Goal: Use online tool/utility: Utilize a website feature to perform a specific function

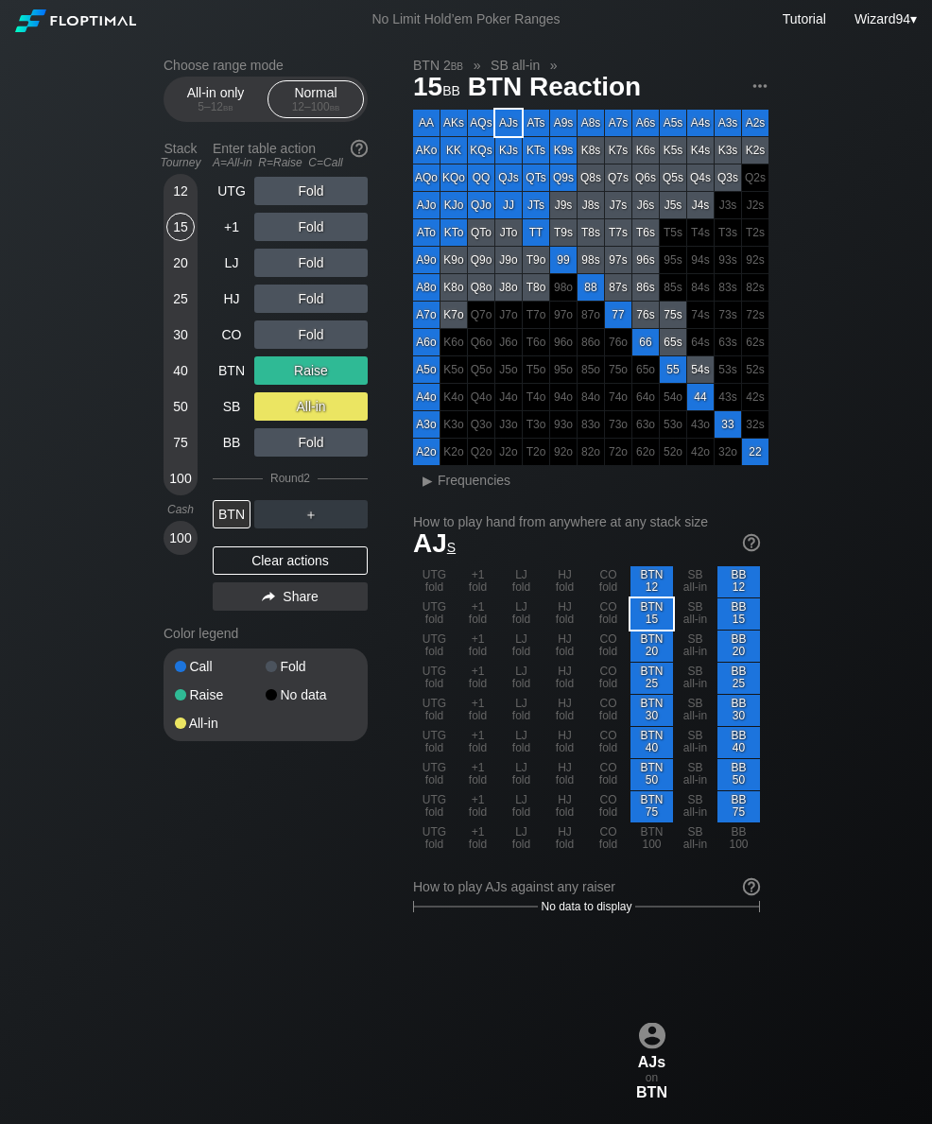
scroll to position [105, 203]
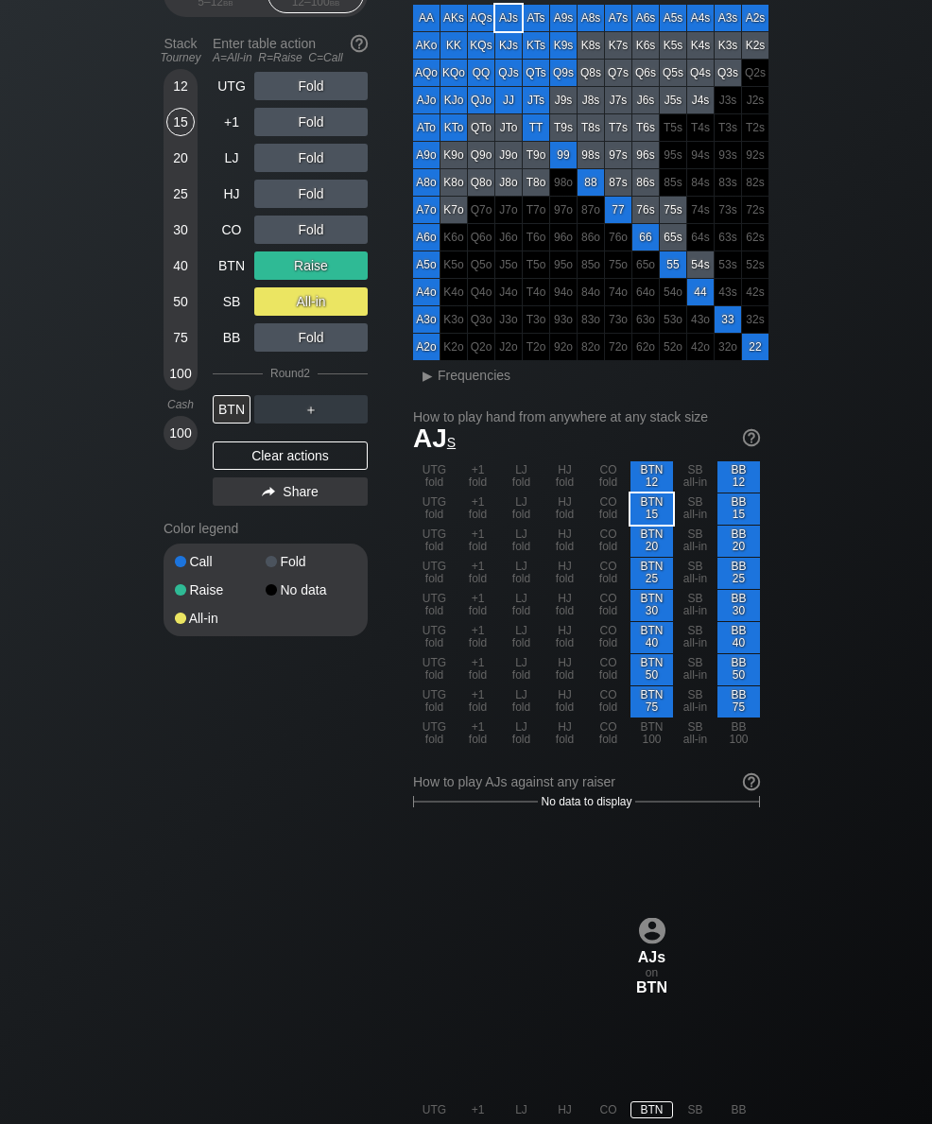
click at [173, 280] on div "40" at bounding box center [180, 266] width 28 height 28
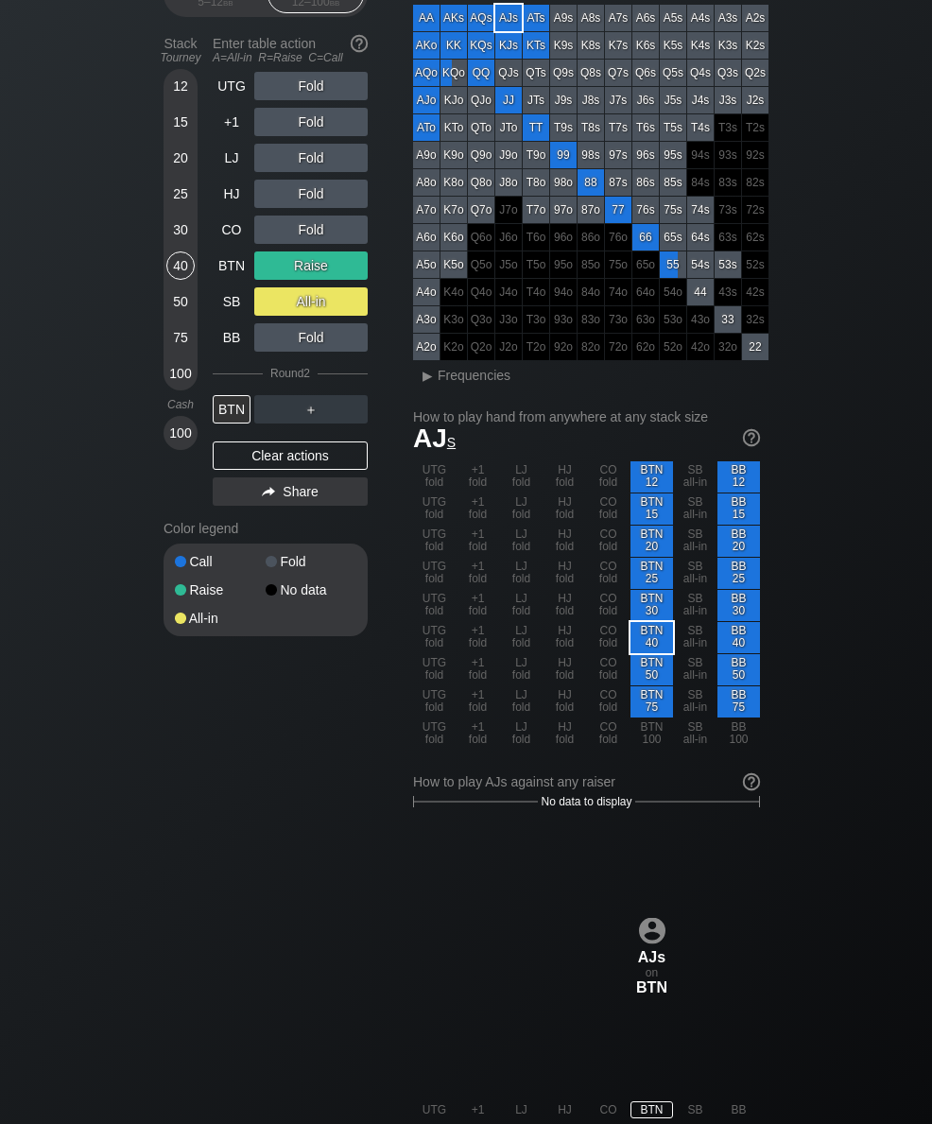
click at [231, 172] on div "LJ" at bounding box center [232, 158] width 38 height 28
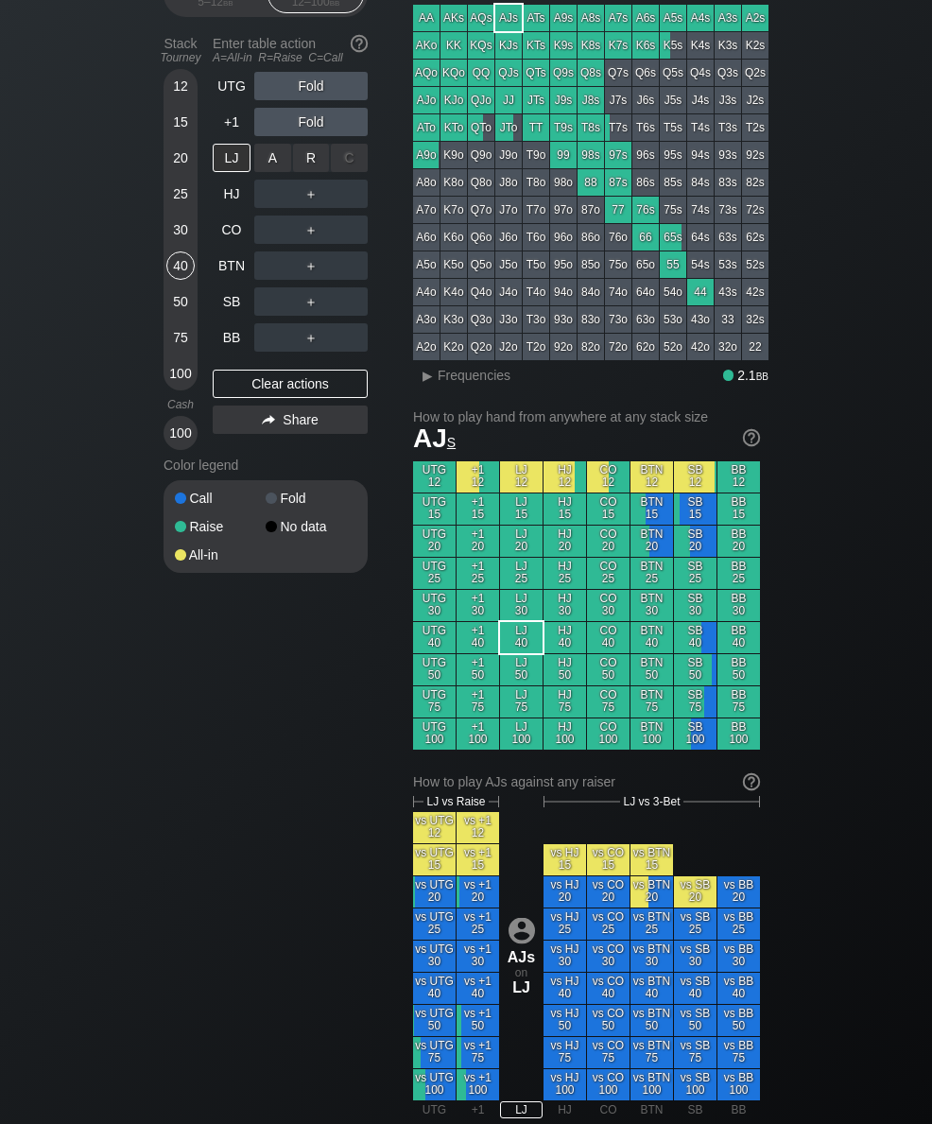
click at [312, 172] on div "R ✕" at bounding box center [311, 158] width 37 height 28
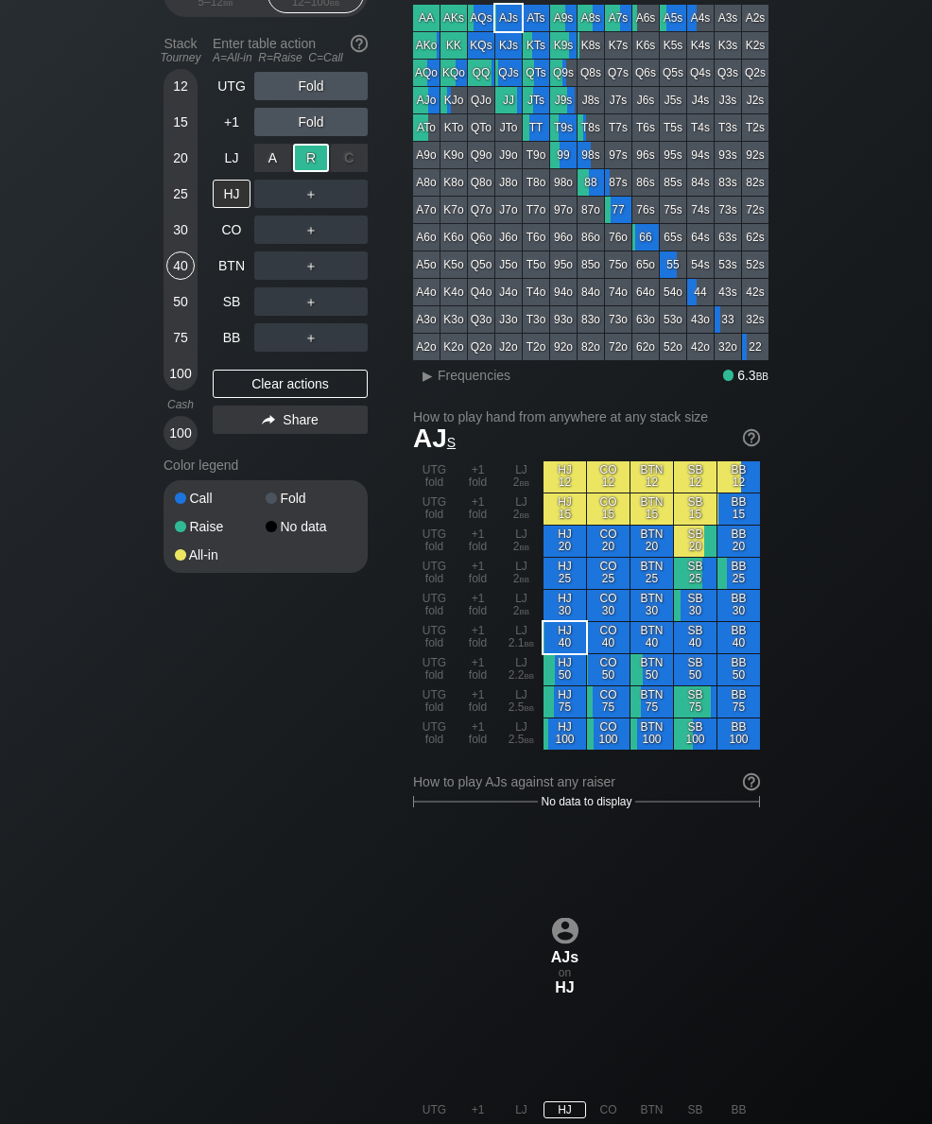
click at [217, 316] on div "SB" at bounding box center [232, 301] width 38 height 28
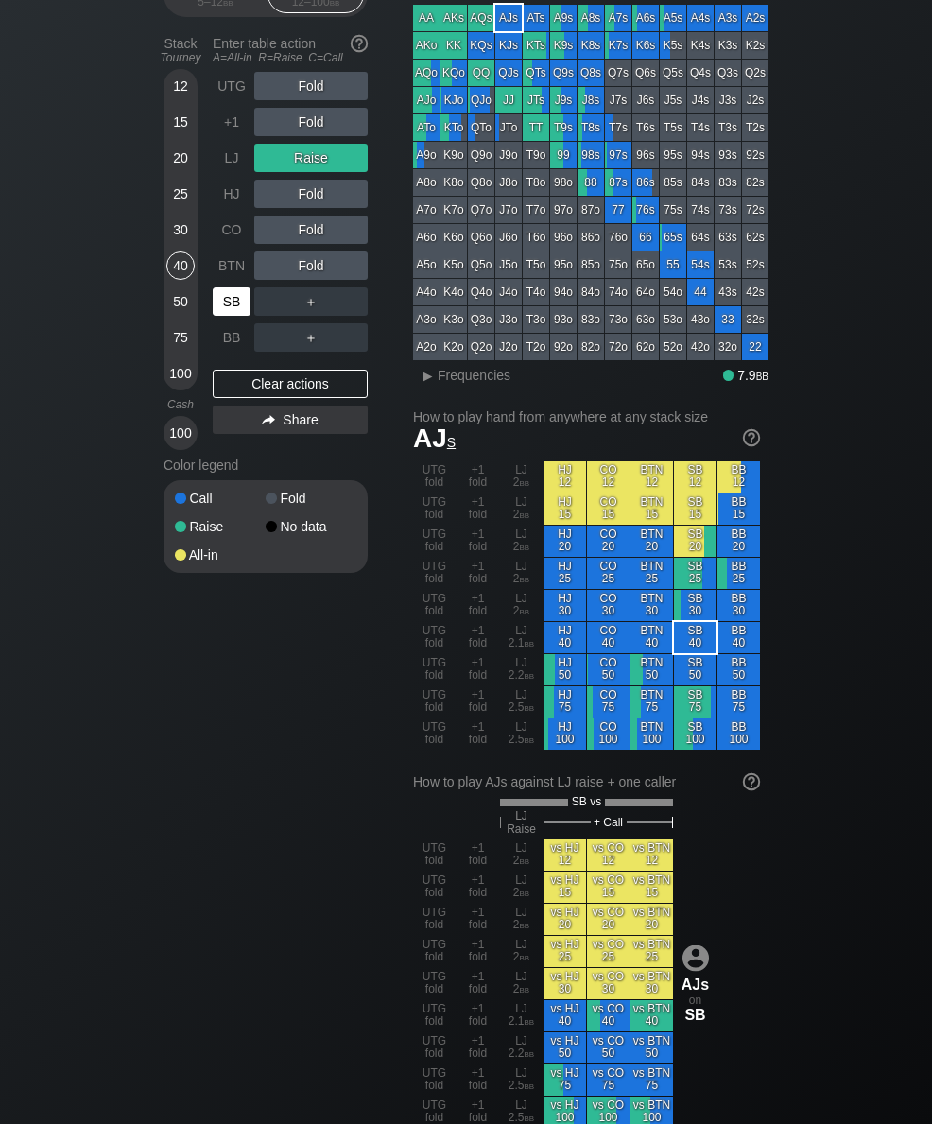
click at [183, 216] on div "25" at bounding box center [180, 198] width 28 height 36
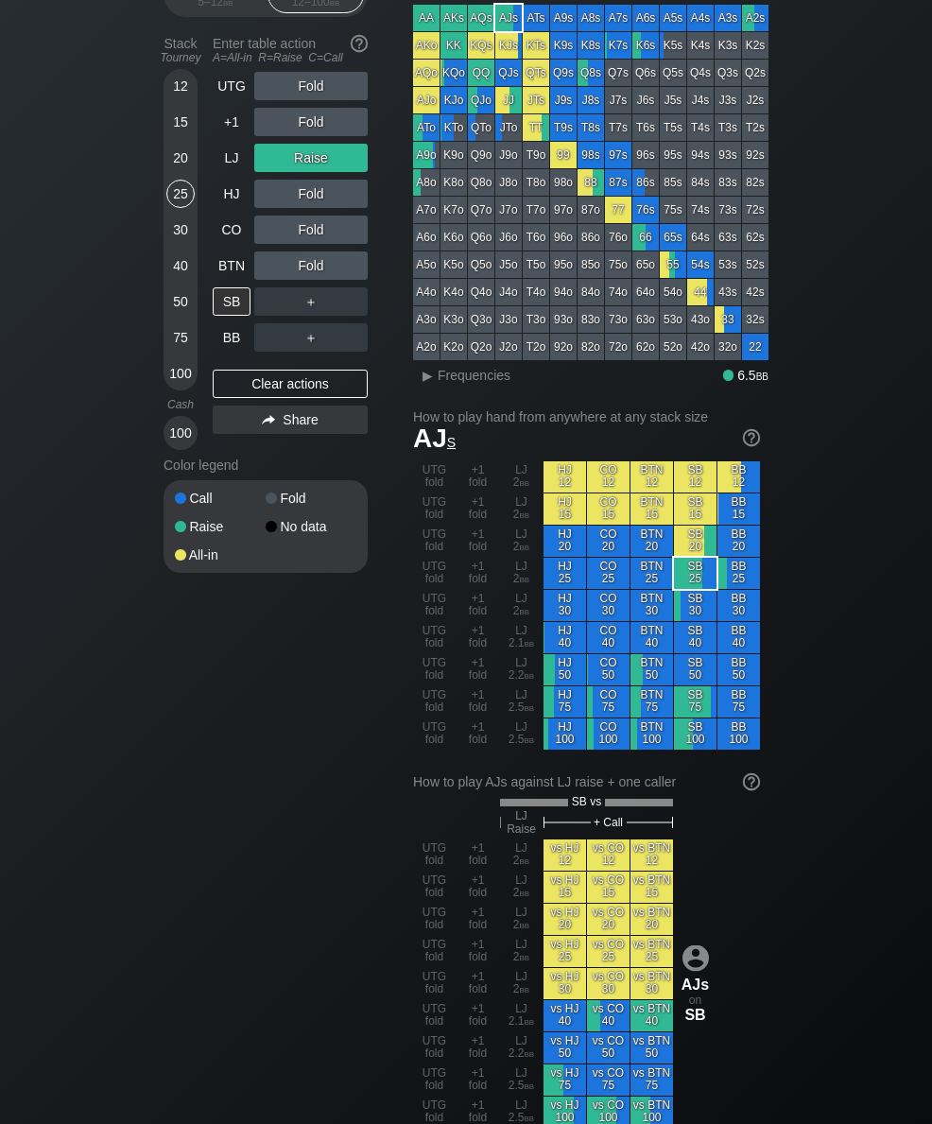
click at [236, 316] on div "SB" at bounding box center [232, 301] width 38 height 28
click at [229, 172] on div "LJ" at bounding box center [232, 158] width 38 height 28
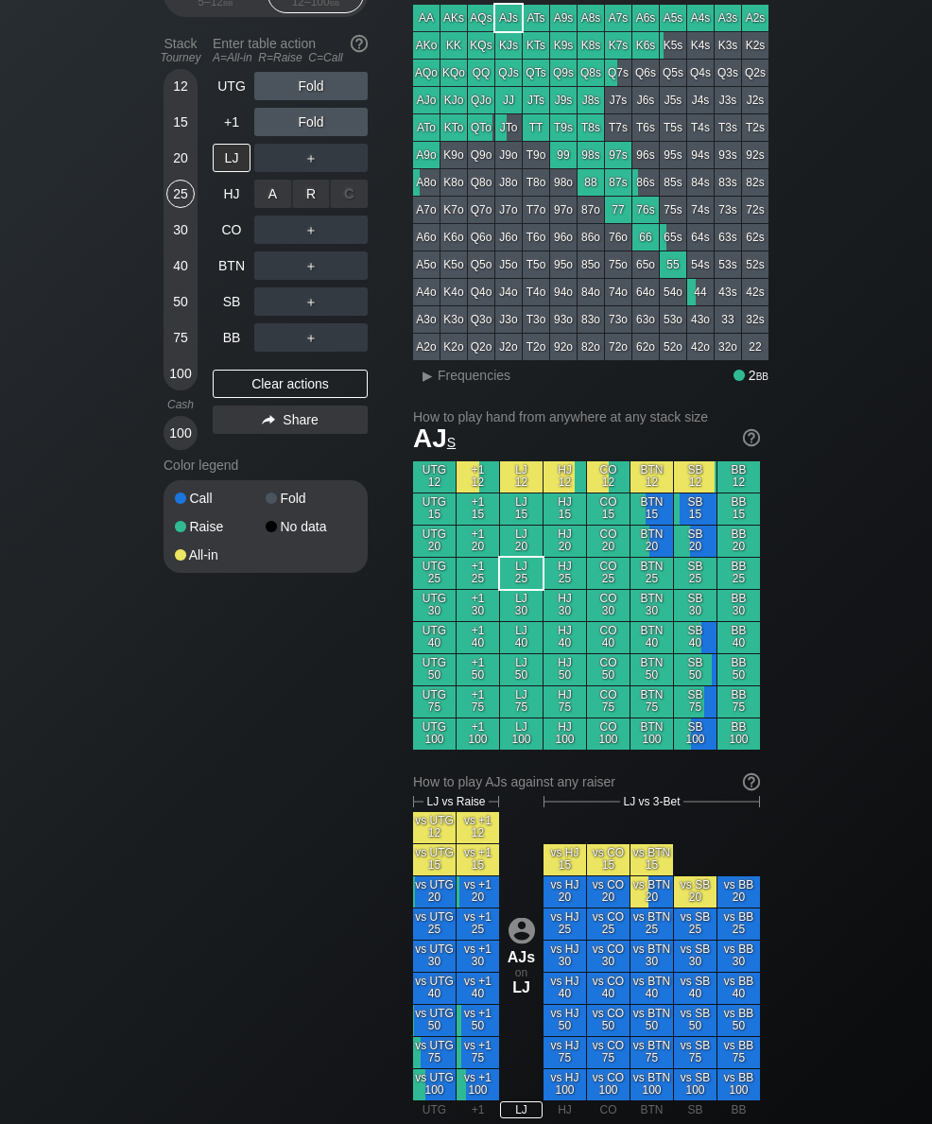
click at [315, 208] on div "R ✕" at bounding box center [311, 194] width 37 height 28
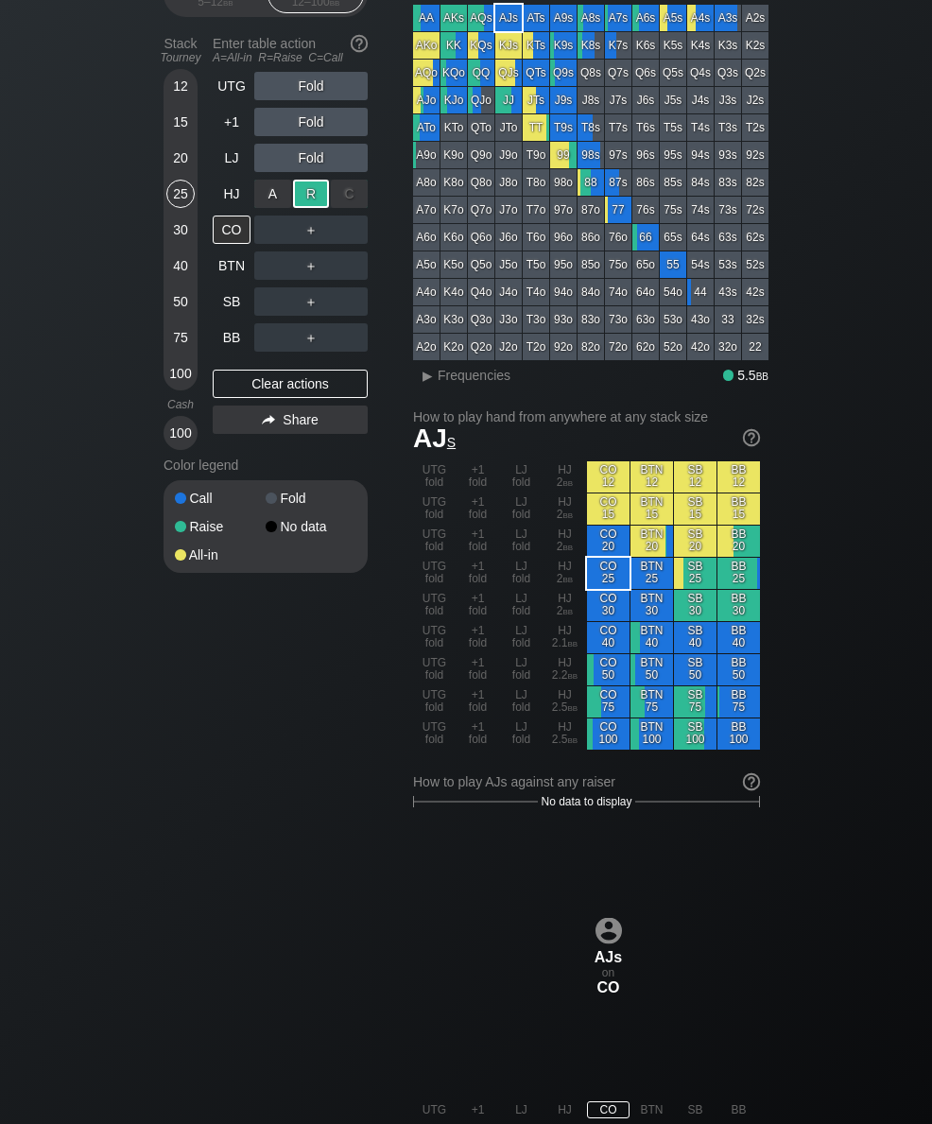
click at [236, 316] on div "SB" at bounding box center [232, 301] width 38 height 28
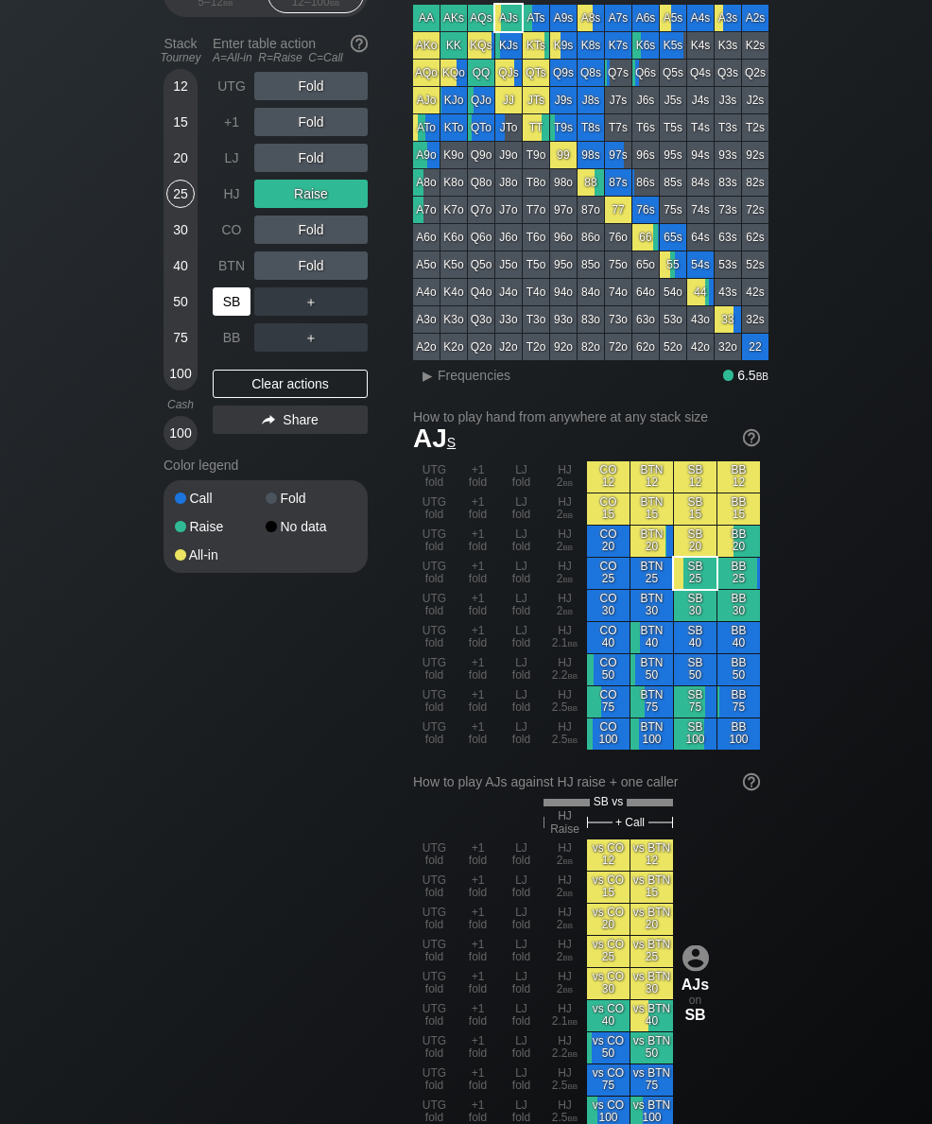
click at [178, 388] on div "100" at bounding box center [180, 373] width 28 height 28
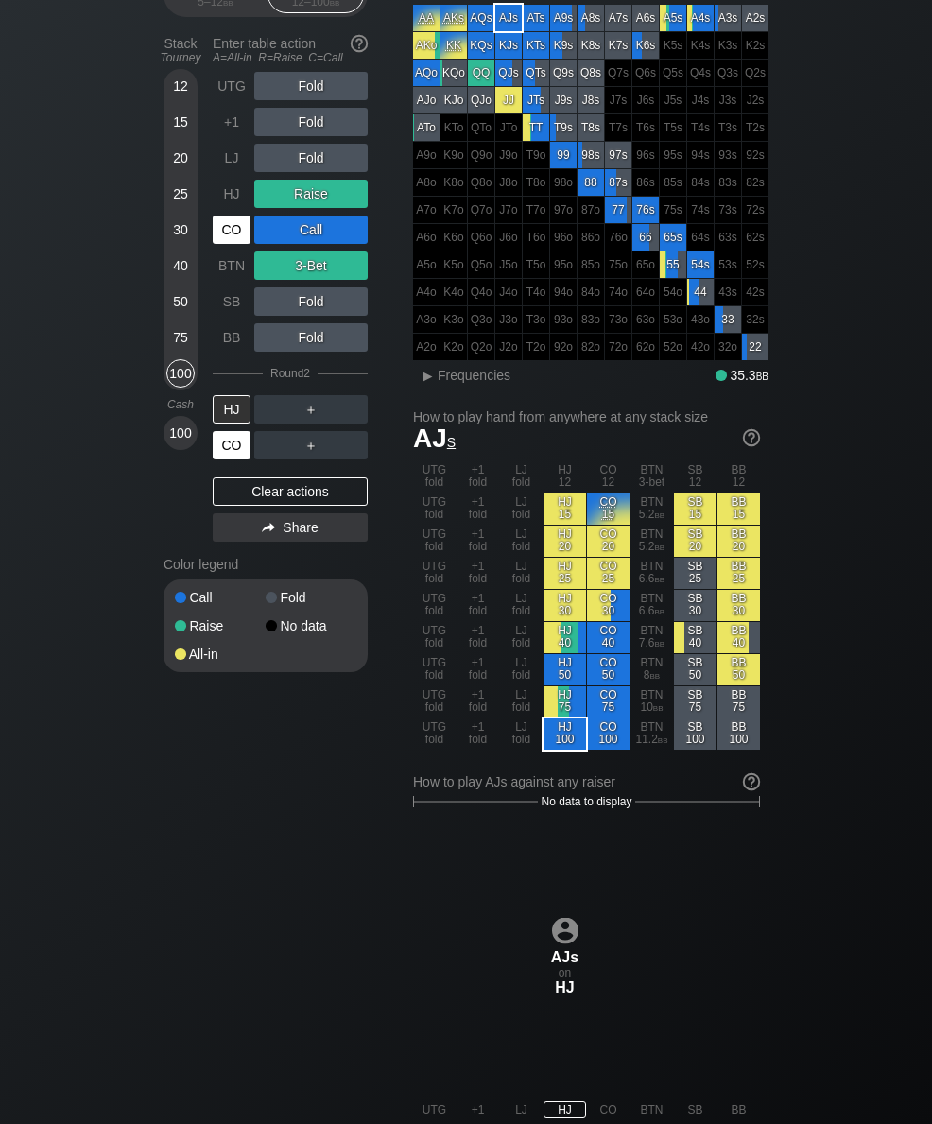
click at [236, 460] on div "CO" at bounding box center [232, 445] width 38 height 28
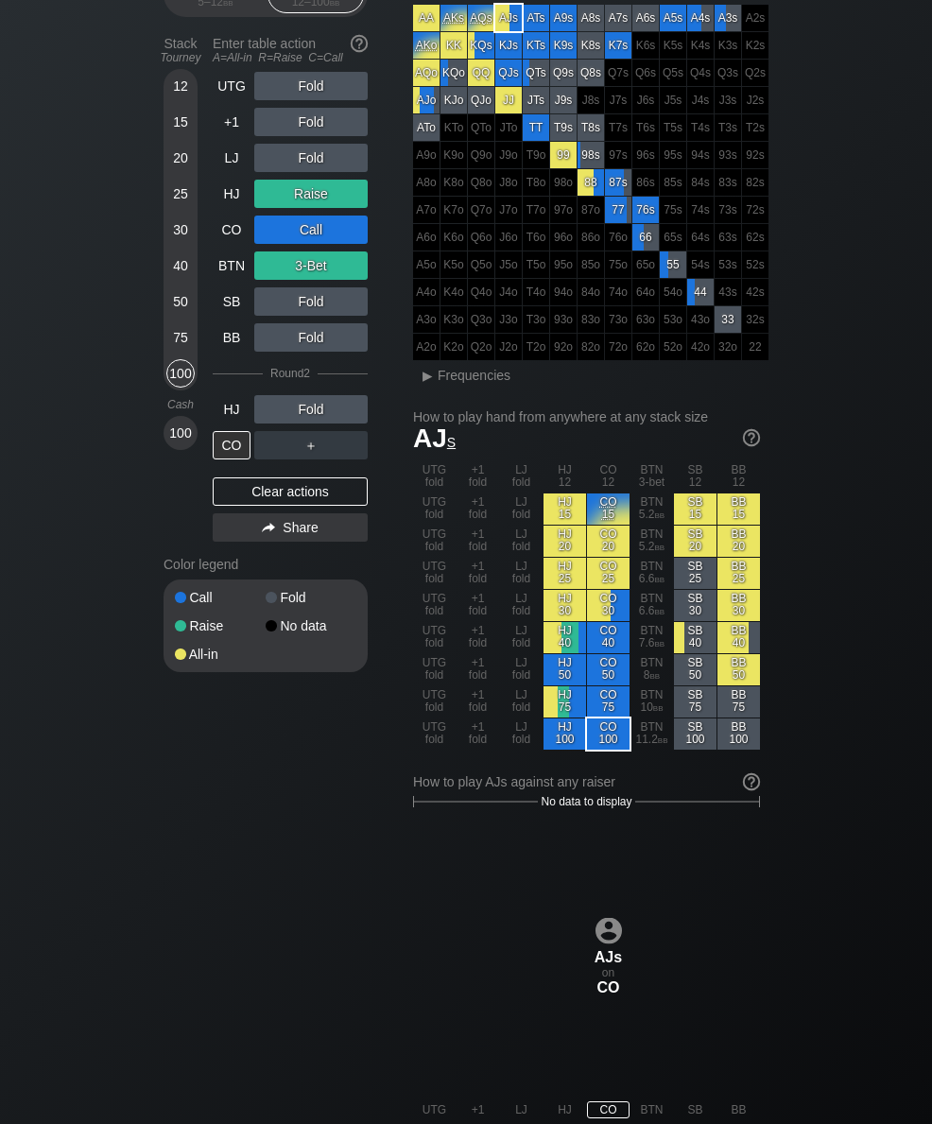
click at [181, 244] on div "30" at bounding box center [180, 230] width 28 height 28
click at [229, 208] on div "HJ" at bounding box center [232, 194] width 38 height 28
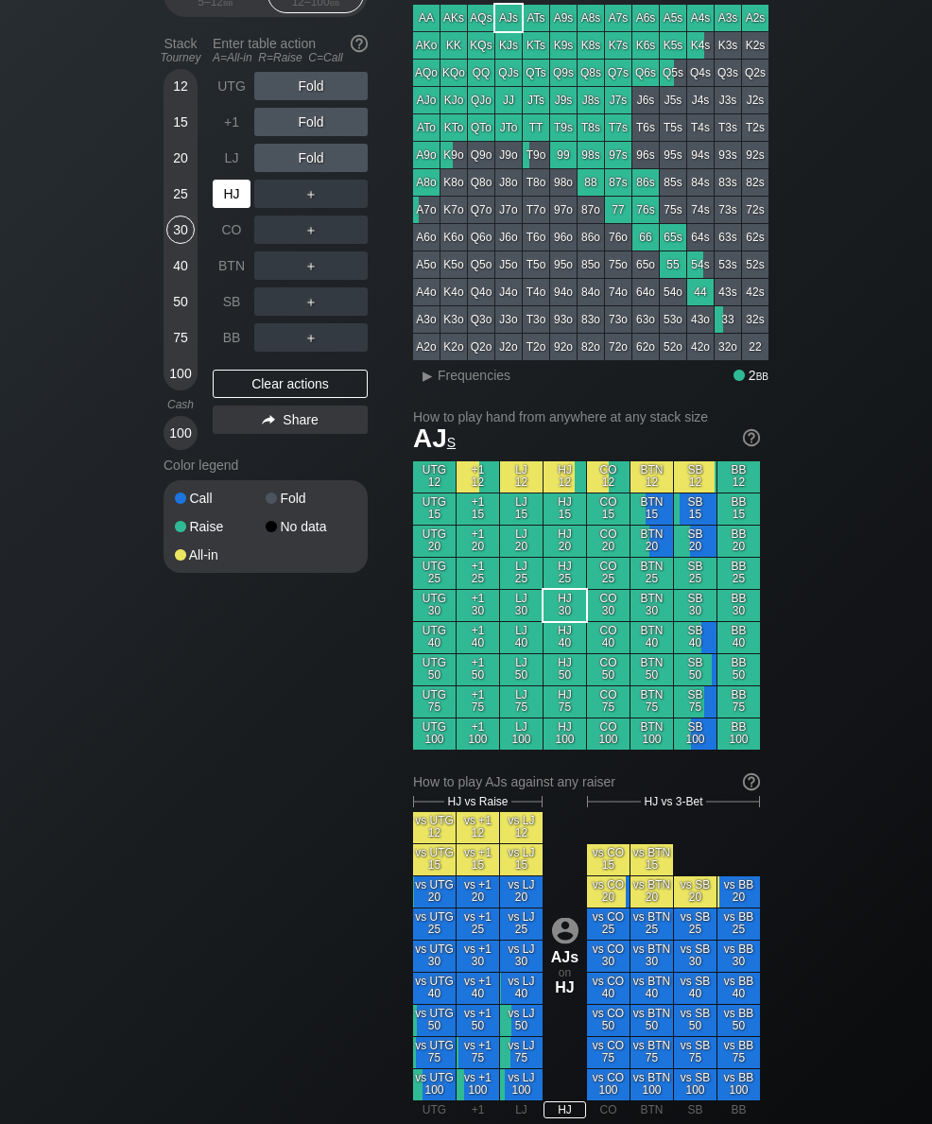
click at [225, 316] on div "SB" at bounding box center [232, 301] width 38 height 28
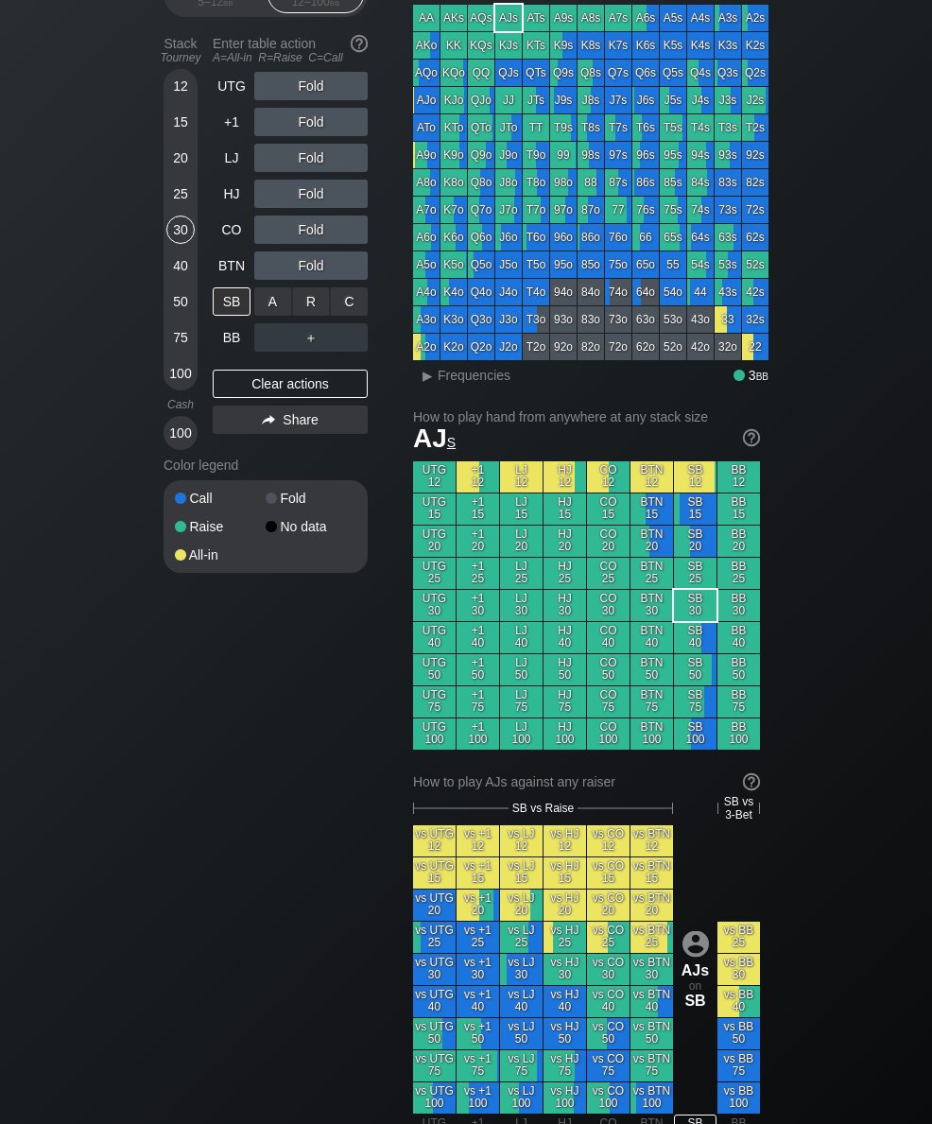
click at [346, 316] on div "C ✕" at bounding box center [349, 301] width 37 height 28
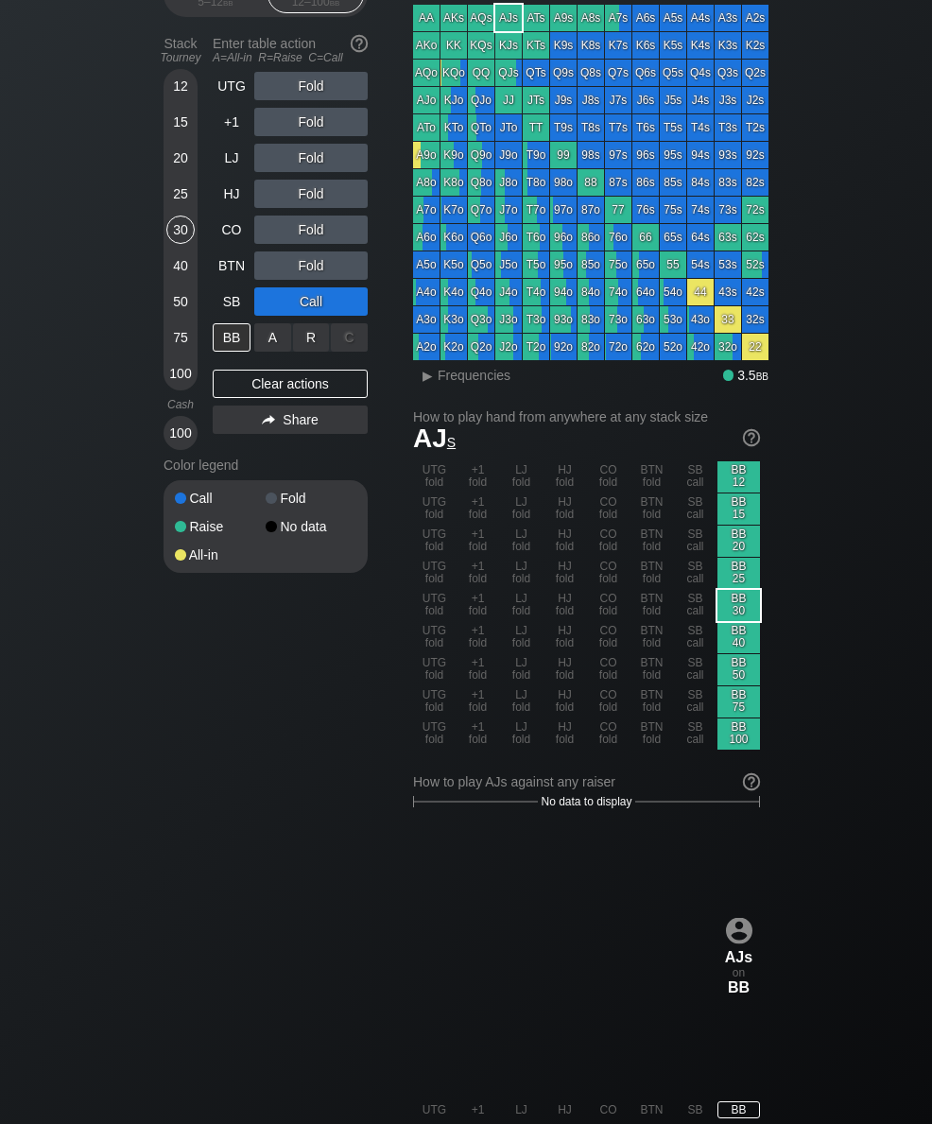
click at [317, 352] on div "R ✕" at bounding box center [311, 337] width 37 height 28
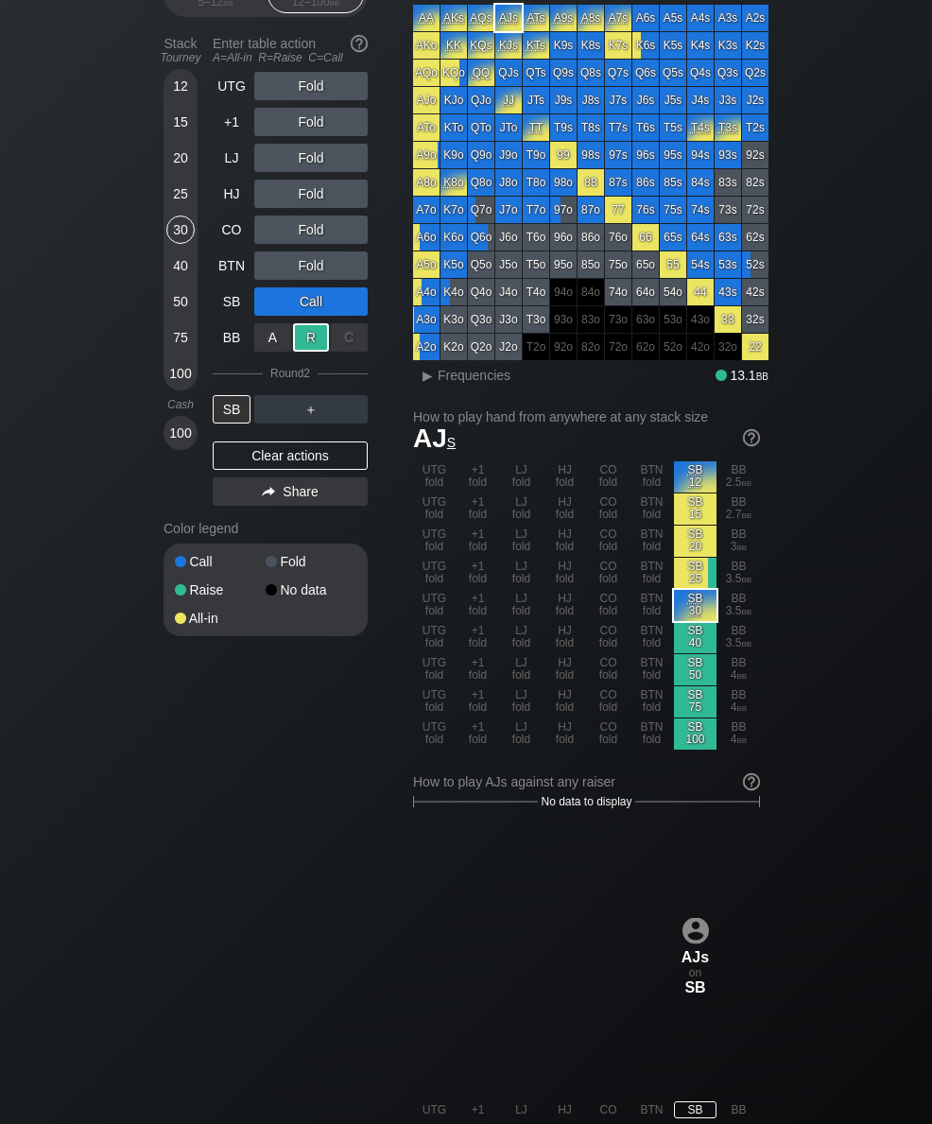
click at [164, 391] on div "12 15 20 25 30 40 50 75 100" at bounding box center [181, 230] width 34 height 322
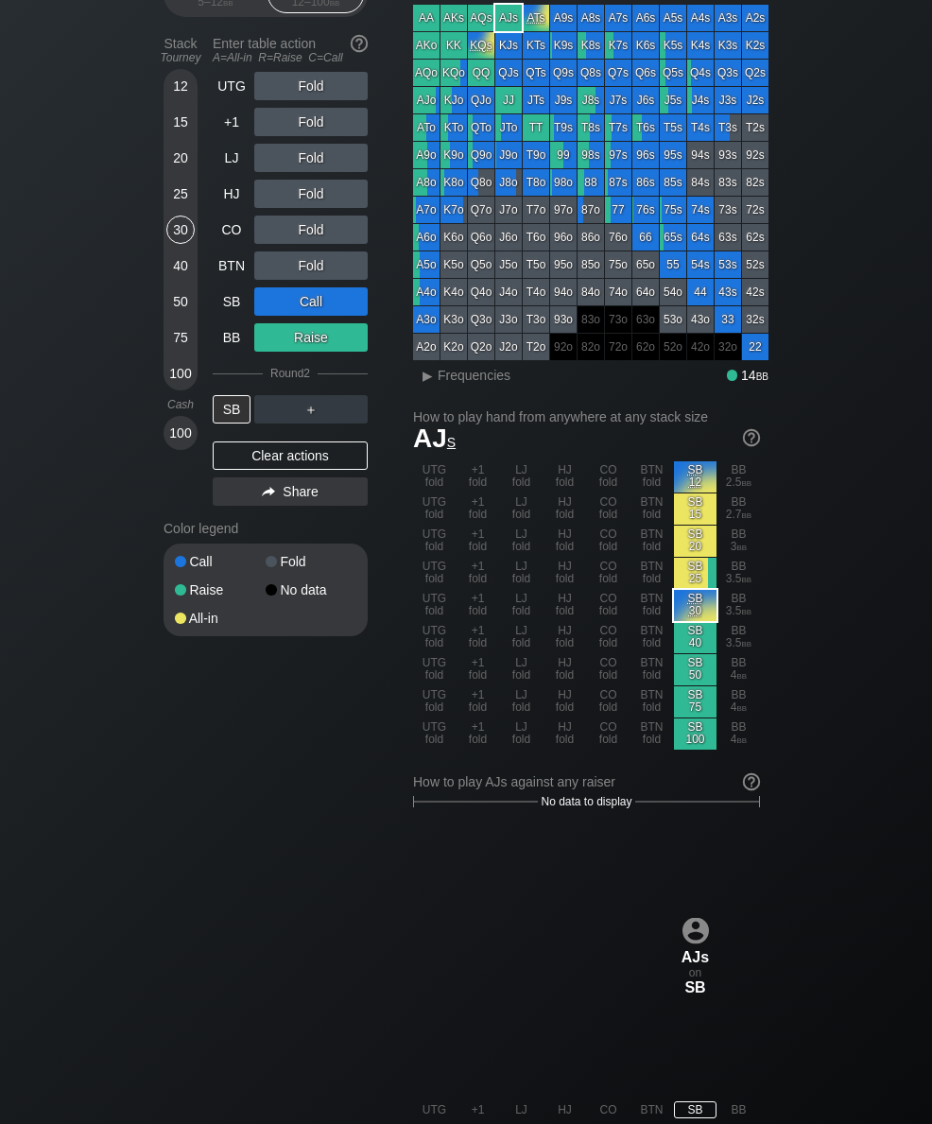
click at [171, 352] on div "75" at bounding box center [180, 337] width 28 height 28
click at [220, 280] on div "BTN" at bounding box center [232, 266] width 38 height 28
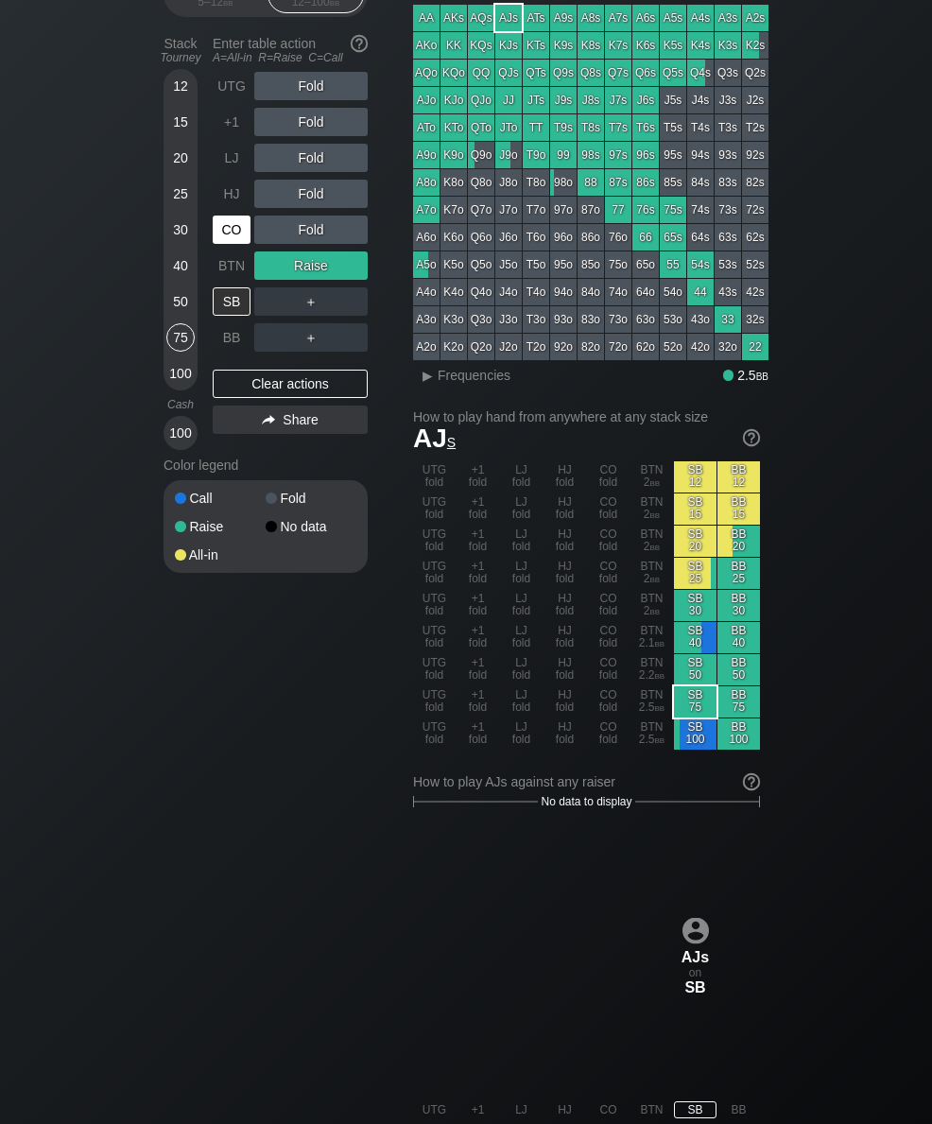
click at [230, 248] on div "CO" at bounding box center [234, 230] width 42 height 36
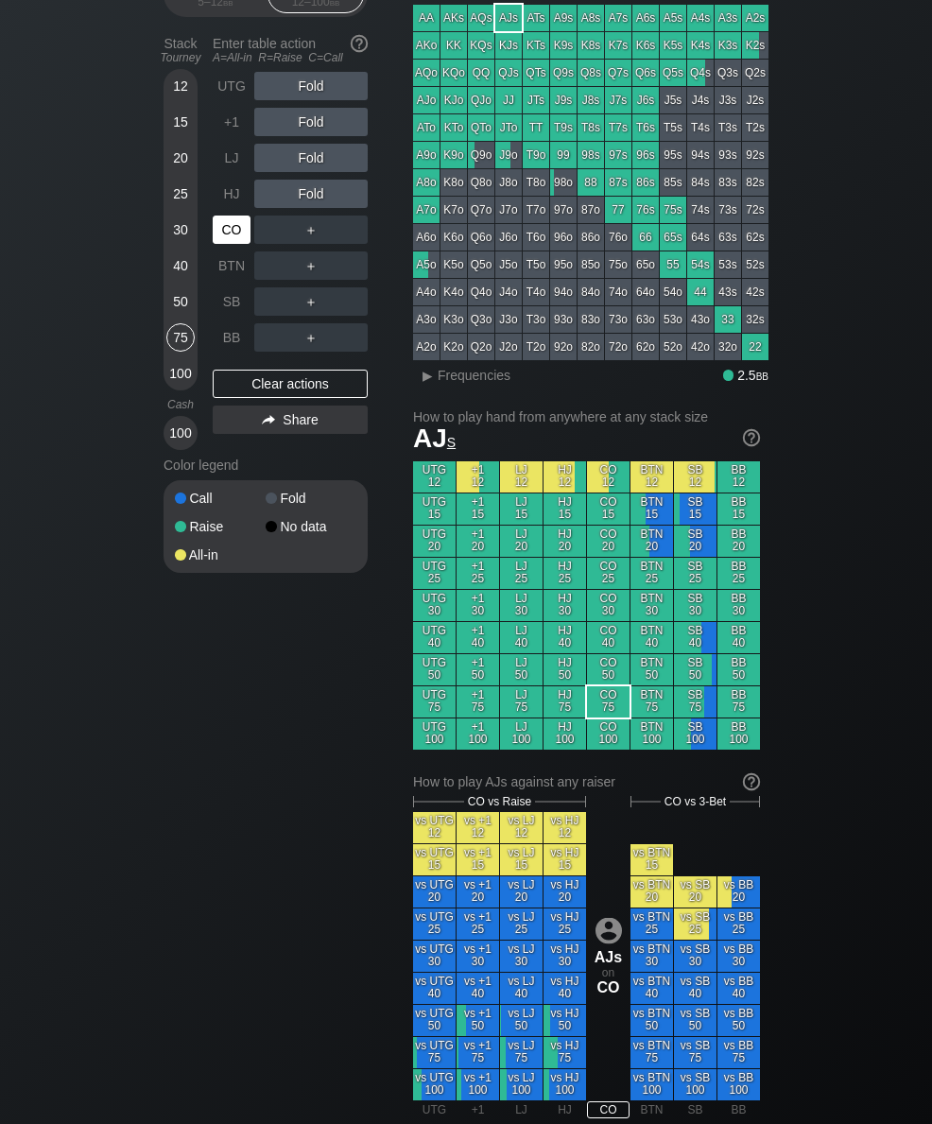
click at [234, 244] on div "CO" at bounding box center [232, 230] width 38 height 28
click at [224, 244] on div "CO" at bounding box center [232, 230] width 38 height 28
click at [181, 100] on div "12" at bounding box center [180, 86] width 28 height 28
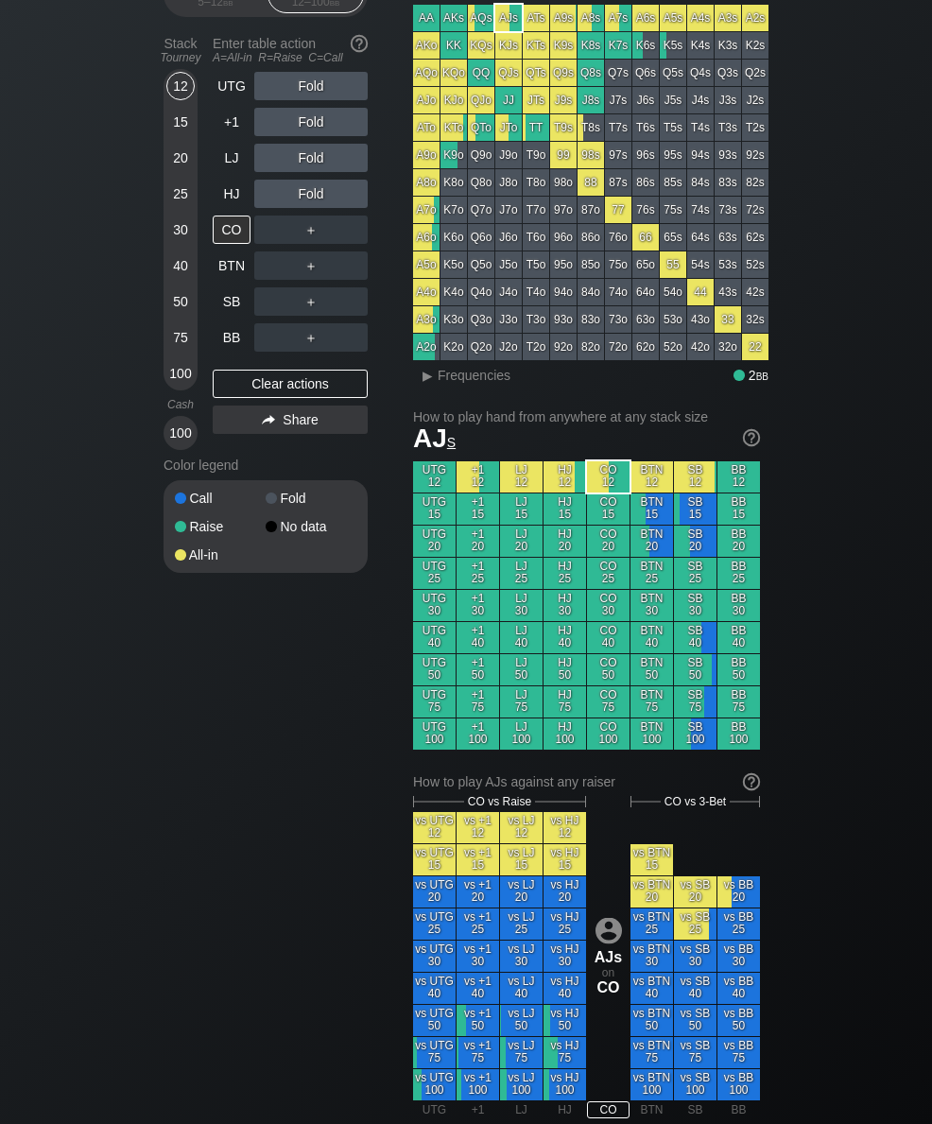
click at [227, 136] on div "+1" at bounding box center [232, 122] width 38 height 28
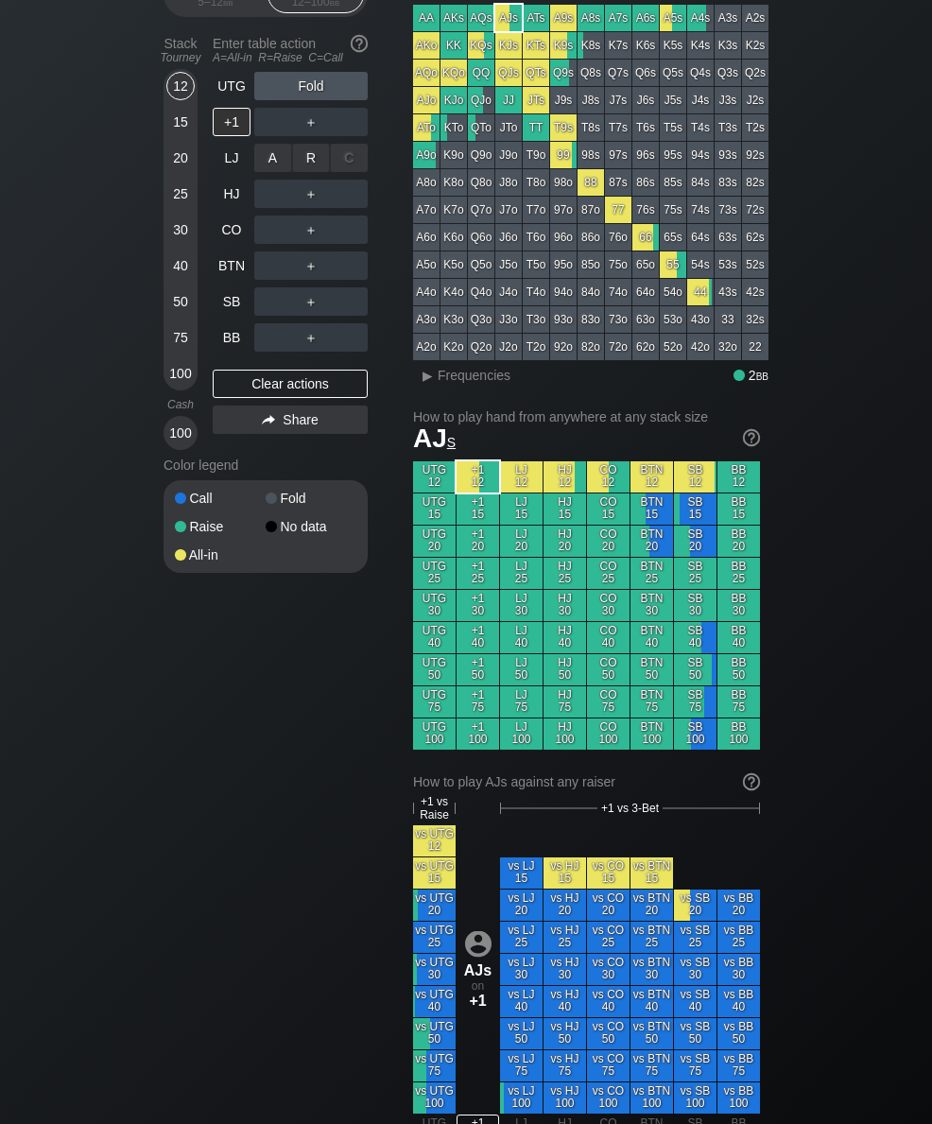
click at [282, 172] on div "A ✕" at bounding box center [272, 158] width 37 height 28
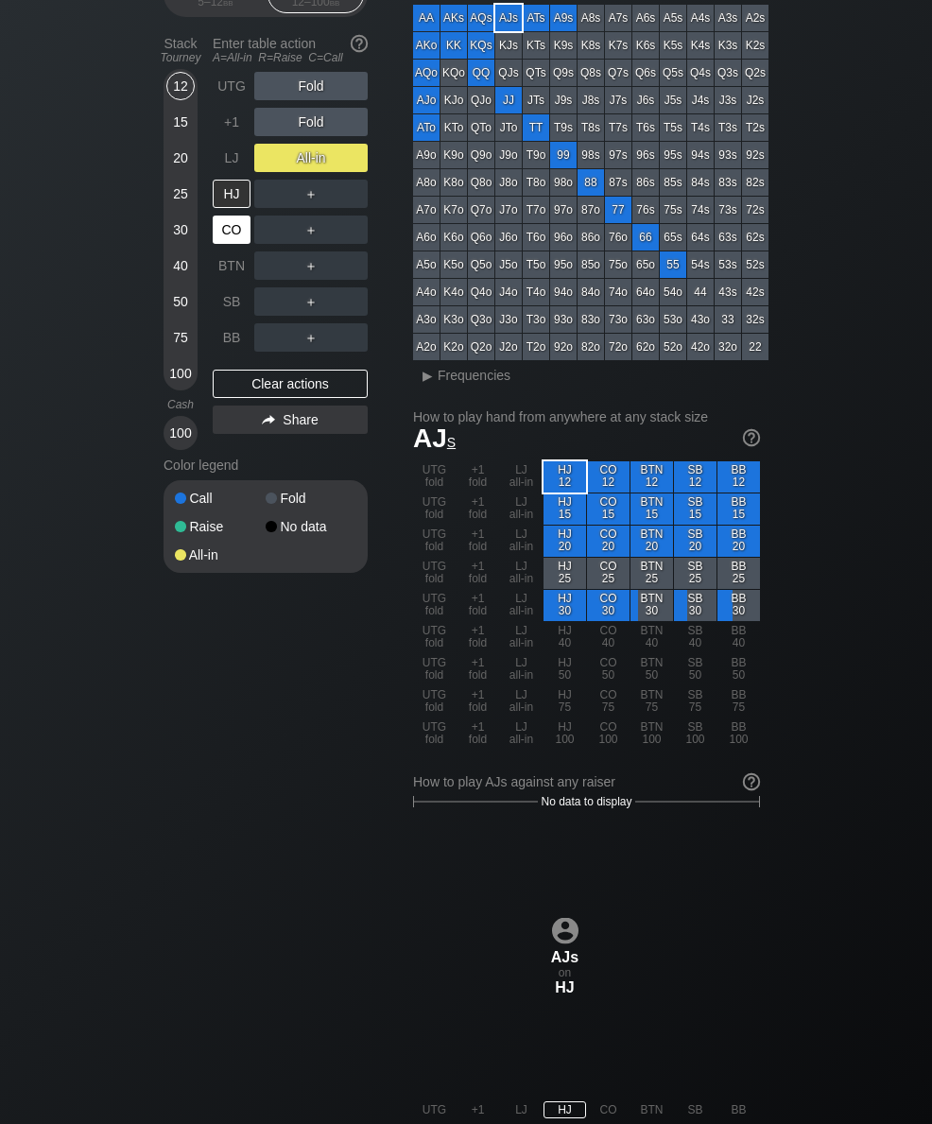
click at [224, 248] on div "CO" at bounding box center [234, 230] width 42 height 36
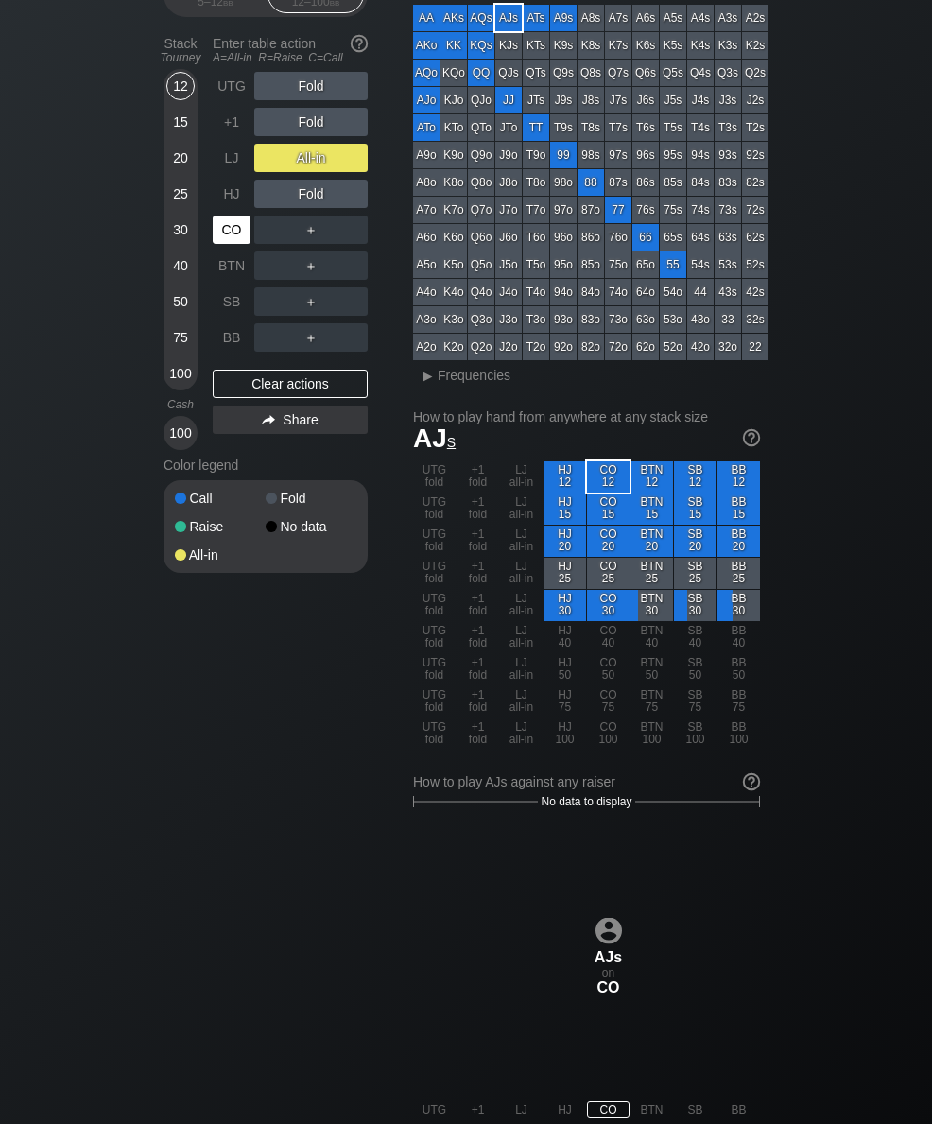
click at [231, 136] on div "+1" at bounding box center [232, 122] width 38 height 28
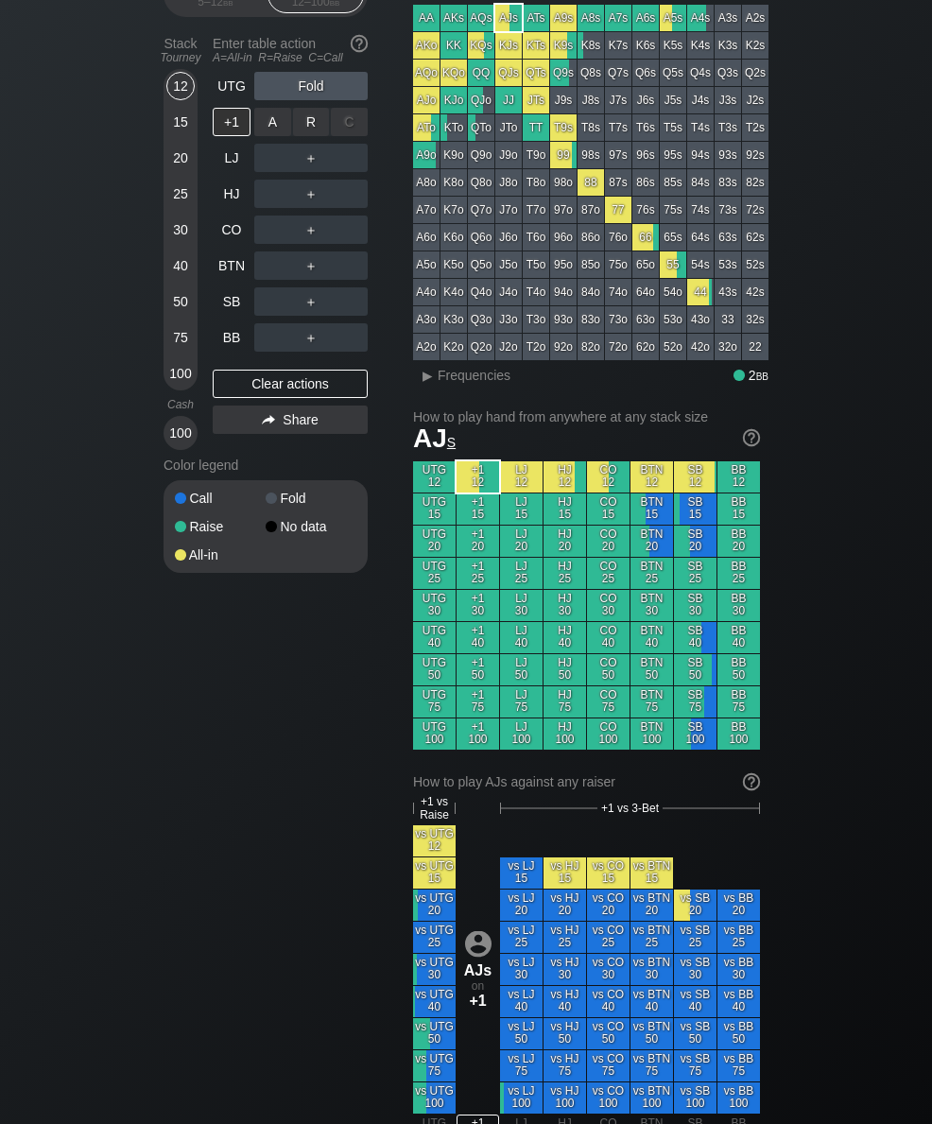
click at [278, 136] on div "A ✕" at bounding box center [272, 122] width 37 height 28
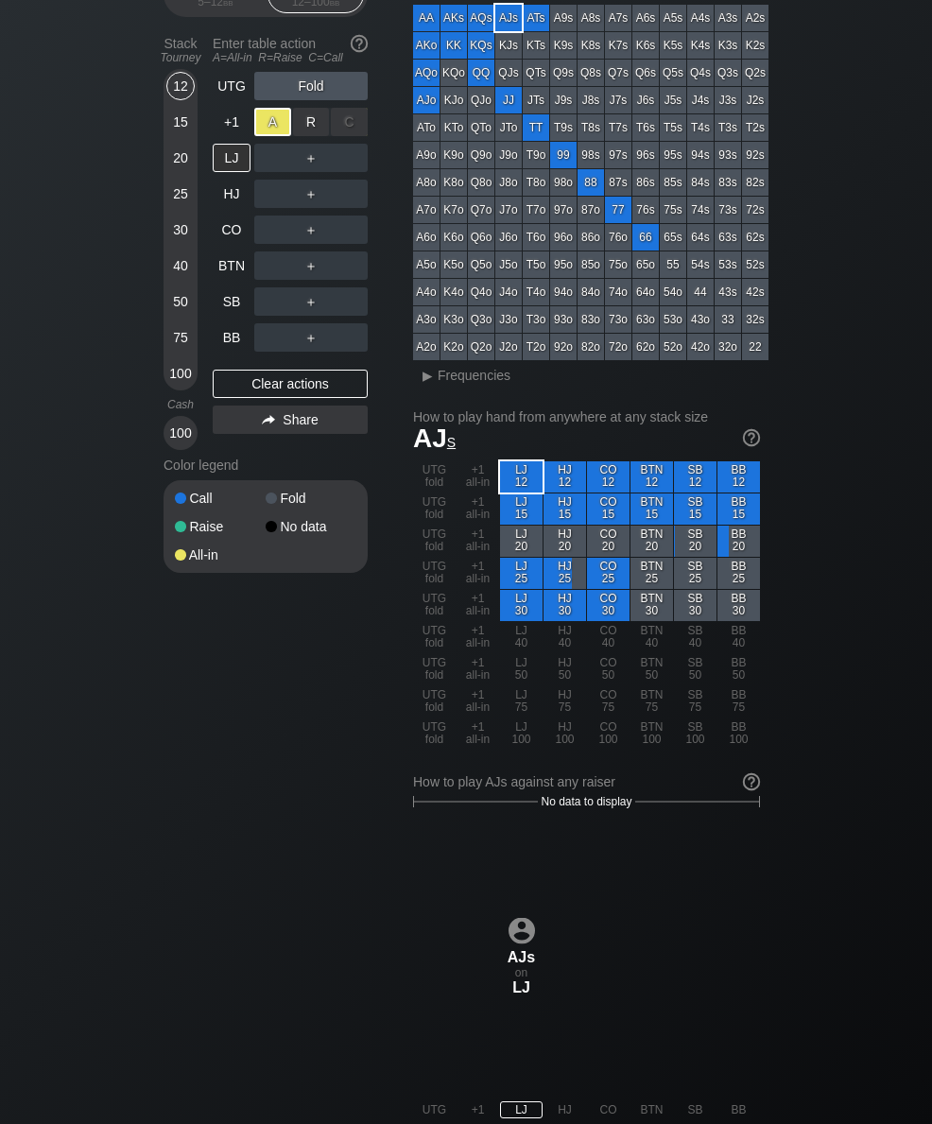
click at [226, 244] on div "CO" at bounding box center [232, 230] width 38 height 28
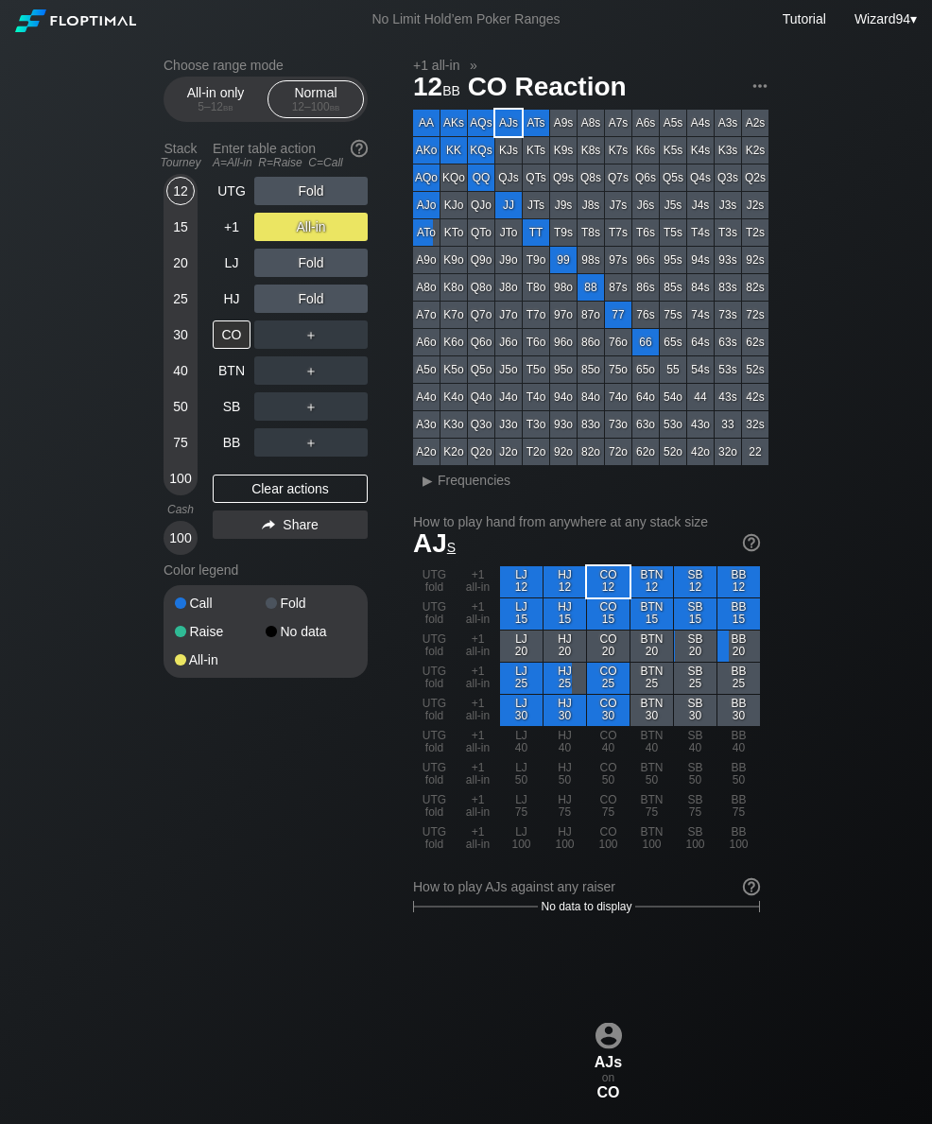
click at [182, 302] on div "25" at bounding box center [180, 299] width 28 height 28
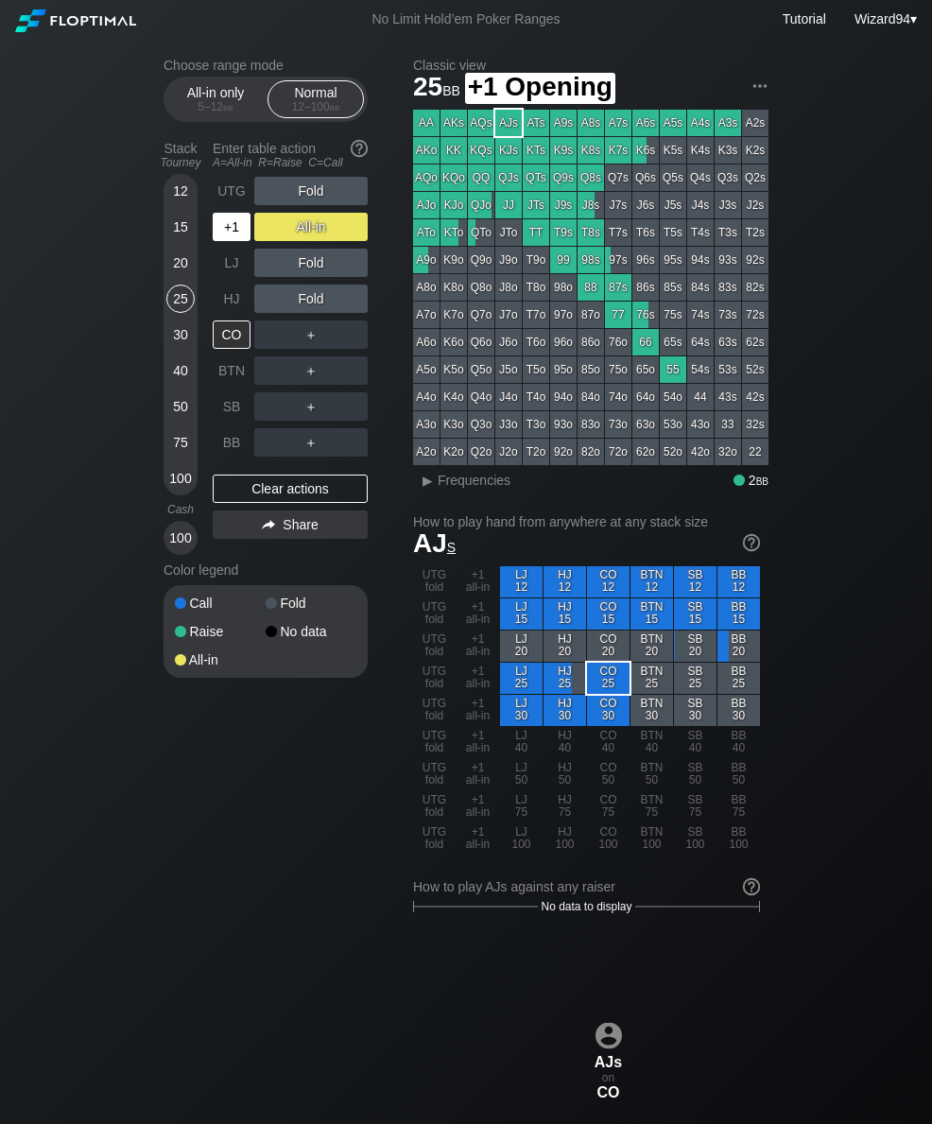
click at [229, 235] on div "+1" at bounding box center [232, 227] width 38 height 28
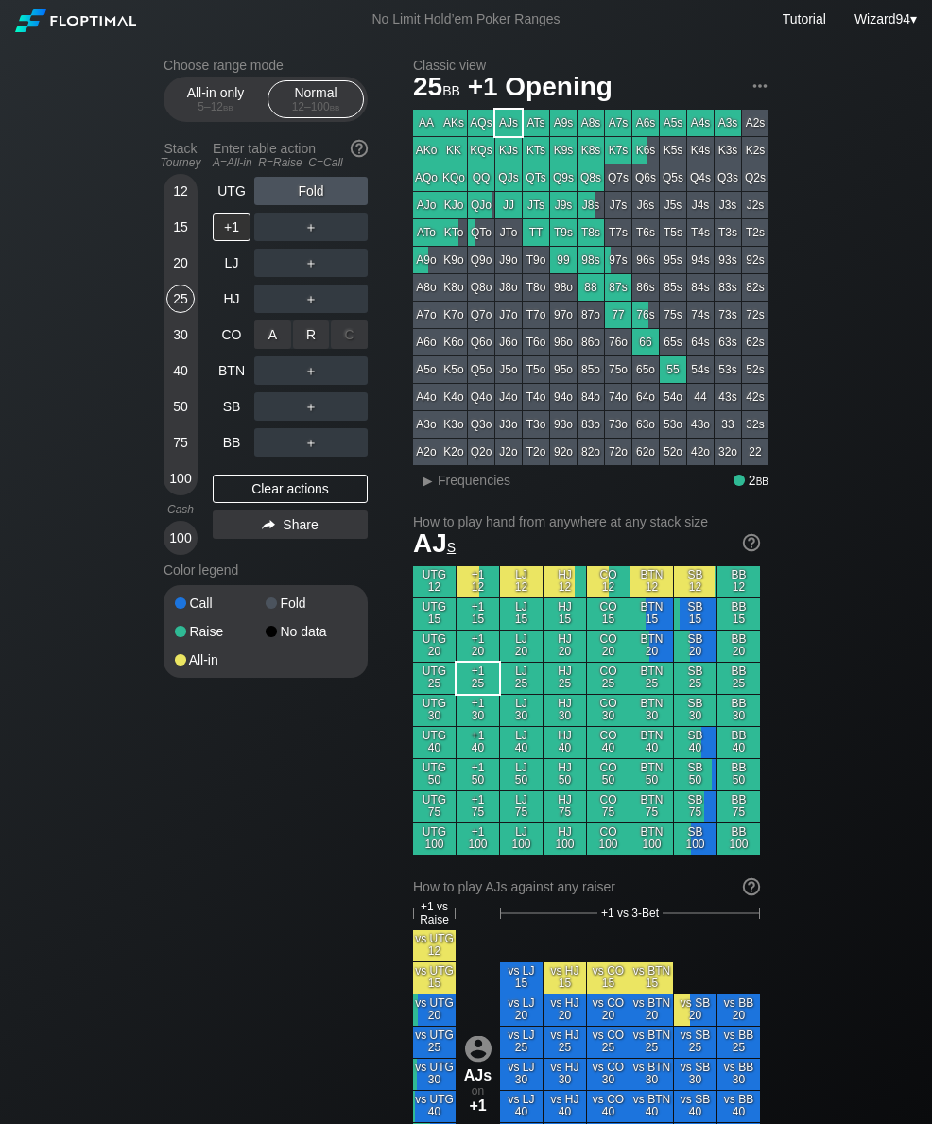
click at [314, 340] on div "R ✕" at bounding box center [311, 335] width 37 height 28
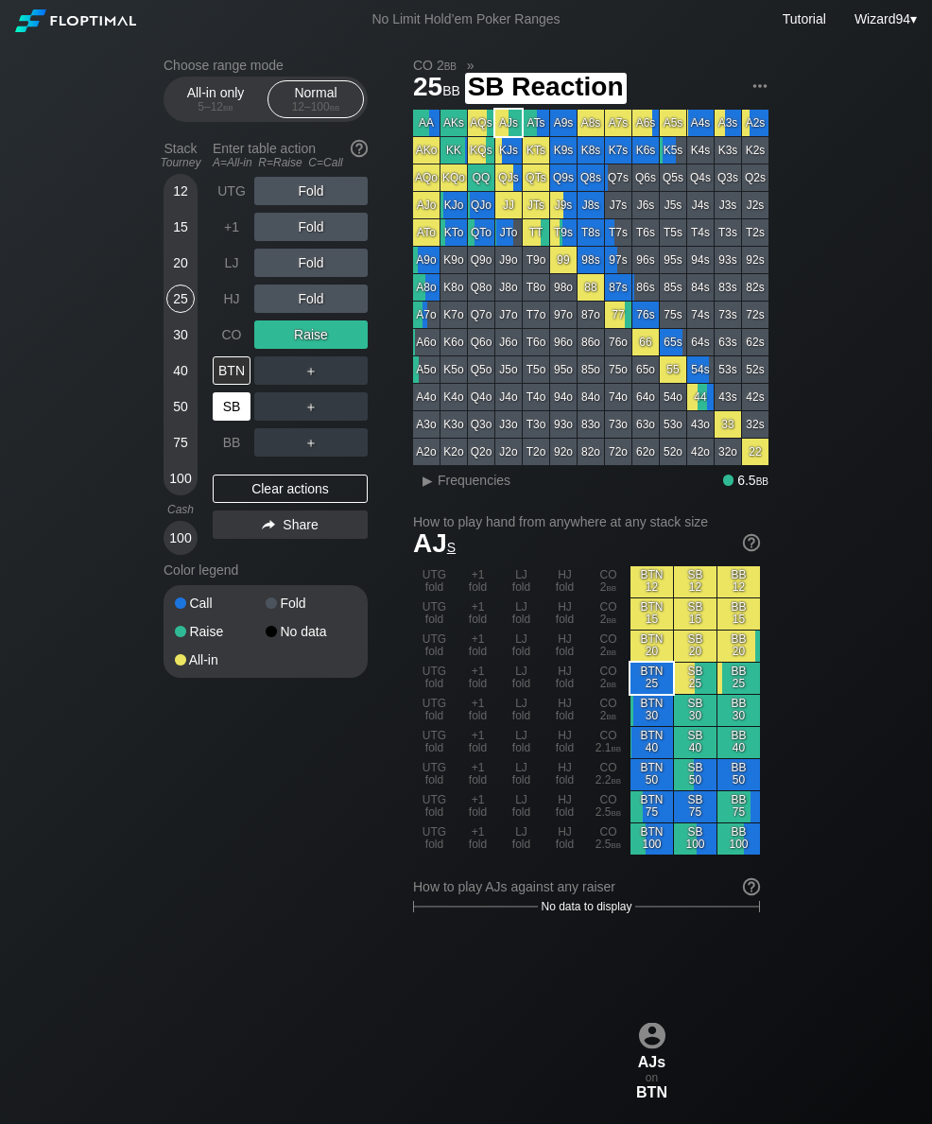
click at [235, 409] on div "SB" at bounding box center [232, 406] width 38 height 28
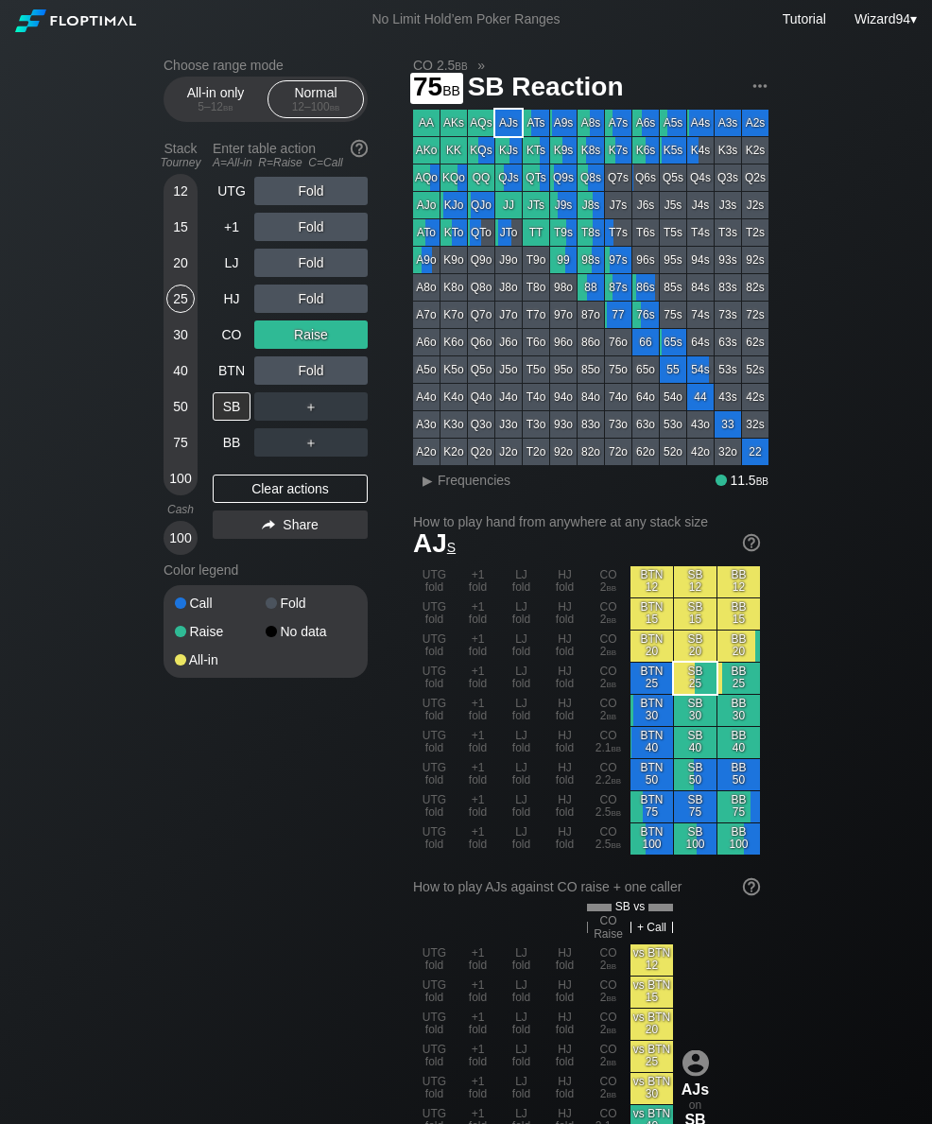
click at [180, 450] on div "75" at bounding box center [180, 442] width 28 height 28
click at [243, 301] on div "HJ" at bounding box center [232, 299] width 38 height 28
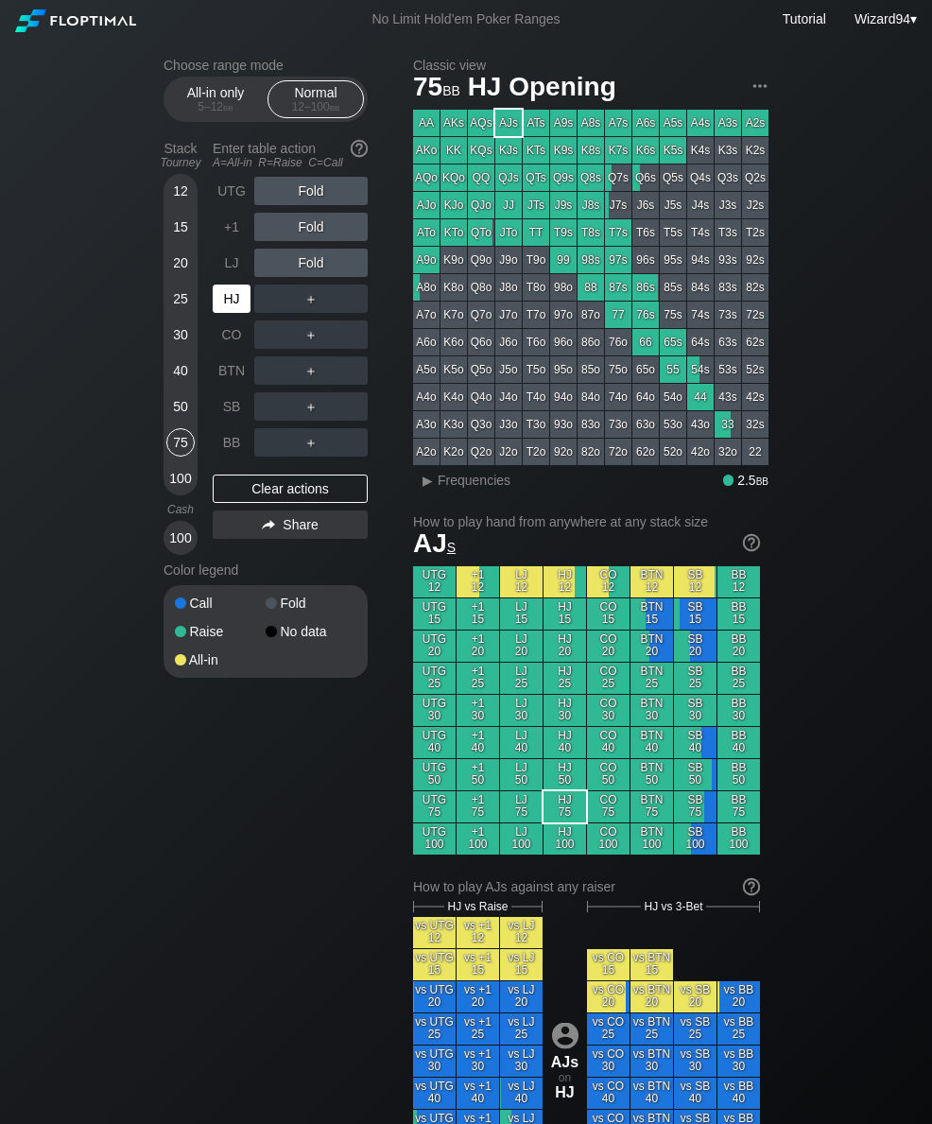
click at [235, 306] on div "HJ" at bounding box center [232, 299] width 38 height 28
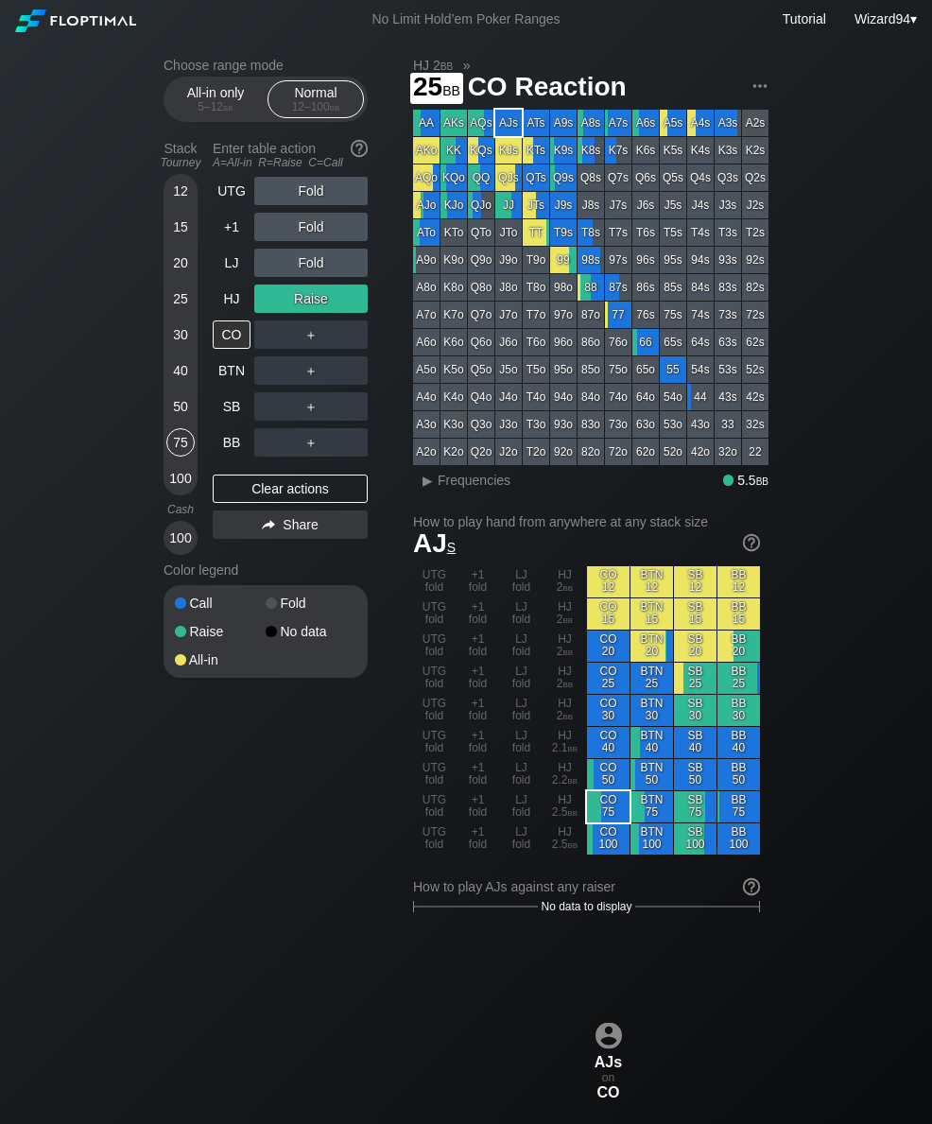
click at [177, 303] on div "25" at bounding box center [180, 299] width 28 height 28
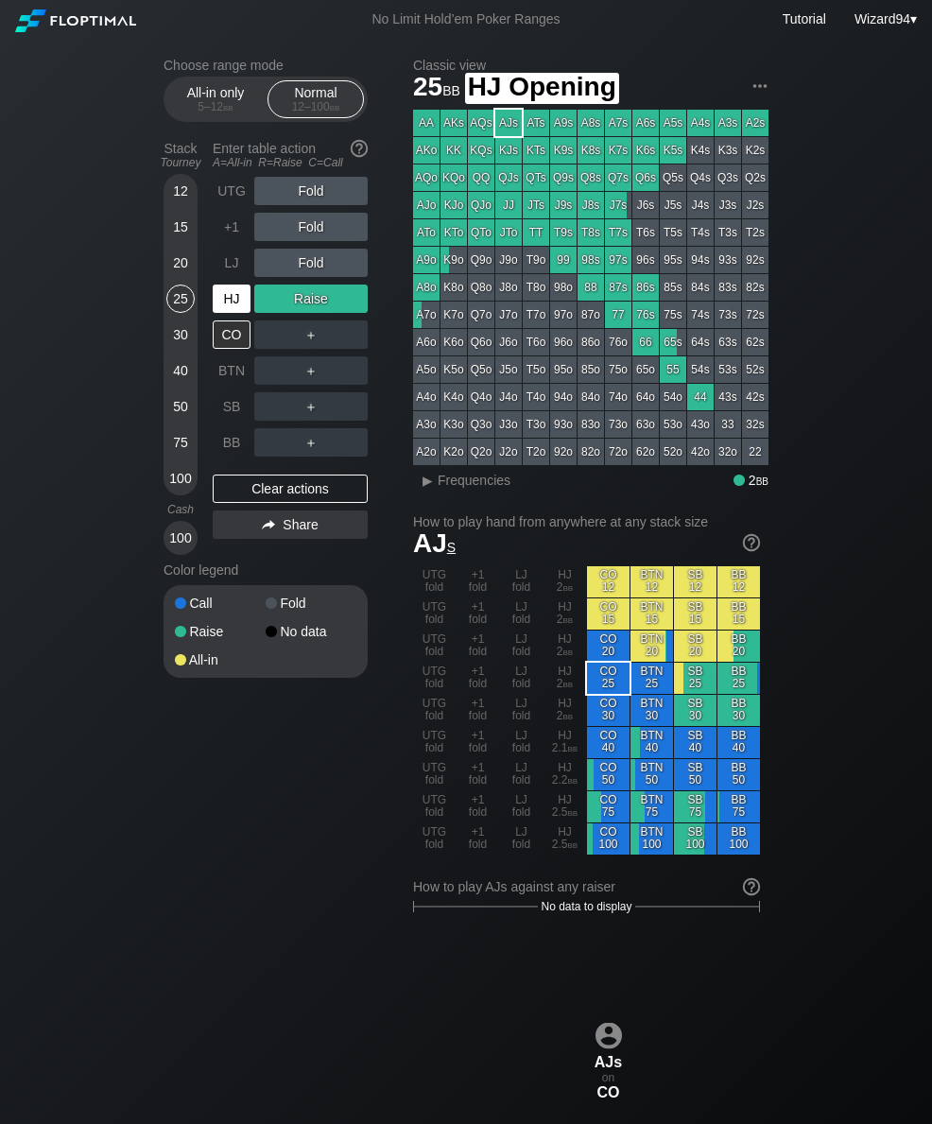
click at [235, 296] on div "HJ" at bounding box center [232, 299] width 38 height 28
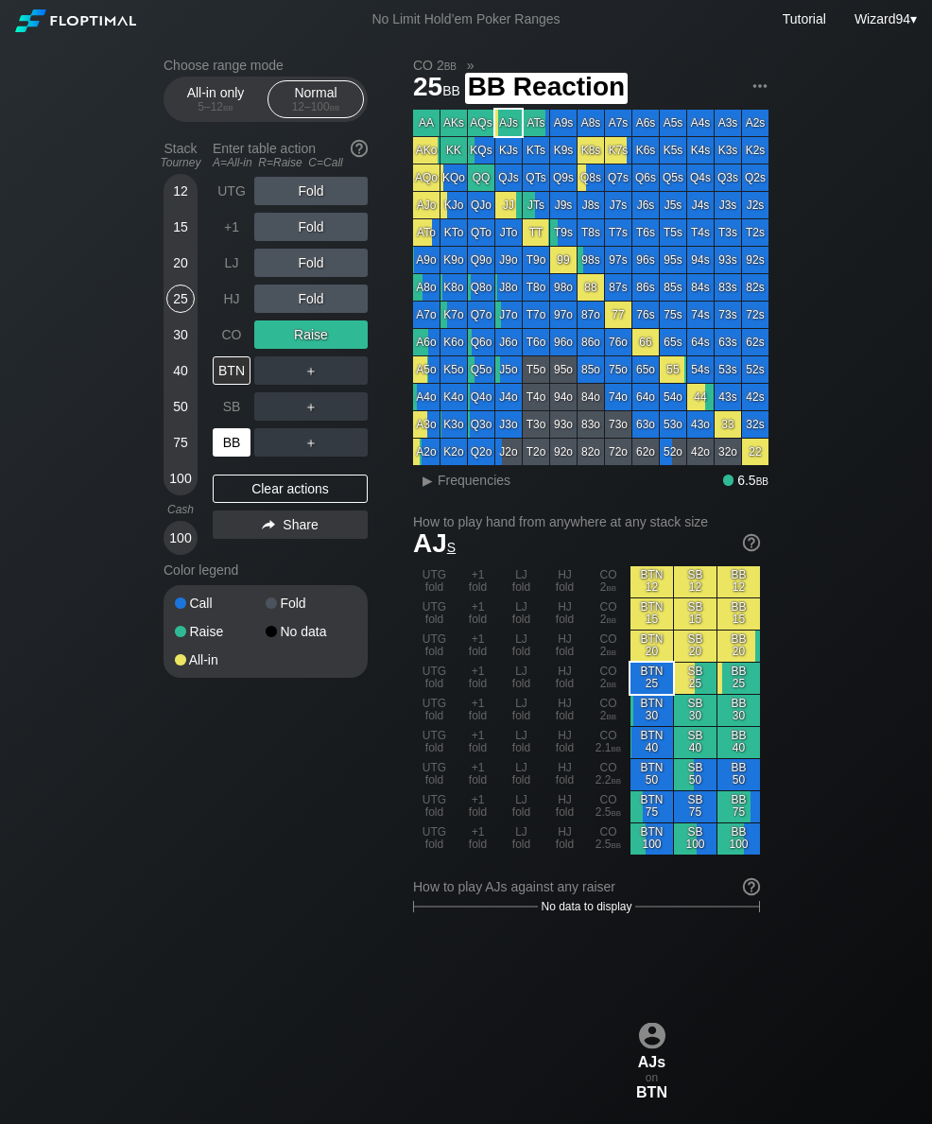
click at [235, 440] on div "BB" at bounding box center [232, 442] width 38 height 28
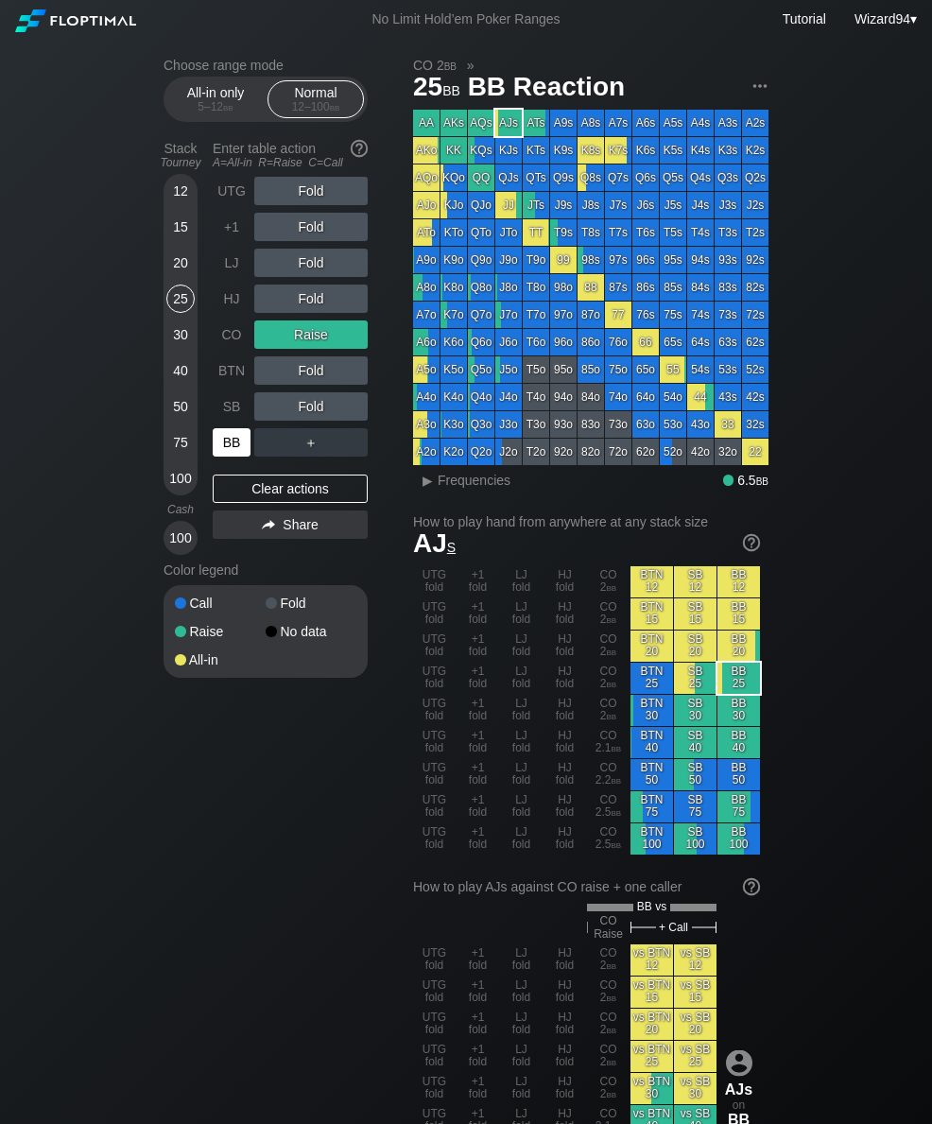
click at [227, 457] on div "BB" at bounding box center [232, 442] width 38 height 28
click at [173, 349] on div "30" at bounding box center [180, 335] width 28 height 28
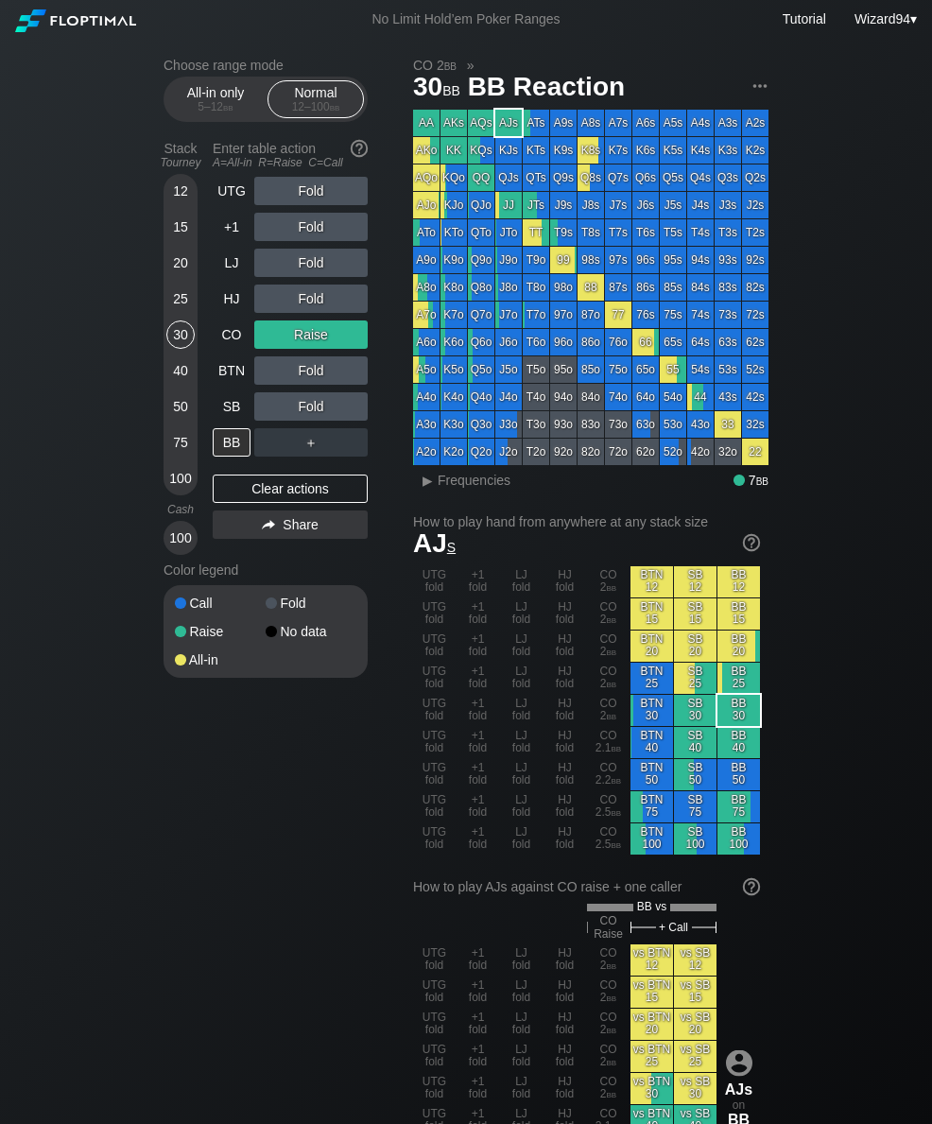
click at [224, 472] on div "UTG Fold +1 Fold LJ Fold HJ Fold CO Raise BTN Fold SB Fold BB ＋ Clear actions S…" at bounding box center [290, 366] width 155 height 378
click at [217, 455] on div "BB" at bounding box center [232, 442] width 38 height 28
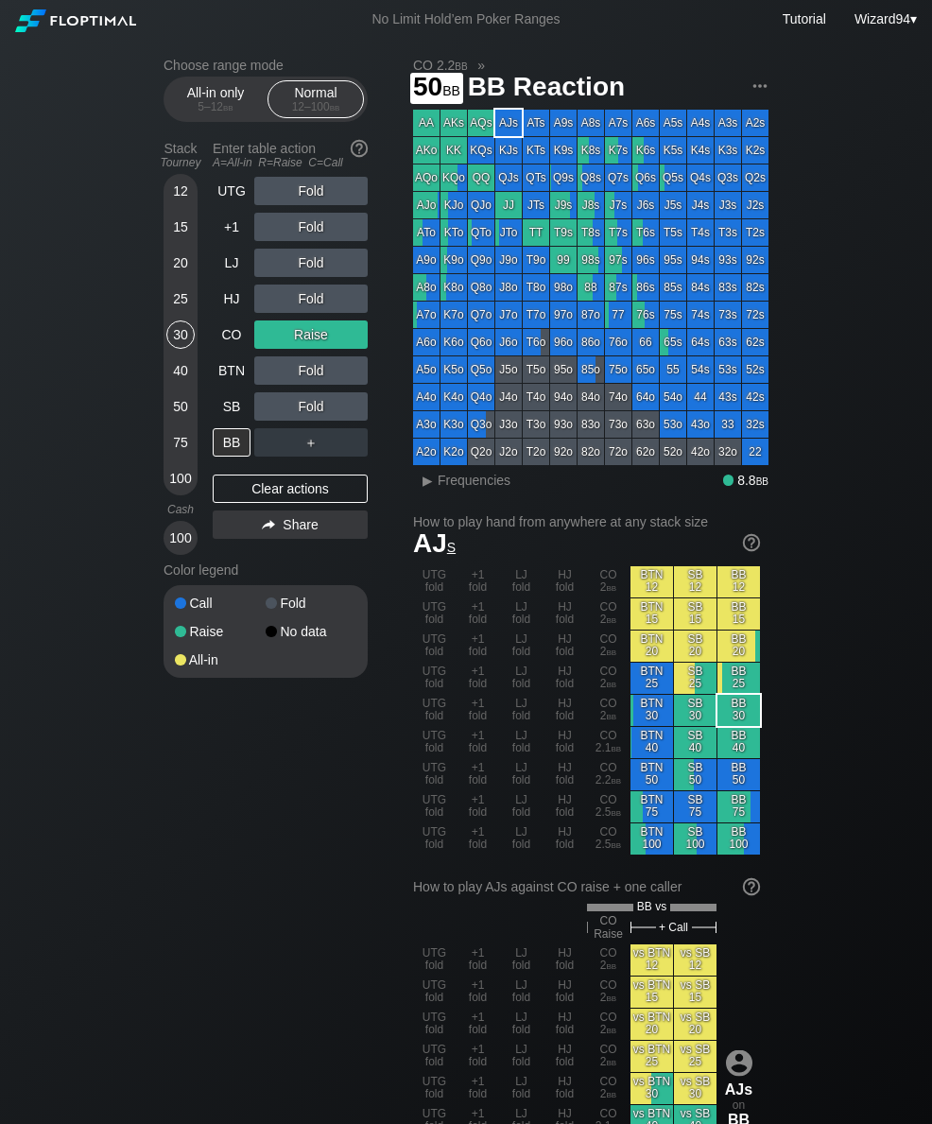
click at [182, 417] on div "50" at bounding box center [180, 406] width 28 height 28
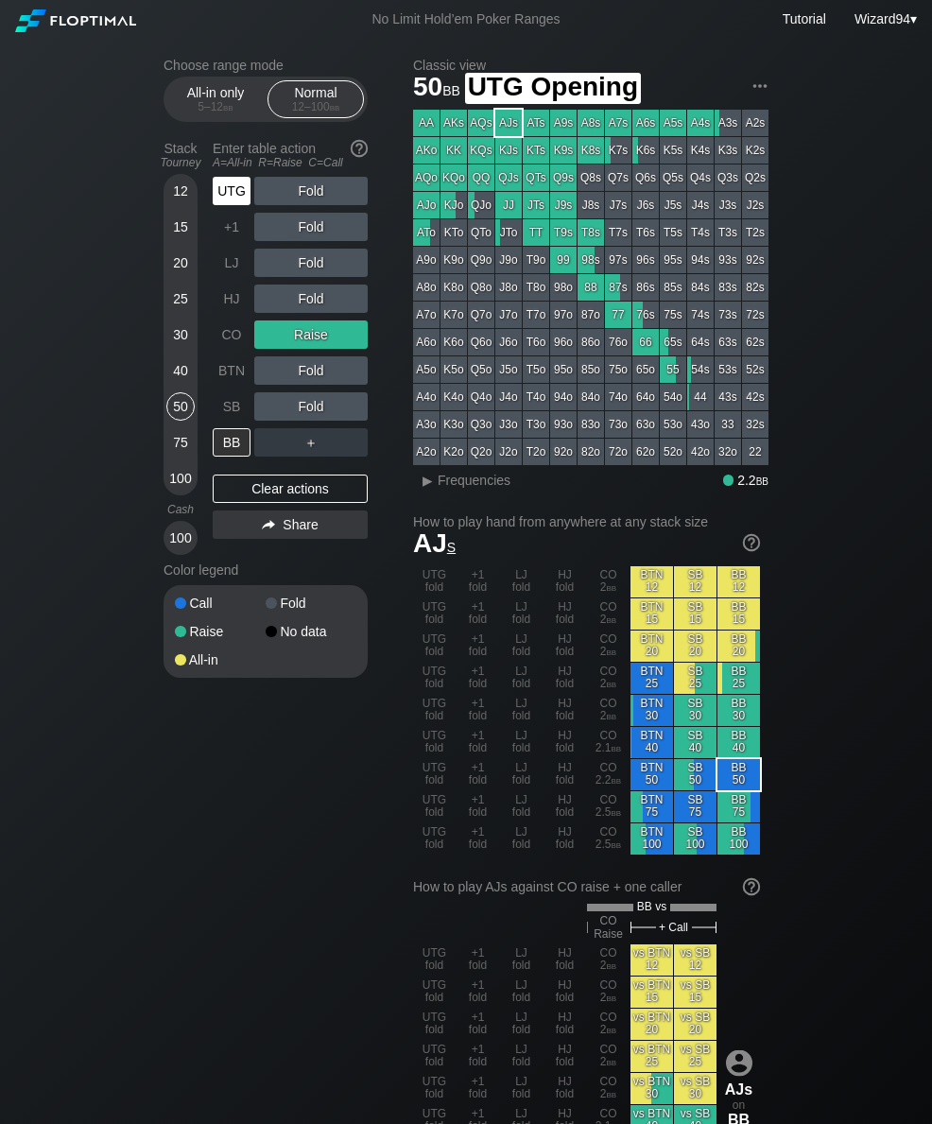
click at [228, 200] on div "UTG" at bounding box center [232, 191] width 38 height 28
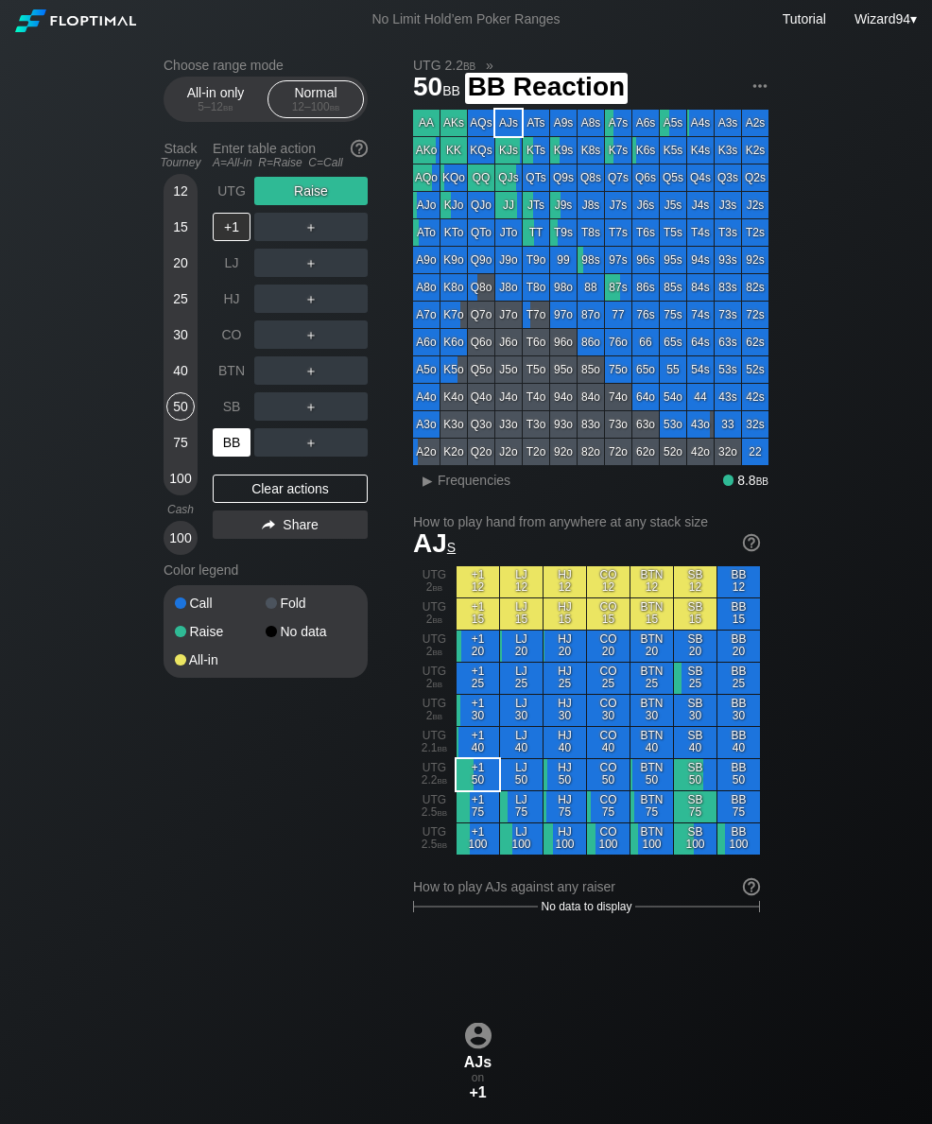
click at [219, 447] on div "BB" at bounding box center [232, 442] width 38 height 28
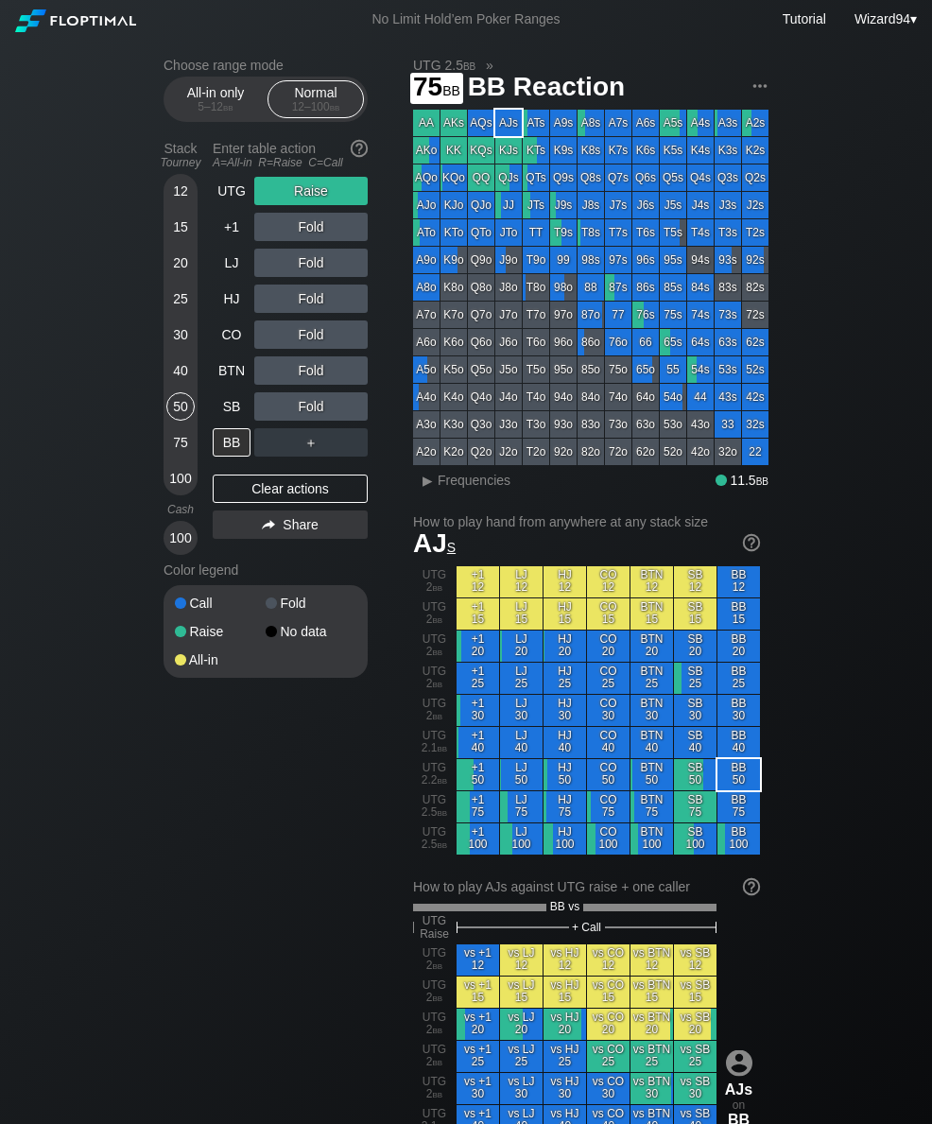
click at [173, 444] on div "75" at bounding box center [180, 442] width 28 height 28
click at [223, 186] on div "UTG" at bounding box center [232, 191] width 38 height 28
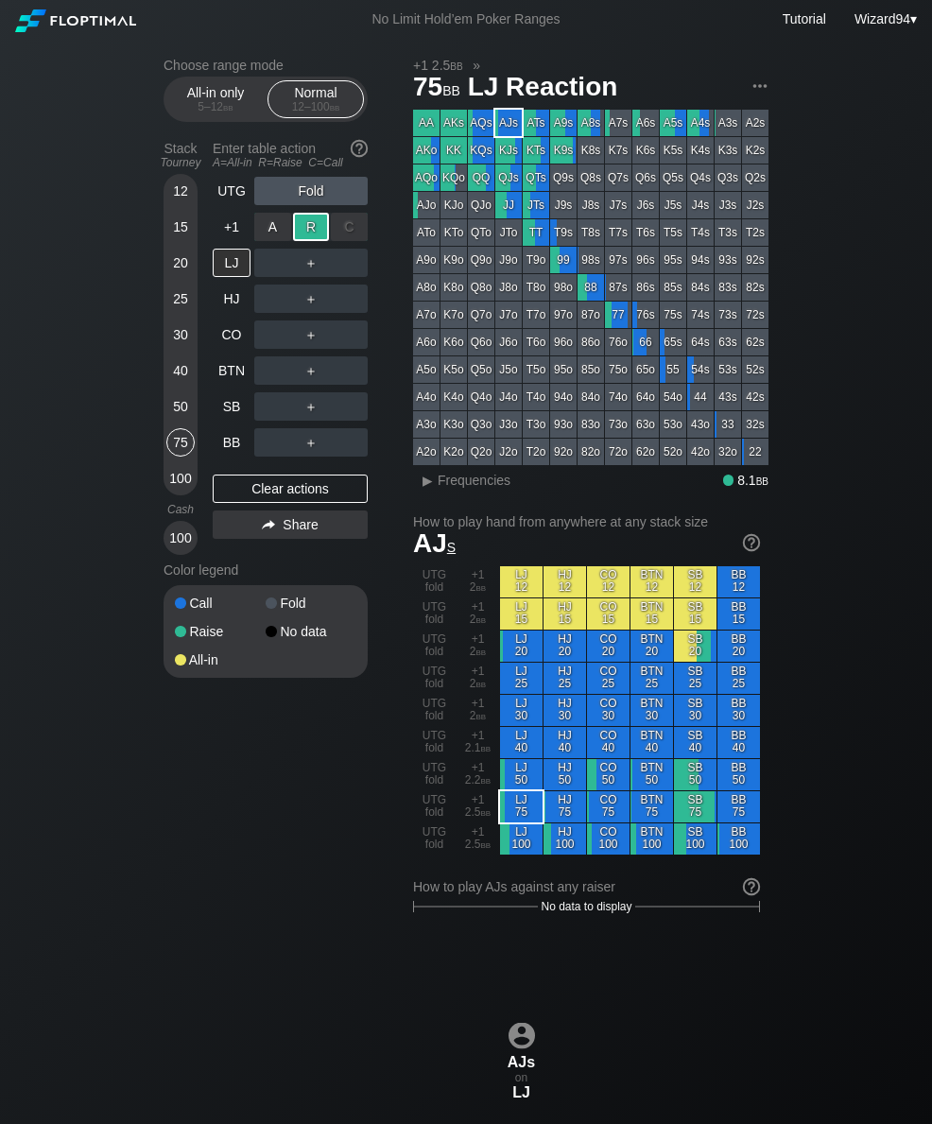
click at [175, 409] on div "50" at bounding box center [180, 406] width 28 height 28
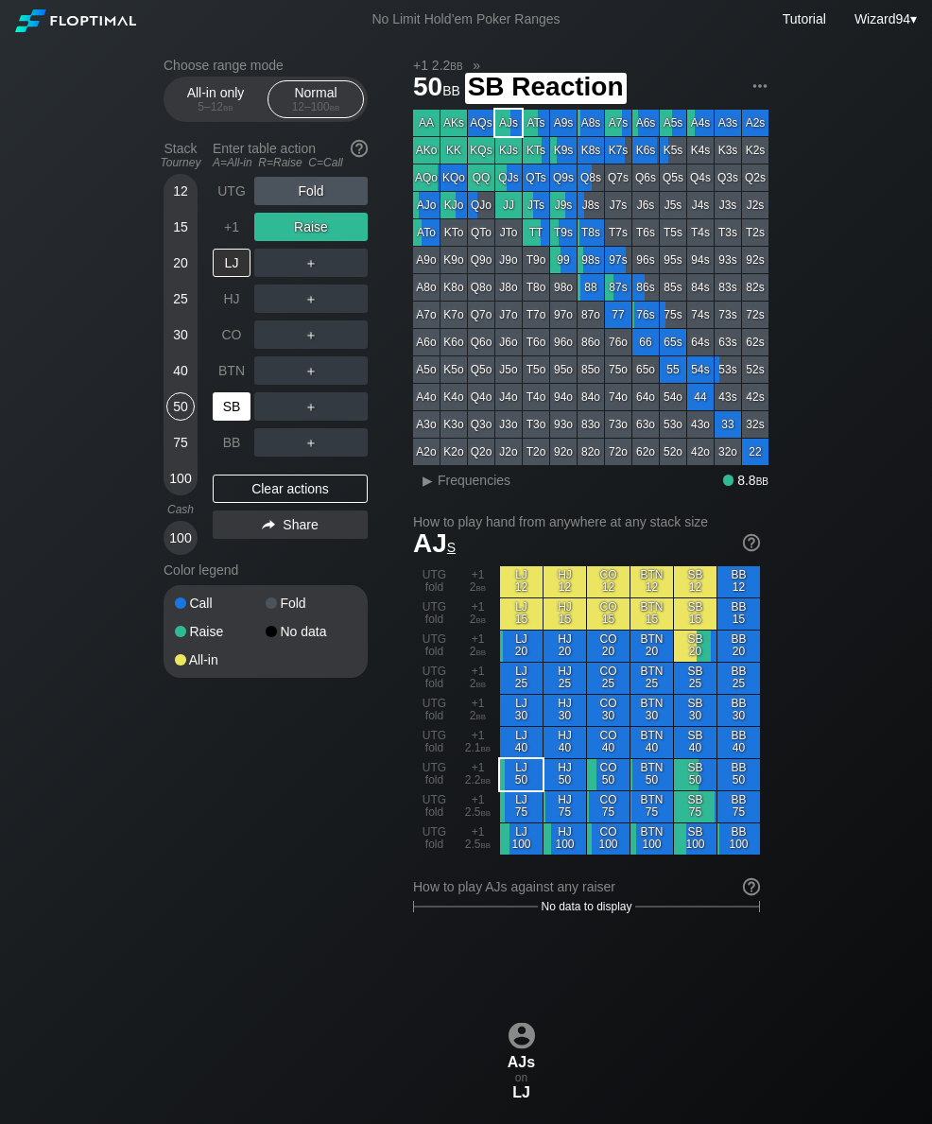
click at [235, 421] on div "SB" at bounding box center [232, 406] width 38 height 28
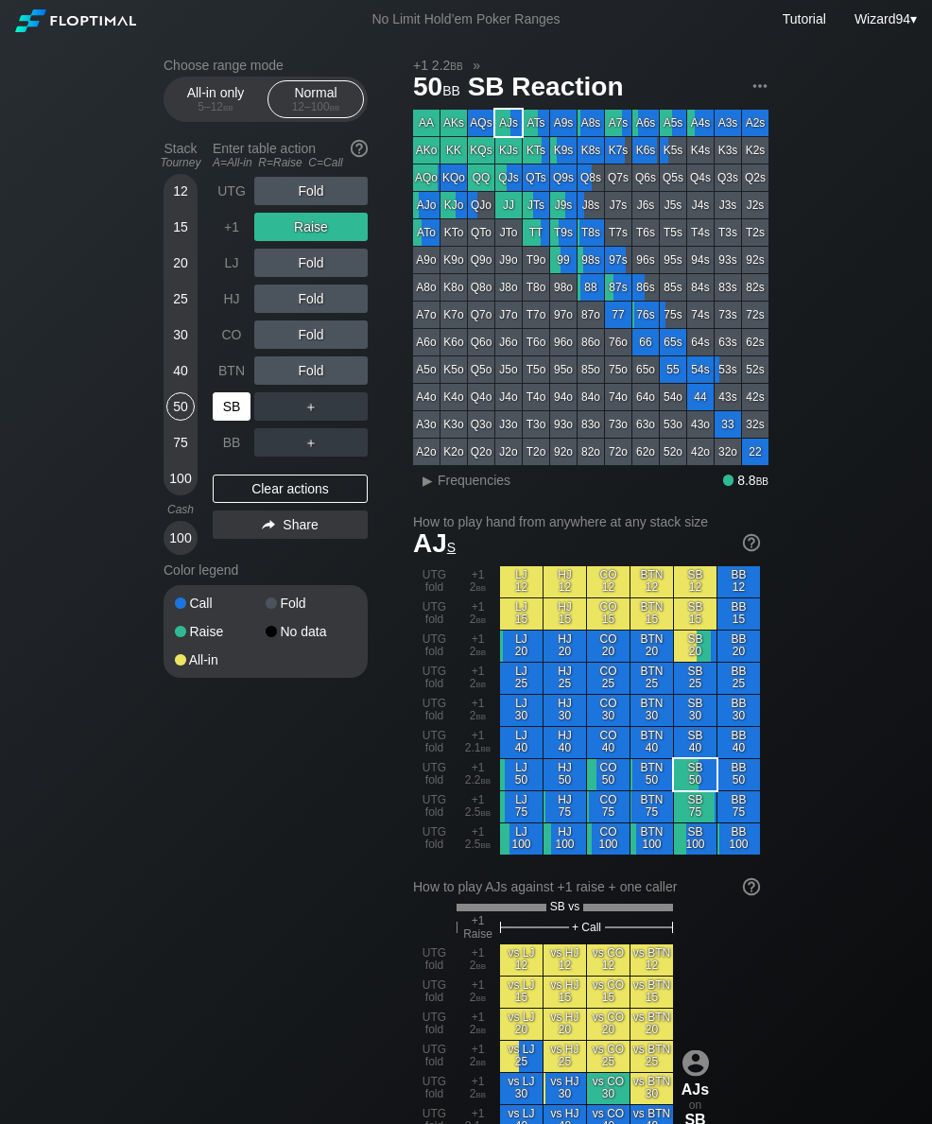
click at [224, 418] on div "SB" at bounding box center [232, 406] width 38 height 28
click at [222, 236] on div "+1" at bounding box center [232, 227] width 38 height 28
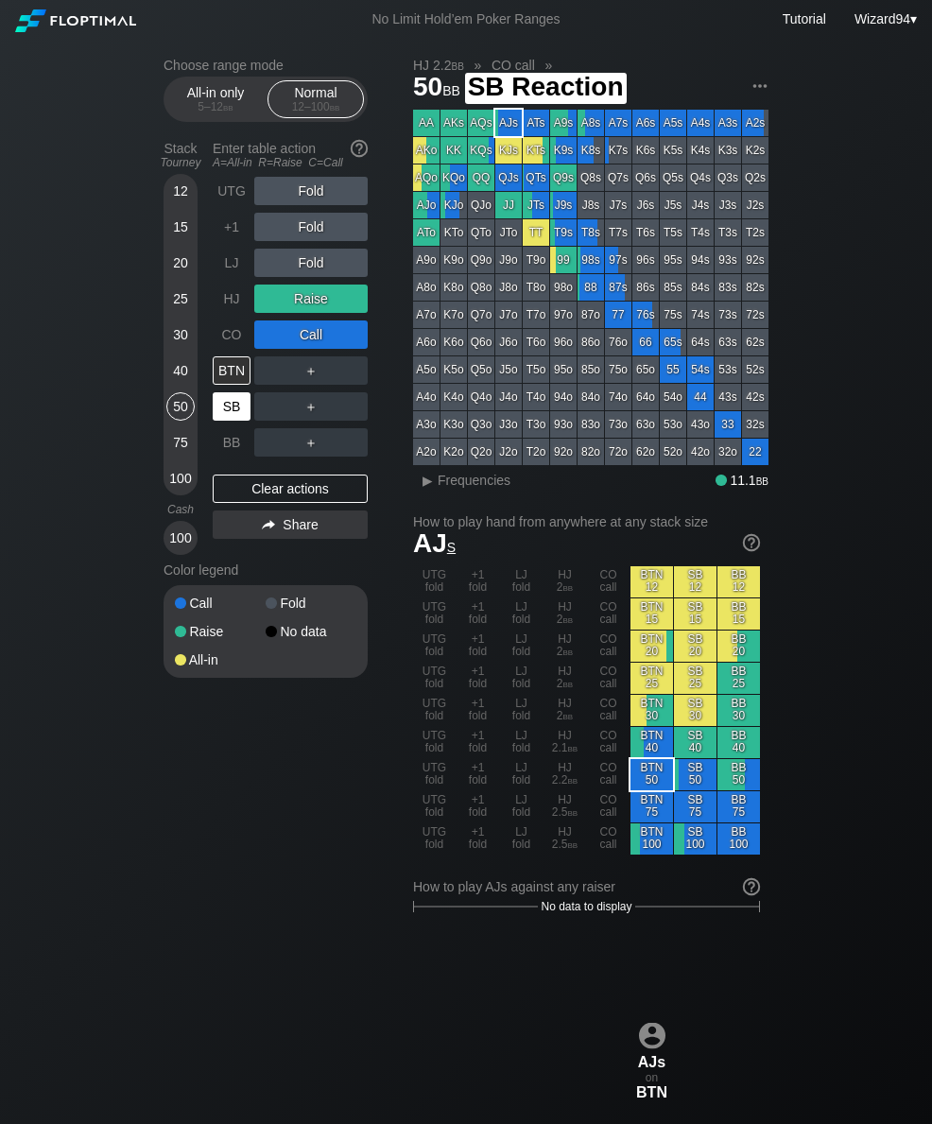
click at [232, 407] on div "SB" at bounding box center [232, 406] width 38 height 28
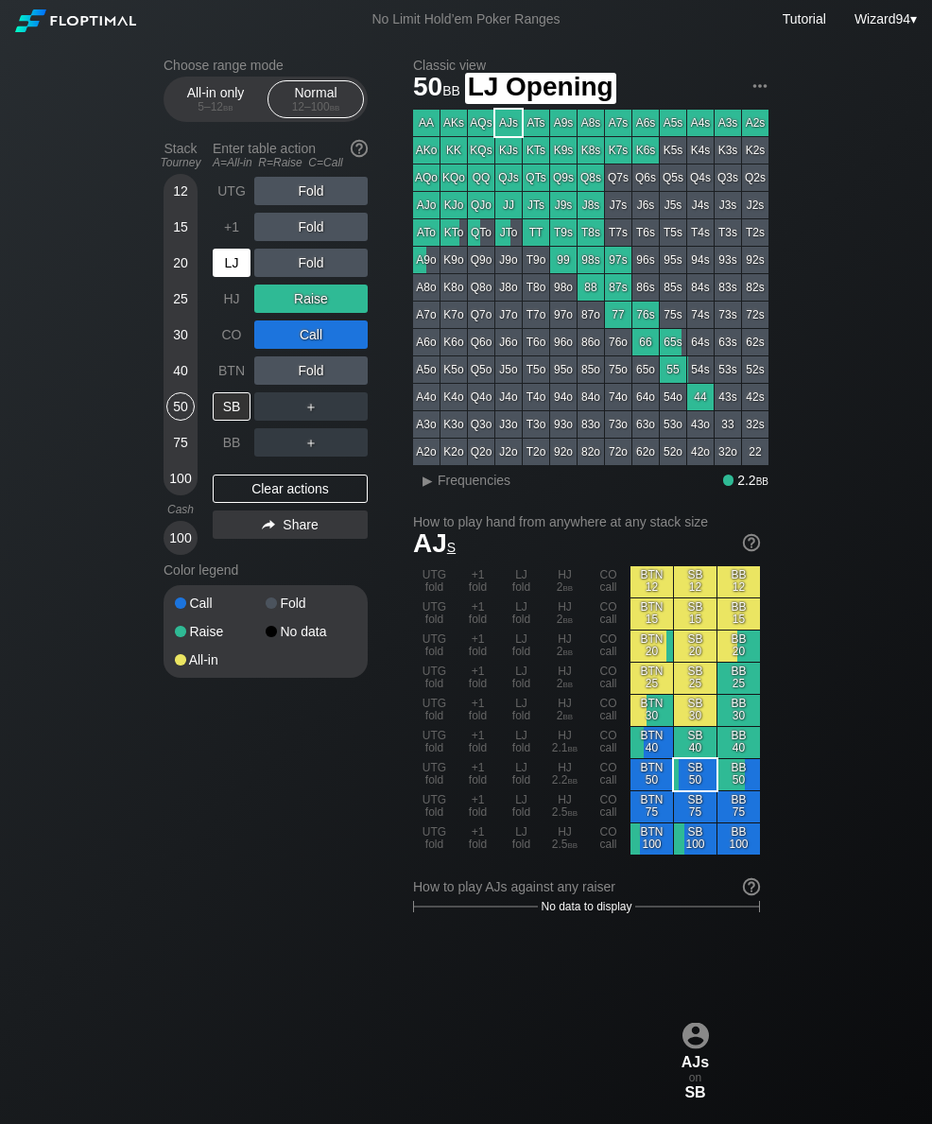
click at [223, 274] on div "LJ" at bounding box center [232, 263] width 38 height 28
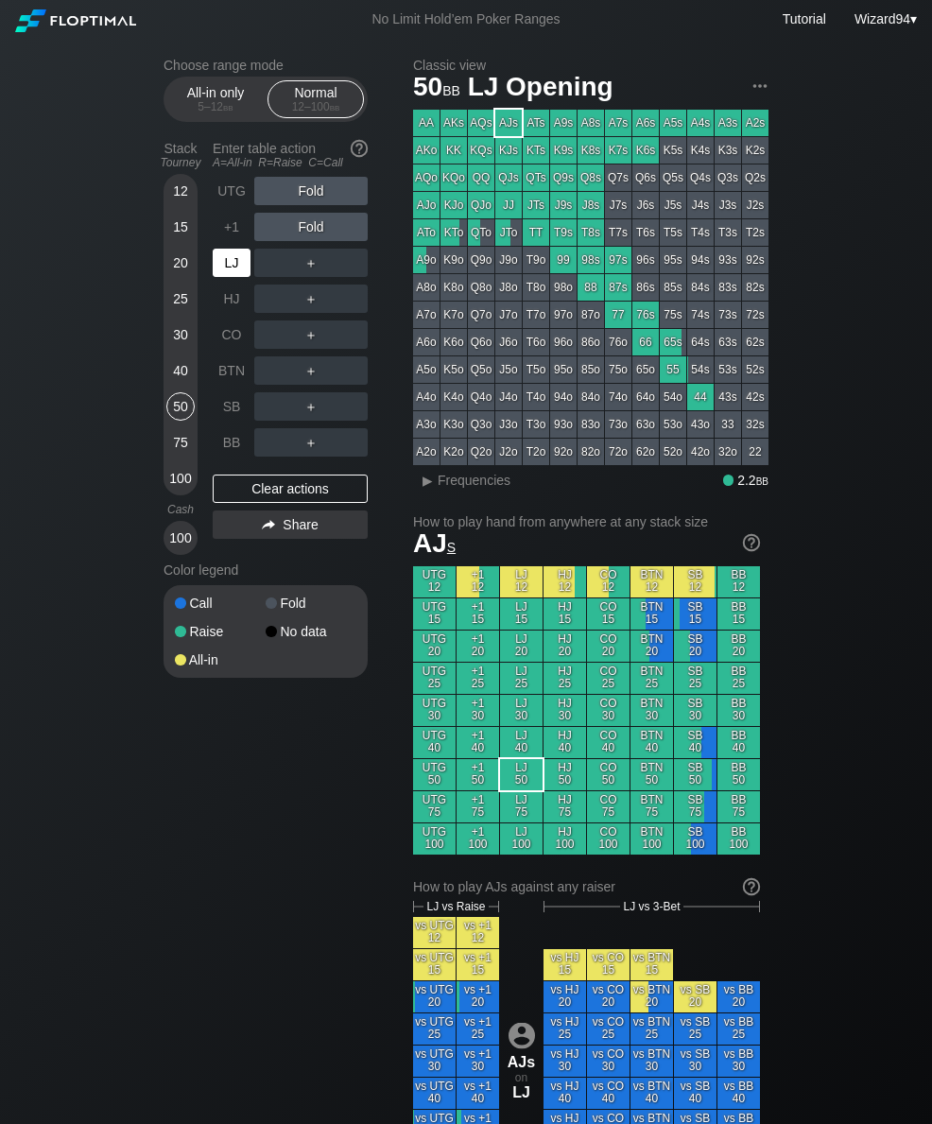
click at [221, 271] on div "LJ" at bounding box center [232, 263] width 38 height 28
click at [183, 453] on div "75" at bounding box center [180, 442] width 28 height 28
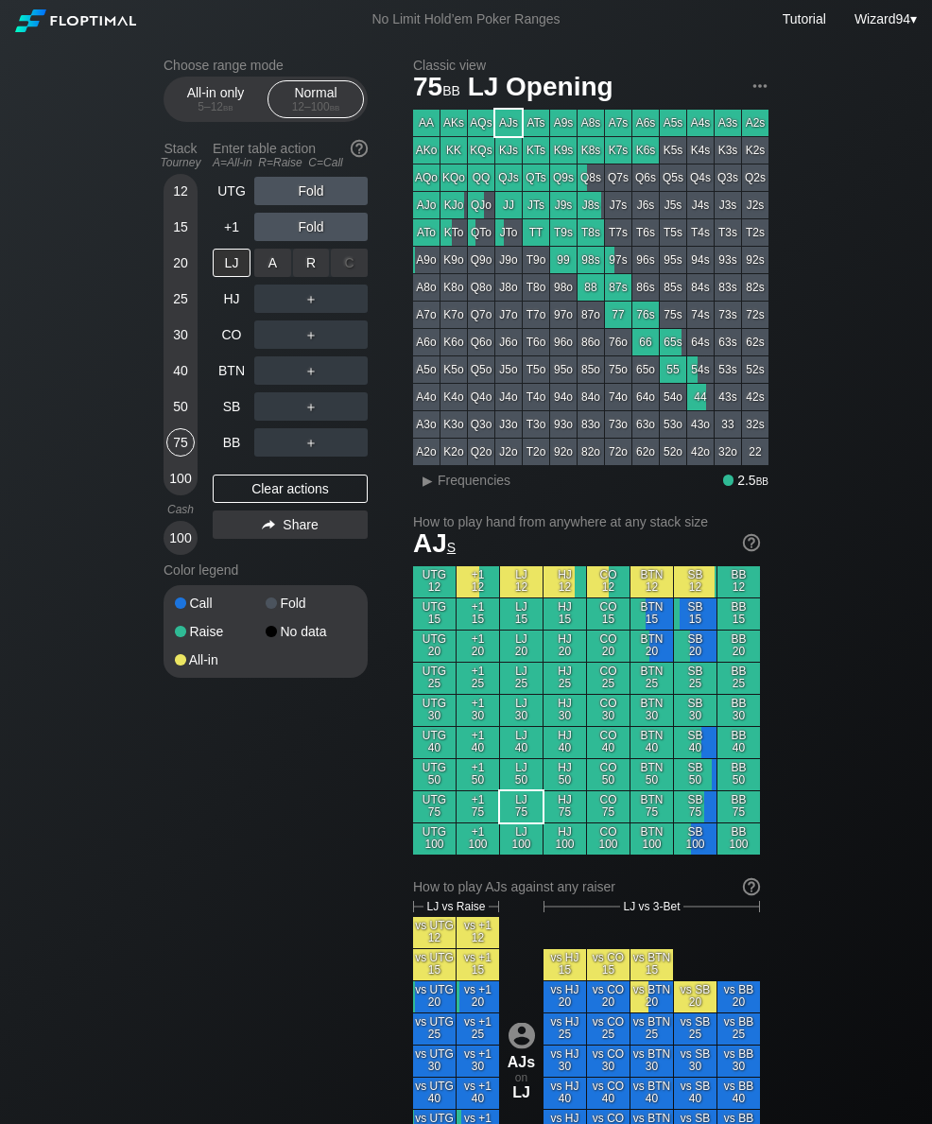
click at [319, 276] on div "R ✕" at bounding box center [311, 263] width 37 height 28
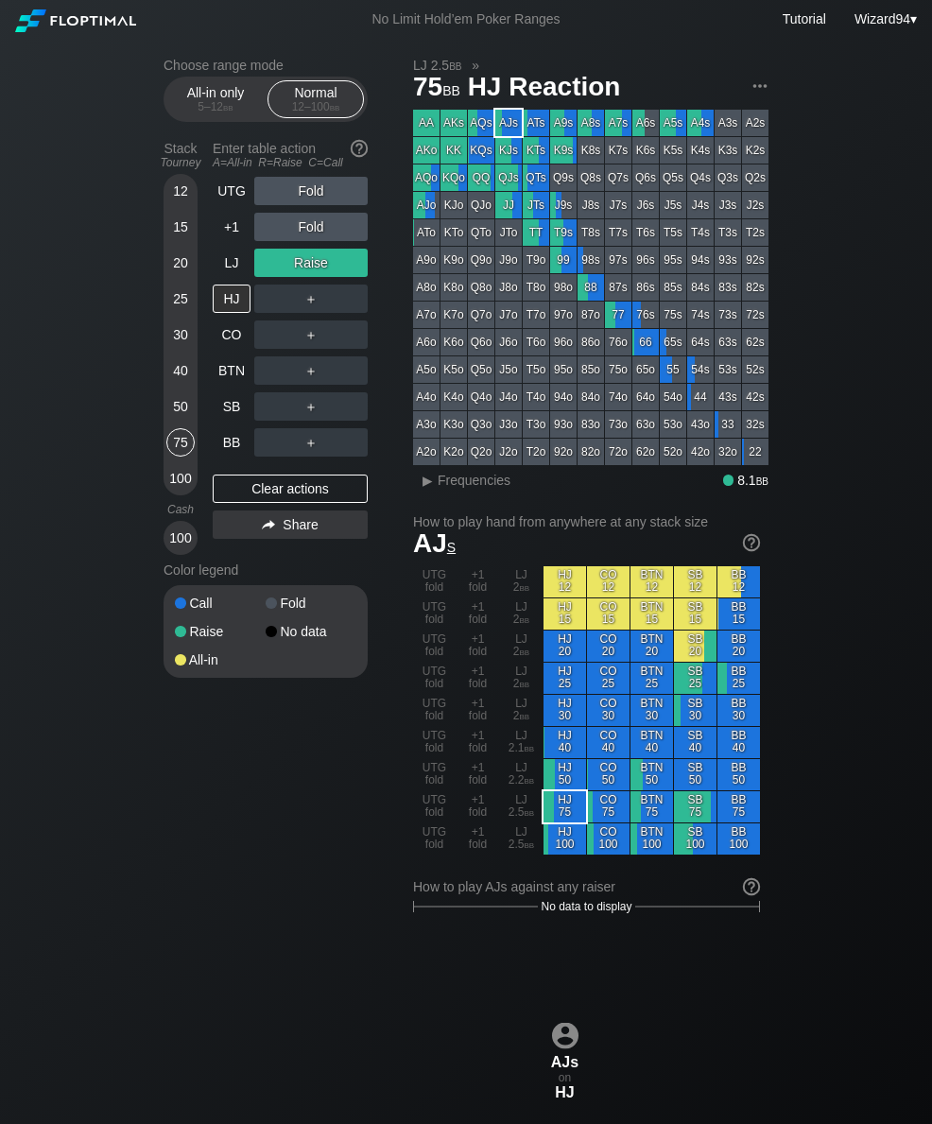
click at [159, 420] on div "Choose range mode All-in only 5 – 12 bb Normal 12 – 100 bb Stack Tourney Enter …" at bounding box center [465, 1120] width 635 height 2162
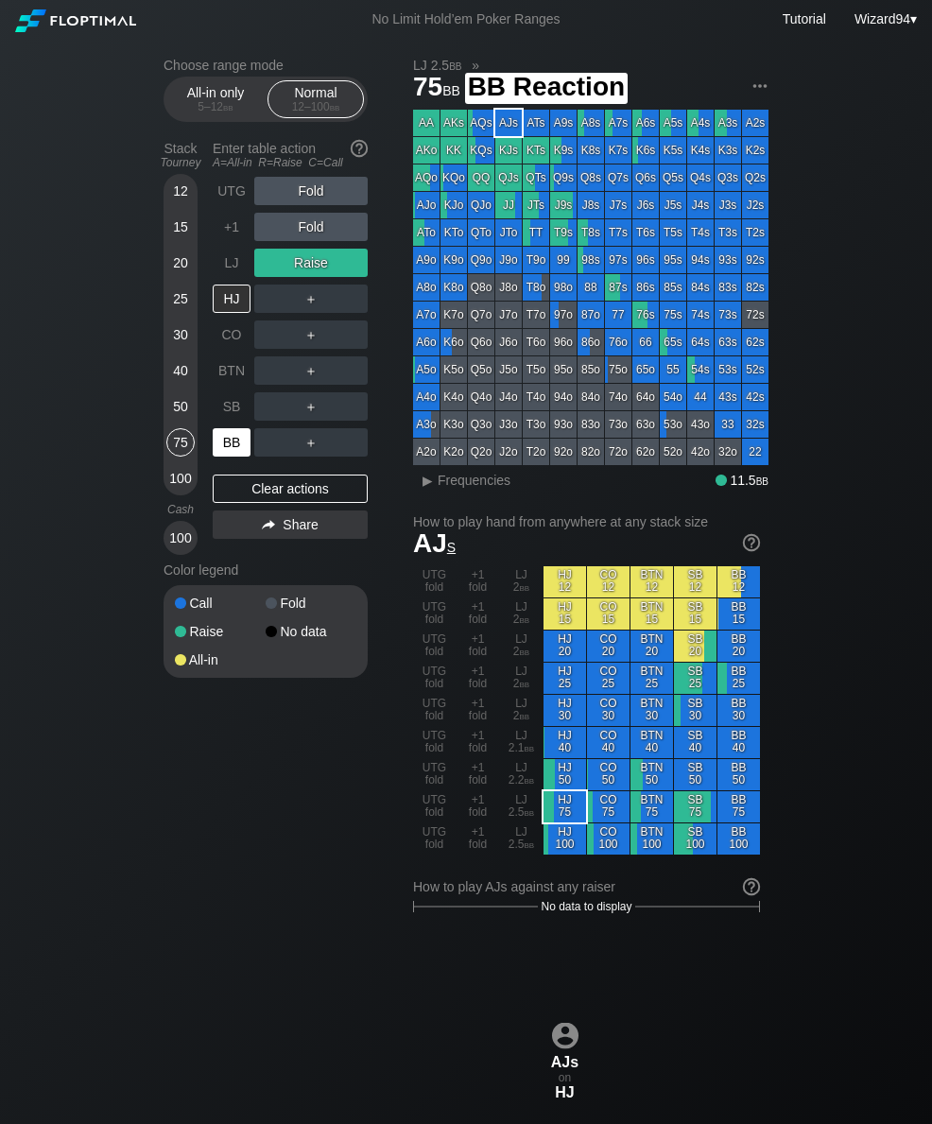
click at [222, 451] on div "BB" at bounding box center [232, 442] width 38 height 28
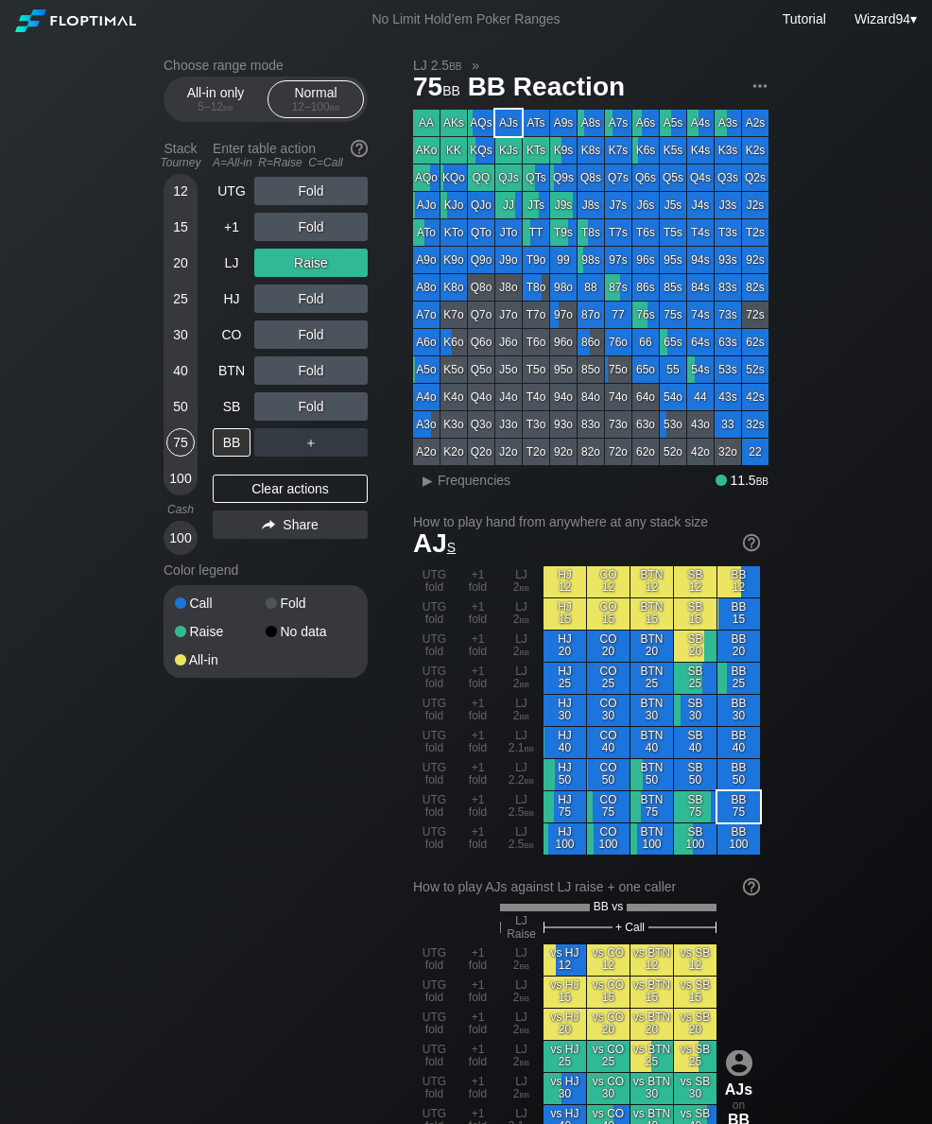
click at [160, 419] on div "Choose range mode All-in only 5 – 12 bb Normal 12 – 100 bb Stack Tourney Enter …" at bounding box center [465, 1133] width 635 height 2189
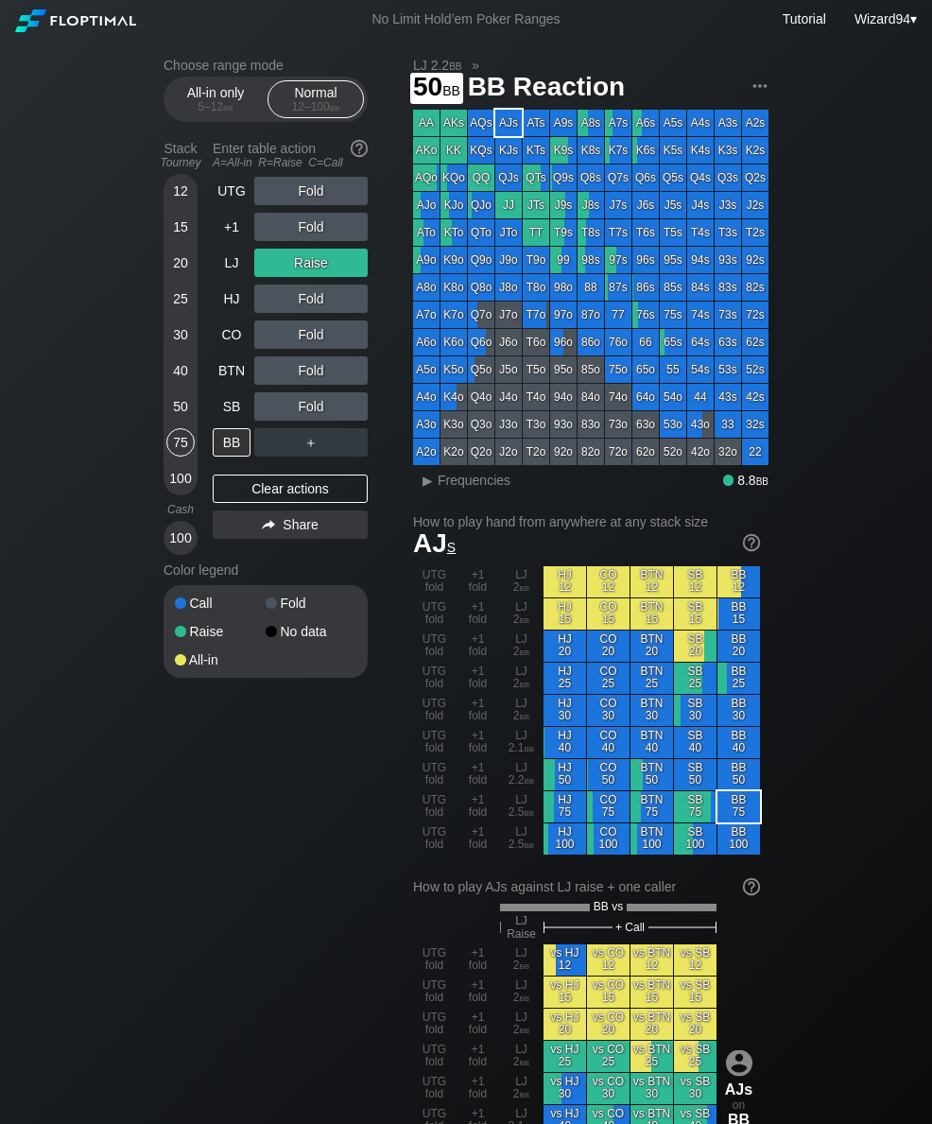
click at [189, 421] on div "50" at bounding box center [180, 406] width 28 height 28
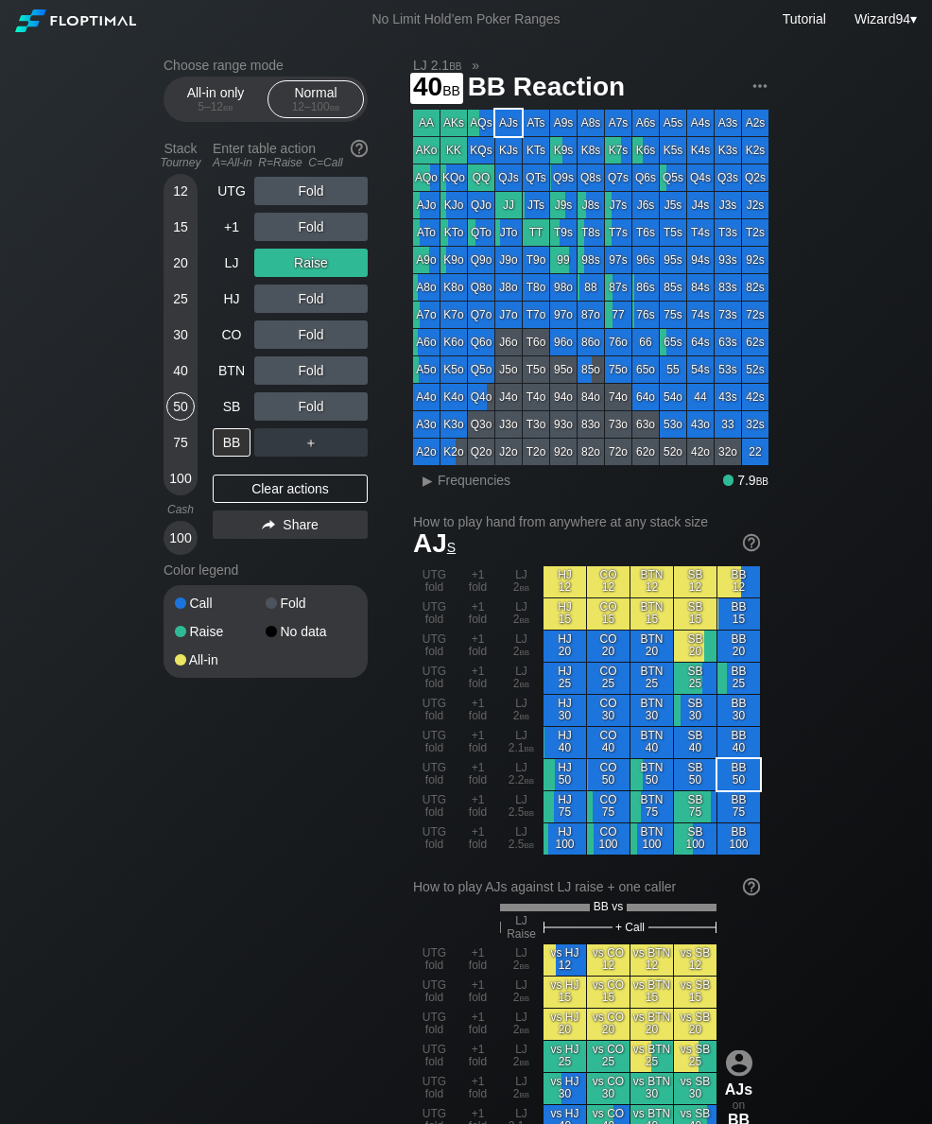
click at [183, 379] on div "40" at bounding box center [180, 371] width 28 height 28
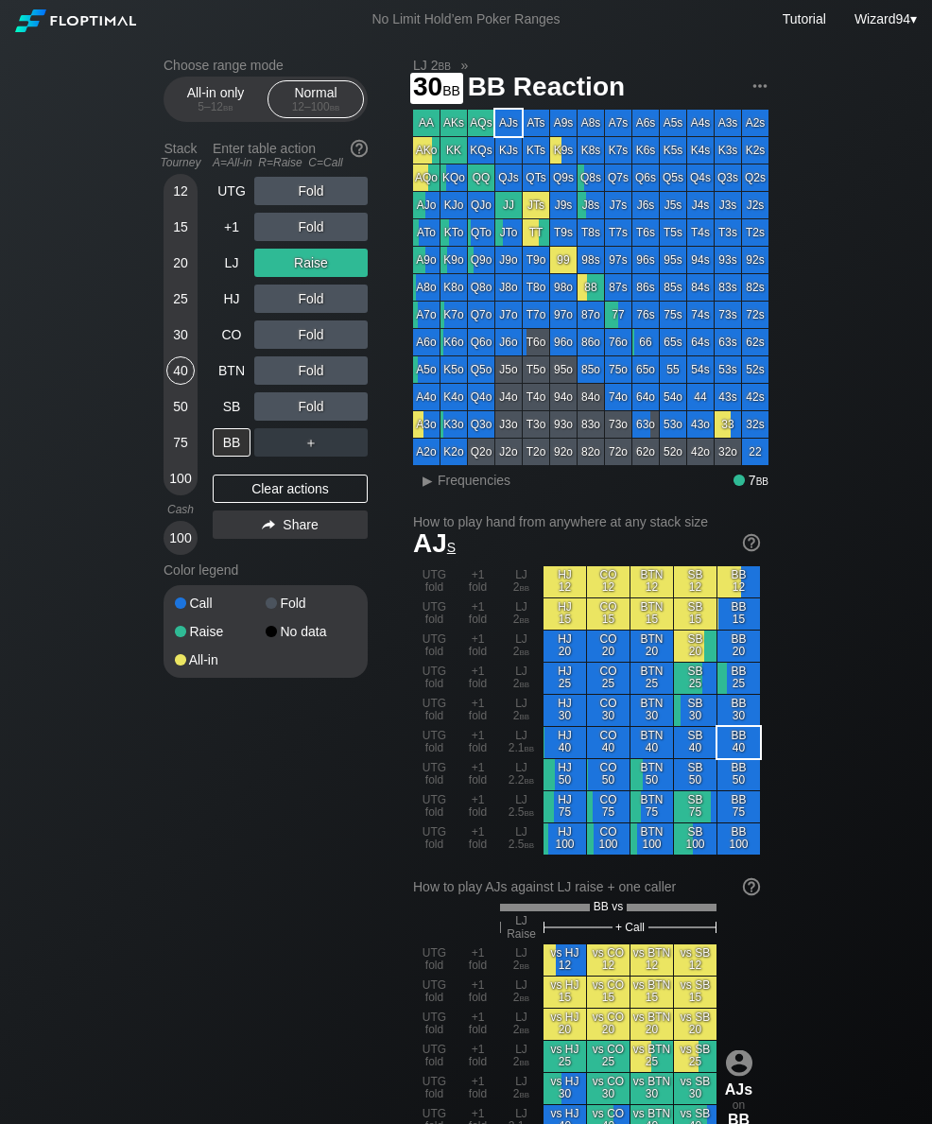
click at [181, 349] on div "30" at bounding box center [180, 335] width 28 height 28
click at [227, 191] on div "UTG" at bounding box center [232, 191] width 38 height 28
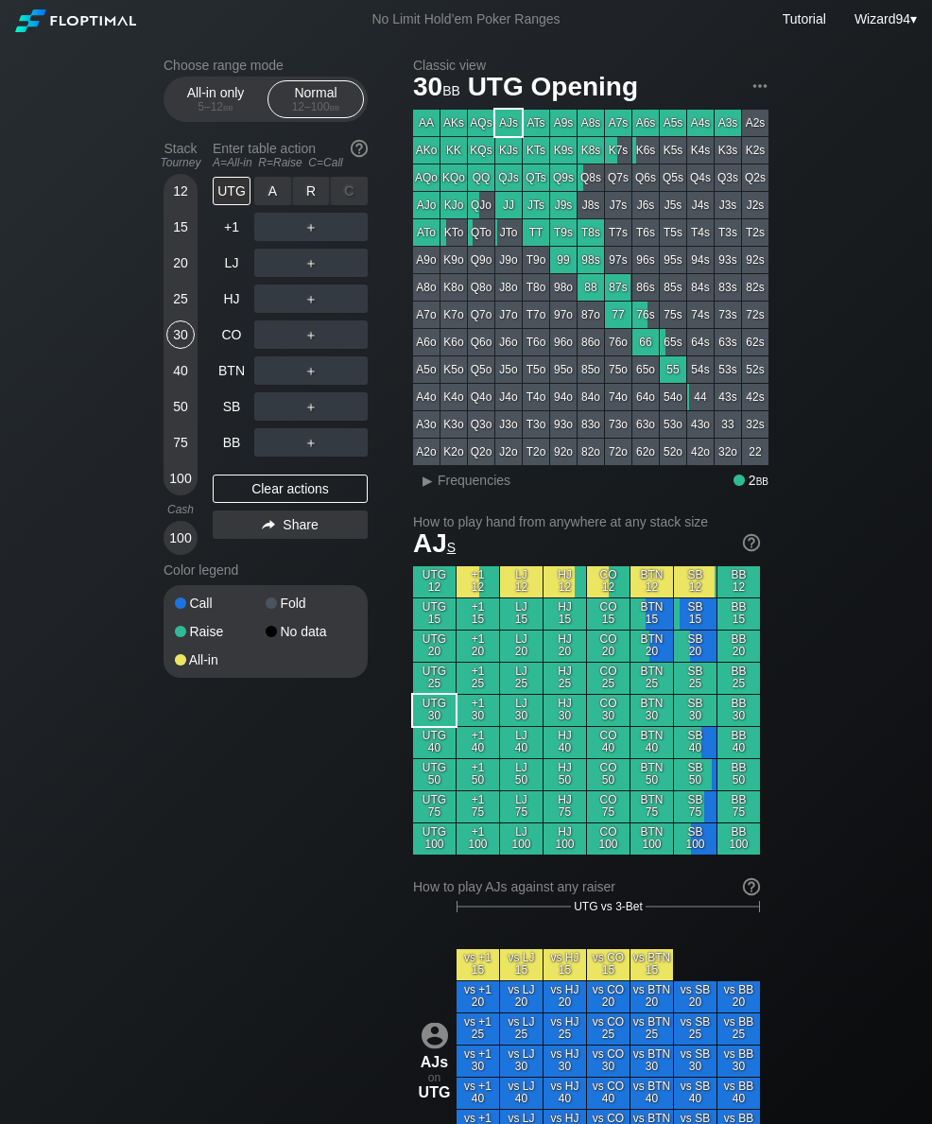
click at [312, 200] on div "R ✕" at bounding box center [311, 191] width 37 height 28
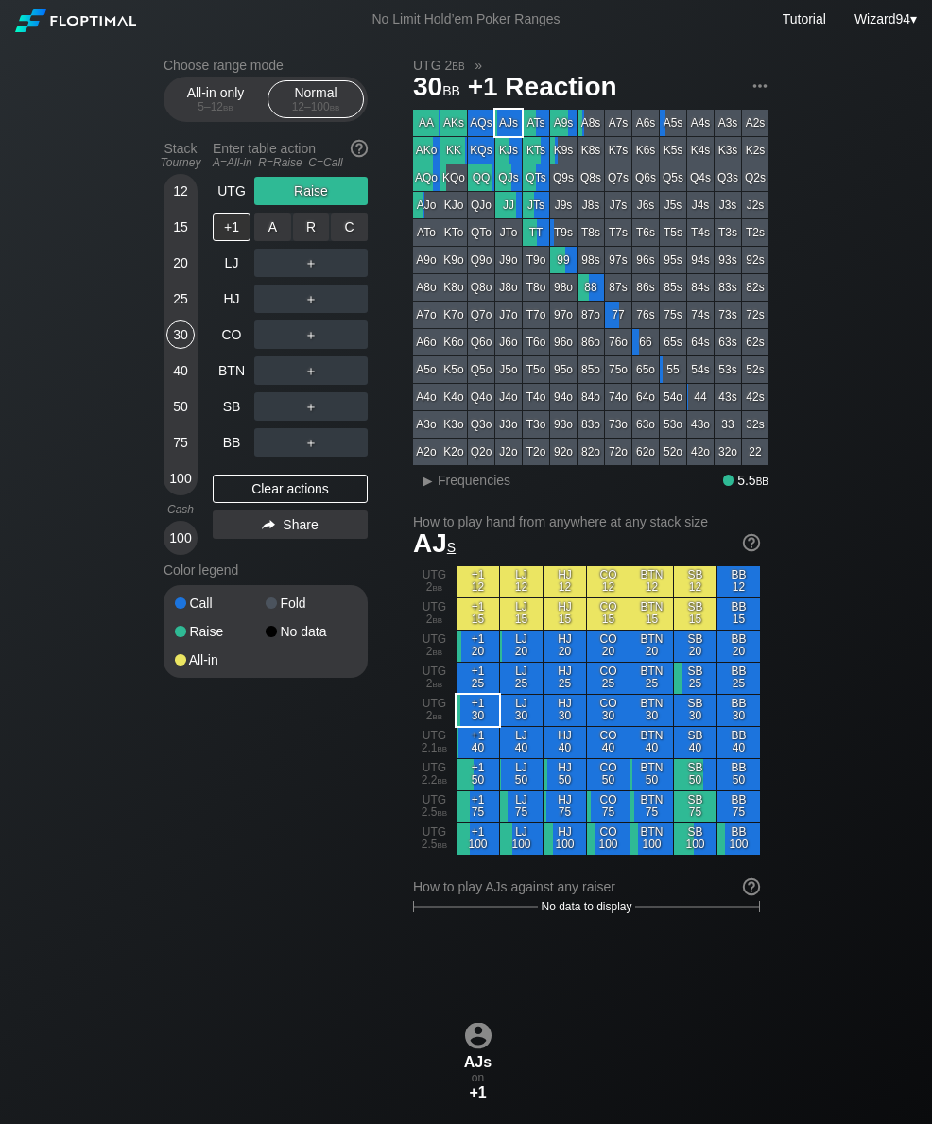
click at [300, 234] on div "R ✕" at bounding box center [311, 227] width 37 height 28
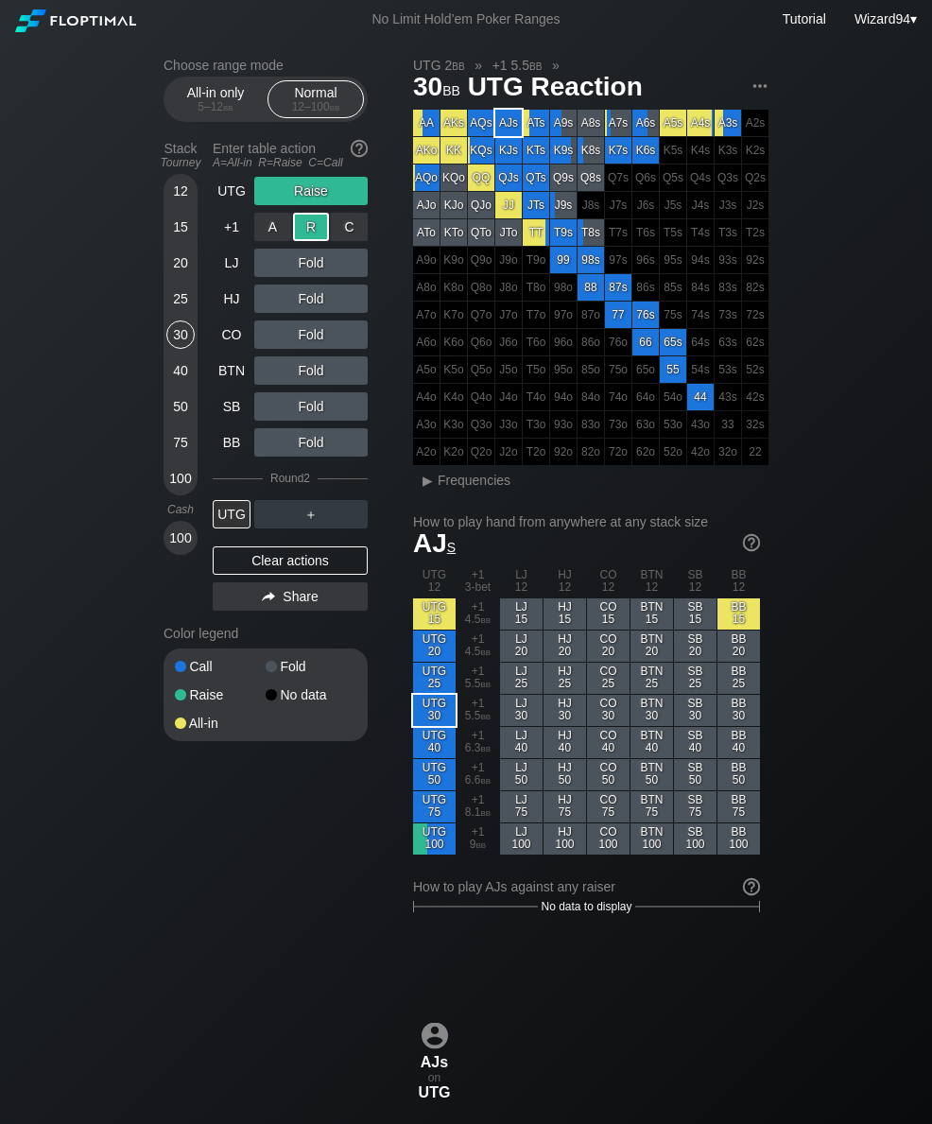
click at [236, 241] on div "+1" at bounding box center [232, 227] width 38 height 28
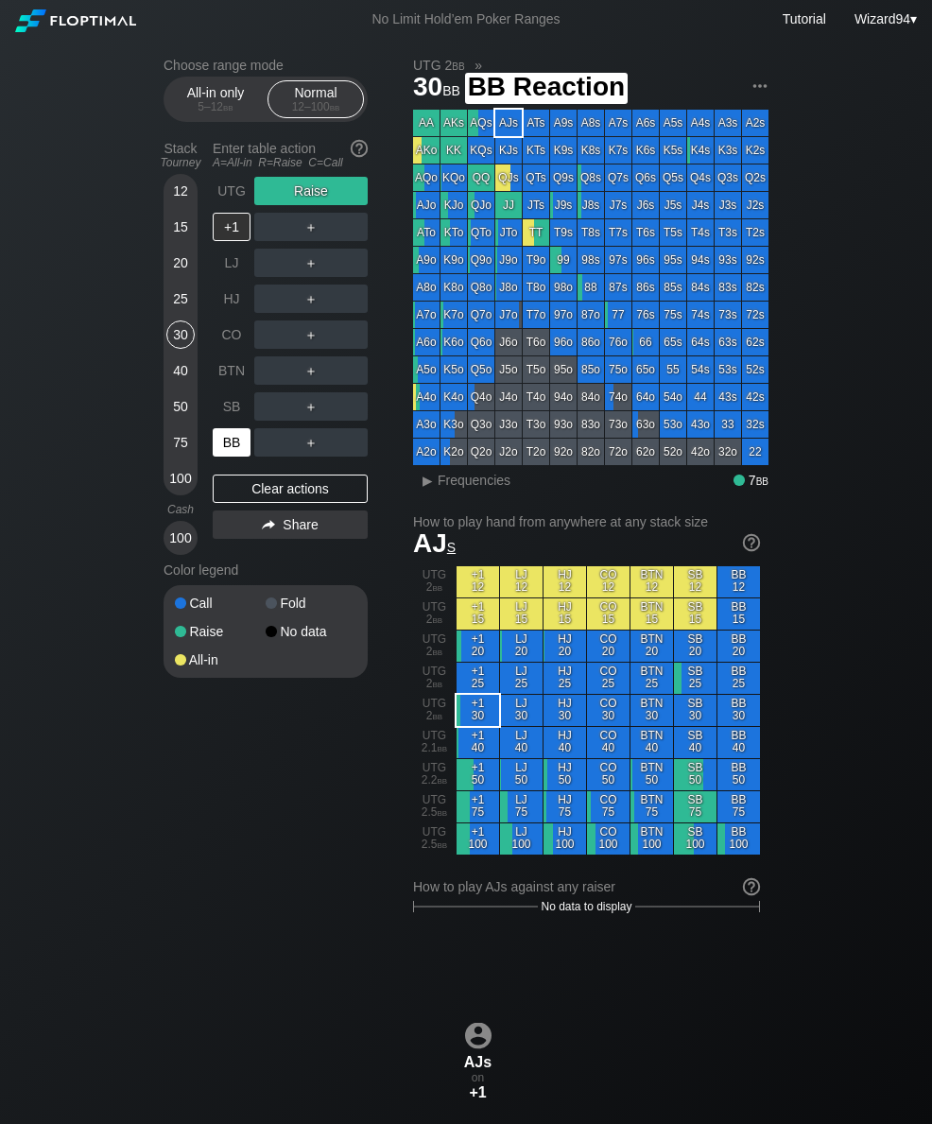
click at [226, 457] on div "BB" at bounding box center [232, 442] width 38 height 28
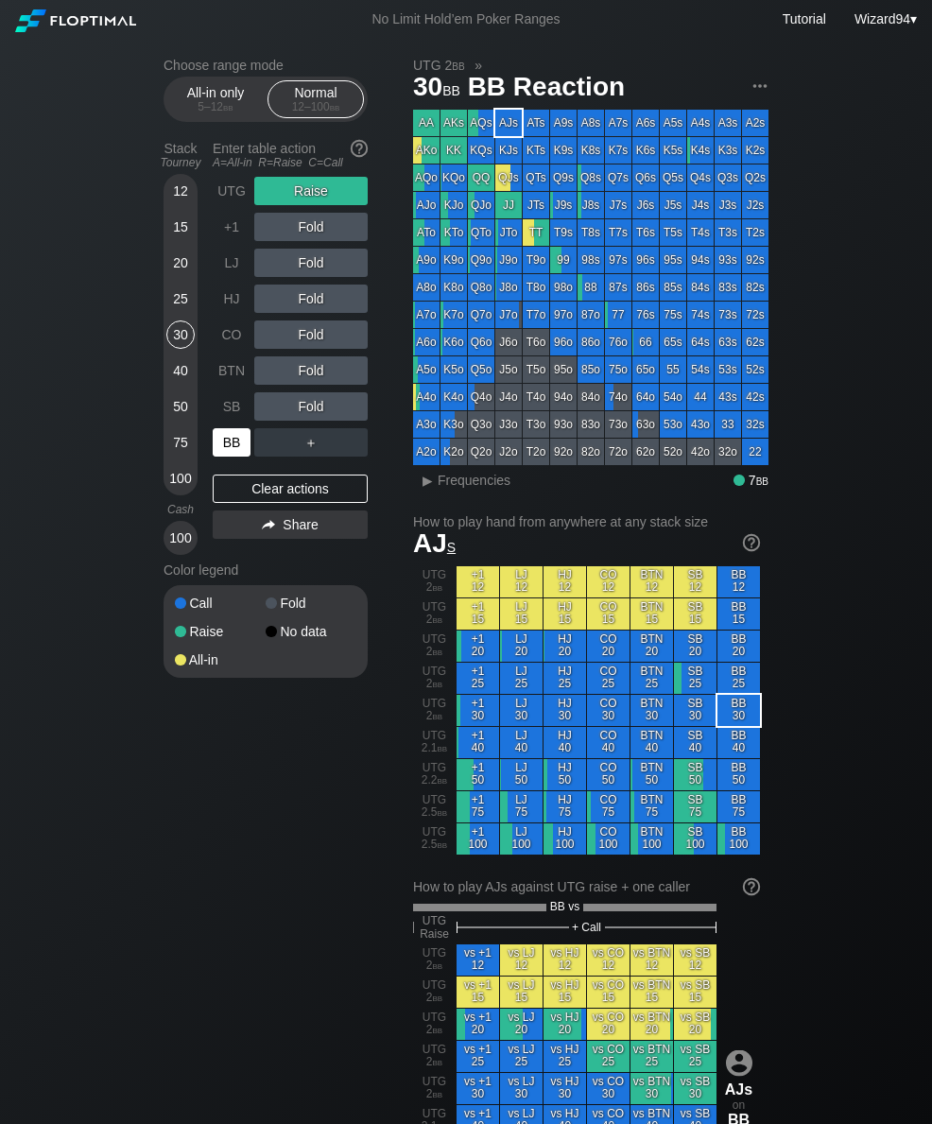
click at [214, 454] on div "BB" at bounding box center [232, 442] width 38 height 28
click at [238, 416] on div "SB" at bounding box center [232, 406] width 38 height 28
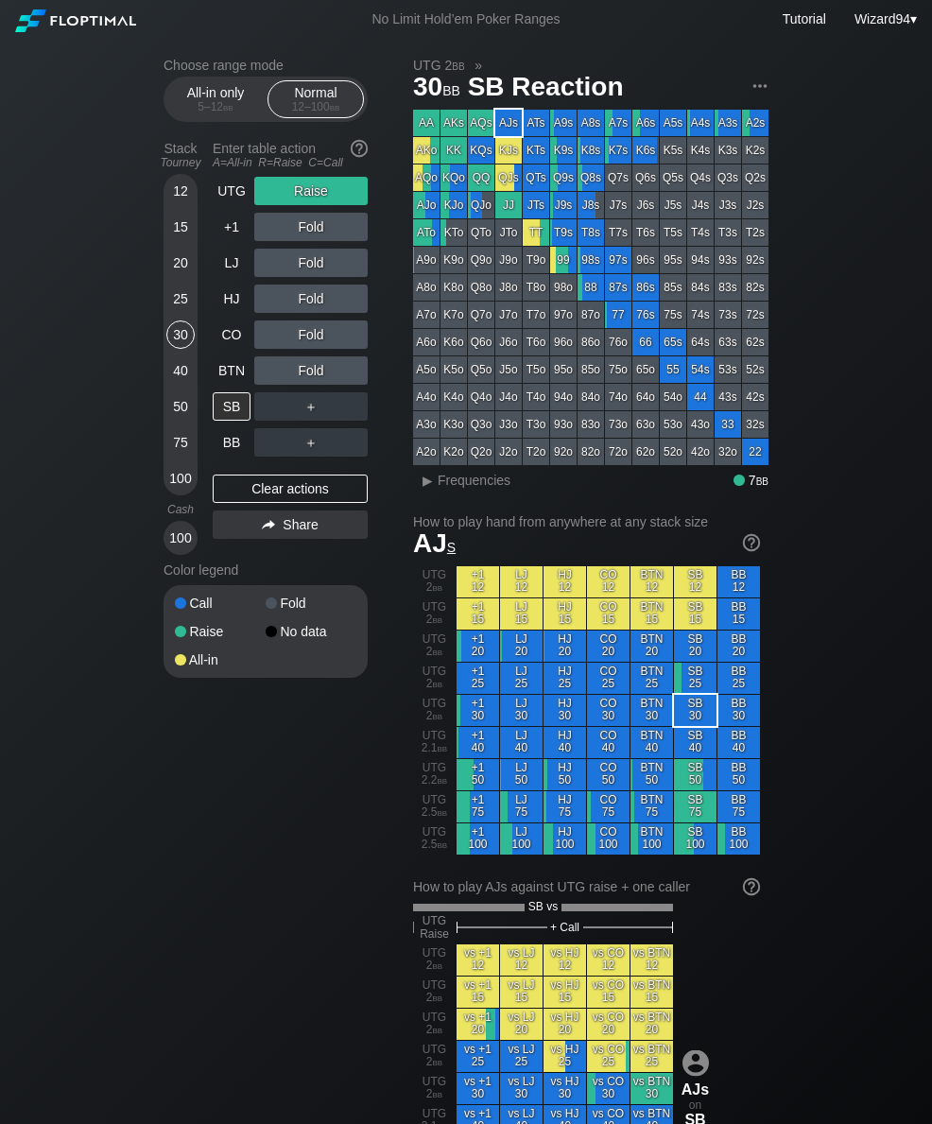
click at [164, 272] on div "12 15 20 25 30 40 50 75 100" at bounding box center [181, 335] width 34 height 322
click at [182, 269] on div "20" at bounding box center [180, 263] width 28 height 28
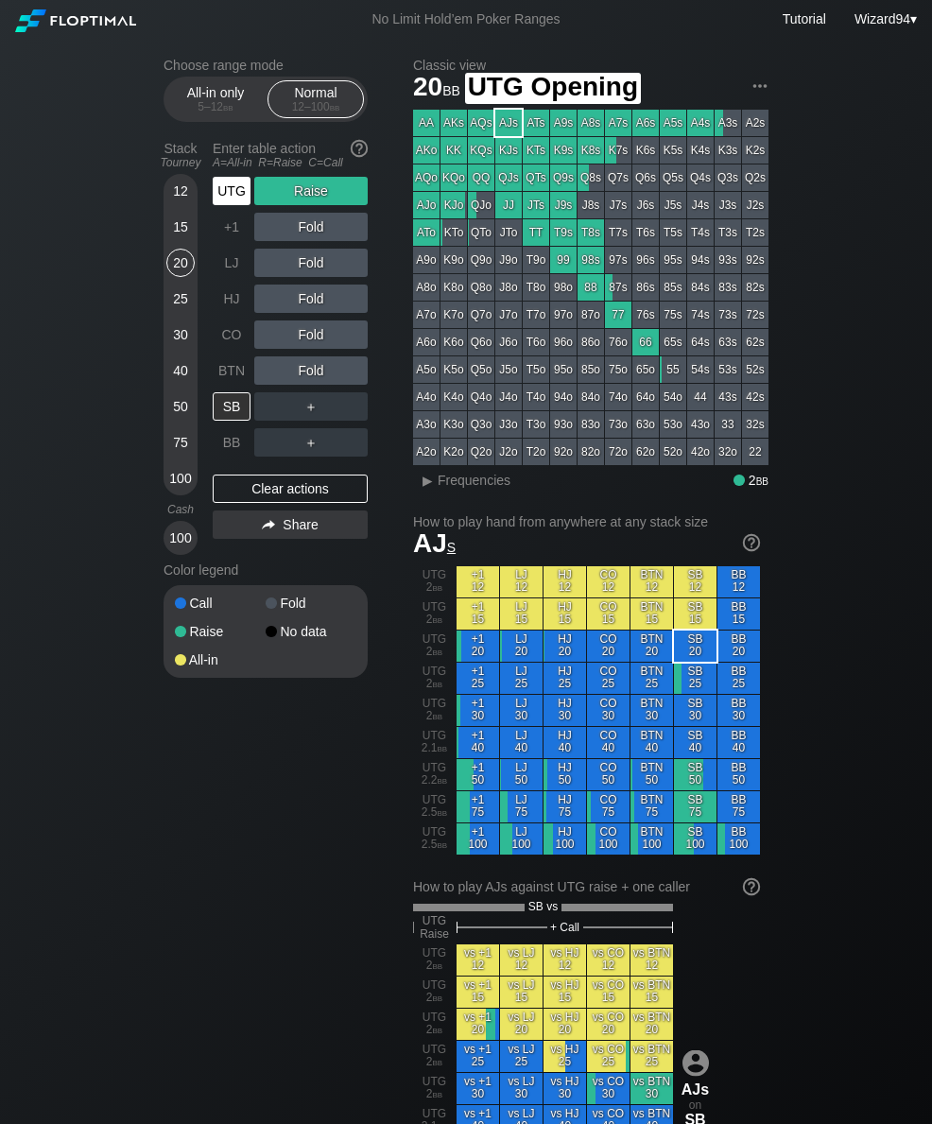
click at [238, 195] on div "UTG" at bounding box center [232, 191] width 38 height 28
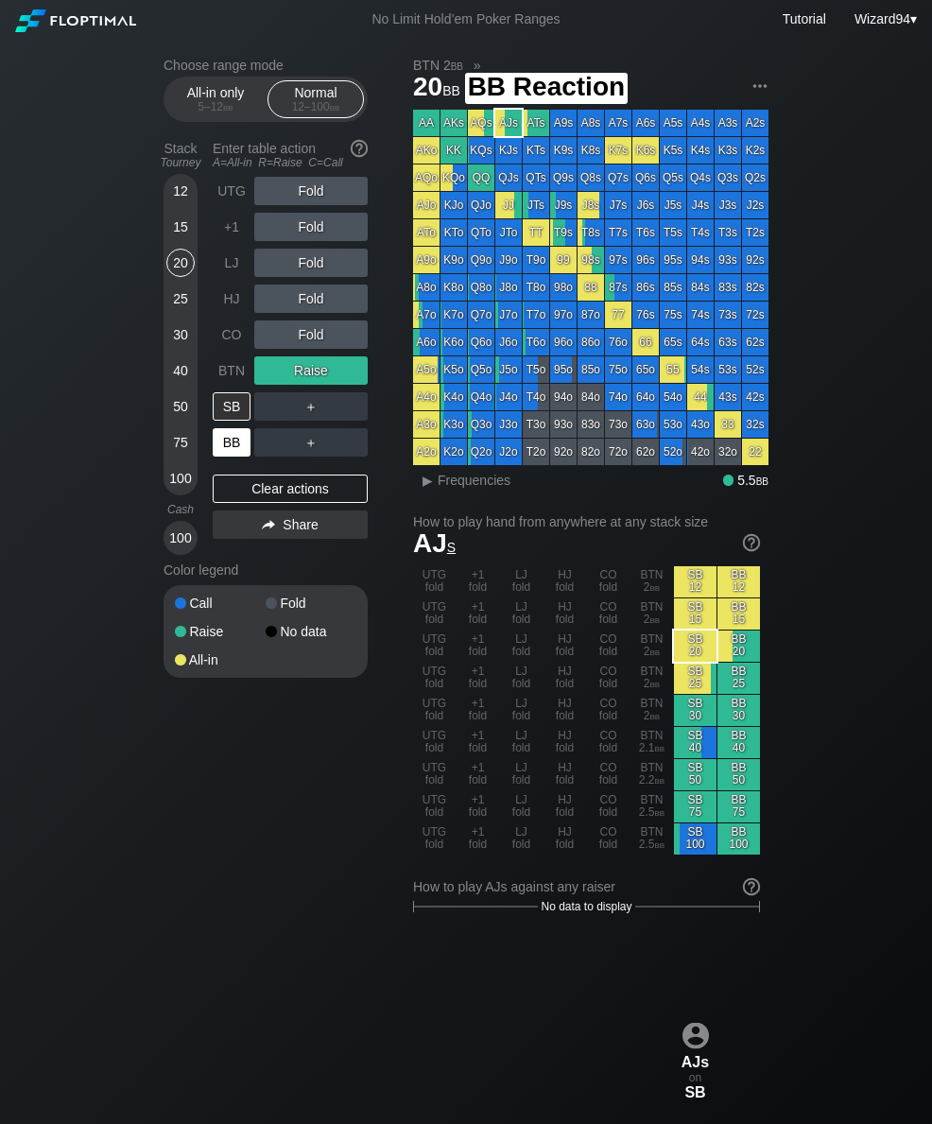
click at [230, 450] on div "BB" at bounding box center [232, 442] width 38 height 28
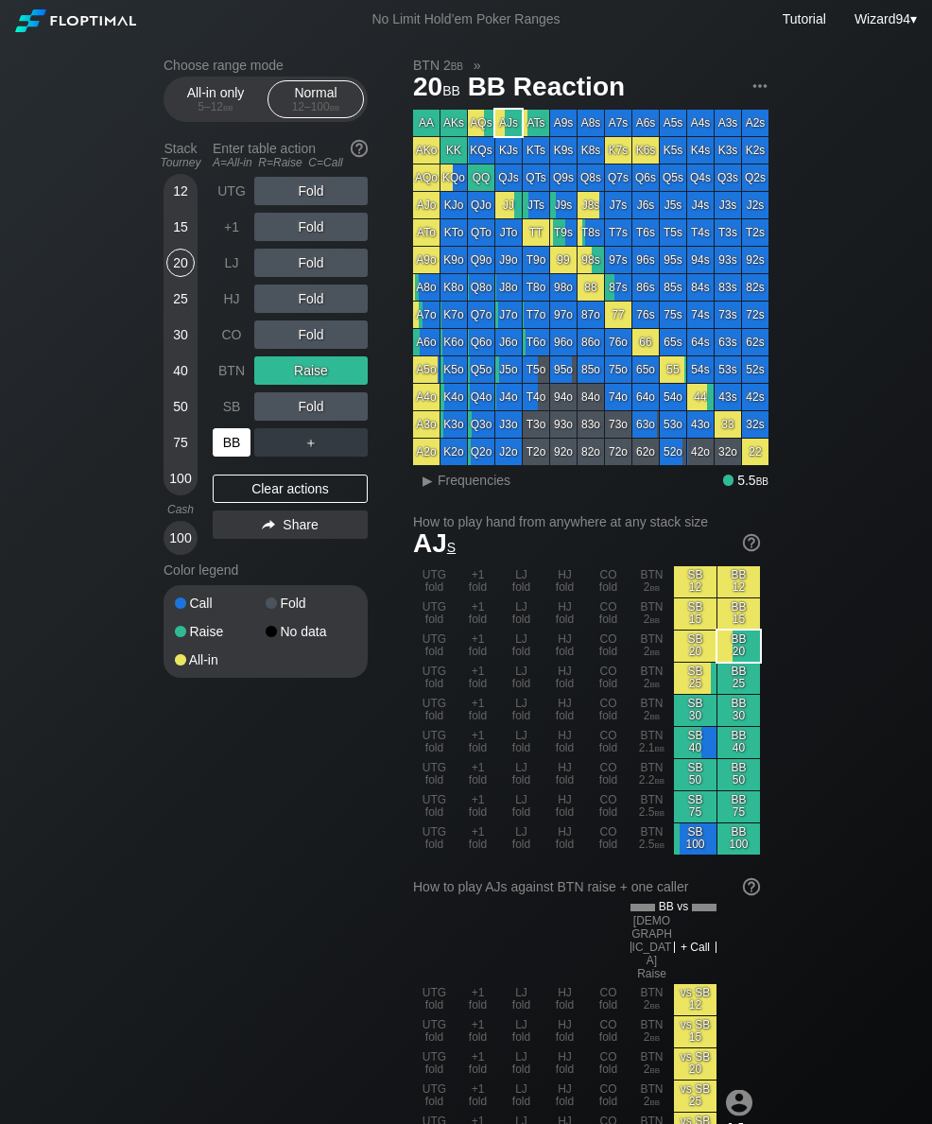
click at [171, 339] on div "30" at bounding box center [180, 335] width 28 height 28
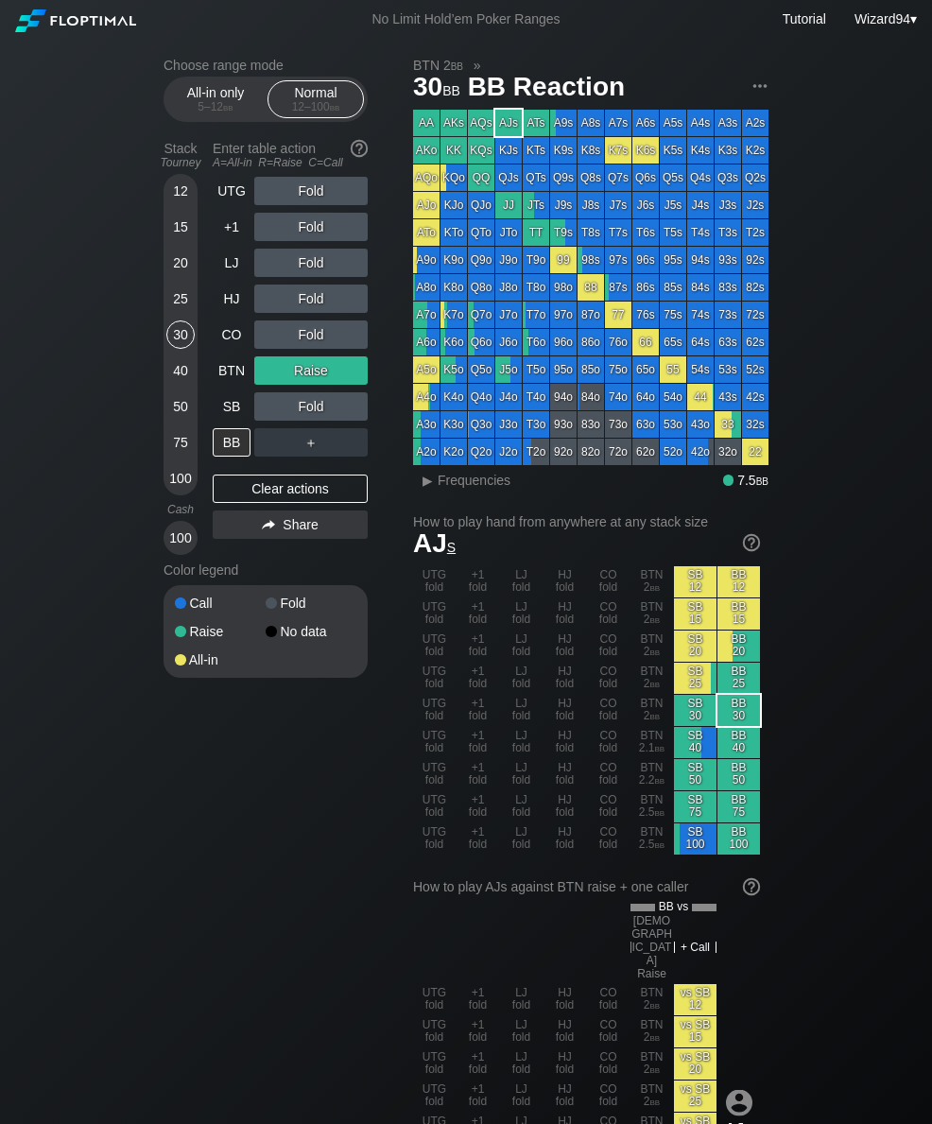
click at [235, 272] on div "LJ" at bounding box center [232, 263] width 38 height 28
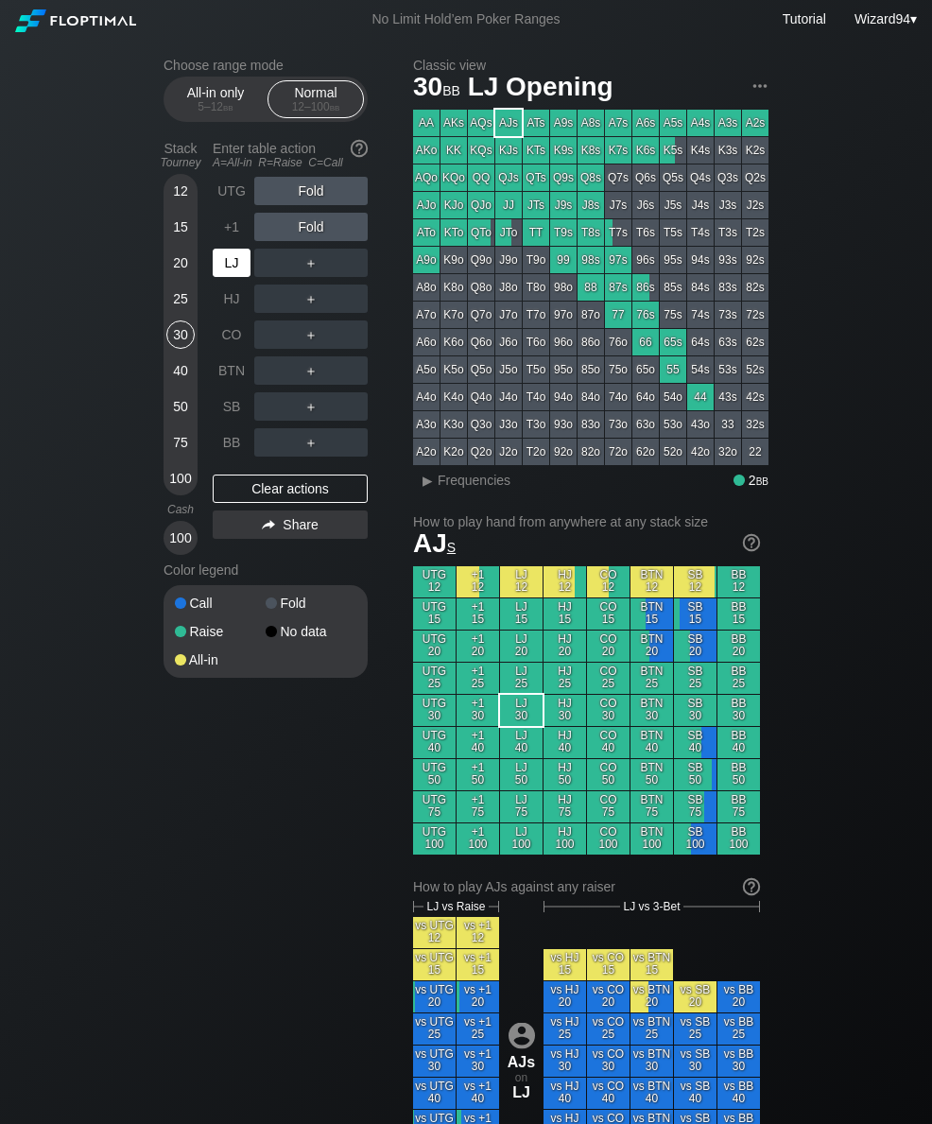
click at [235, 272] on div "LJ" at bounding box center [232, 263] width 38 height 28
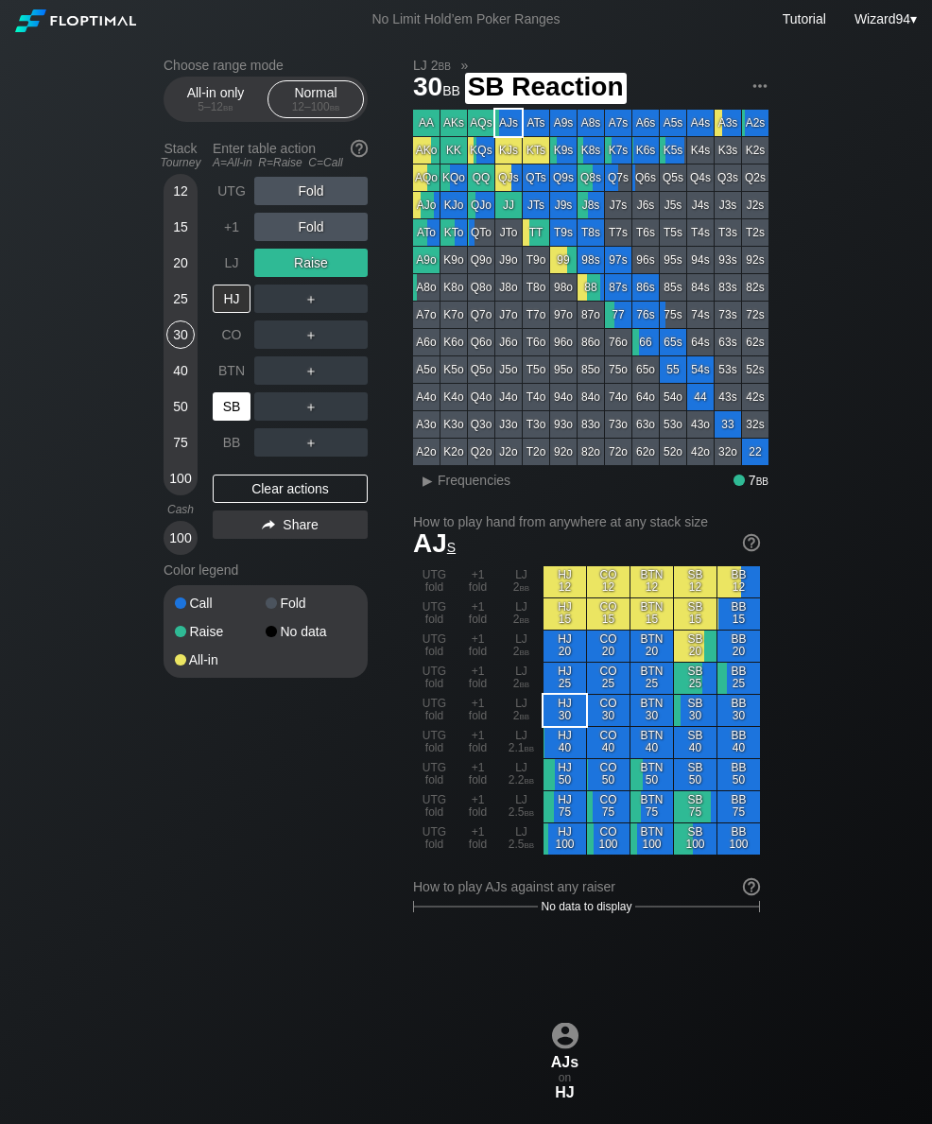
click at [229, 406] on div "SB" at bounding box center [232, 406] width 38 height 28
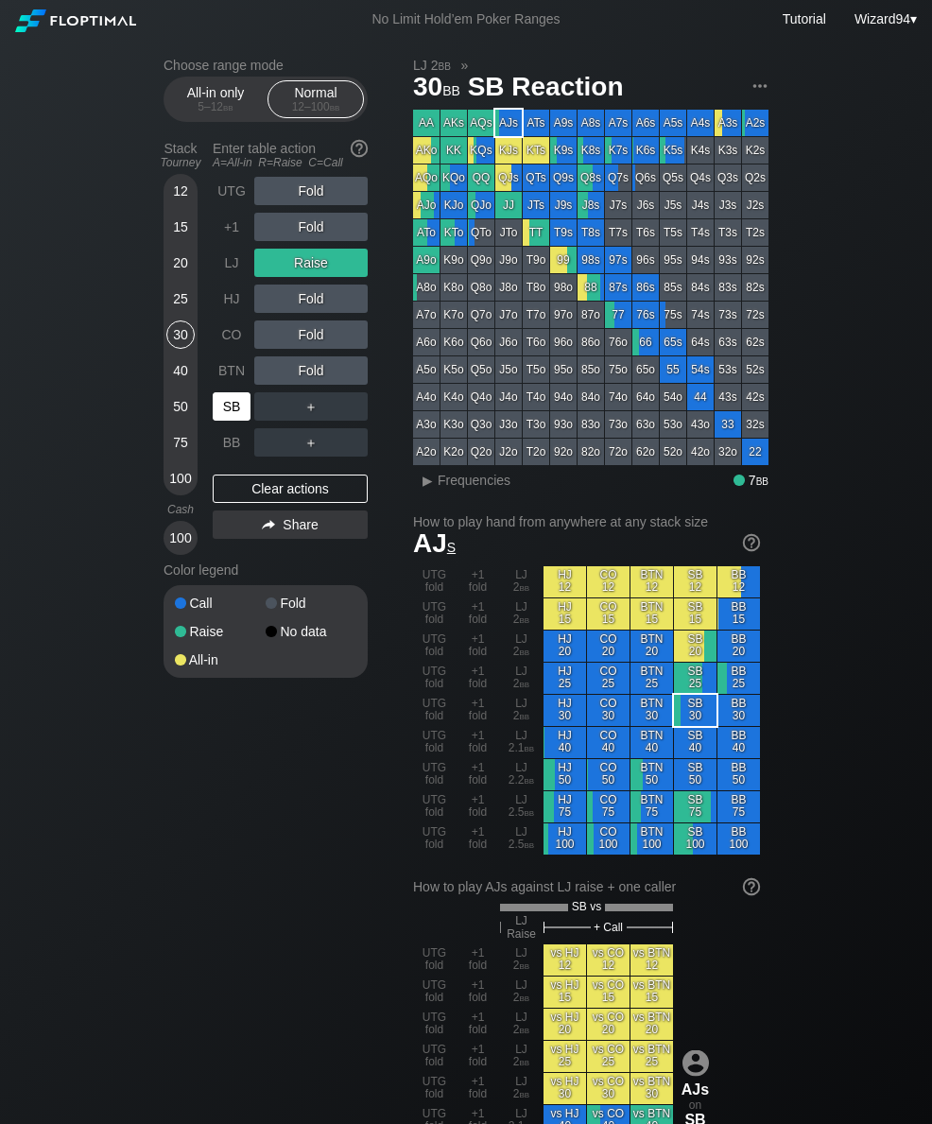
click at [225, 338] on div "CO" at bounding box center [232, 335] width 38 height 28
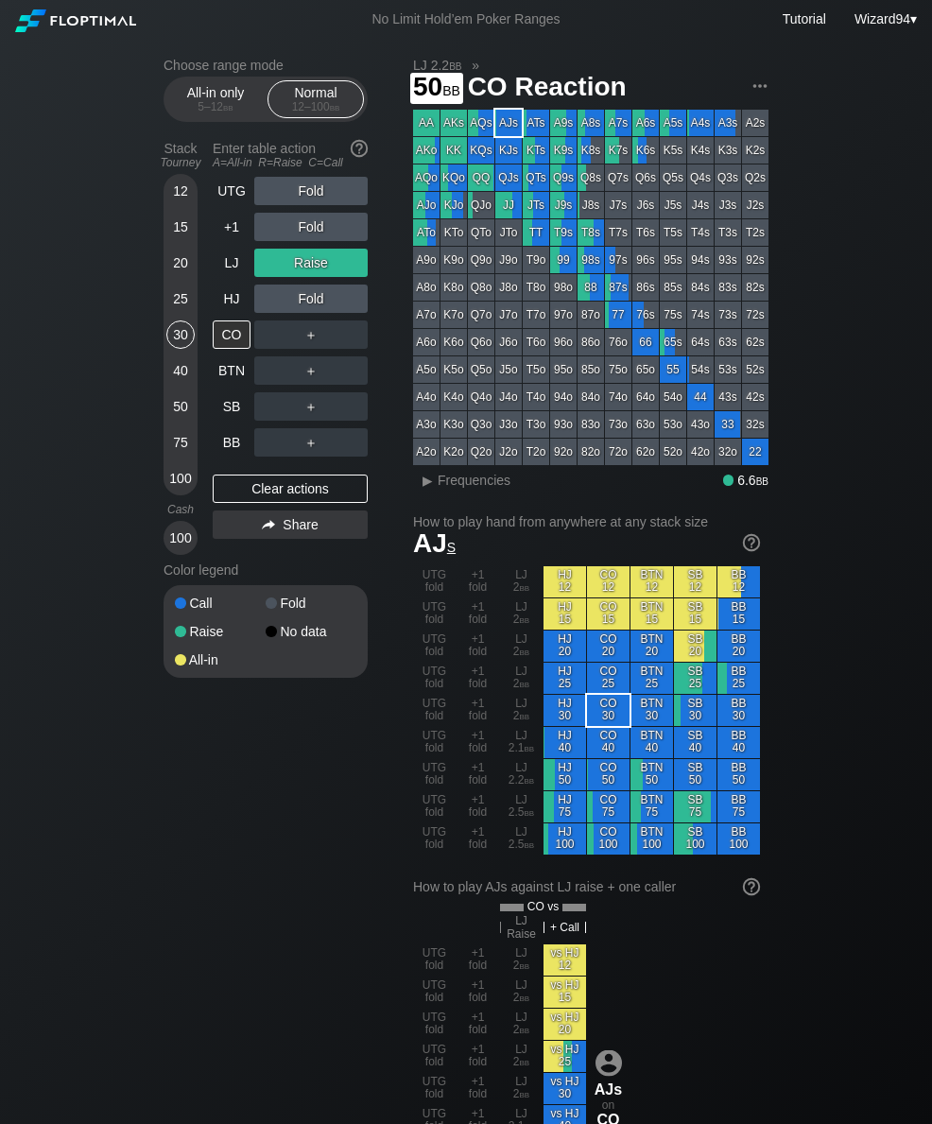
click at [170, 404] on div "50" at bounding box center [180, 406] width 28 height 28
click at [220, 258] on div "LJ" at bounding box center [232, 263] width 38 height 28
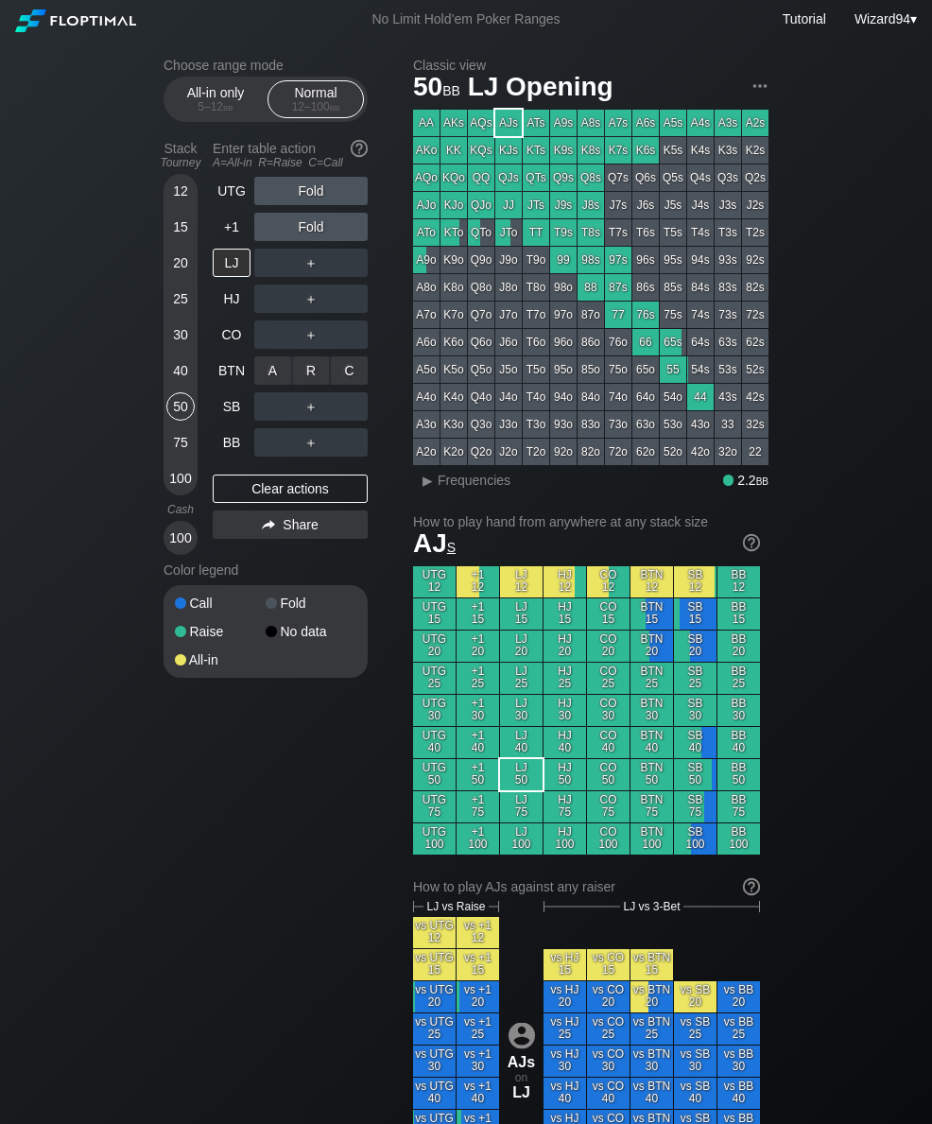
click at [302, 361] on div "A ✕ R ✕ C ✕ ＋" at bounding box center [310, 371] width 113 height 44
click at [309, 383] on div "R ✕" at bounding box center [311, 371] width 37 height 28
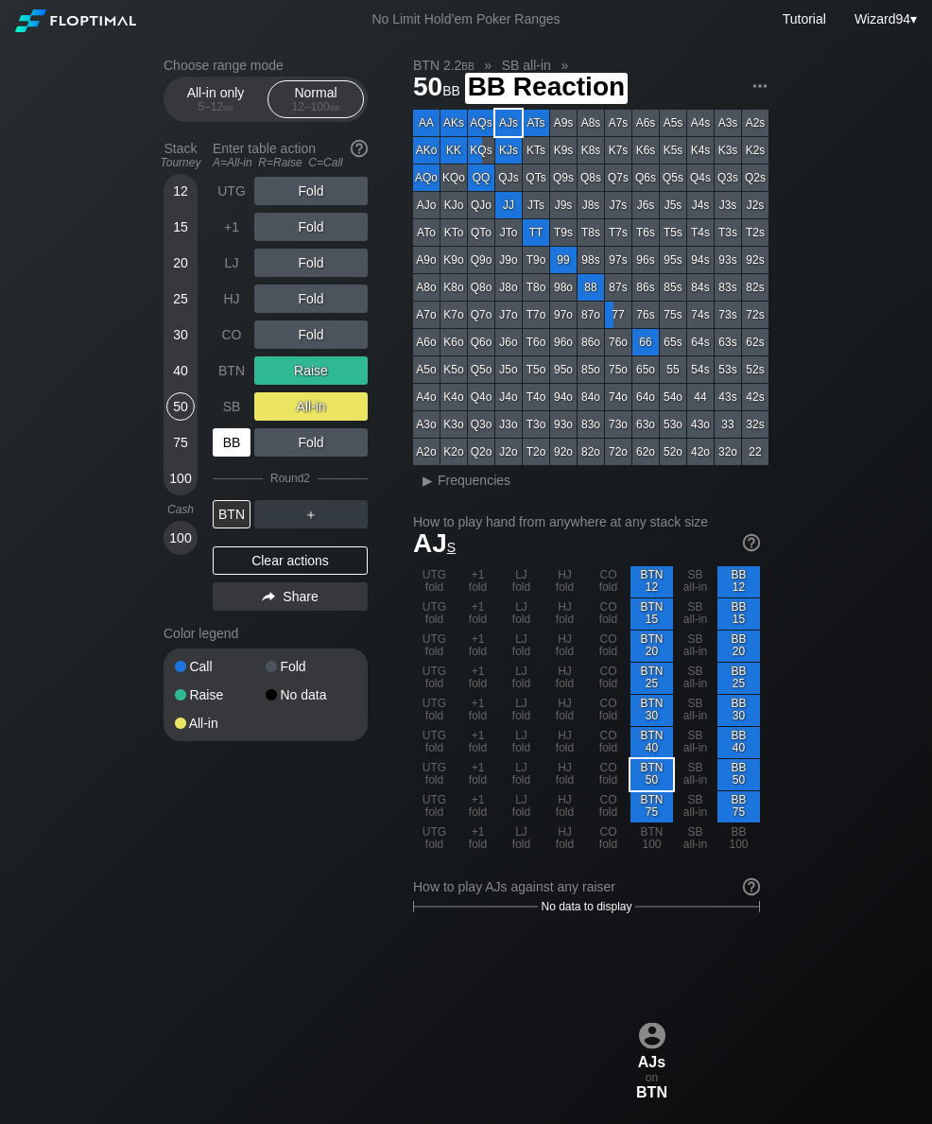
click at [215, 448] on div "BB" at bounding box center [232, 442] width 38 height 28
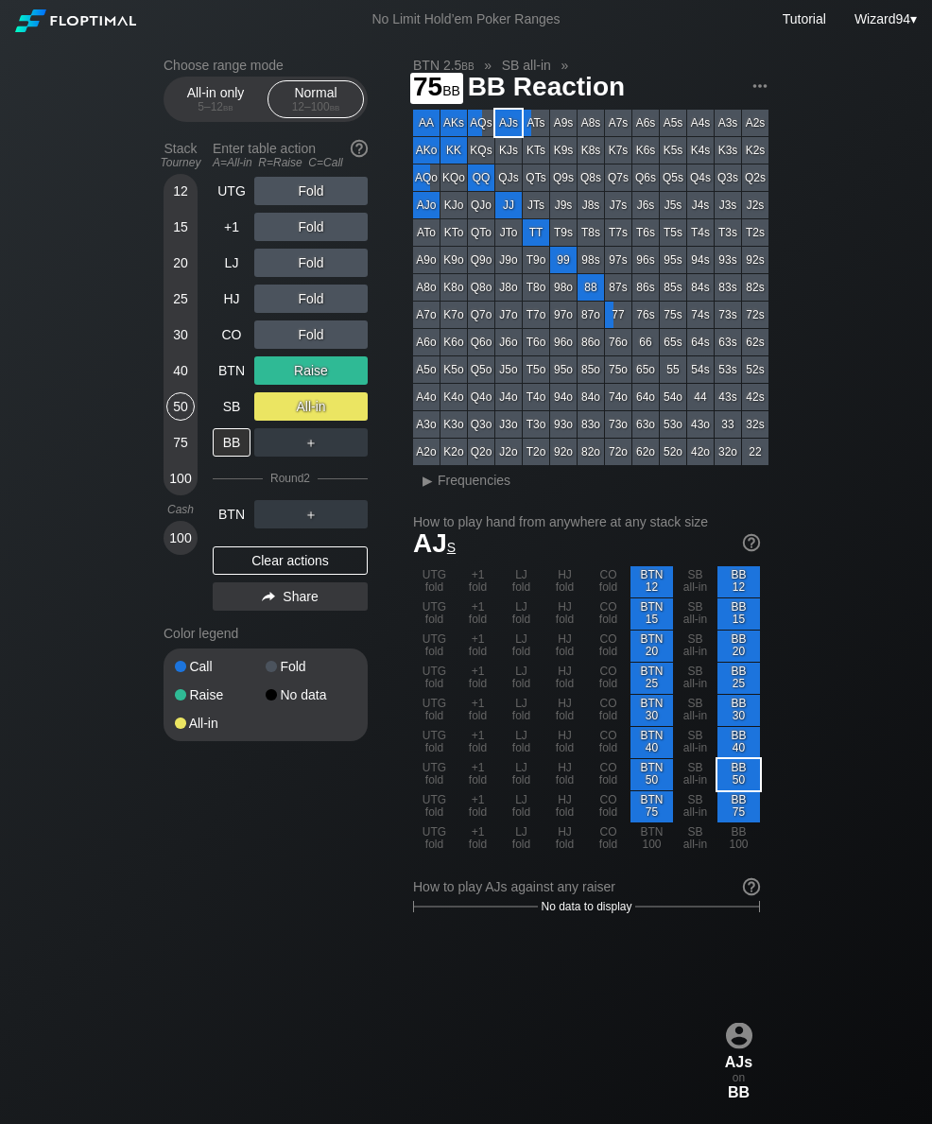
click at [184, 436] on div "75" at bounding box center [180, 442] width 28 height 28
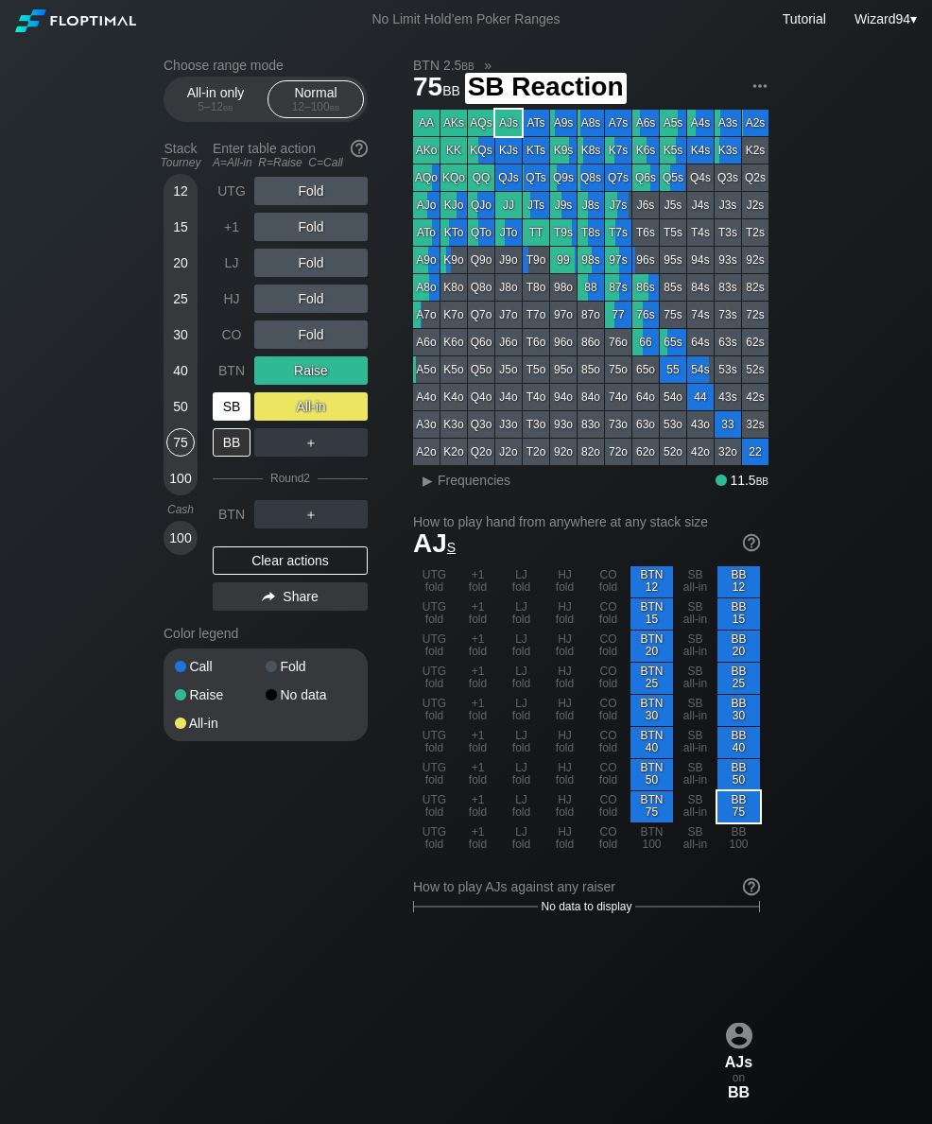
click at [220, 416] on div "SB" at bounding box center [232, 406] width 38 height 28
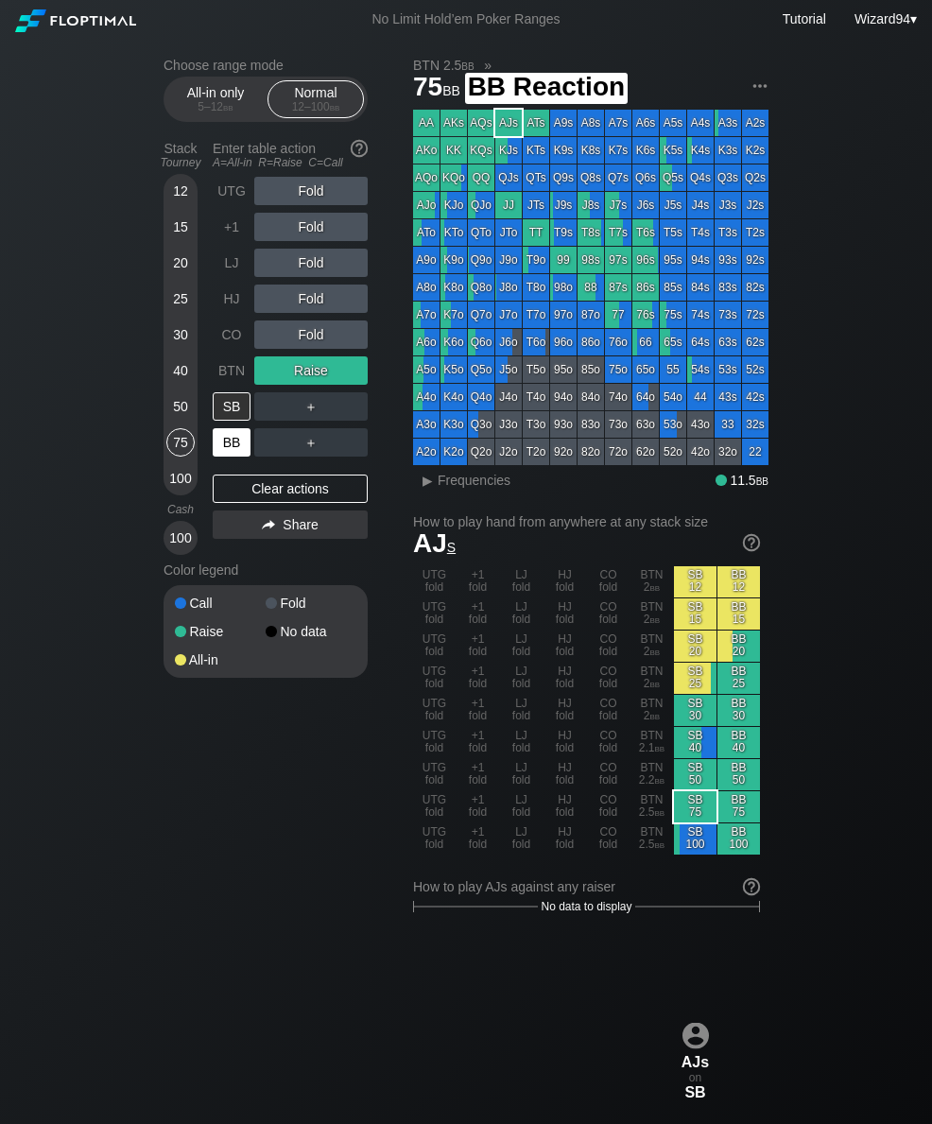
click at [232, 457] on div "BB" at bounding box center [232, 442] width 38 height 28
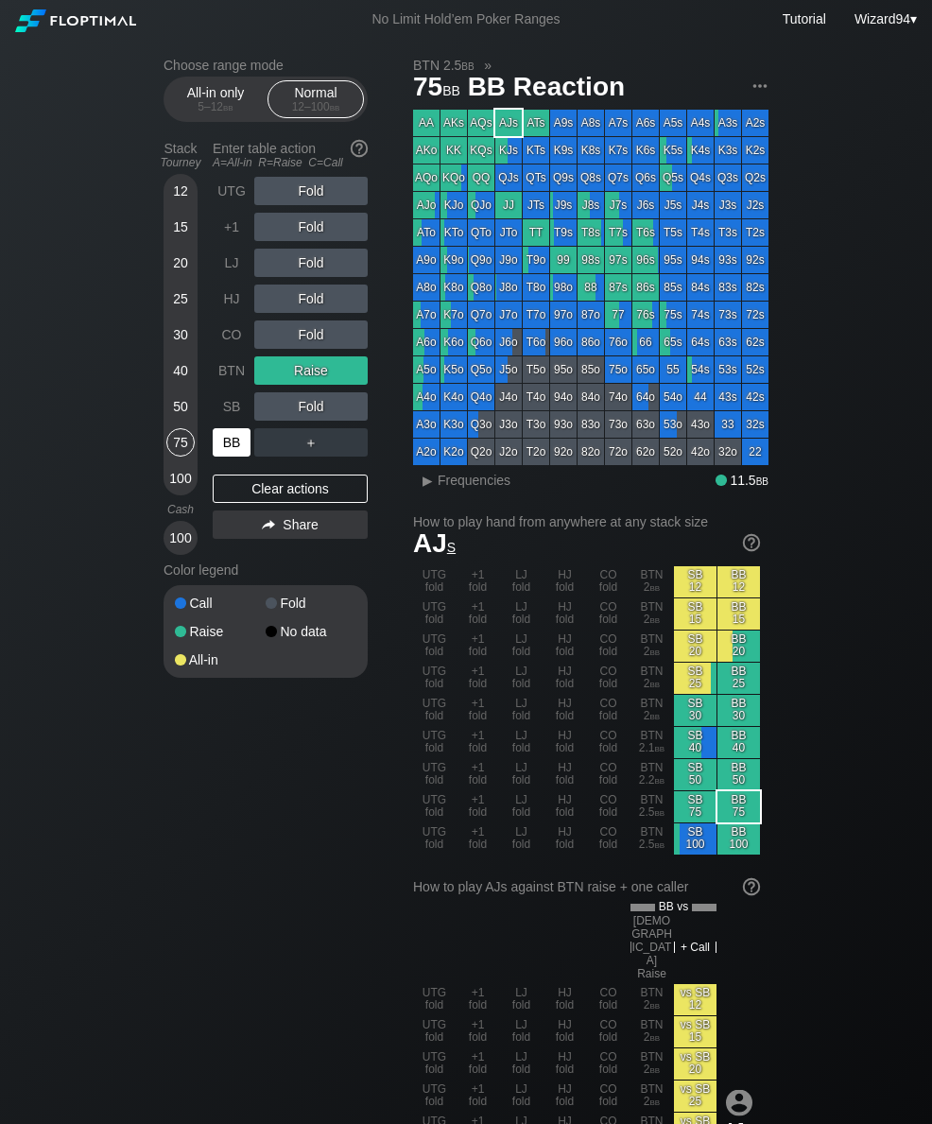
click at [231, 457] on div "BB" at bounding box center [232, 442] width 38 height 28
click at [232, 457] on div "BB" at bounding box center [232, 442] width 38 height 28
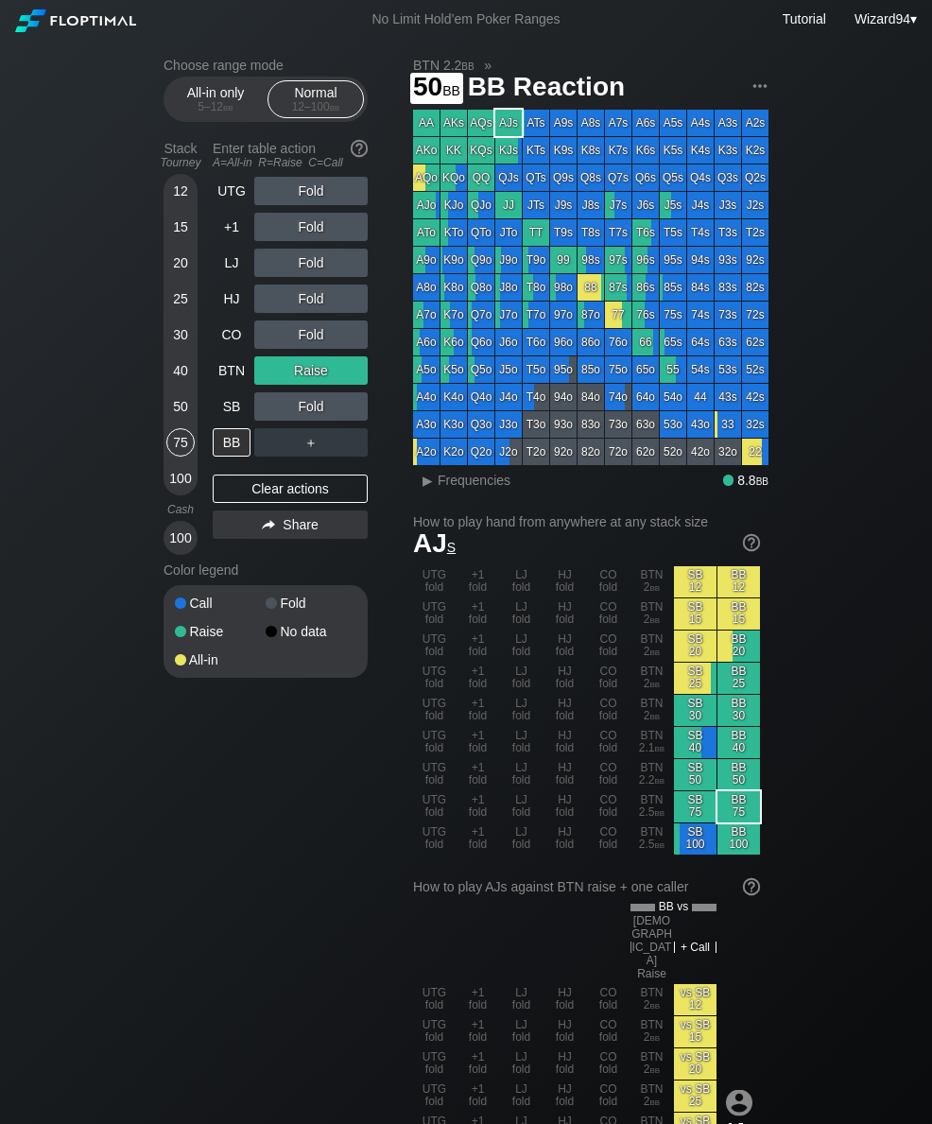
click at [178, 419] on div "50" at bounding box center [180, 406] width 28 height 28
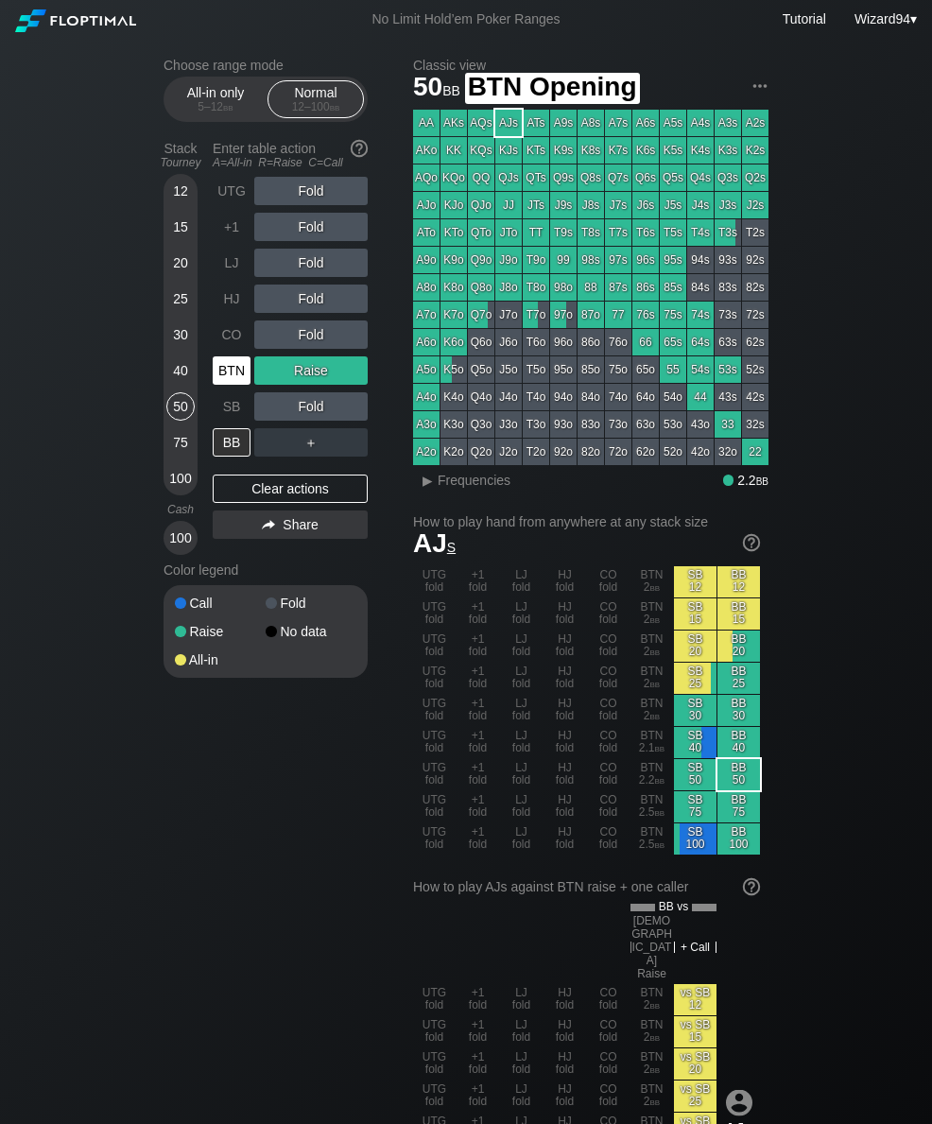
click at [232, 383] on div "BTN" at bounding box center [232, 371] width 38 height 28
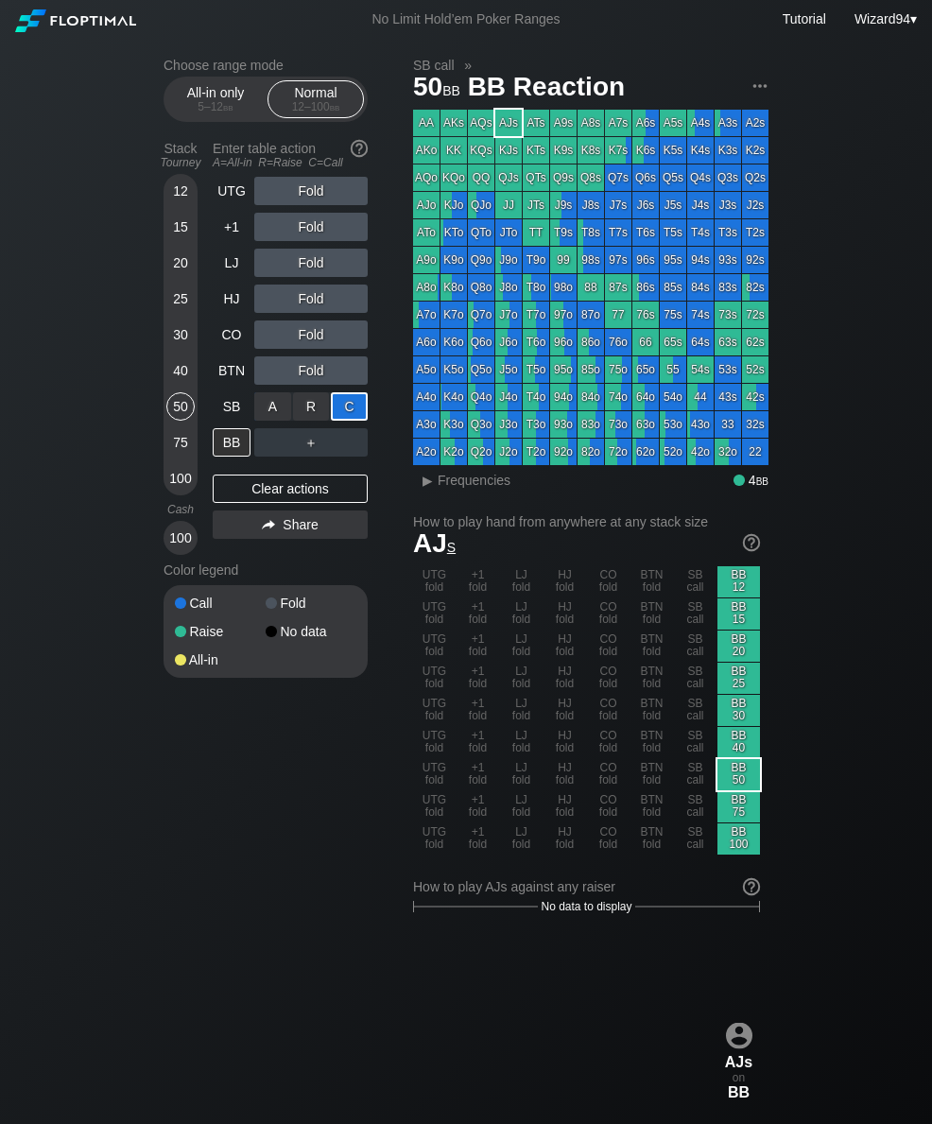
click at [225, 306] on div "HJ" at bounding box center [232, 299] width 38 height 28
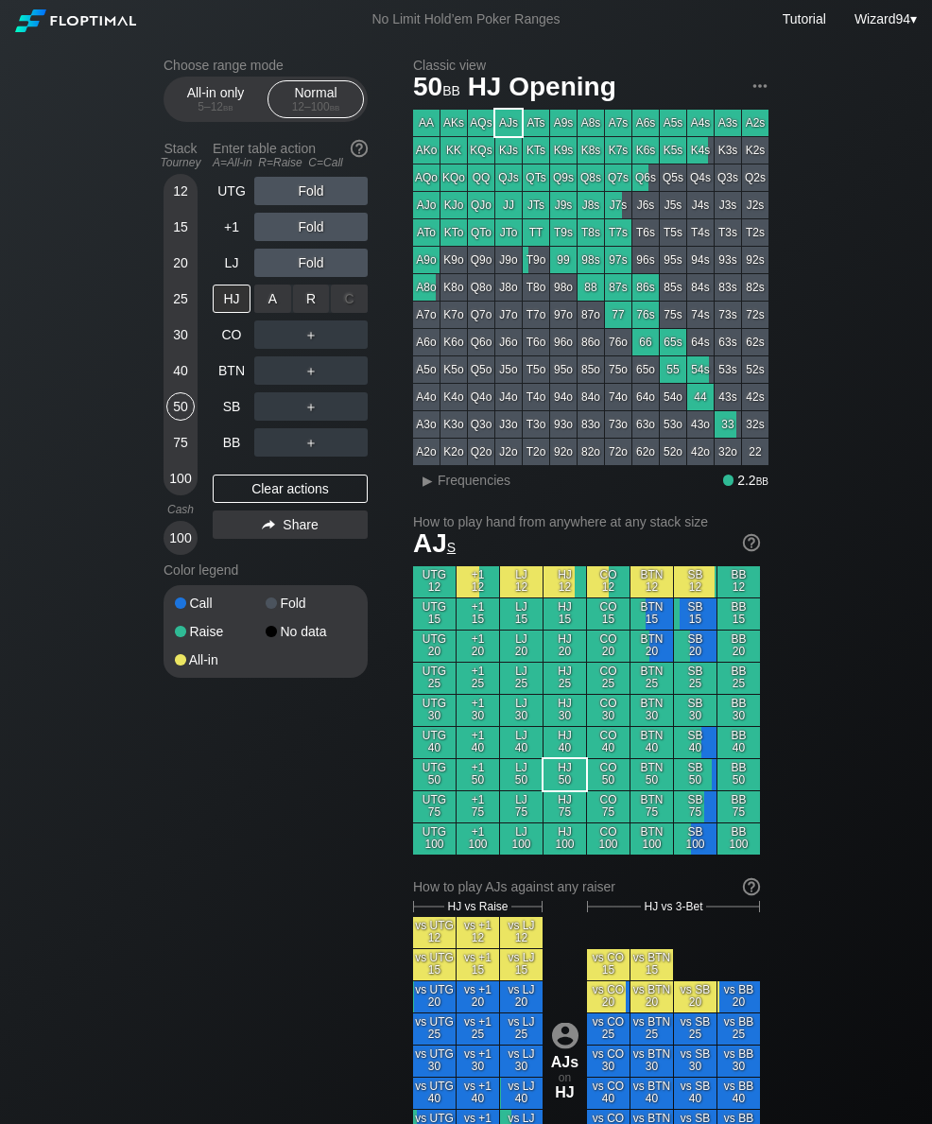
click at [300, 305] on div "R ✕" at bounding box center [311, 299] width 37 height 28
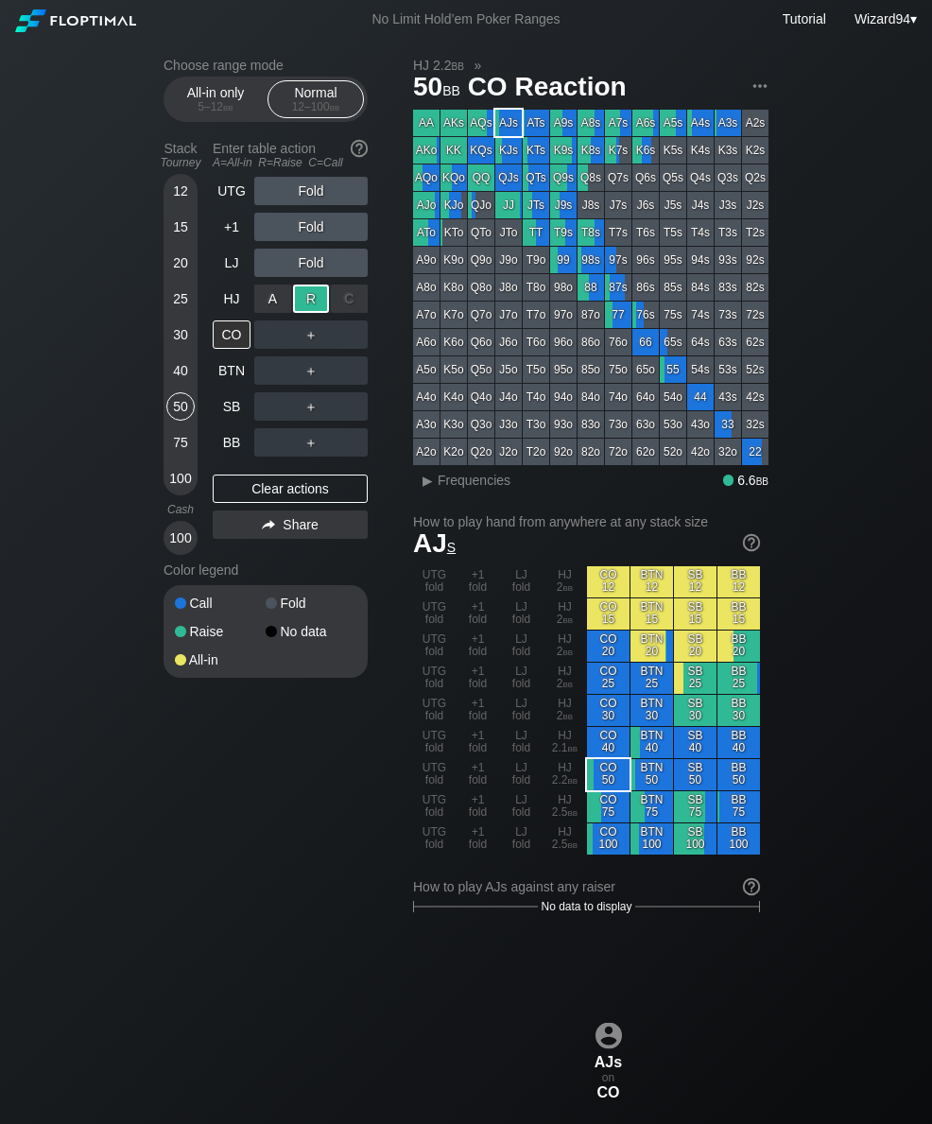
click at [181, 239] on div "15" at bounding box center [180, 227] width 28 height 28
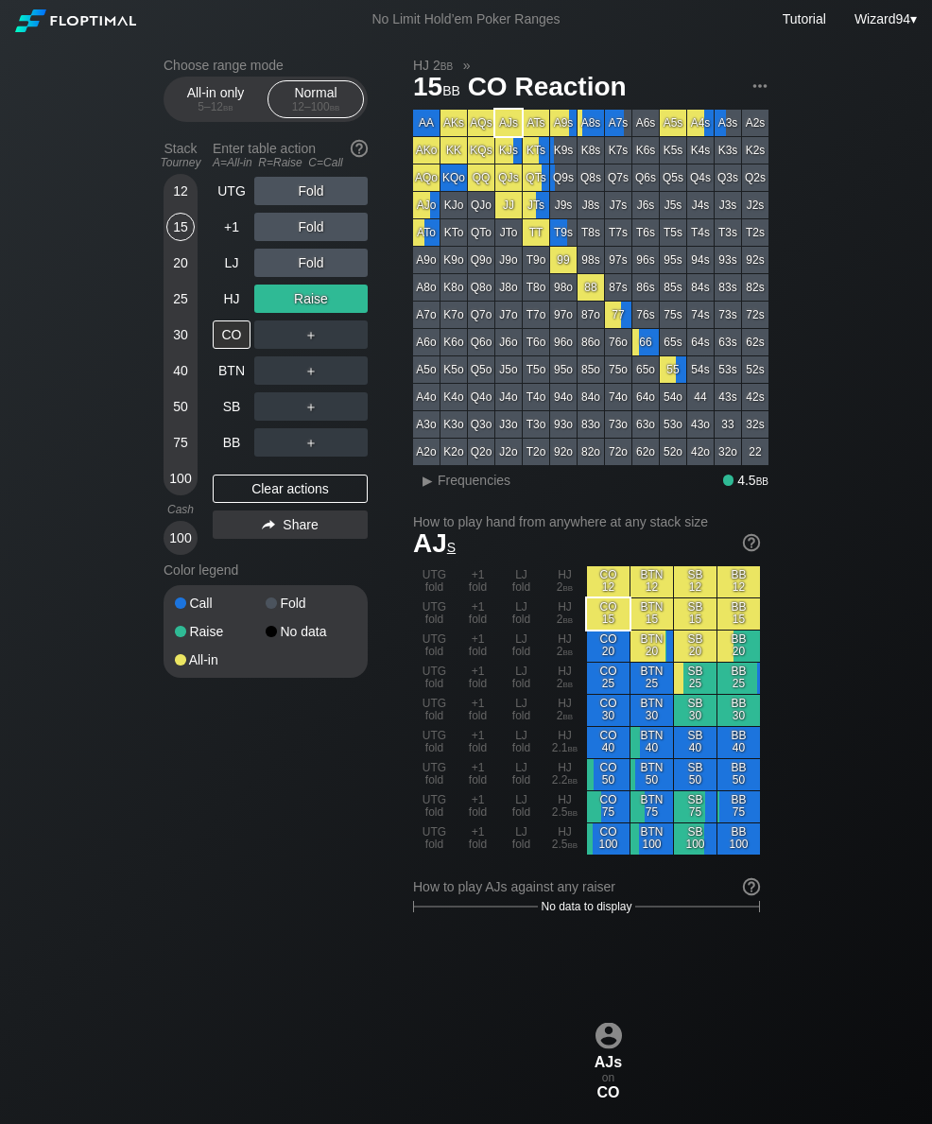
click at [224, 306] on div "HJ" at bounding box center [232, 299] width 38 height 28
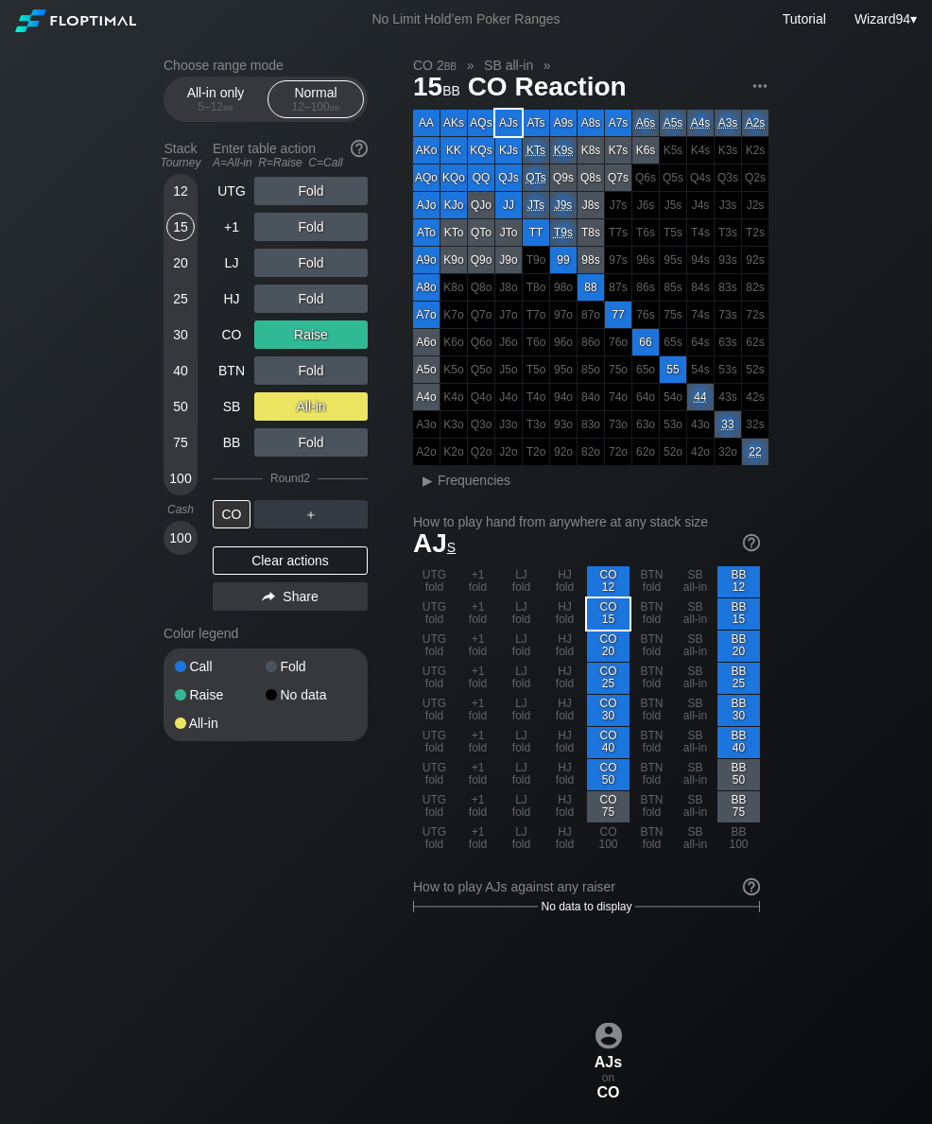
click at [190, 451] on div "75" at bounding box center [180, 442] width 28 height 28
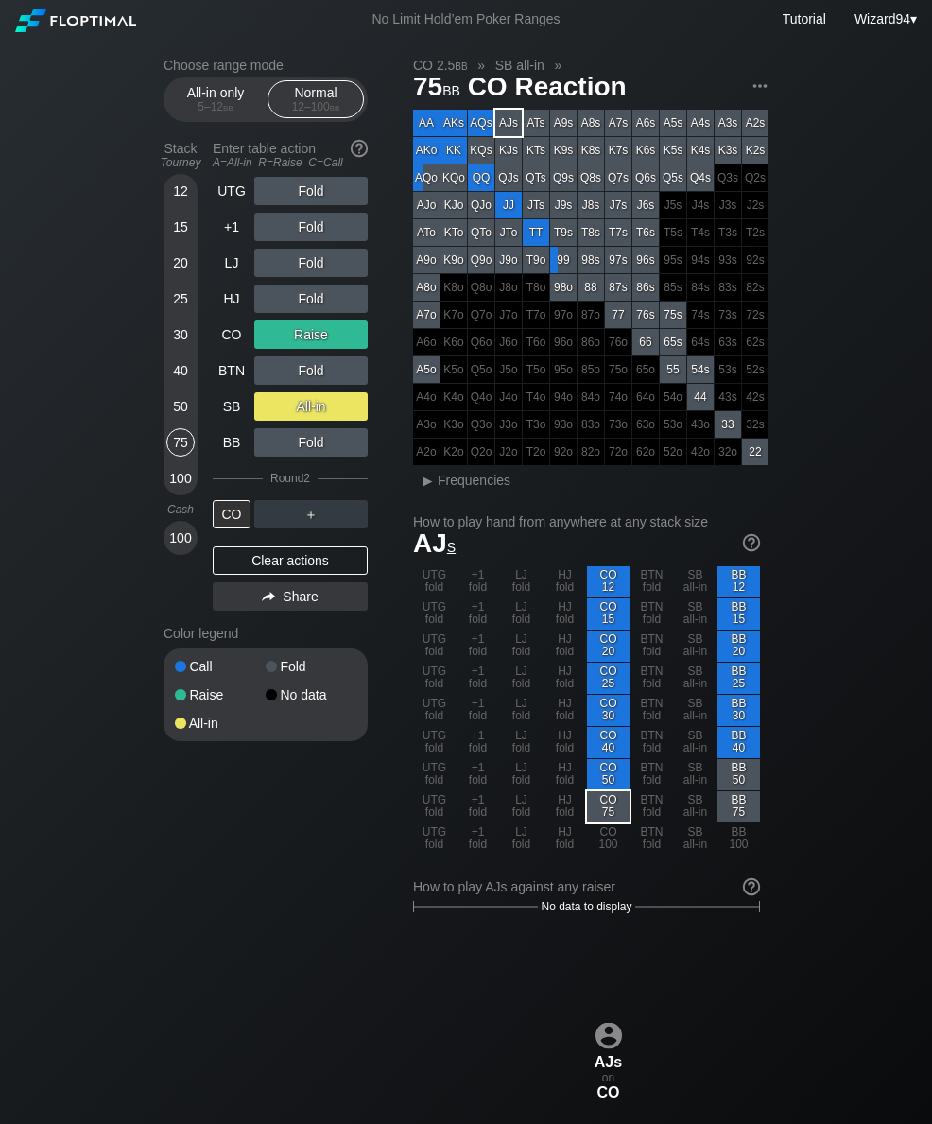
click at [232, 241] on div "+1" at bounding box center [232, 227] width 38 height 28
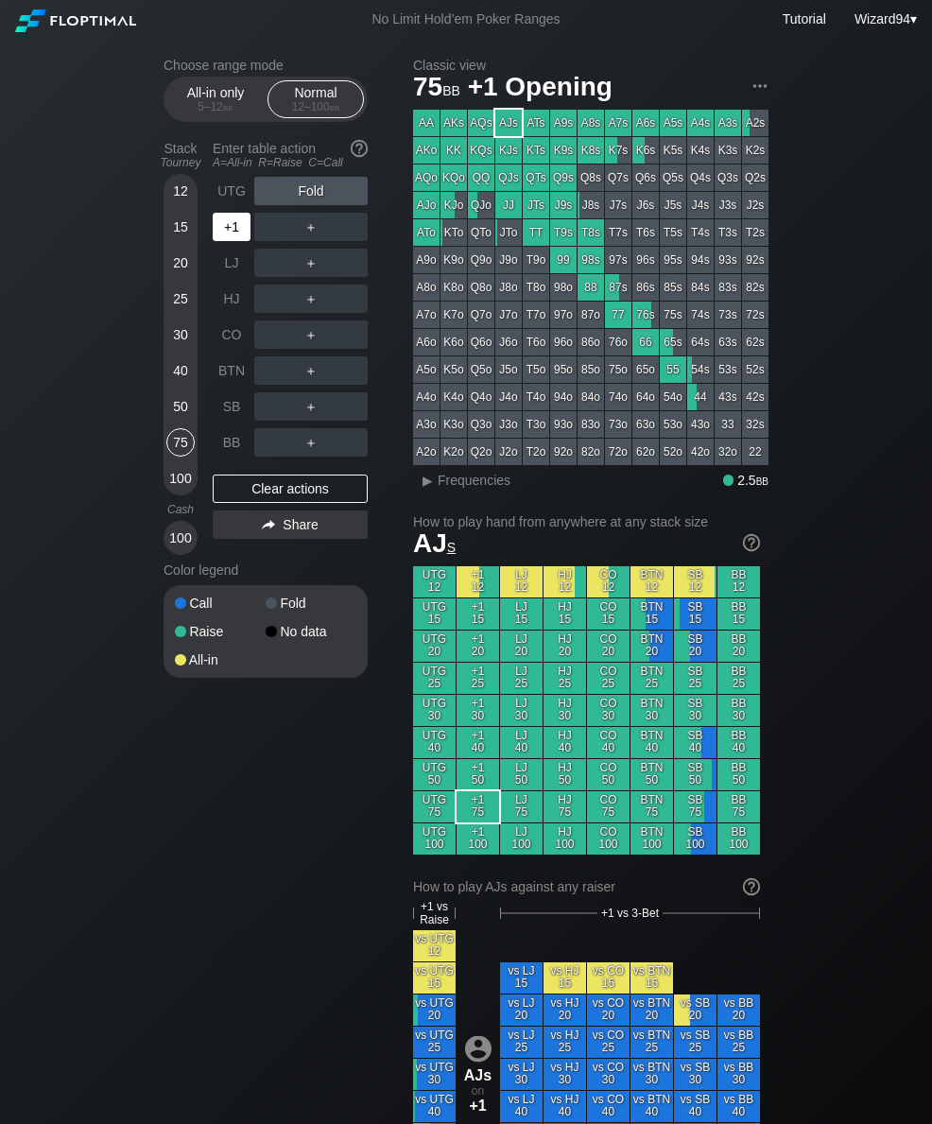
click at [227, 241] on div "+1" at bounding box center [232, 227] width 38 height 28
click at [306, 235] on div "R ✕" at bounding box center [311, 227] width 37 height 28
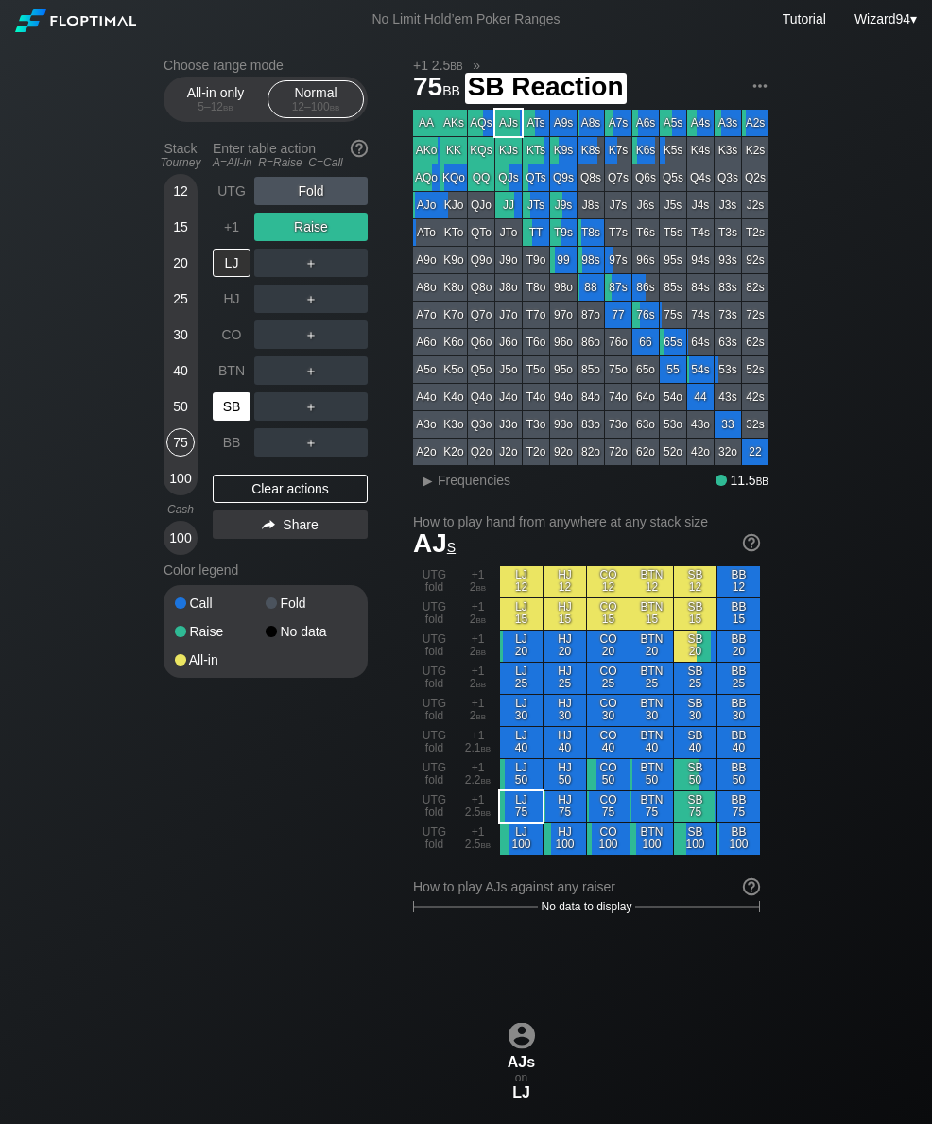
click at [239, 425] on div "SB" at bounding box center [234, 407] width 42 height 36
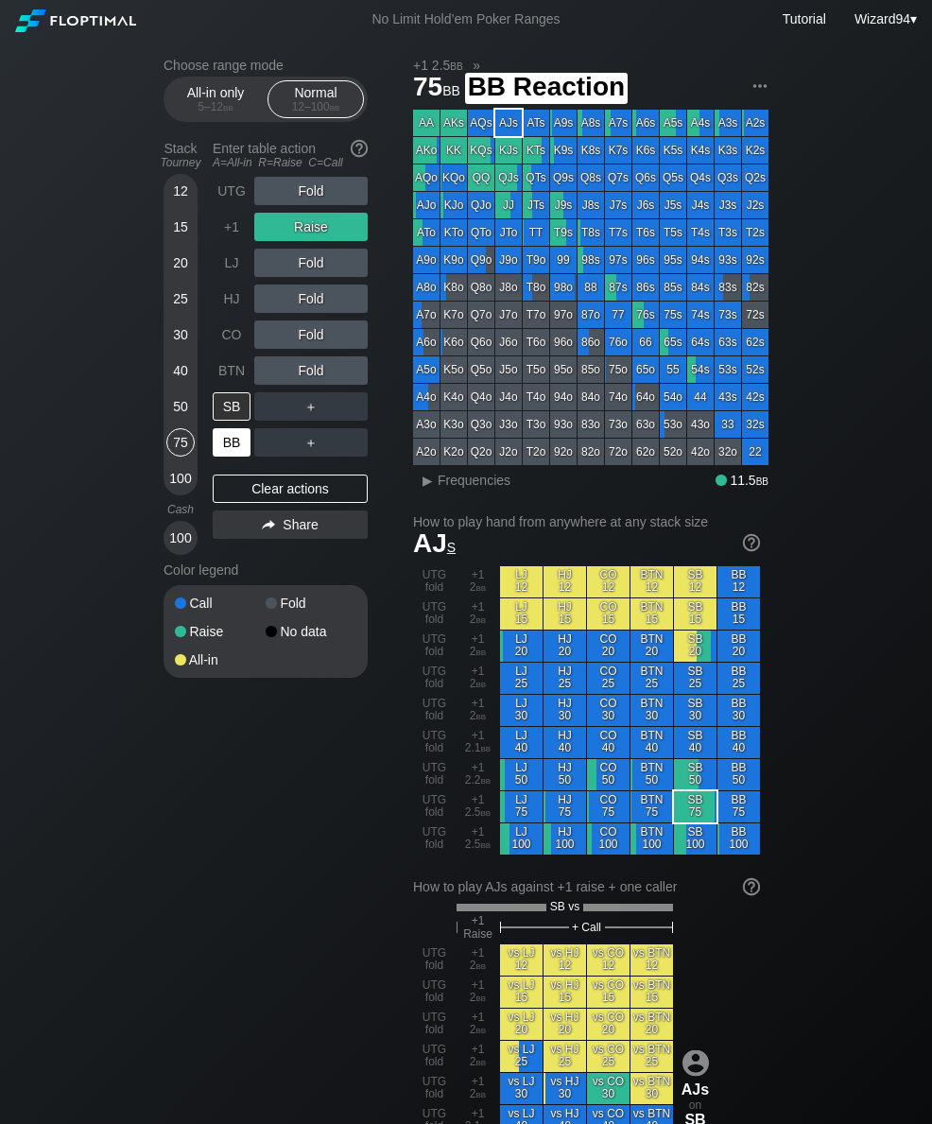
click at [237, 444] on div "BB" at bounding box center [232, 442] width 38 height 28
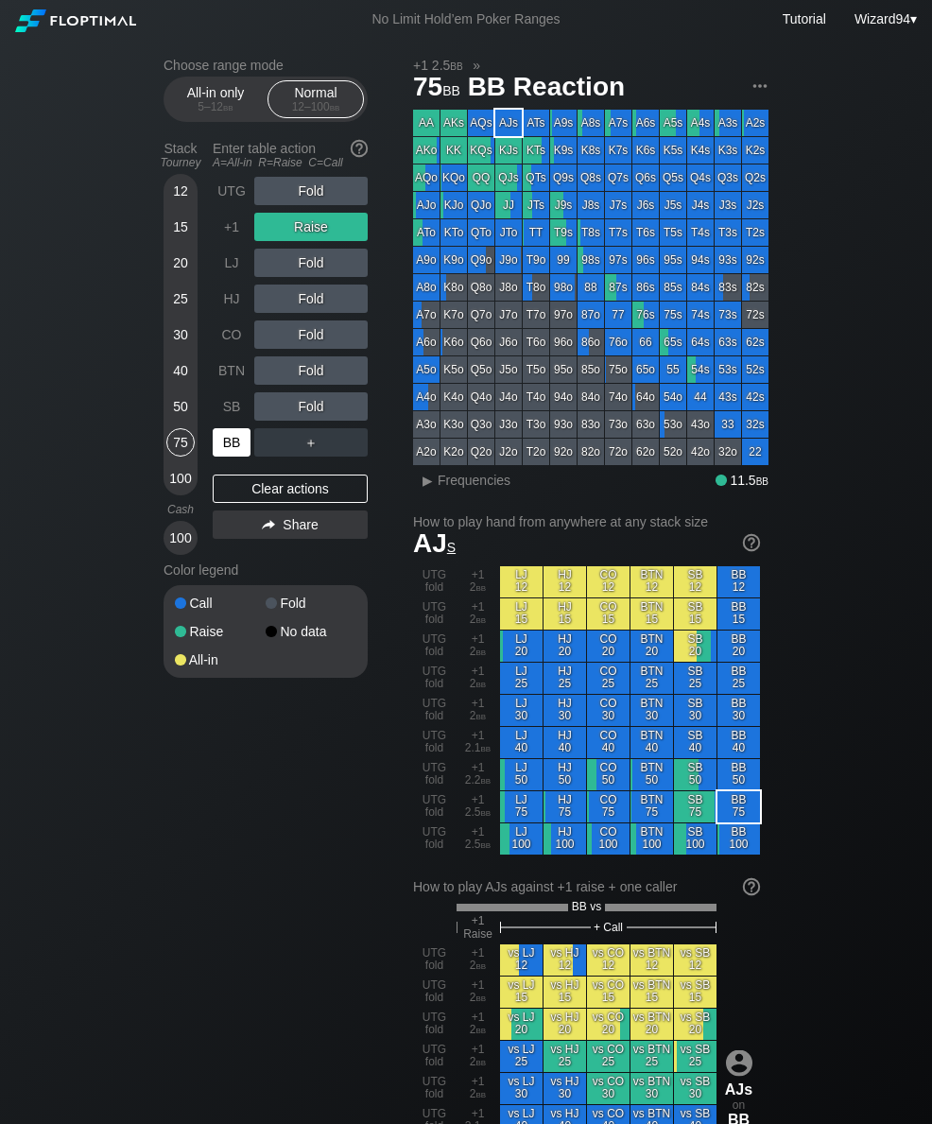
click at [228, 444] on div "BB" at bounding box center [232, 442] width 38 height 28
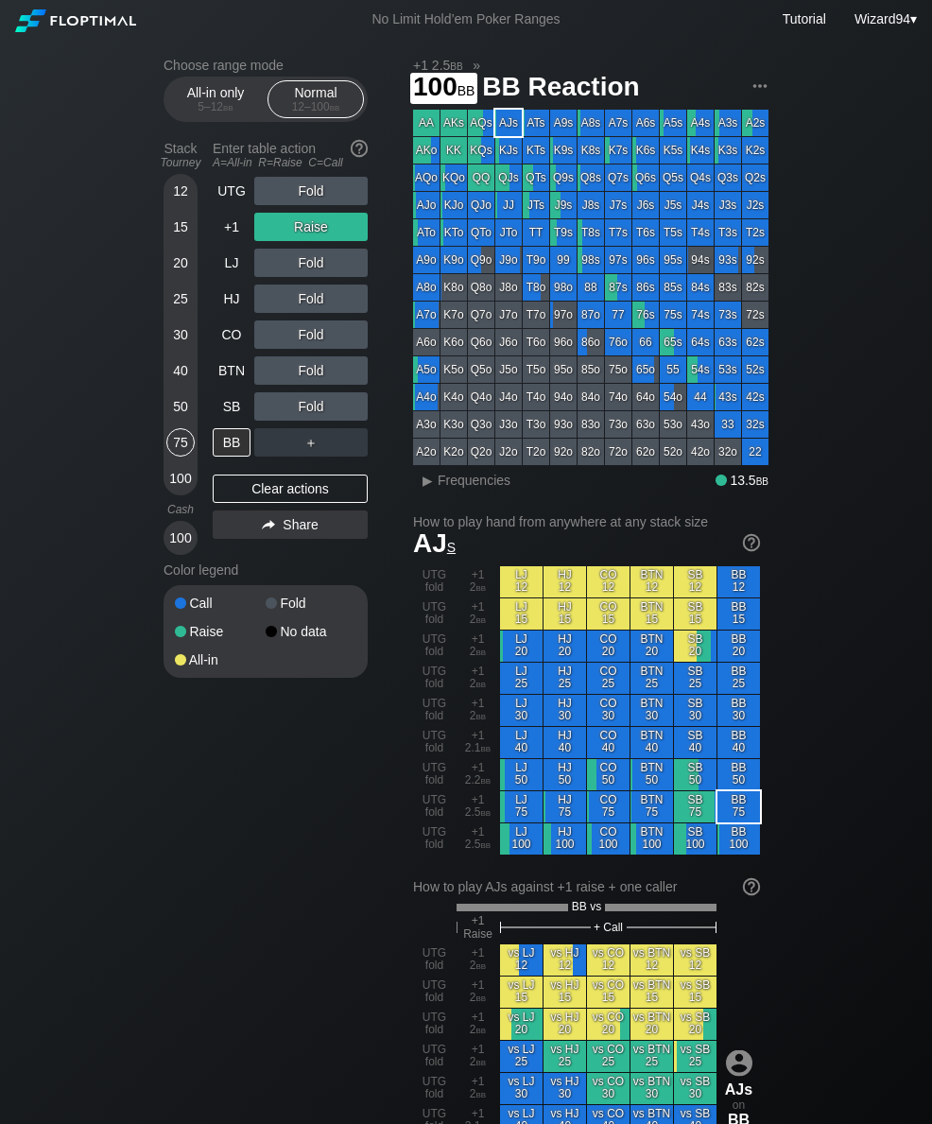
click at [183, 482] on div "100" at bounding box center [180, 478] width 28 height 28
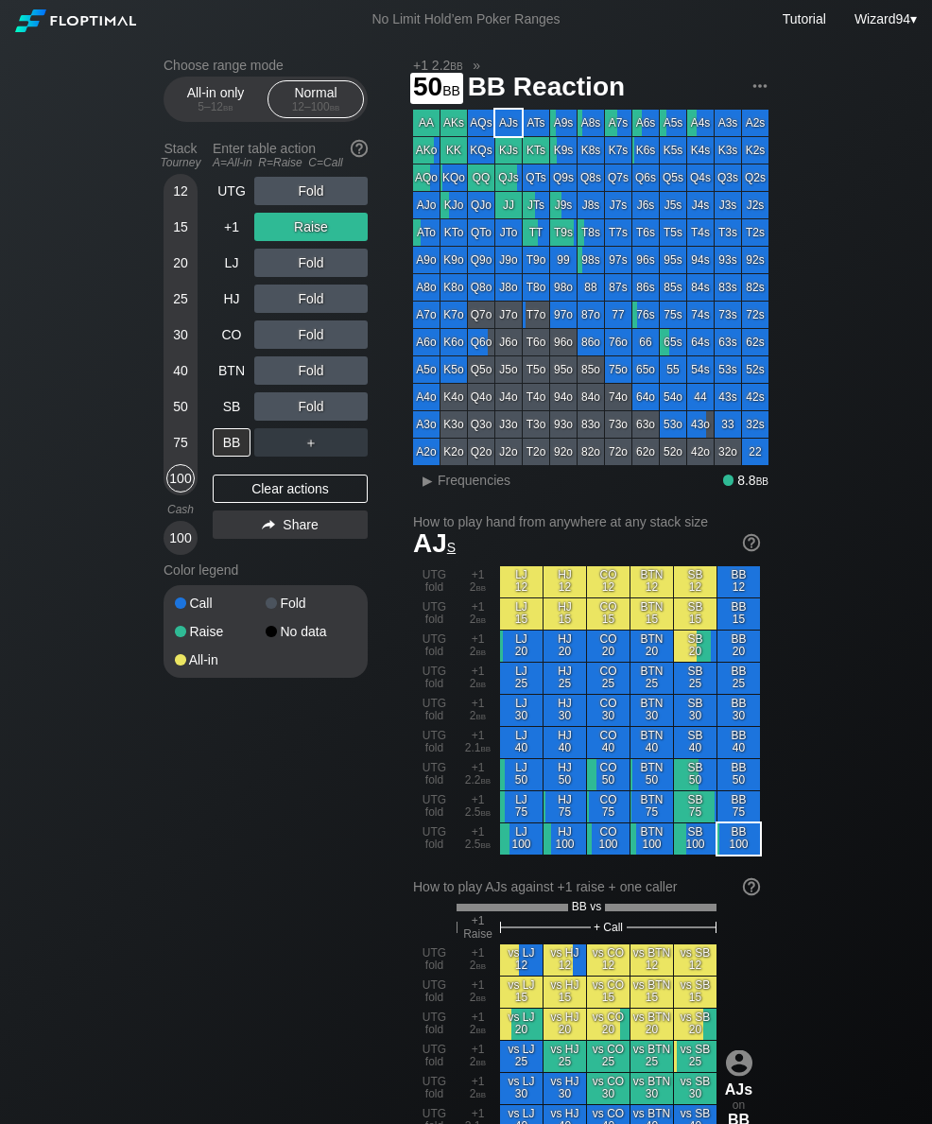
click at [184, 409] on div "50" at bounding box center [180, 406] width 28 height 28
click at [220, 205] on div "UTG" at bounding box center [232, 191] width 38 height 28
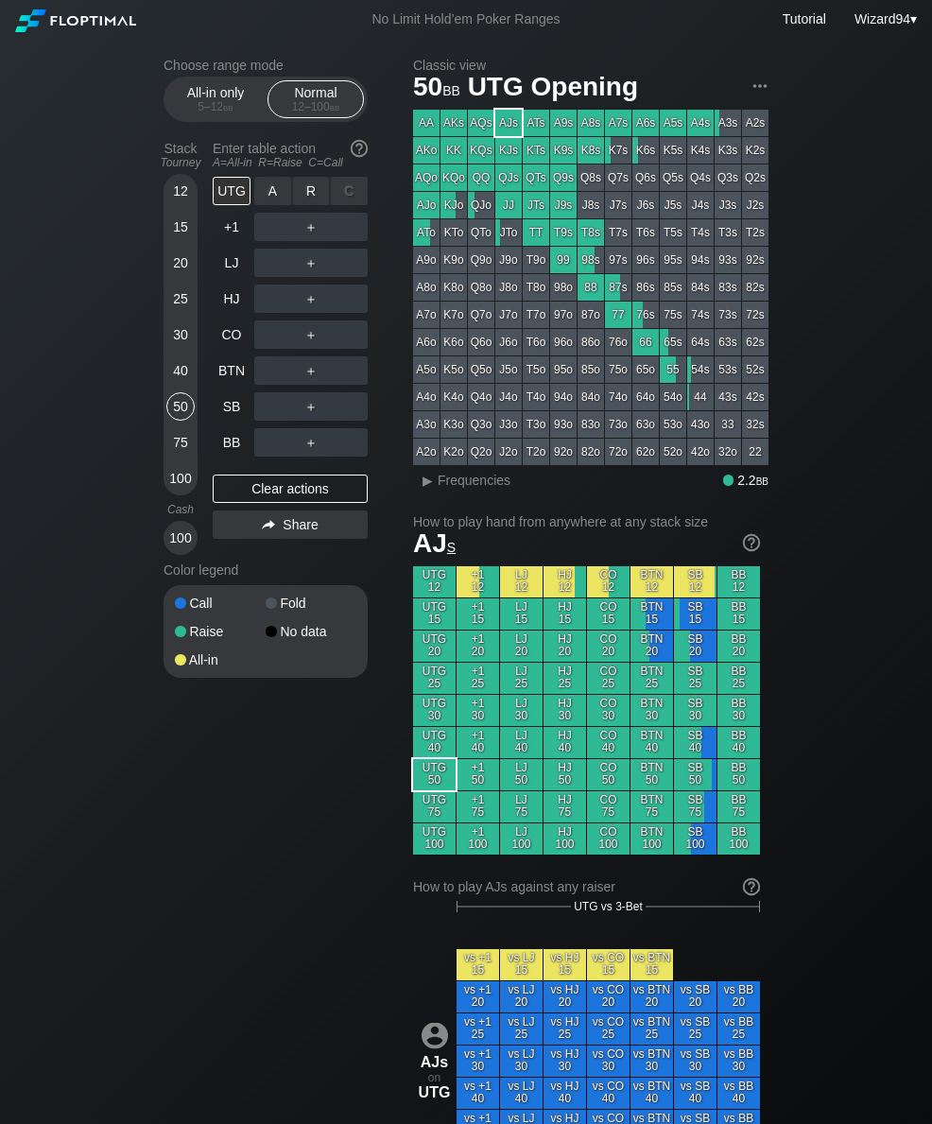
click at [312, 198] on div "R ✕" at bounding box center [311, 191] width 37 height 28
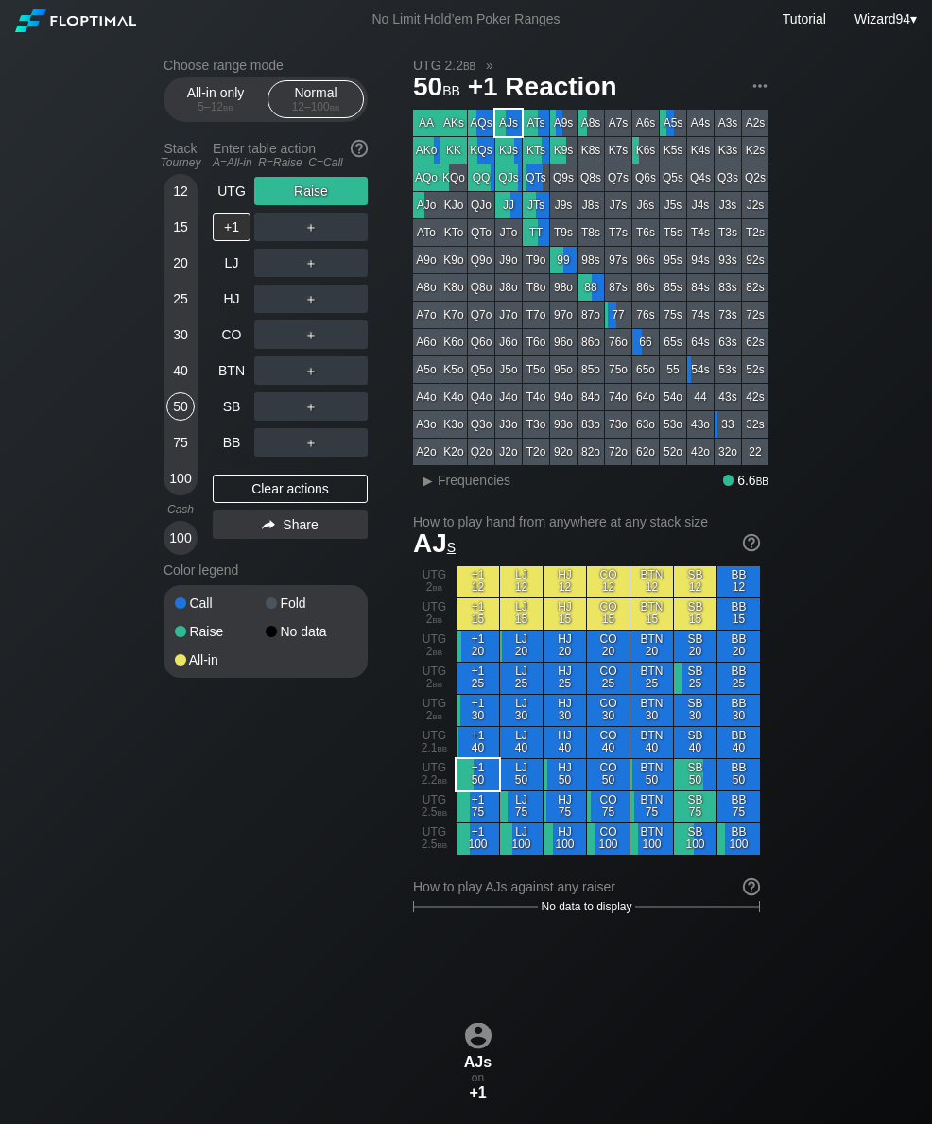
click at [231, 466] on div "UTG Raise +1 ＋ LJ ＋ HJ ＋ CO ＋ BTN ＋ SB ＋ BB ＋ Clear actions Share" at bounding box center [290, 366] width 155 height 378
click at [227, 450] on div "BB" at bounding box center [232, 442] width 38 height 28
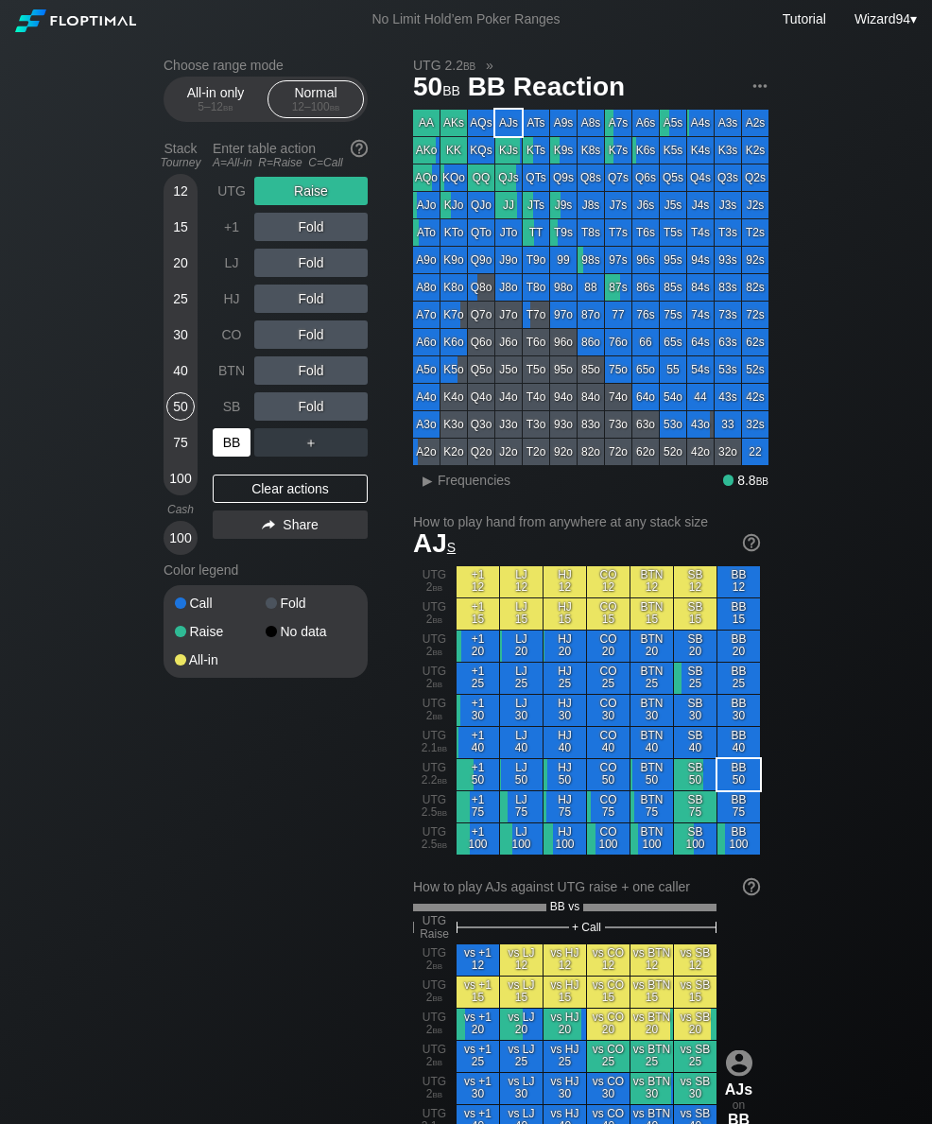
click at [228, 450] on div "BB" at bounding box center [232, 442] width 38 height 28
click at [183, 349] on div "30" at bounding box center [180, 335] width 28 height 28
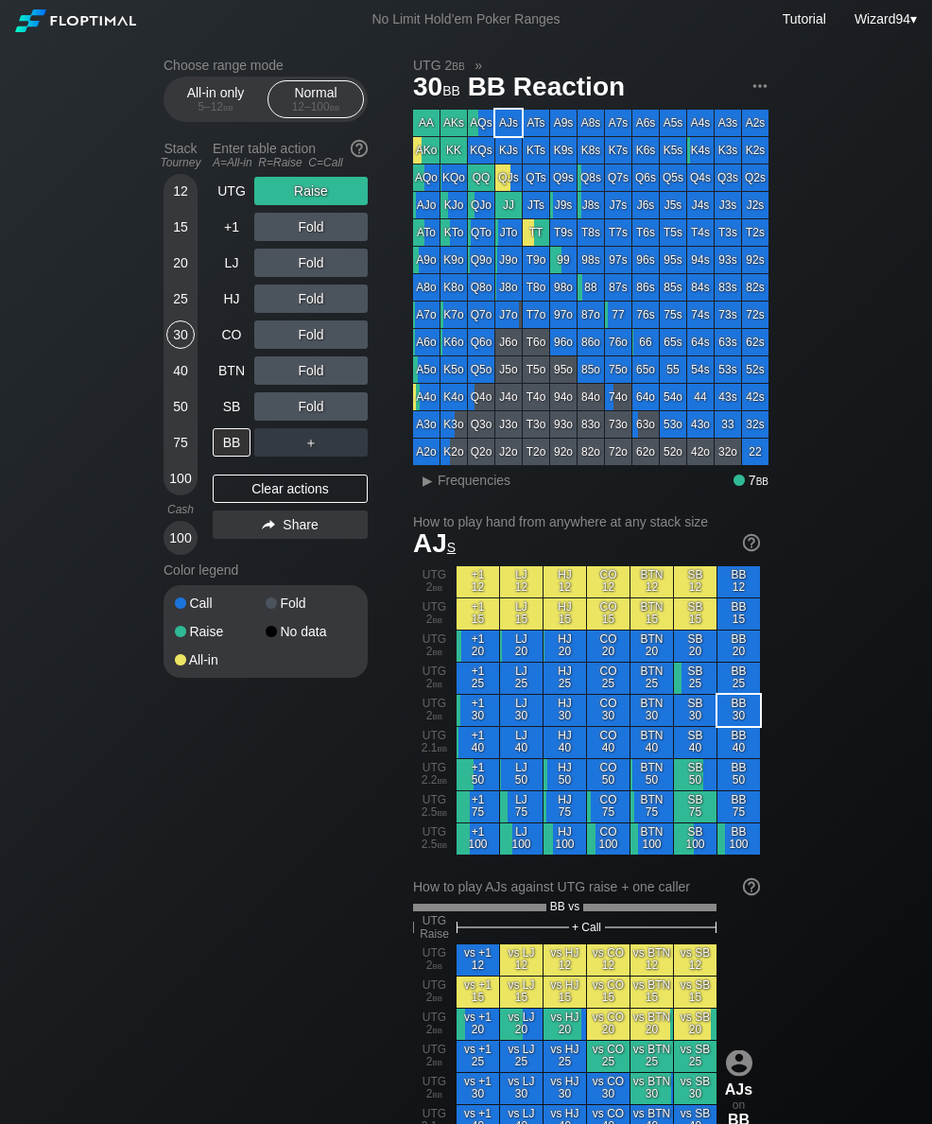
click at [218, 185] on div "UTG" at bounding box center [232, 191] width 38 height 28
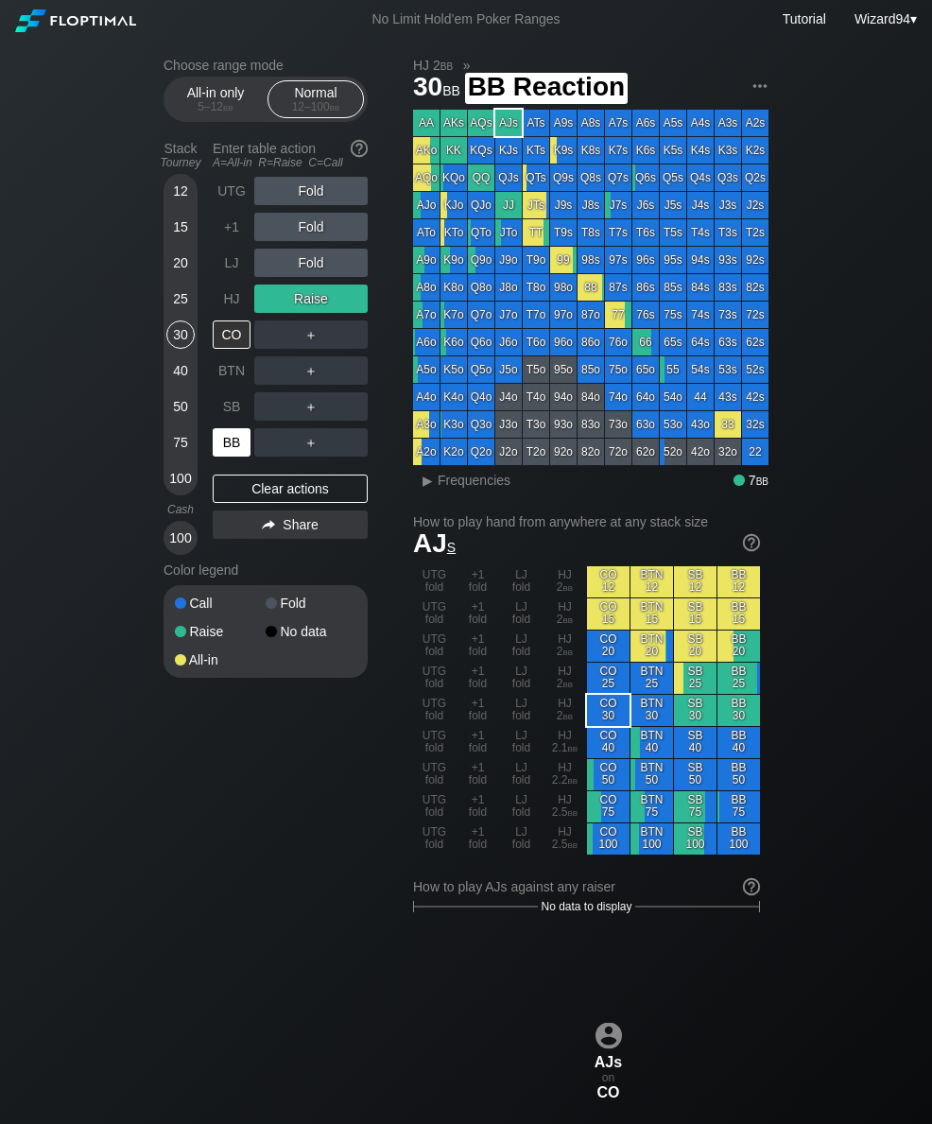
click at [220, 451] on div "BB" at bounding box center [232, 442] width 38 height 28
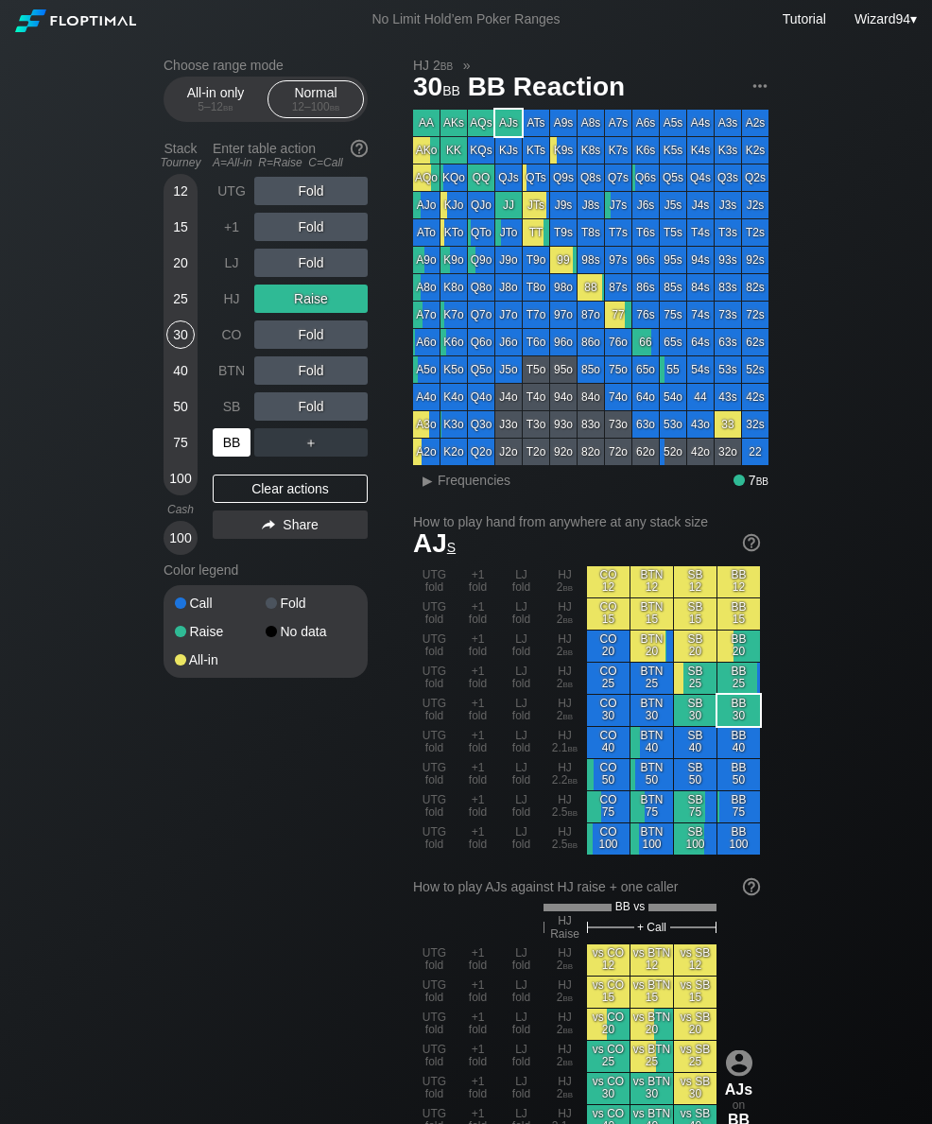
click at [183, 428] on div "50" at bounding box center [180, 410] width 28 height 36
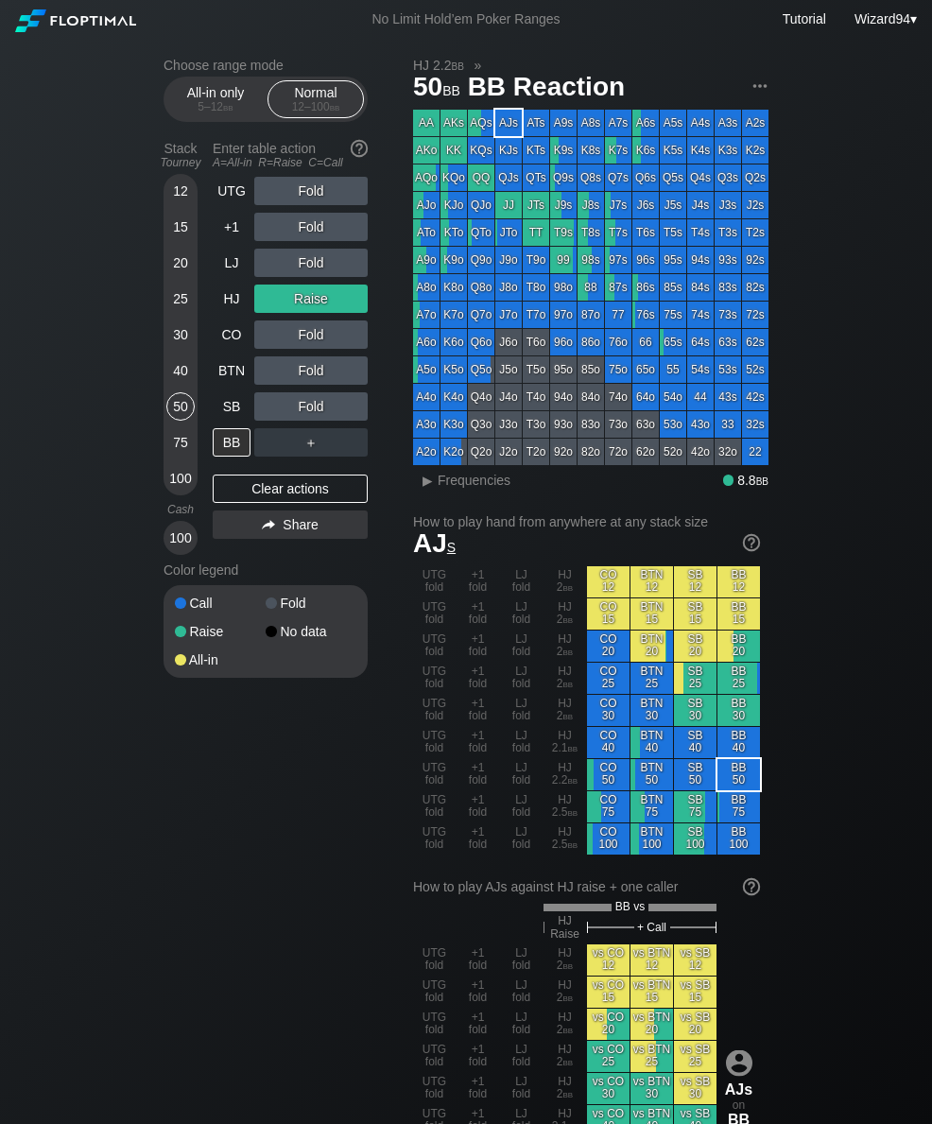
click at [236, 295] on div "HJ" at bounding box center [232, 299] width 38 height 28
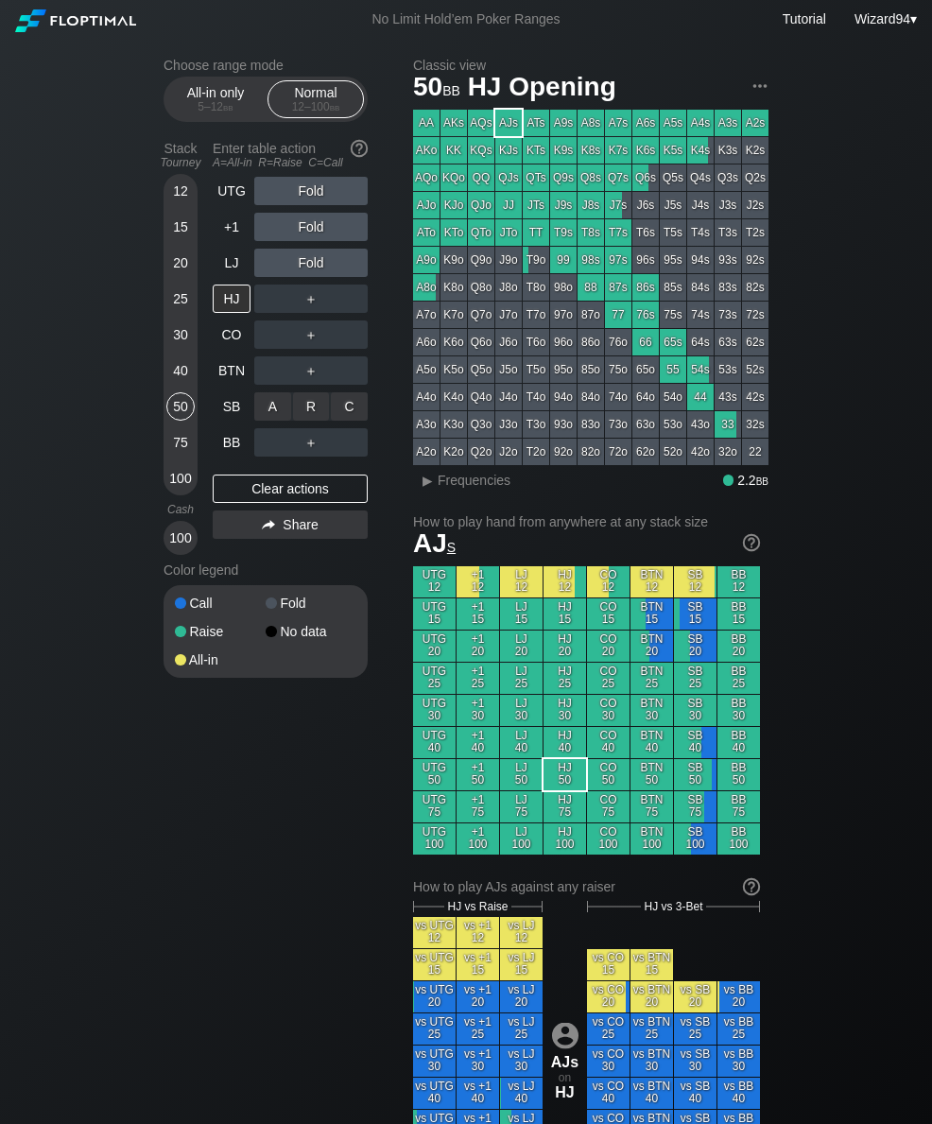
click at [341, 401] on div "C ✕" at bounding box center [349, 406] width 37 height 28
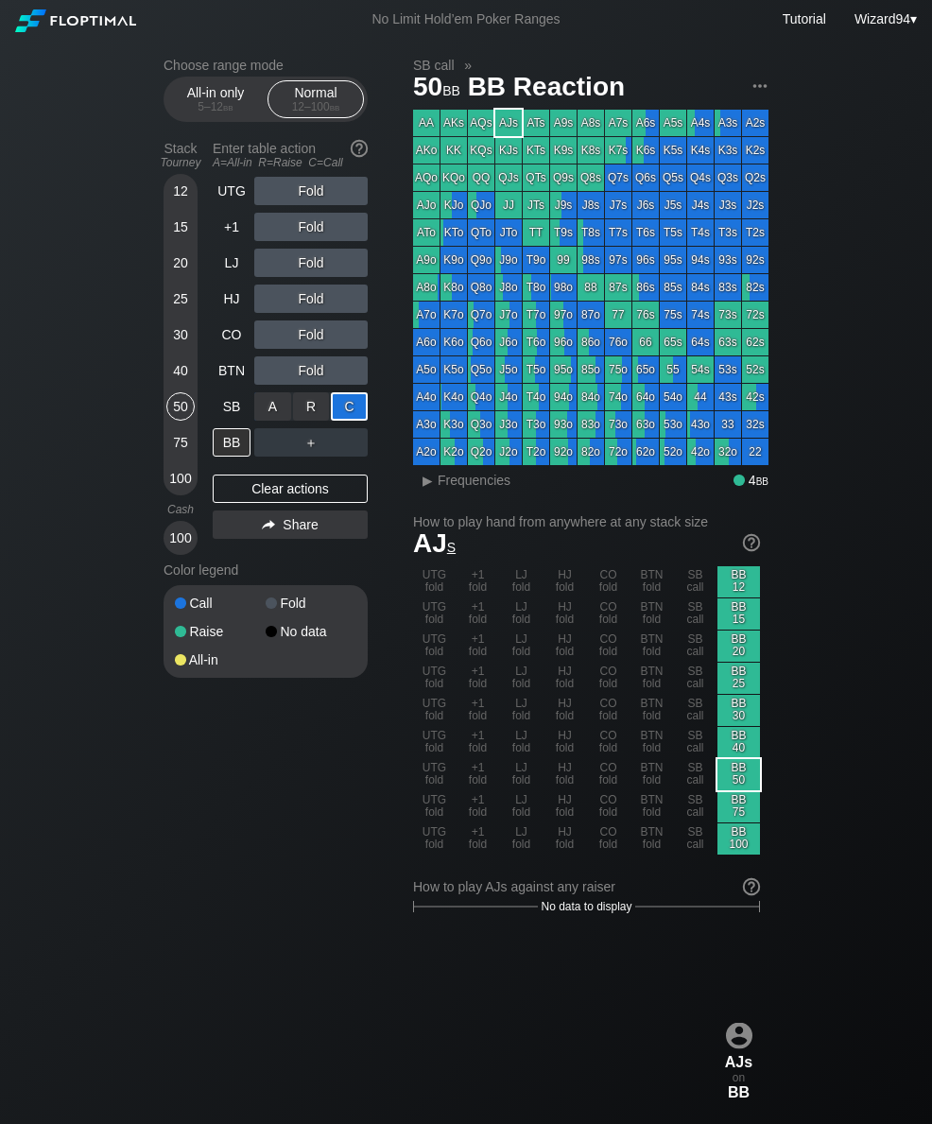
click at [166, 345] on div "30" at bounding box center [180, 335] width 28 height 28
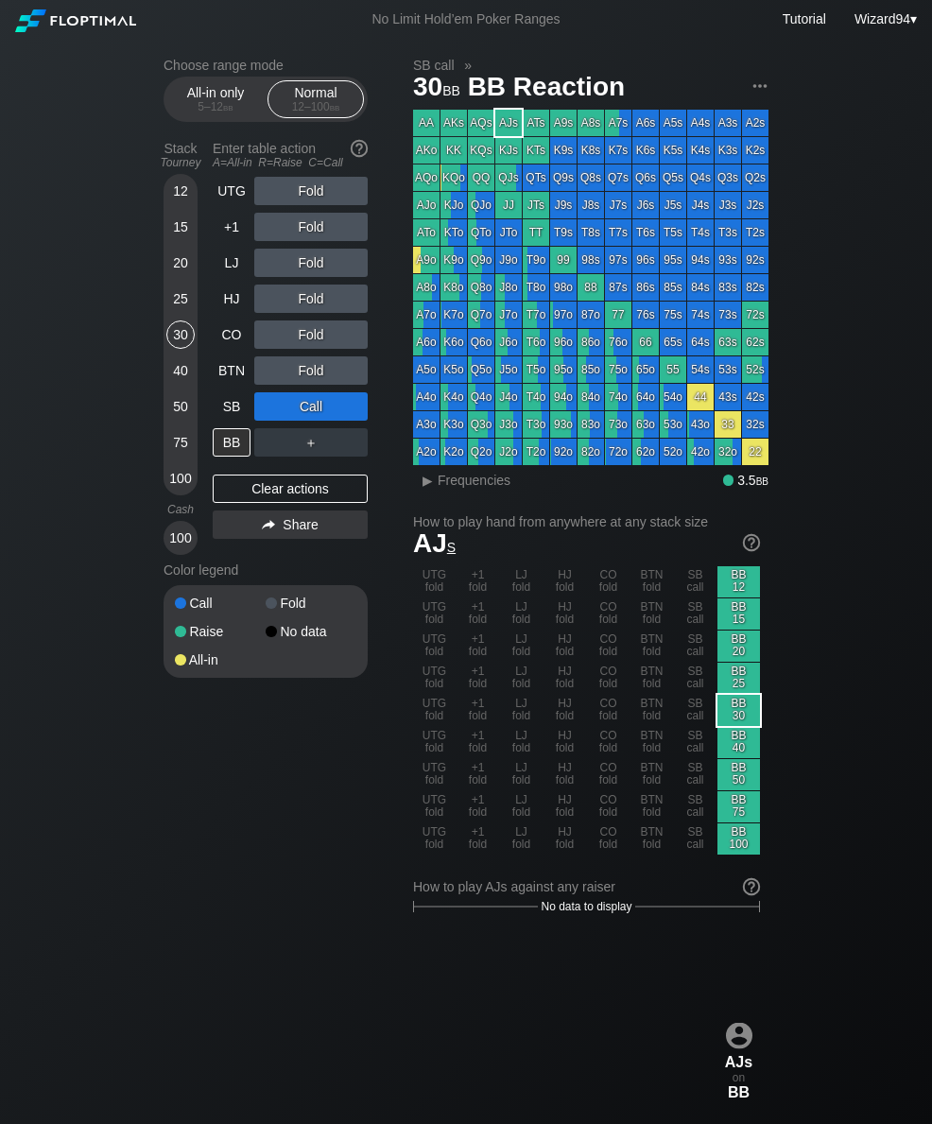
click at [219, 339] on div "CO" at bounding box center [232, 335] width 38 height 28
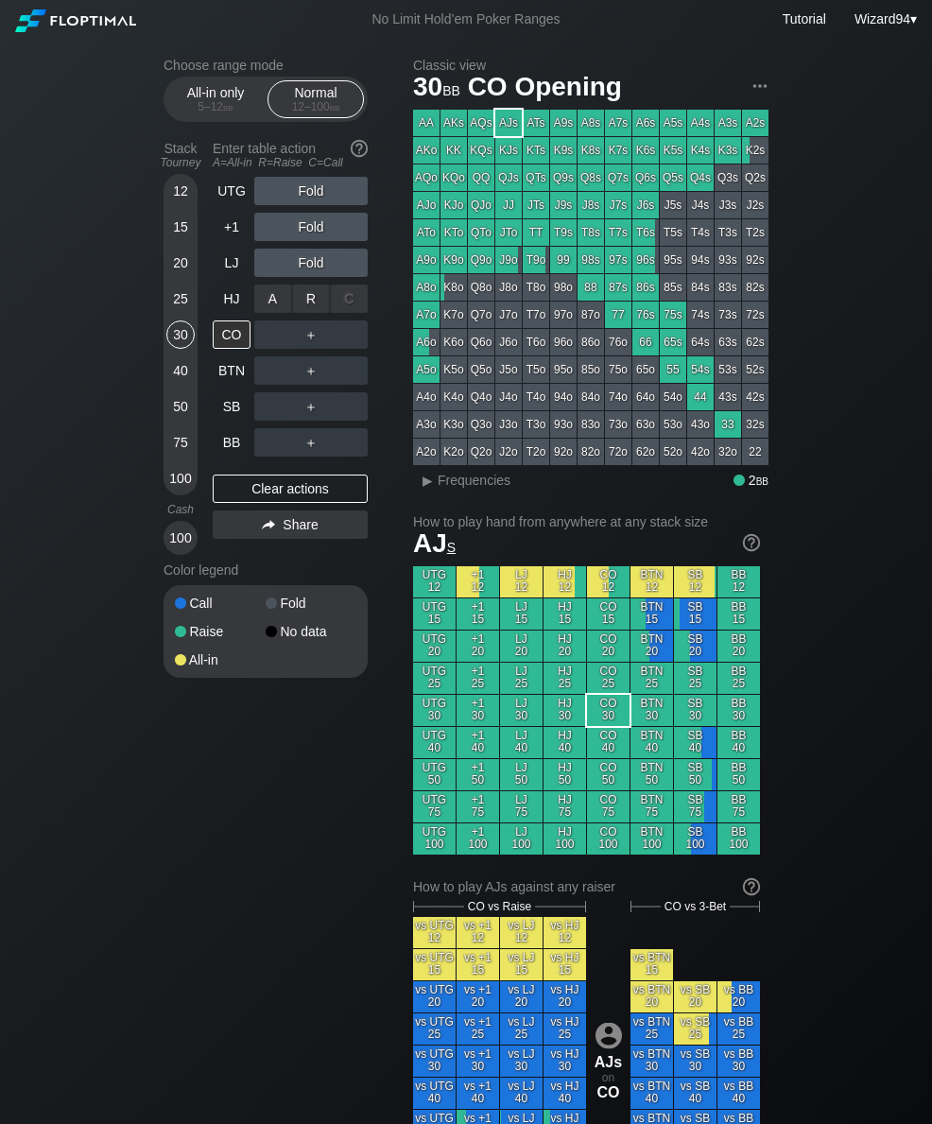
click at [307, 287] on div "A ✕ R ✕ C ✕ Fold" at bounding box center [310, 299] width 113 height 44
click at [318, 349] on div "R ✕" at bounding box center [311, 335] width 37 height 28
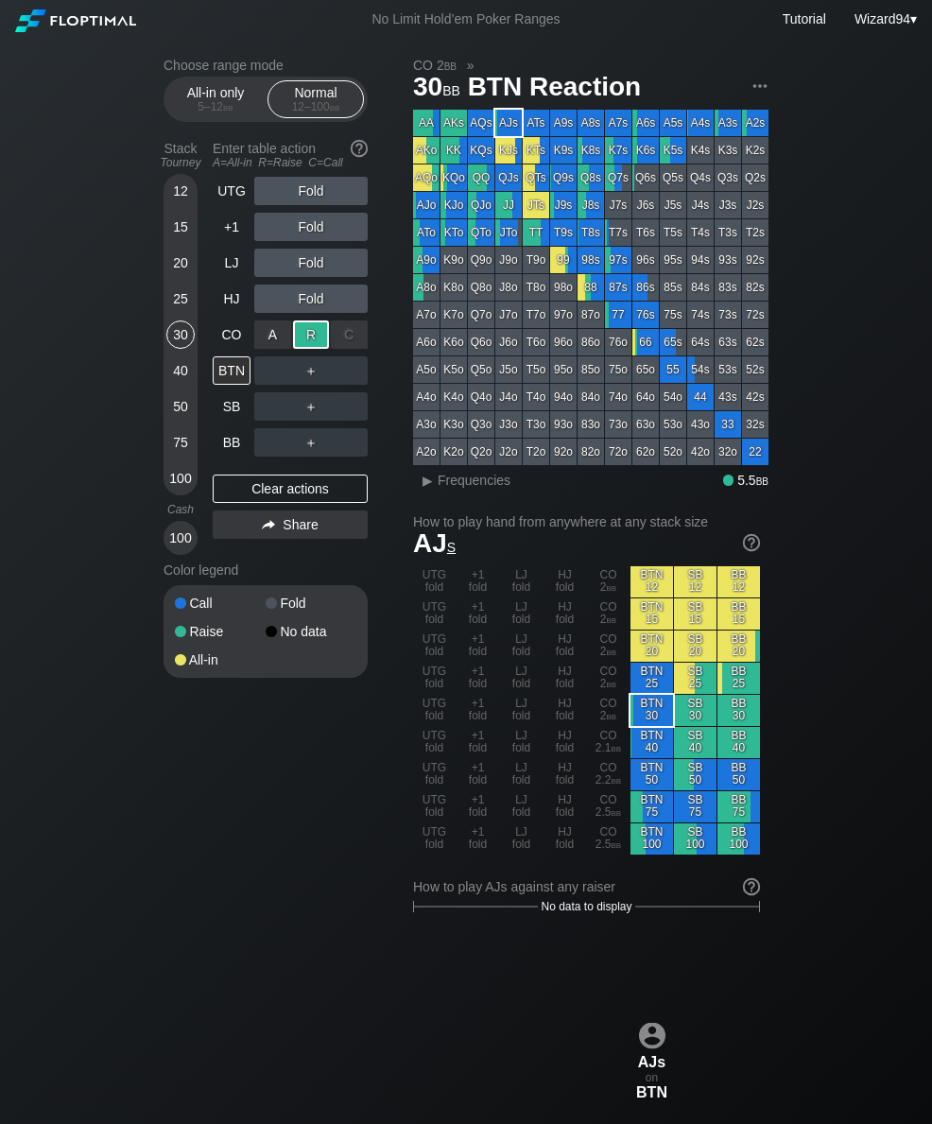
click at [235, 416] on div "SB" at bounding box center [232, 406] width 38 height 28
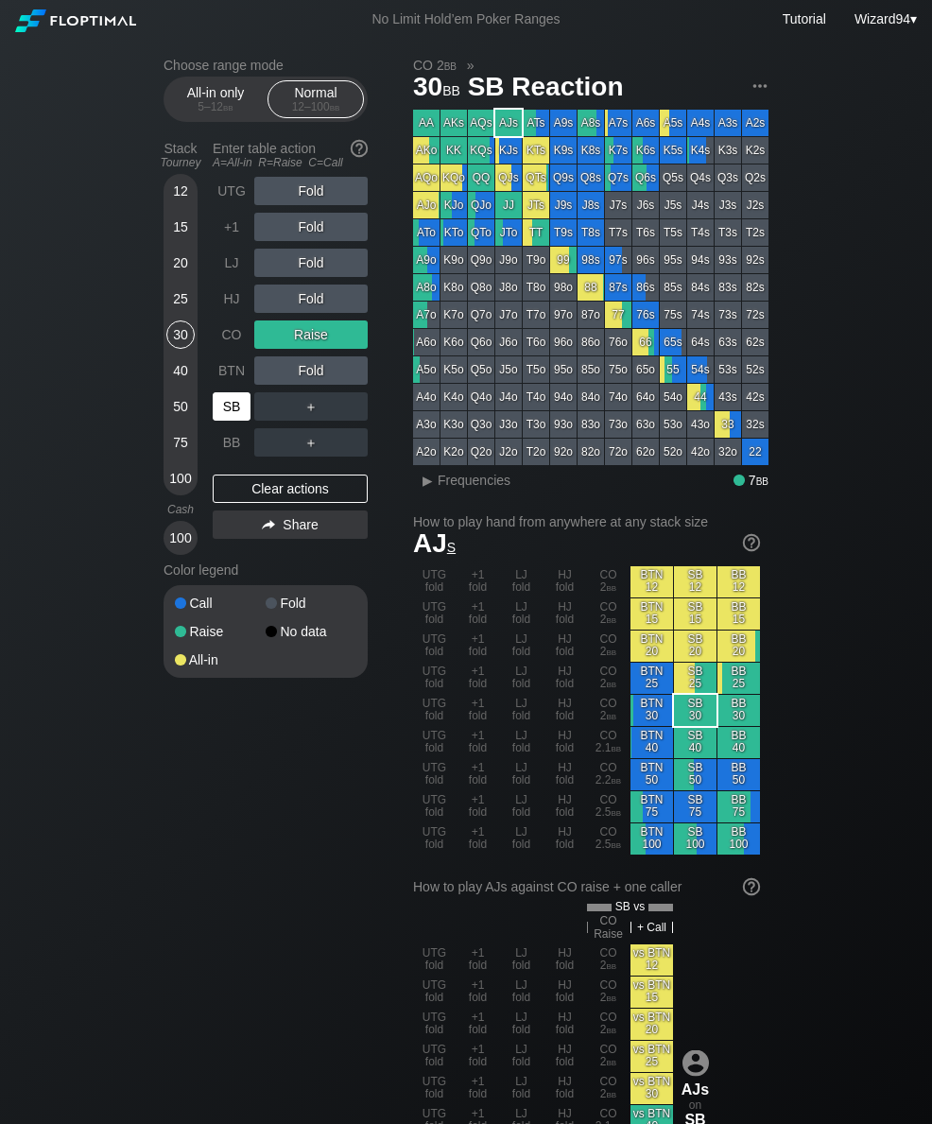
click at [169, 456] on div "75" at bounding box center [180, 442] width 28 height 28
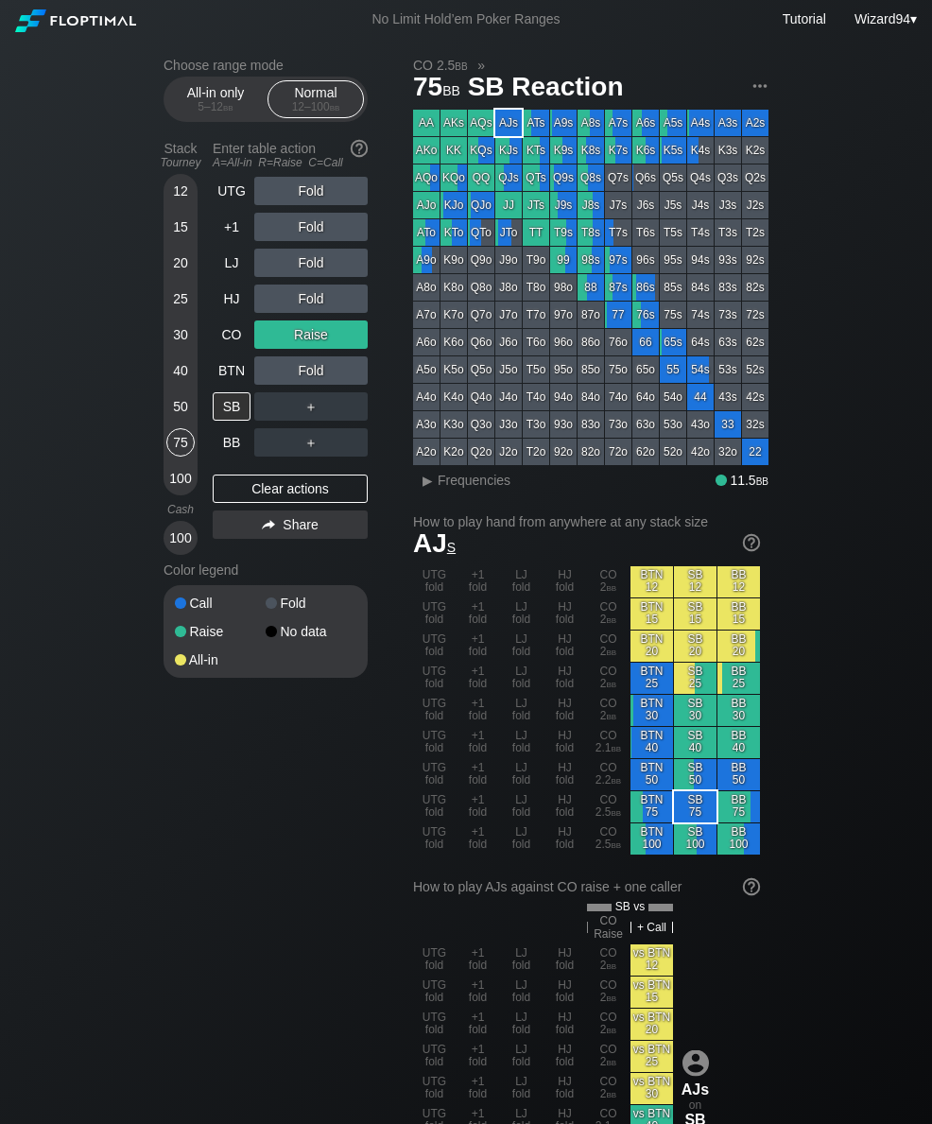
click at [233, 281] on div "LJ" at bounding box center [234, 263] width 42 height 36
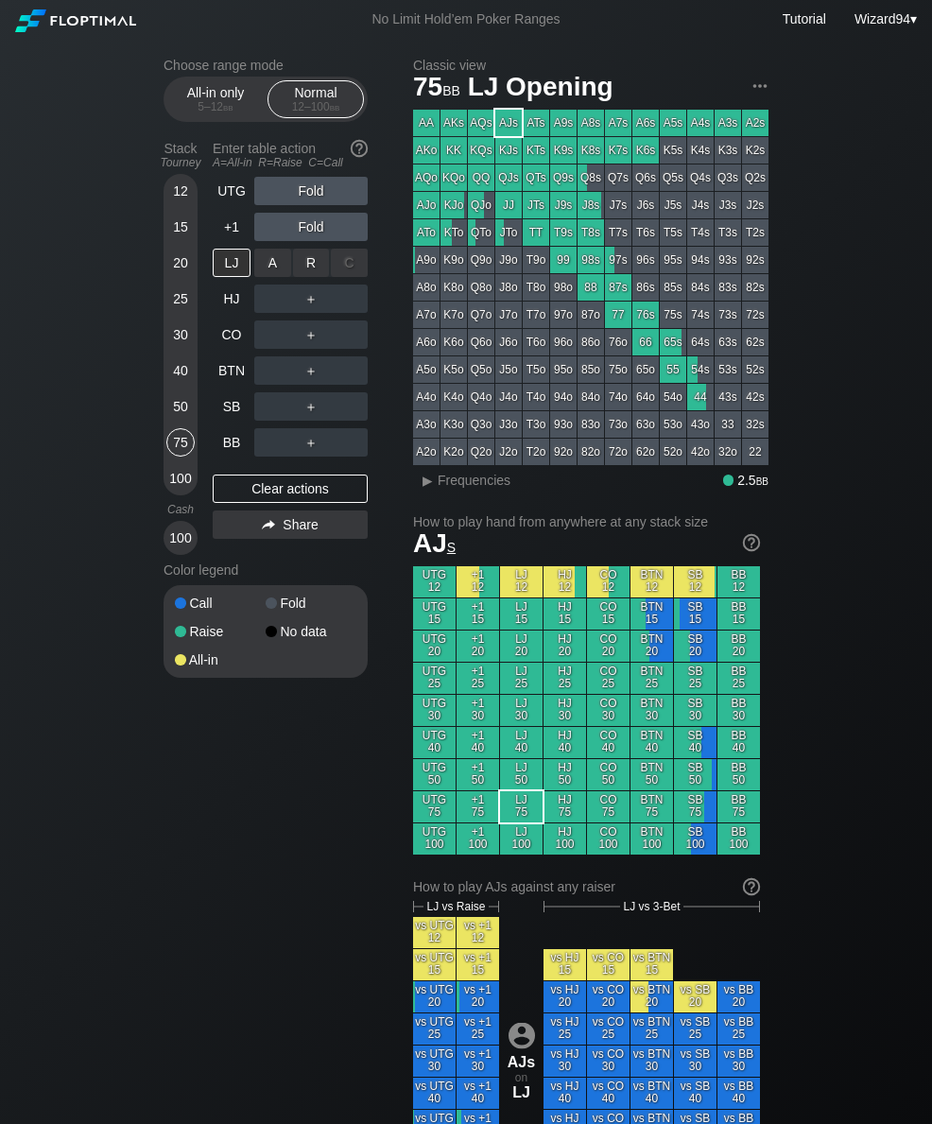
click at [307, 261] on div "R ✕" at bounding box center [311, 263] width 37 height 28
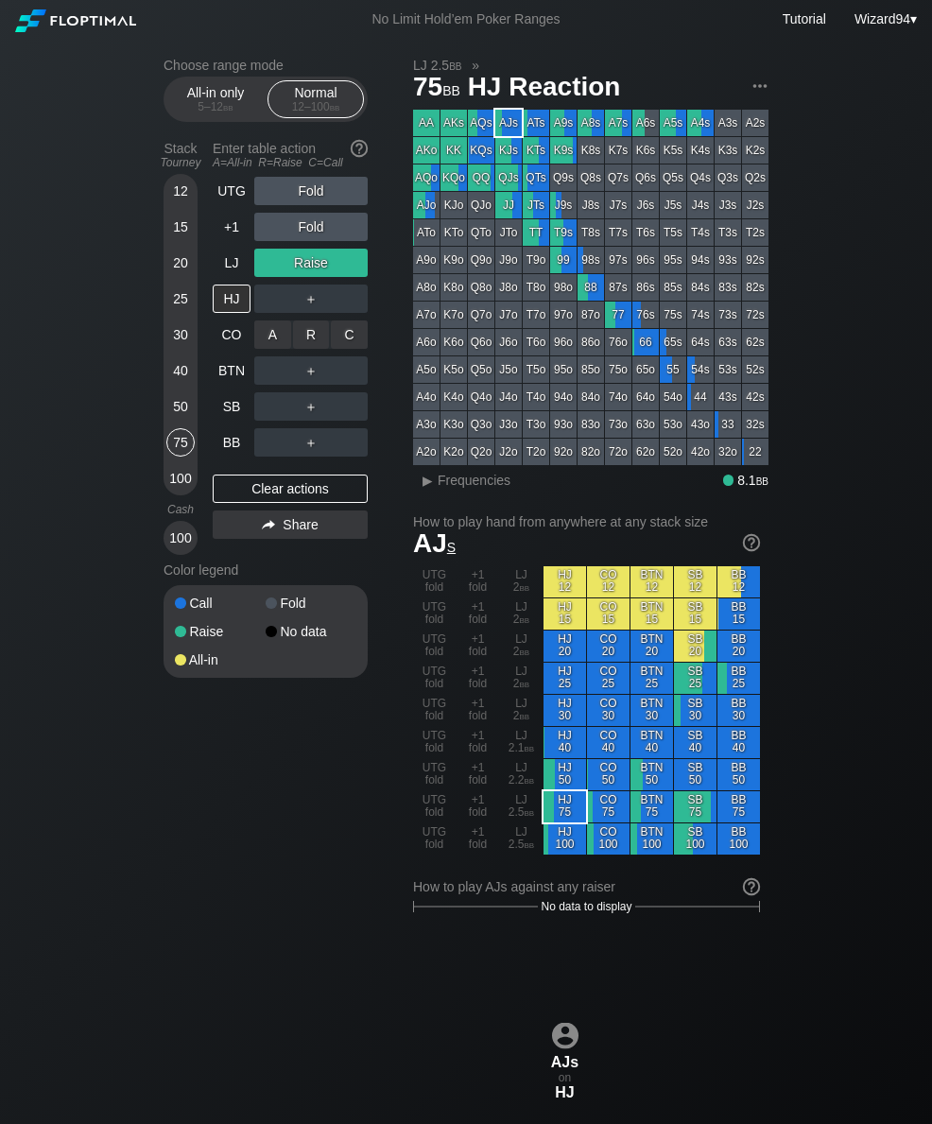
click at [305, 341] on div "R ✕" at bounding box center [311, 335] width 37 height 28
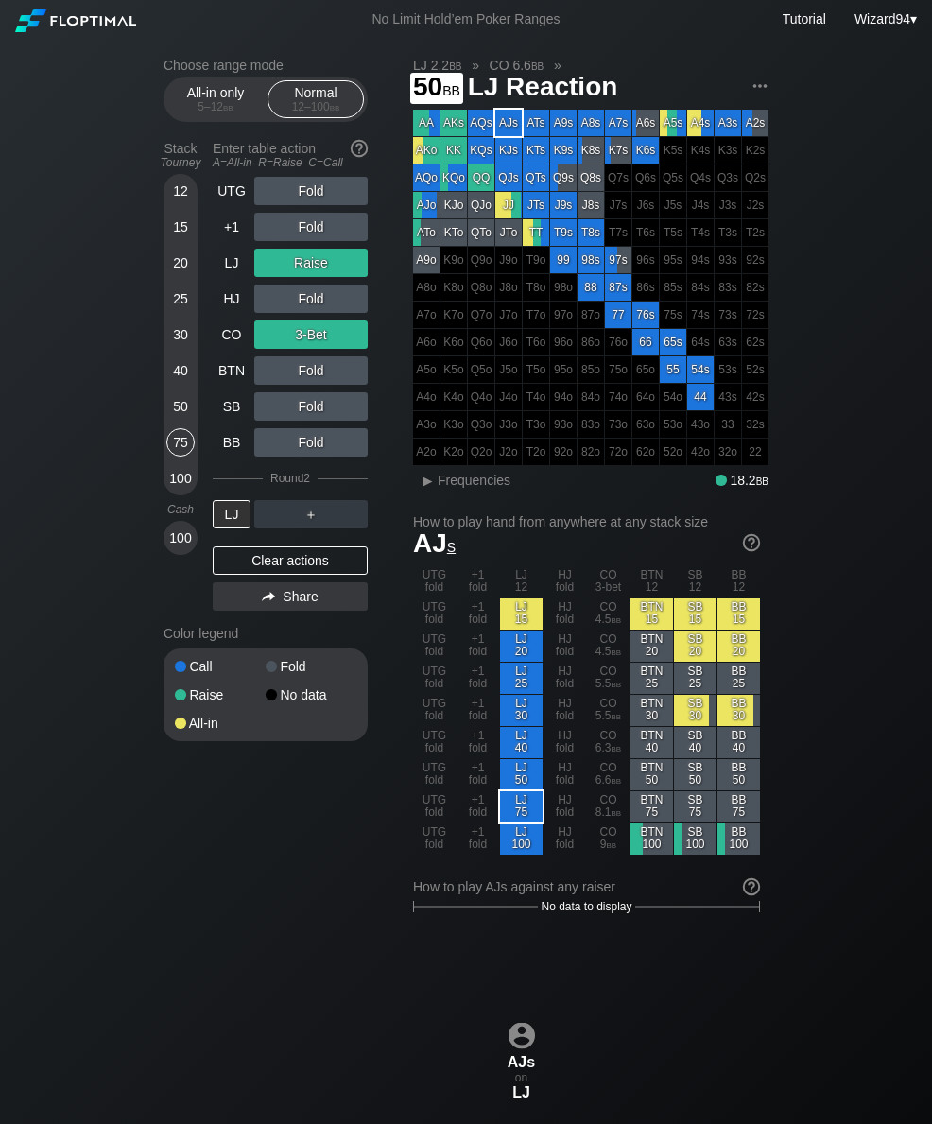
click at [178, 412] on div "50" at bounding box center [180, 406] width 28 height 28
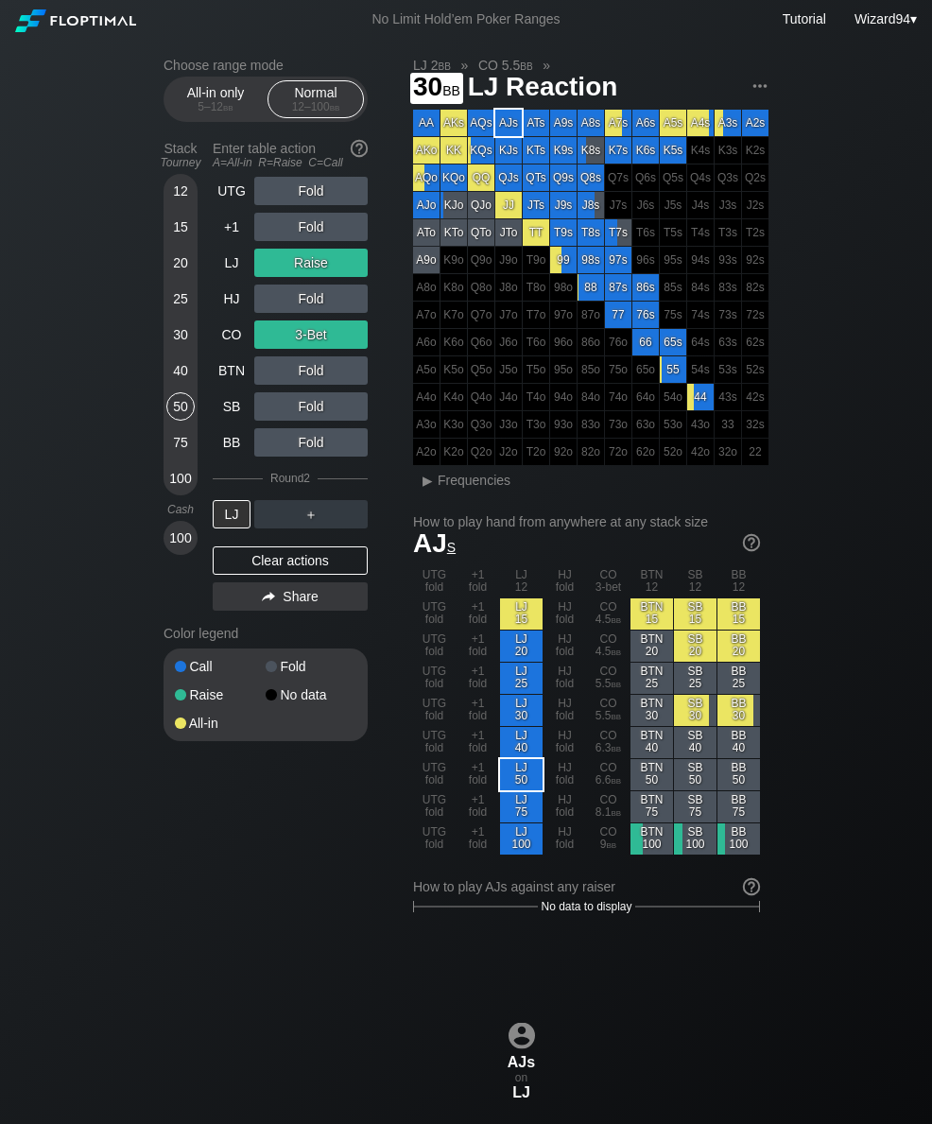
click at [192, 344] on div "30" at bounding box center [180, 335] width 28 height 28
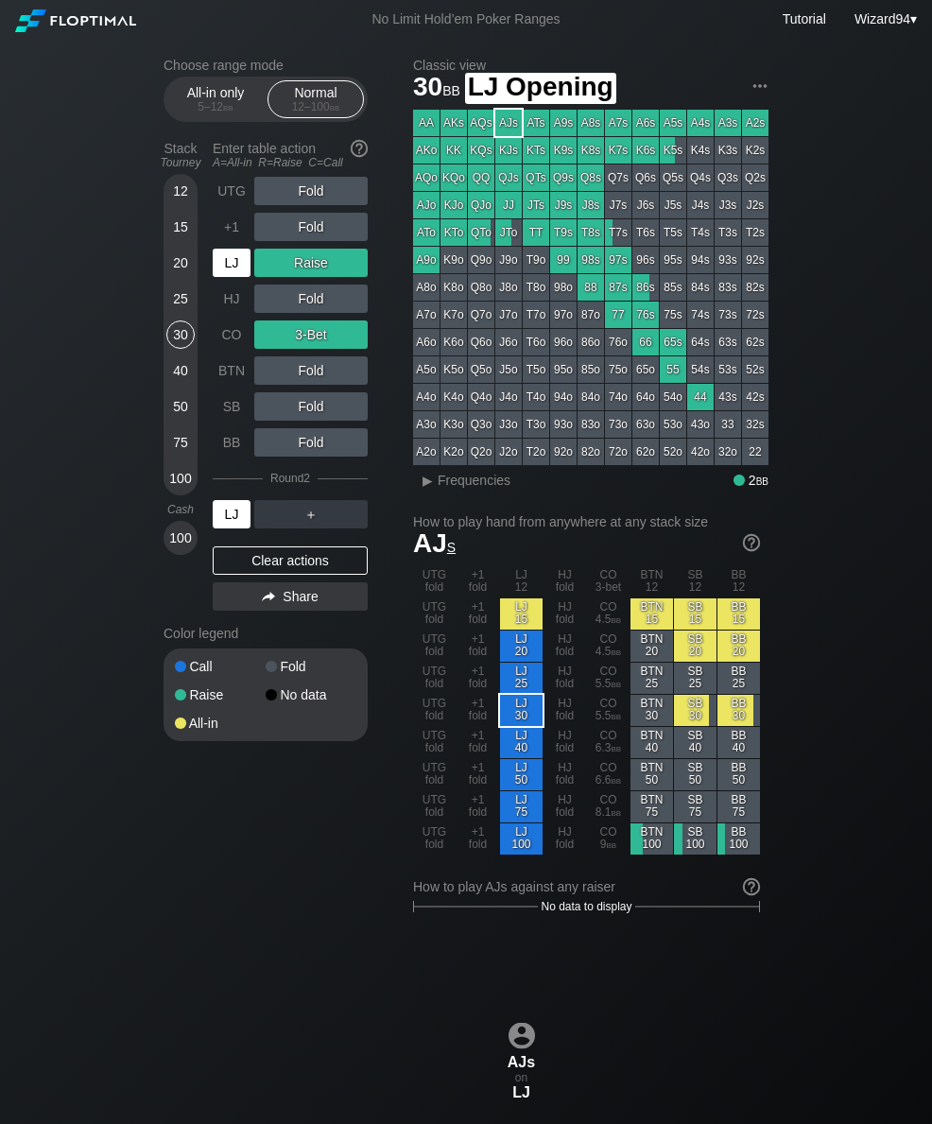
click at [237, 270] on div "LJ" at bounding box center [232, 263] width 38 height 28
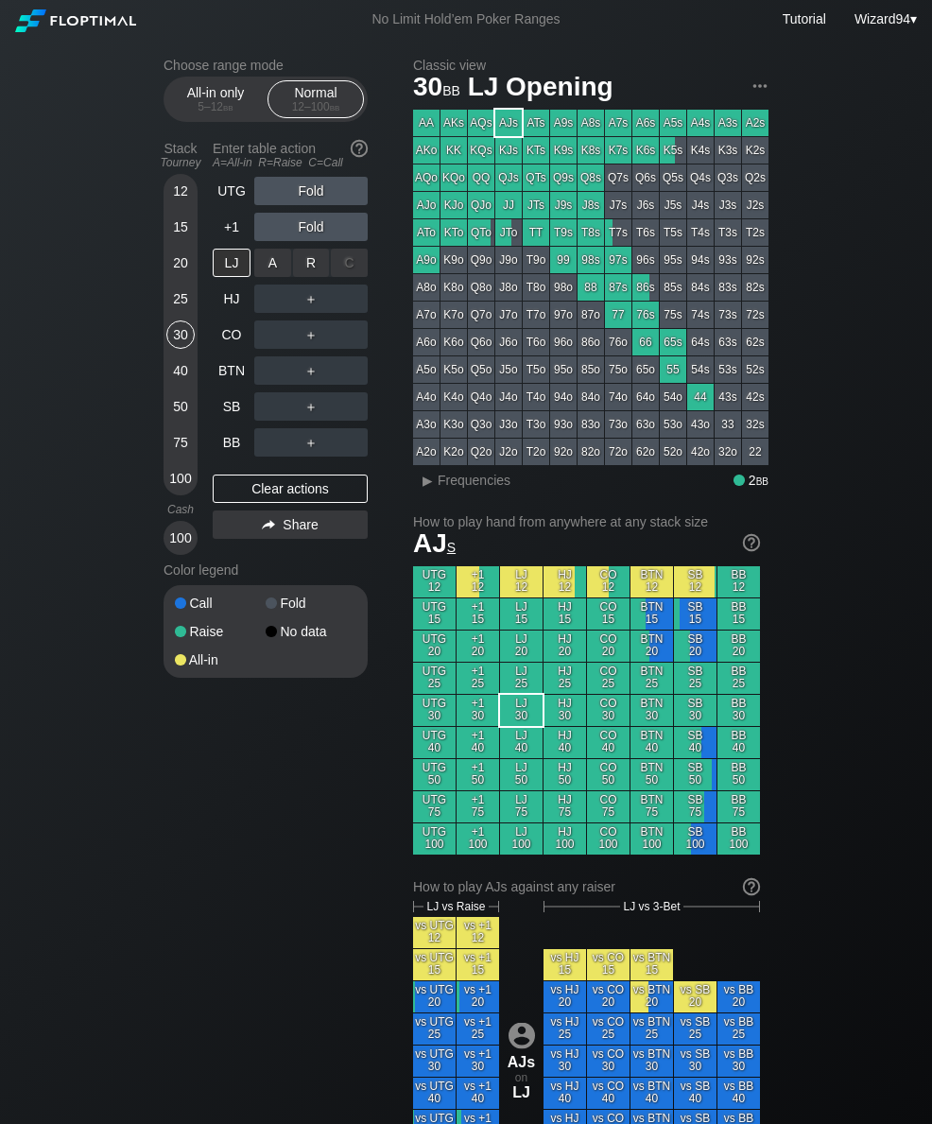
click at [306, 270] on div "R ✕" at bounding box center [311, 263] width 37 height 28
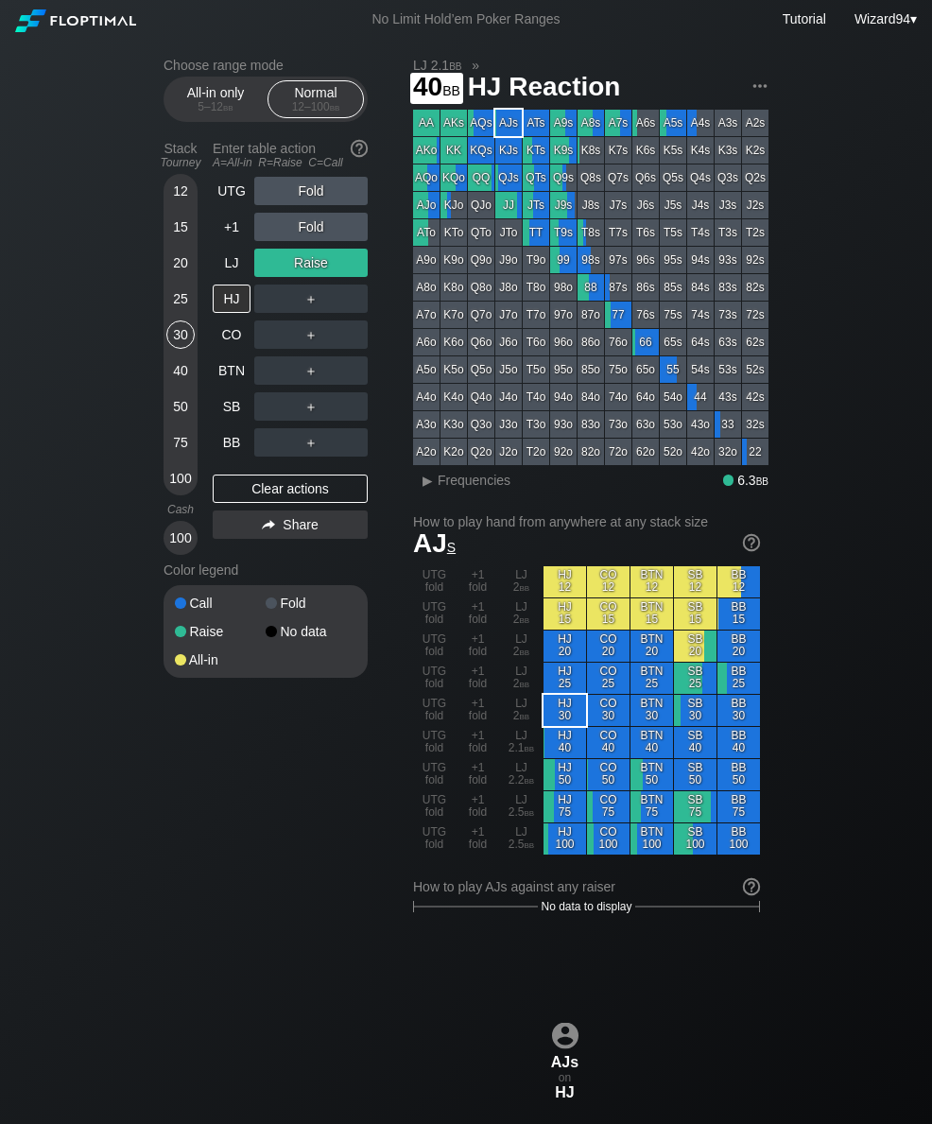
click at [176, 378] on div "40" at bounding box center [180, 371] width 28 height 28
click at [309, 313] on div "R ✕" at bounding box center [311, 299] width 37 height 28
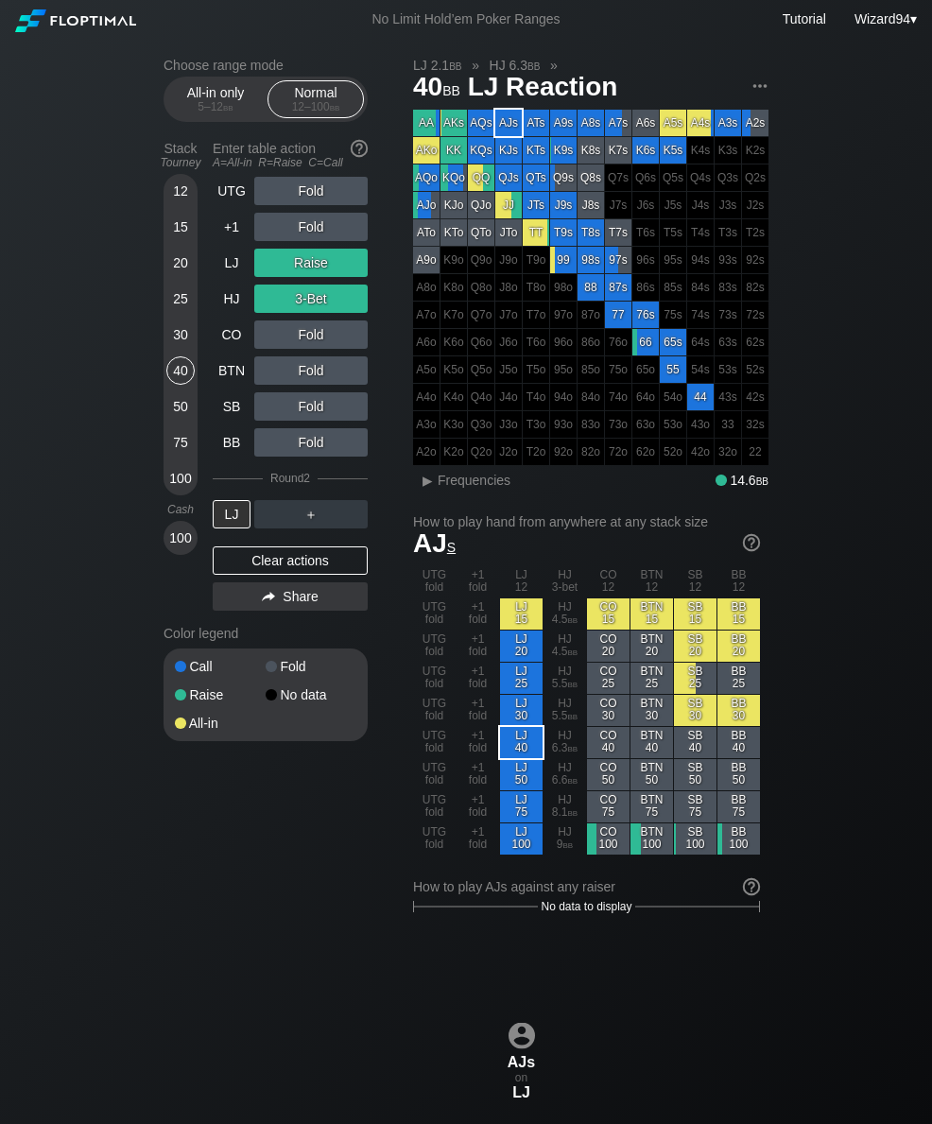
click at [262, 542] on div "UTG Fold +1 Fold LJ Raise HJ 3-Bet CO Fold BTN Fold SB Fold BB Fold Round 2 LJ …" at bounding box center [290, 398] width 155 height 442
click at [270, 522] on div "A ✕" at bounding box center [272, 514] width 37 height 28
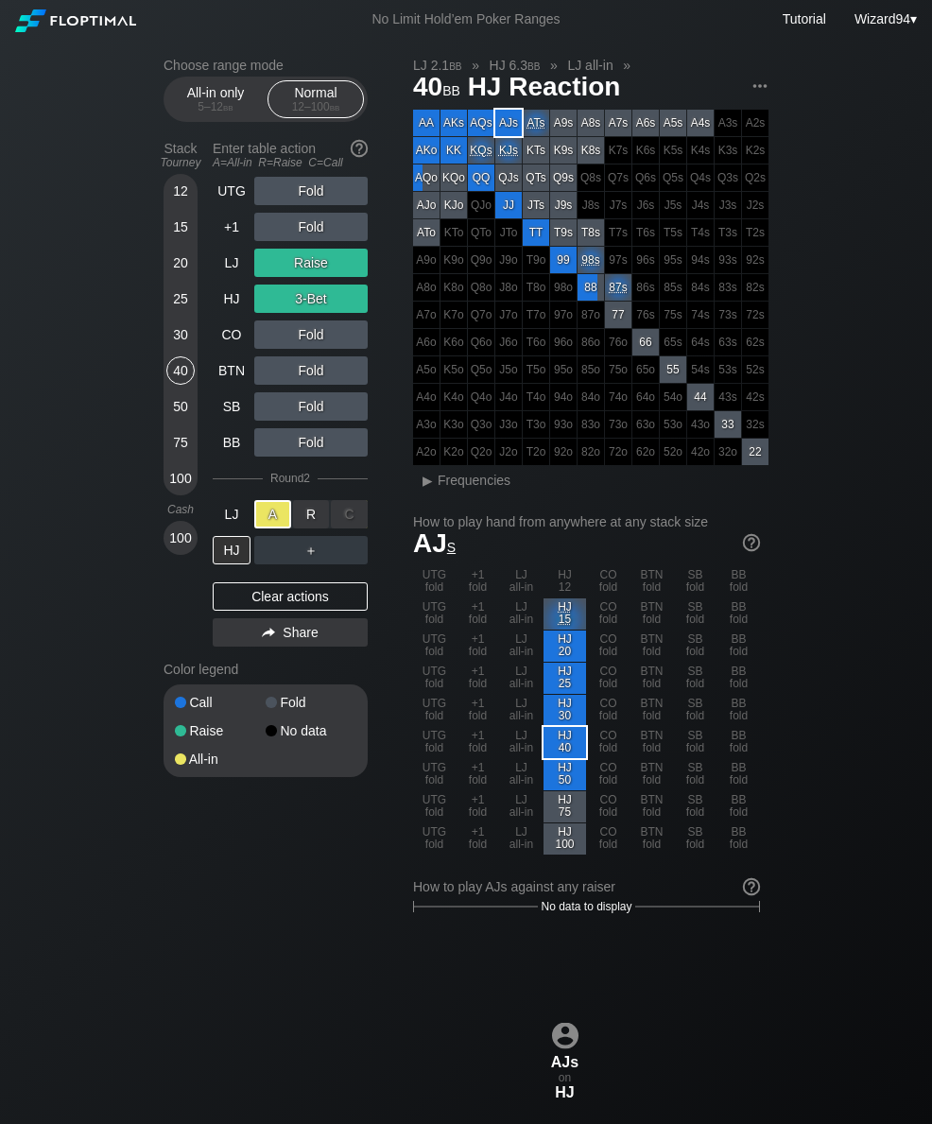
click at [218, 309] on div "HJ" at bounding box center [232, 299] width 38 height 28
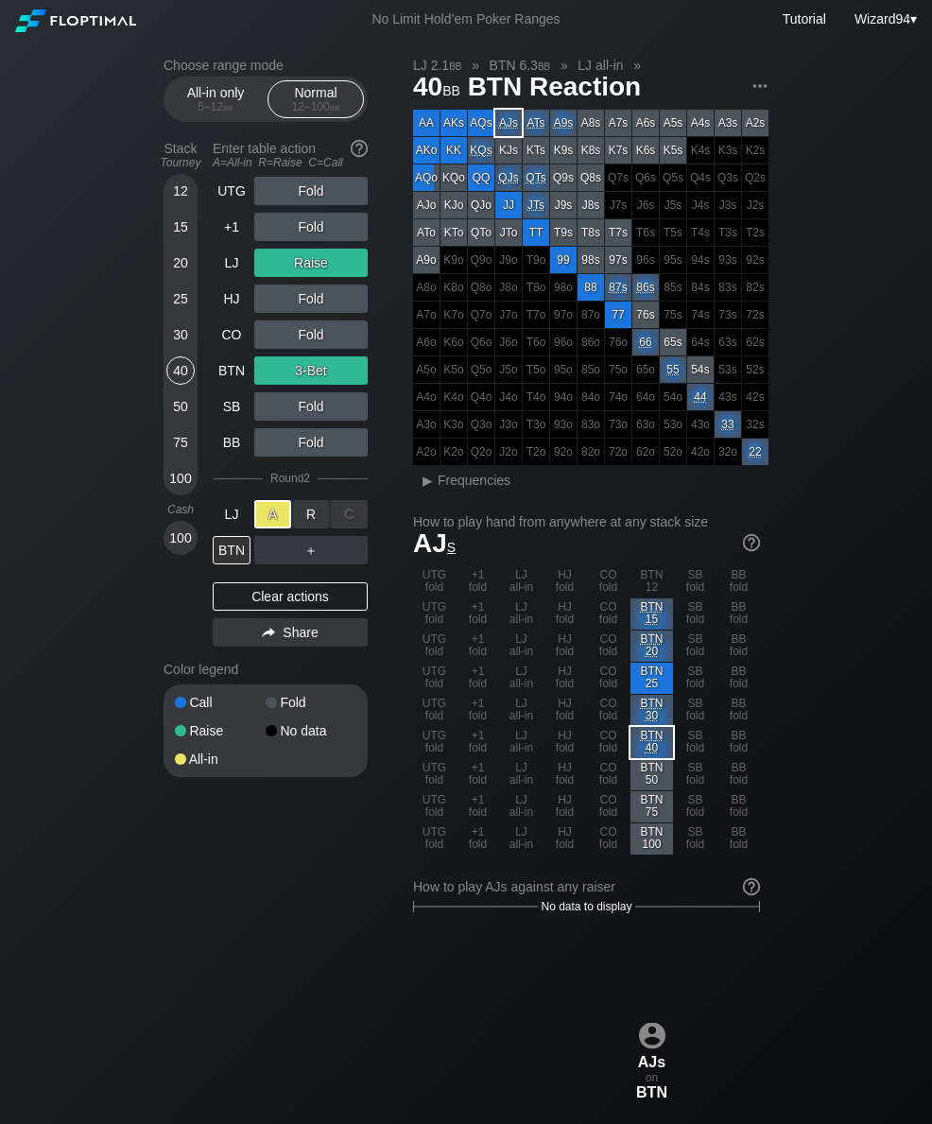
click at [224, 289] on div "HJ" at bounding box center [234, 299] width 42 height 36
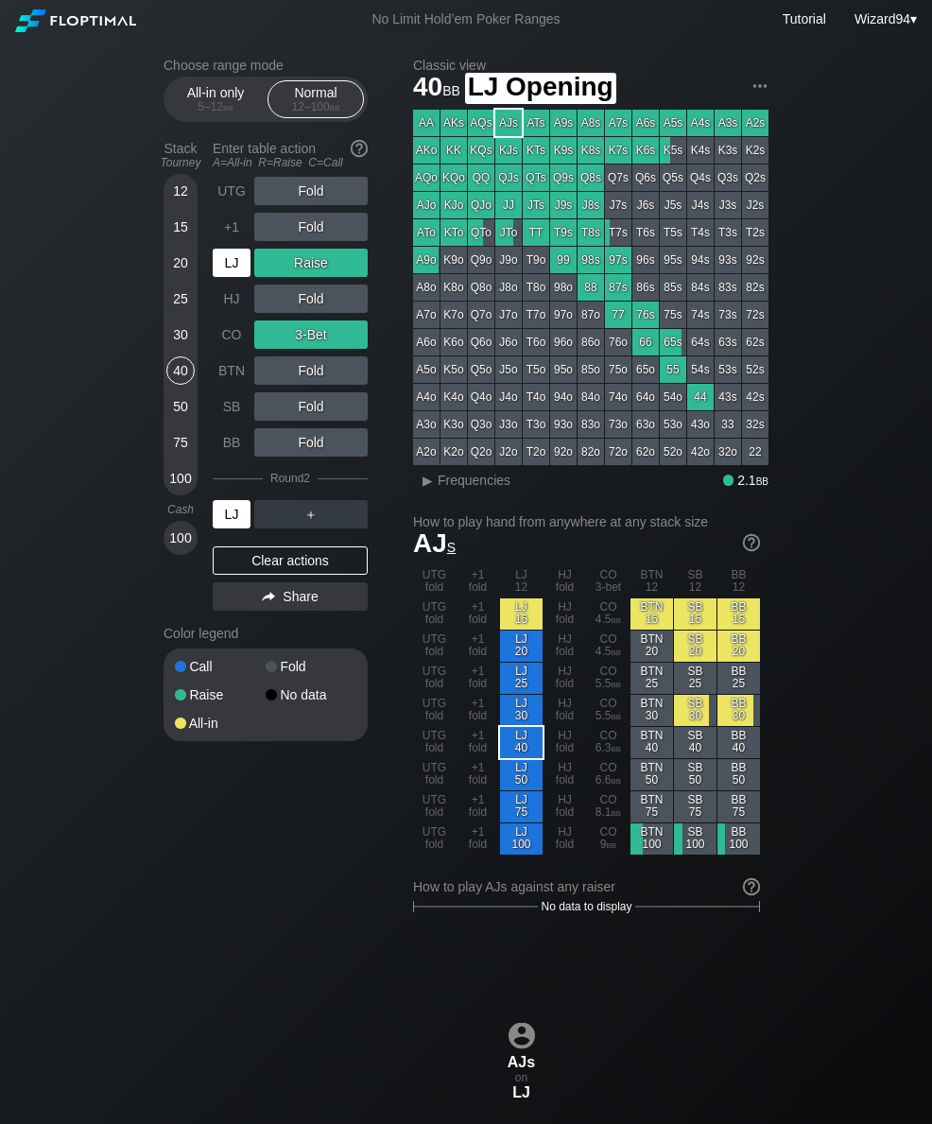
click at [221, 261] on div "LJ" at bounding box center [232, 263] width 38 height 28
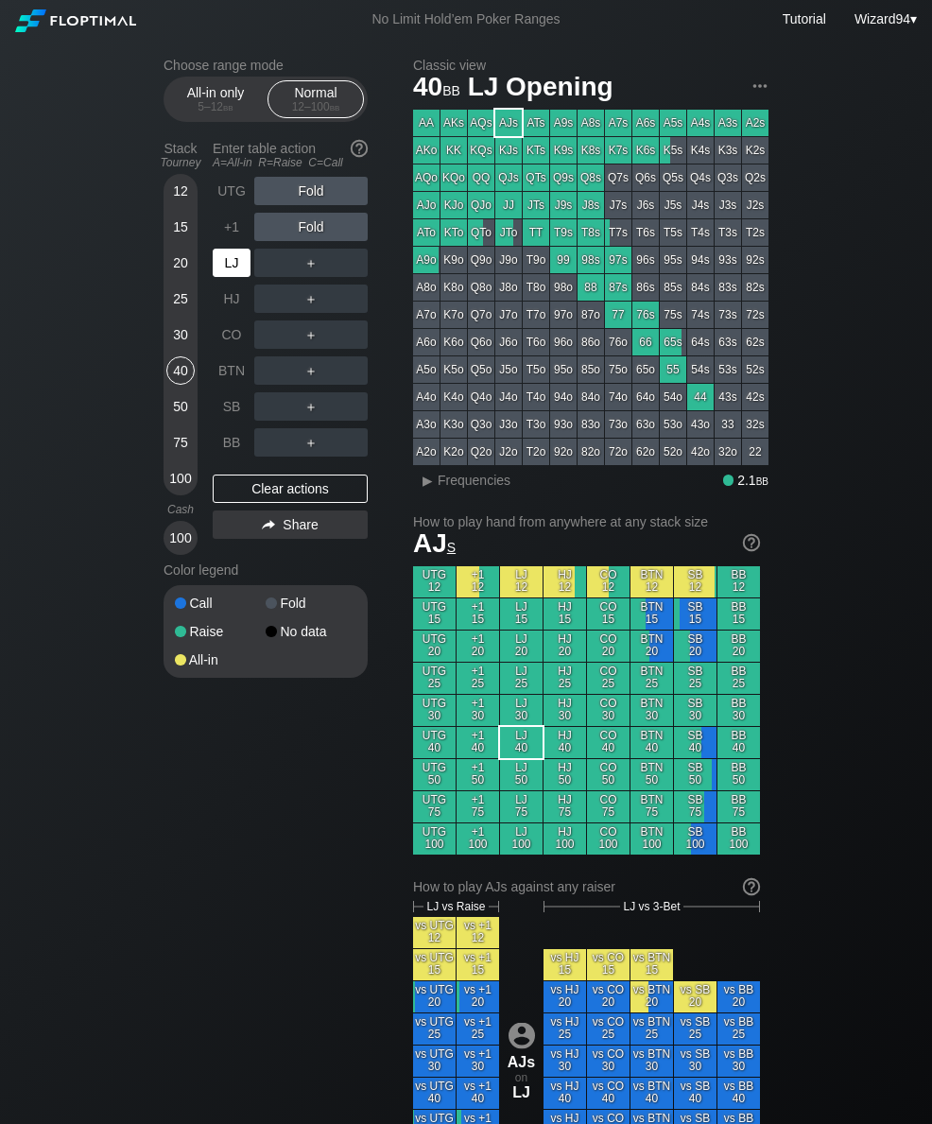
click at [239, 264] on div "LJ" at bounding box center [232, 263] width 38 height 28
click at [307, 346] on div "R ✕" at bounding box center [311, 335] width 37 height 28
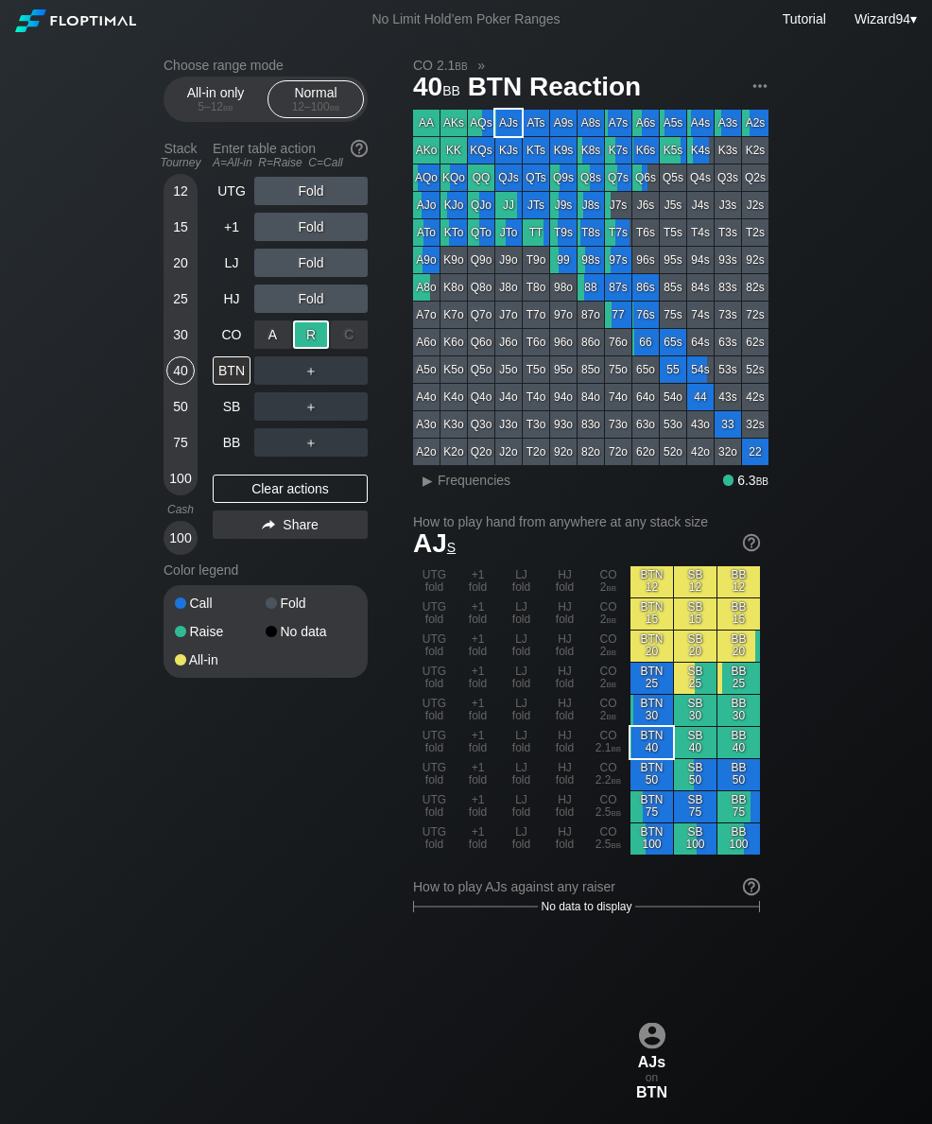
click at [229, 411] on div "SB" at bounding box center [232, 406] width 38 height 28
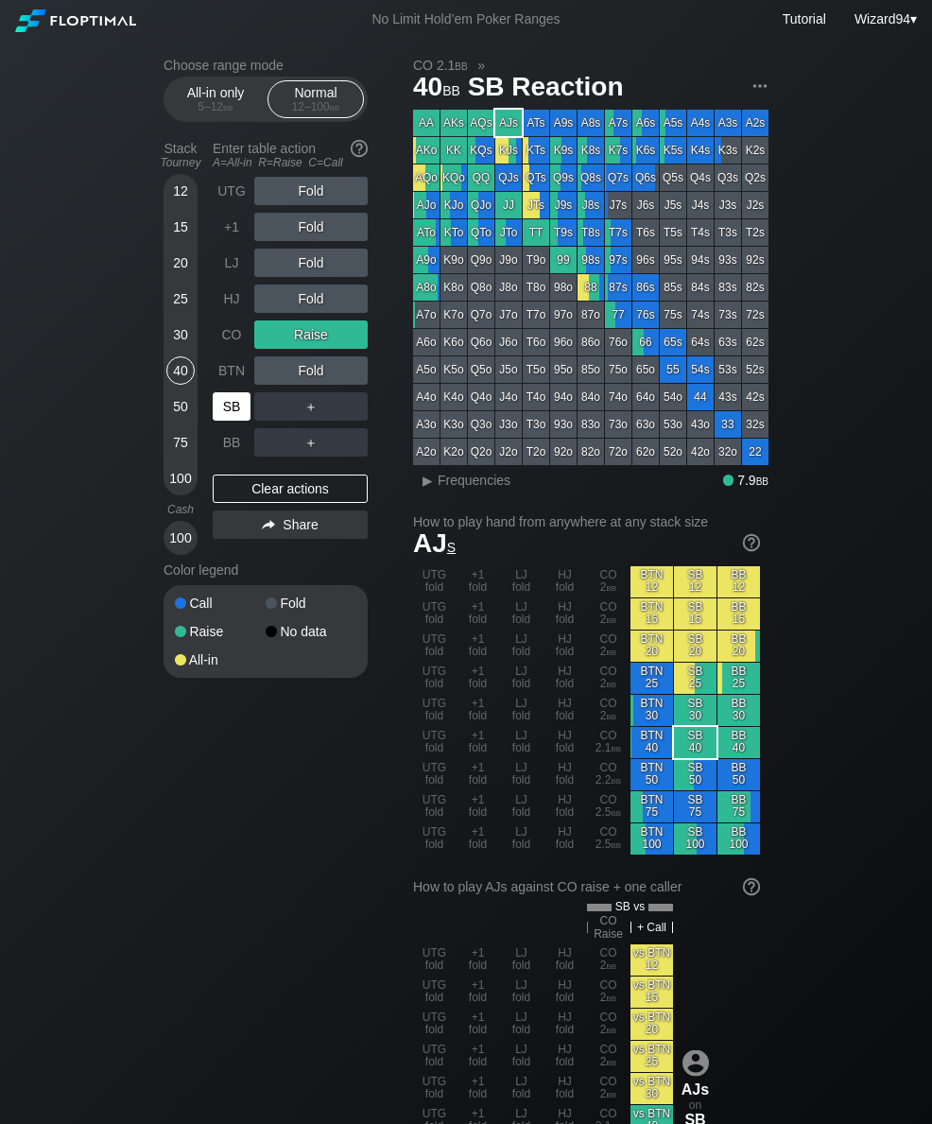
click at [228, 416] on div "SB" at bounding box center [232, 406] width 38 height 28
click at [235, 273] on div "LJ" at bounding box center [232, 263] width 38 height 28
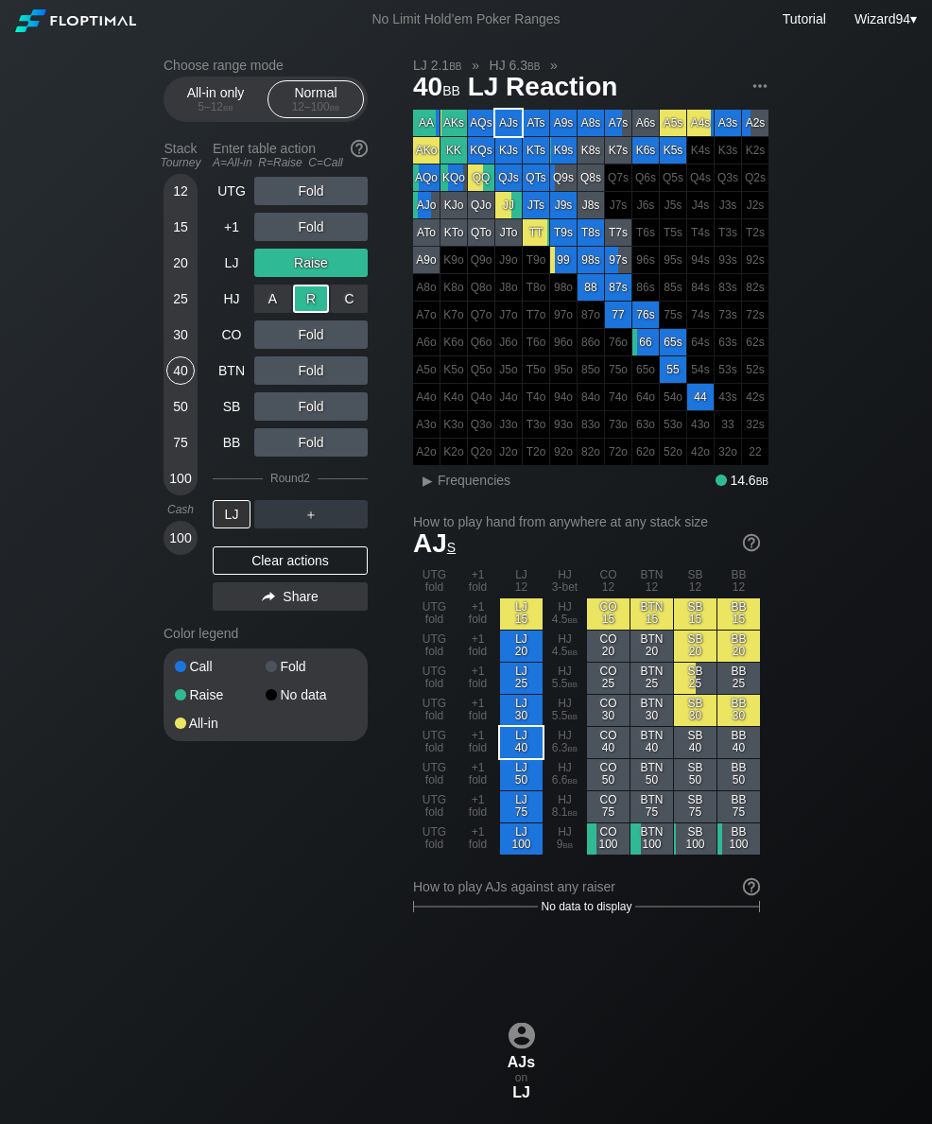
click at [177, 348] on div "30" at bounding box center [180, 335] width 28 height 28
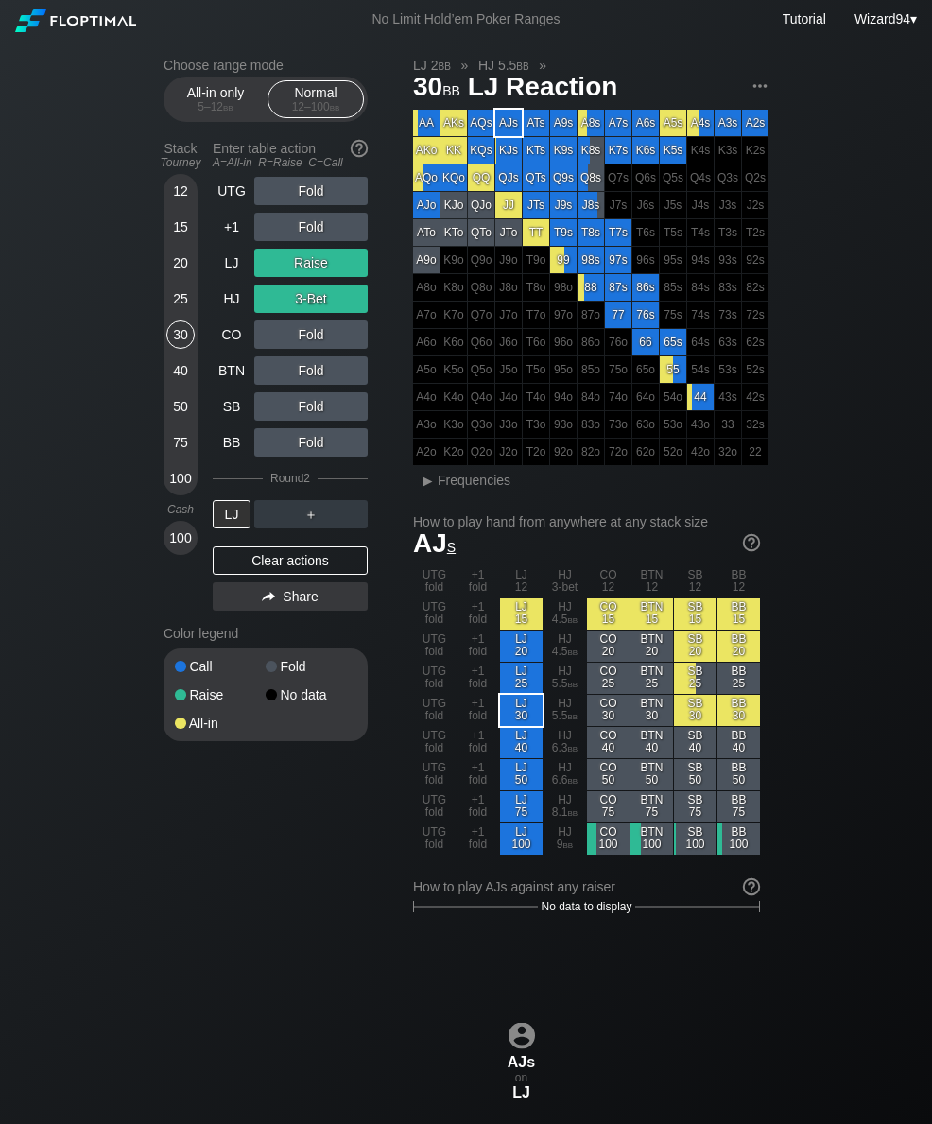
click at [168, 317] on div "25" at bounding box center [180, 303] width 28 height 36
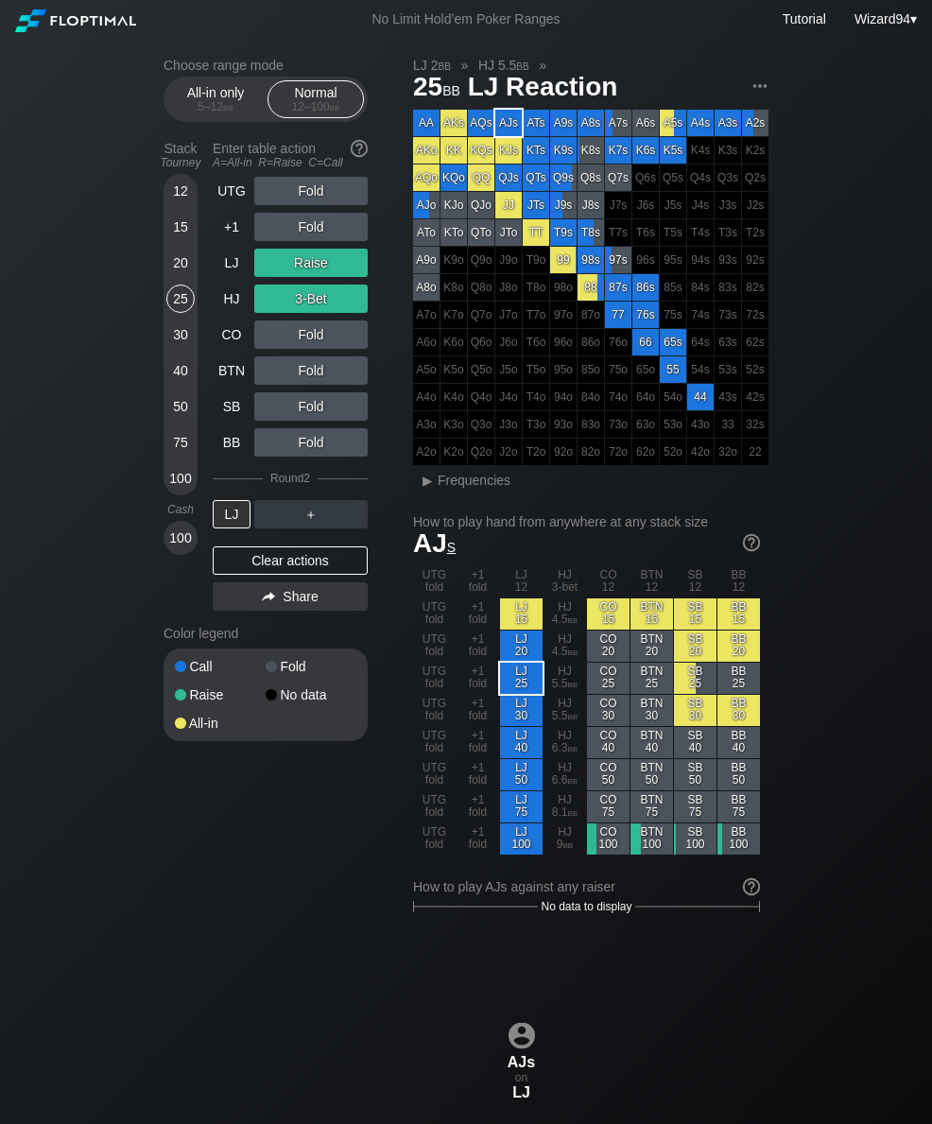
click at [223, 306] on div "HJ" at bounding box center [232, 299] width 38 height 28
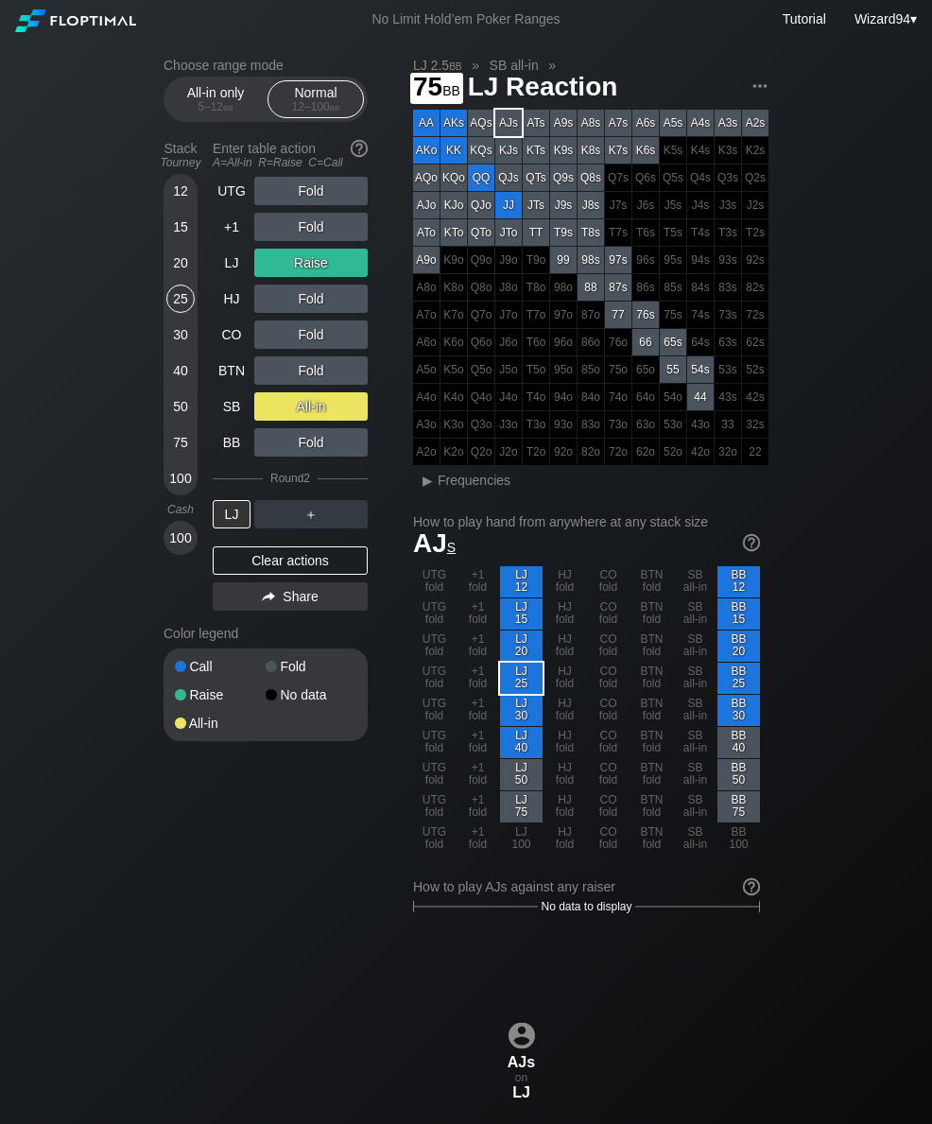
click at [175, 442] on div "75" at bounding box center [180, 442] width 28 height 28
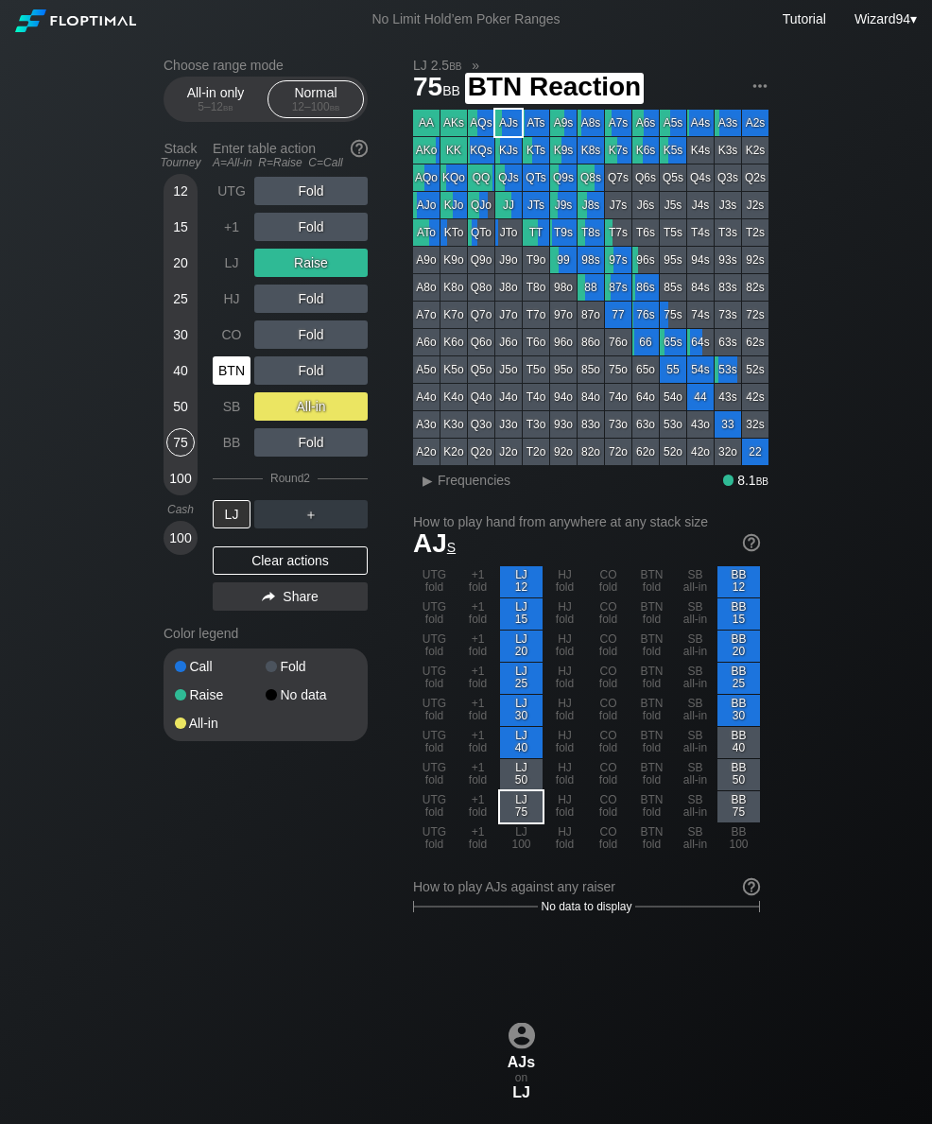
click at [221, 374] on div "BTN" at bounding box center [232, 371] width 38 height 28
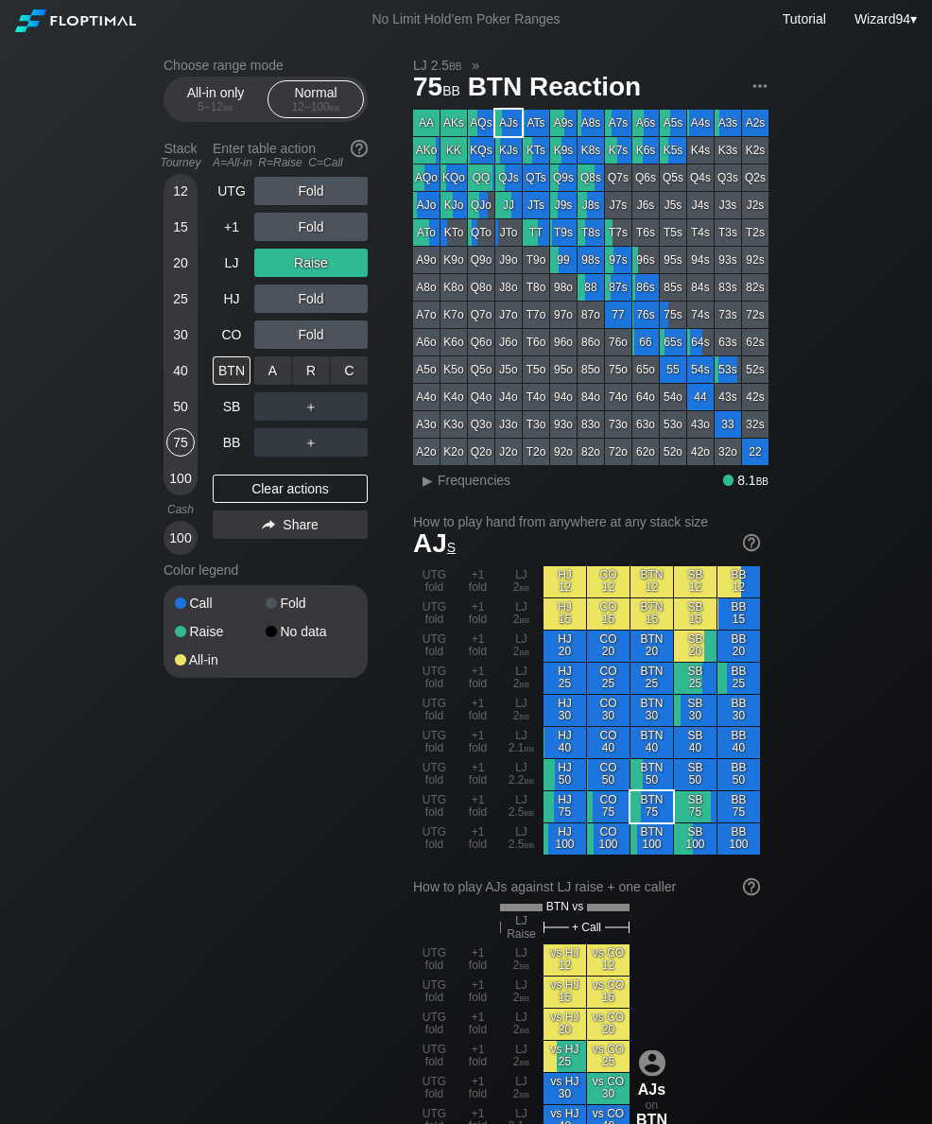
click at [304, 368] on div "R ✕" at bounding box center [311, 371] width 37 height 28
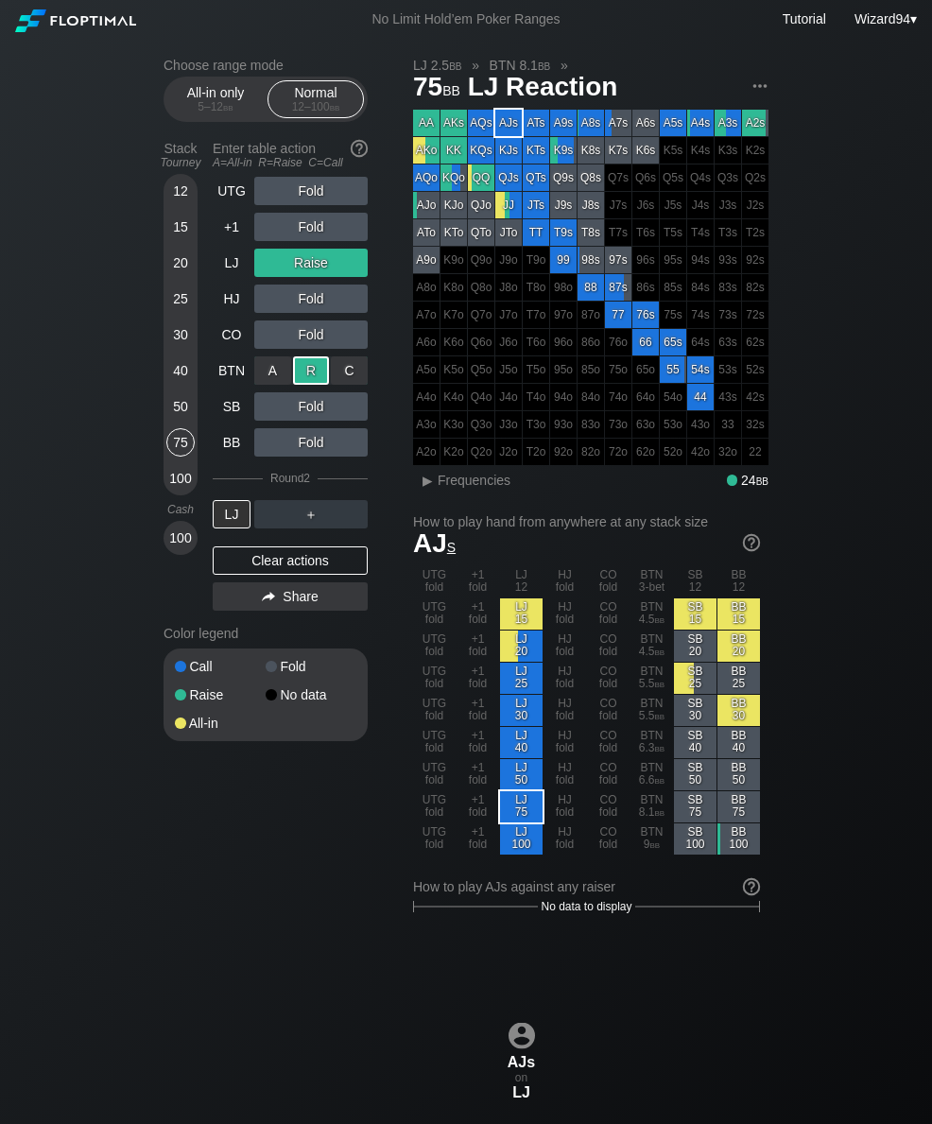
click at [173, 477] on div "100" at bounding box center [180, 478] width 28 height 28
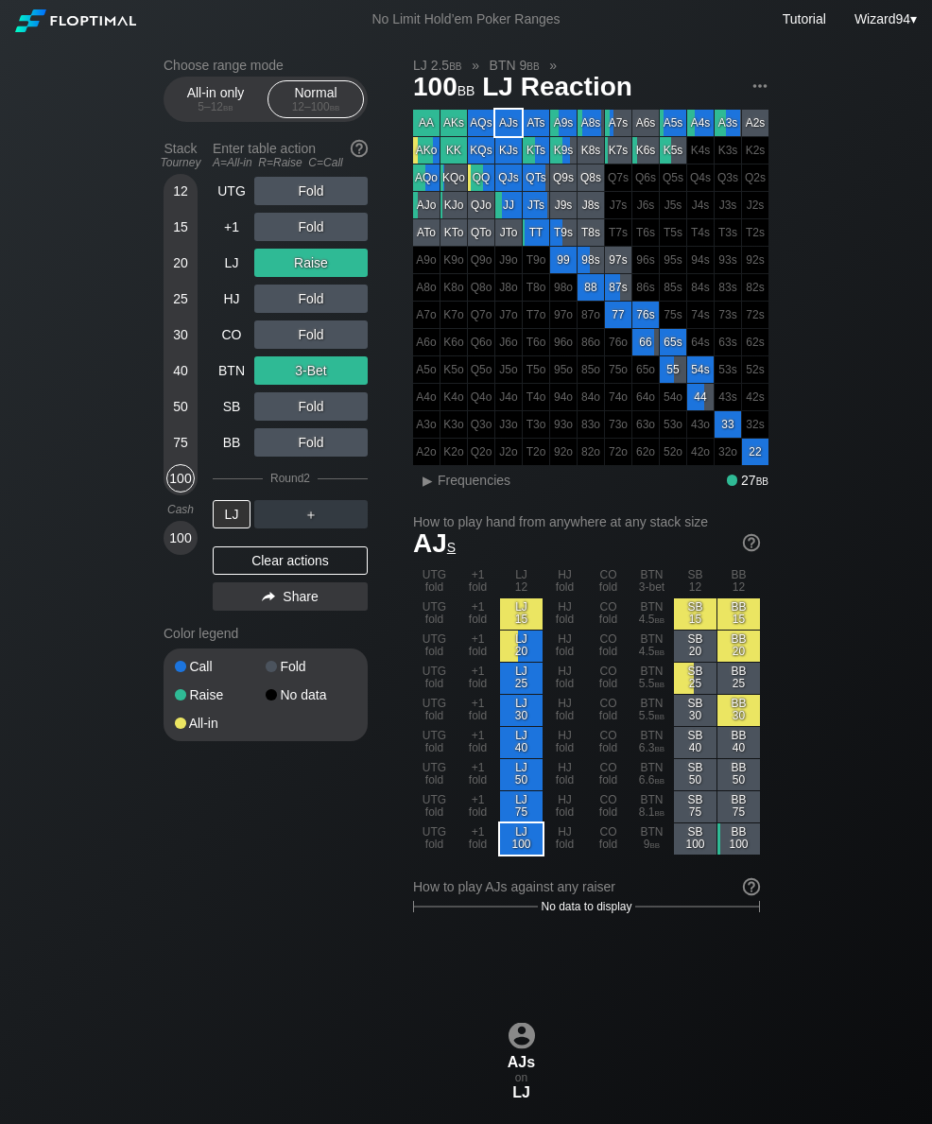
click at [176, 402] on div "50" at bounding box center [180, 406] width 28 height 28
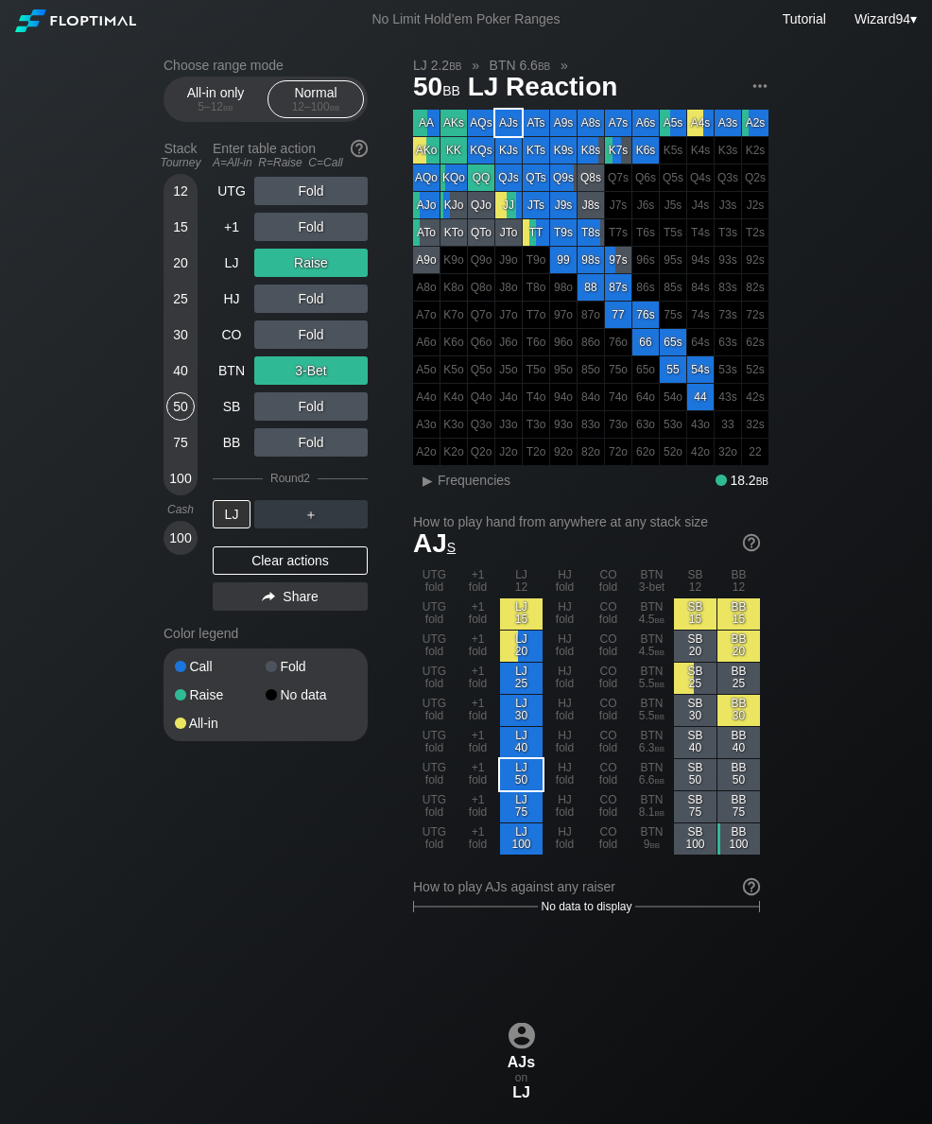
click at [175, 241] on div "15" at bounding box center [180, 227] width 28 height 28
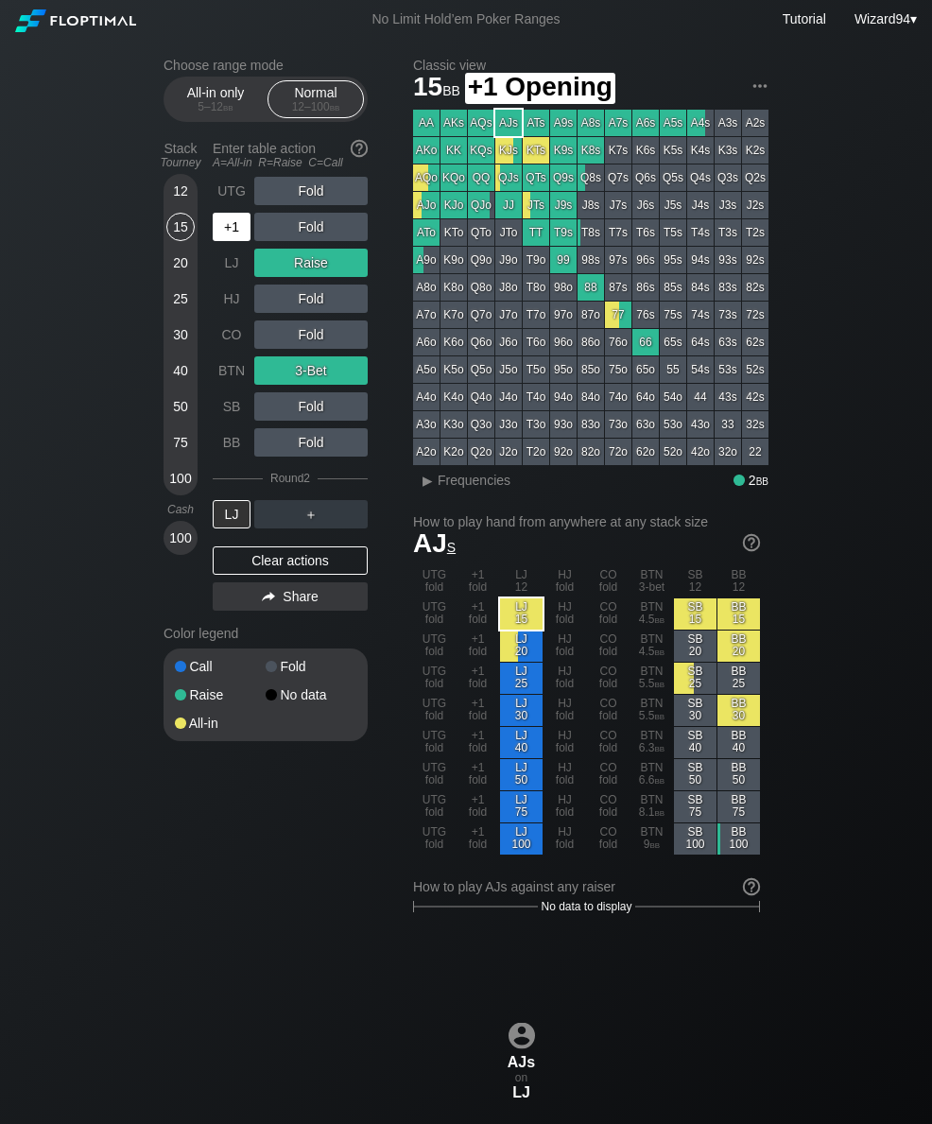
click at [228, 225] on div "+1" at bounding box center [232, 227] width 38 height 28
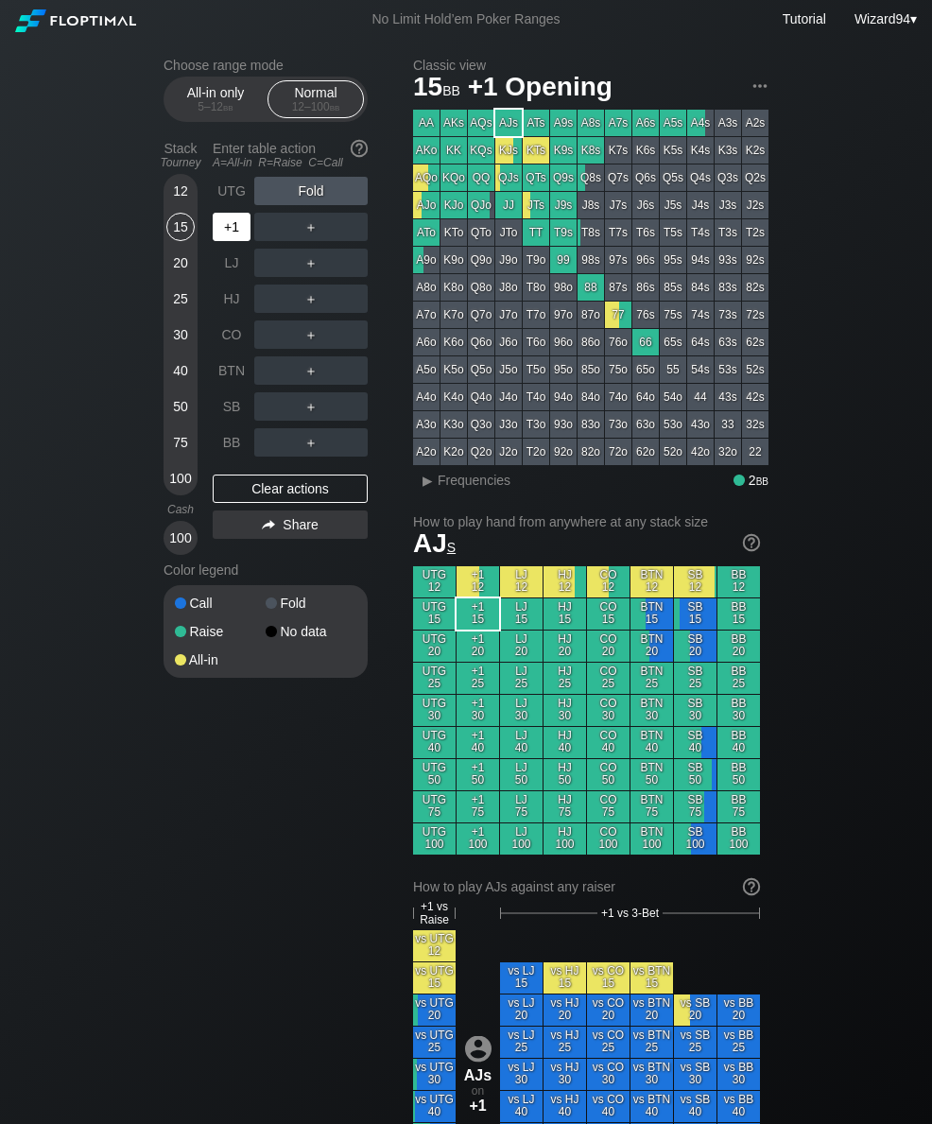
click at [223, 236] on div "+1" at bounding box center [232, 227] width 38 height 28
click at [189, 312] on div "25" at bounding box center [180, 299] width 28 height 28
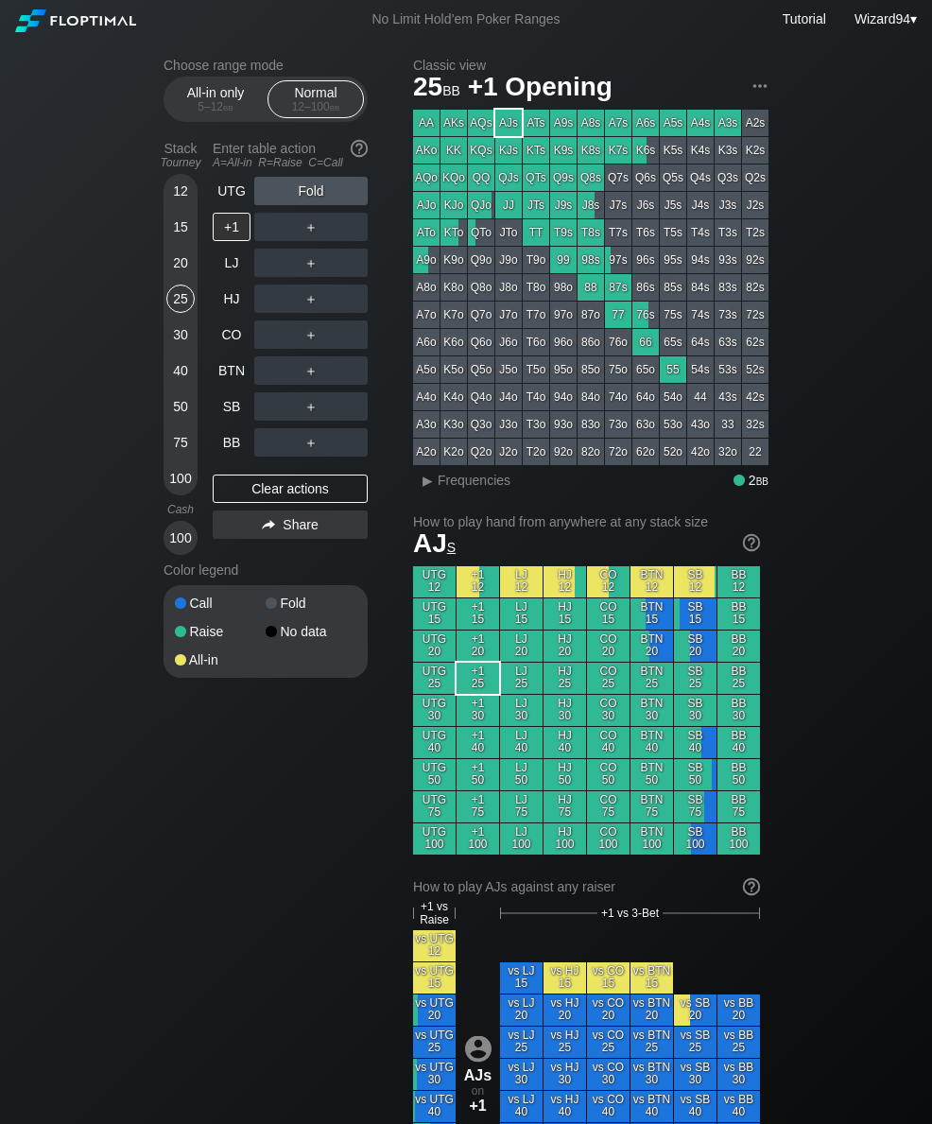
click at [189, 311] on div "25" at bounding box center [180, 299] width 28 height 28
click at [228, 310] on div "HJ" at bounding box center [232, 299] width 38 height 28
click at [227, 309] on div "HJ" at bounding box center [232, 299] width 38 height 28
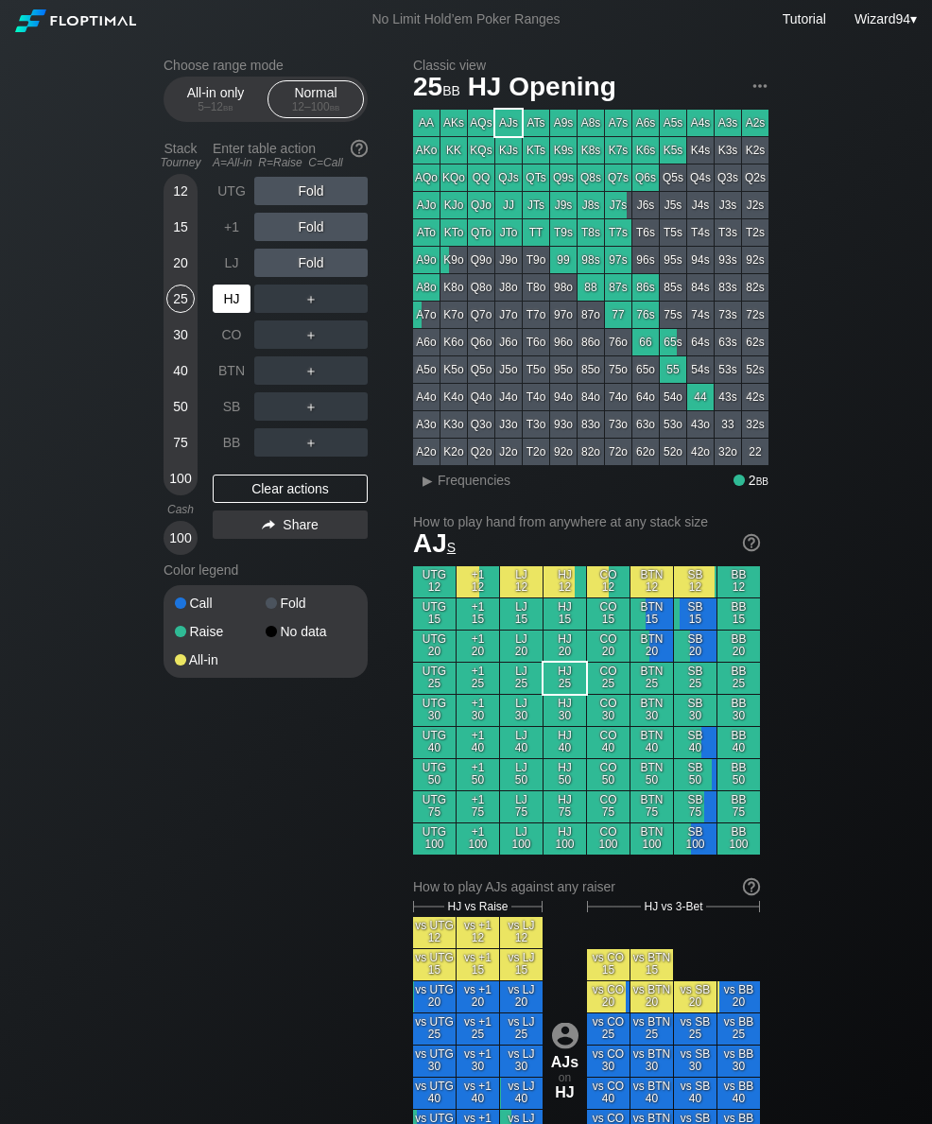
click at [231, 313] on div "HJ" at bounding box center [232, 299] width 38 height 28
click at [182, 340] on div "30" at bounding box center [180, 335] width 28 height 28
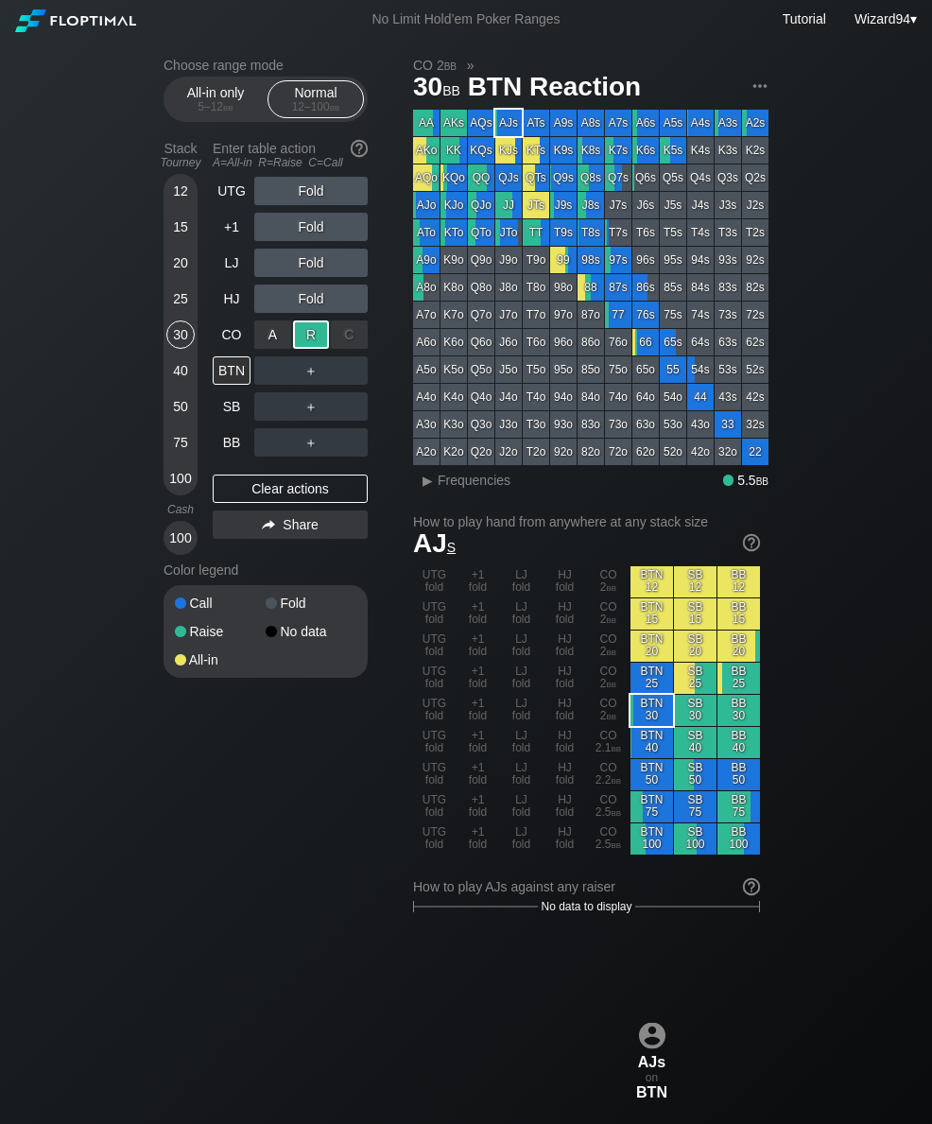
click at [224, 442] on div "BB" at bounding box center [232, 442] width 38 height 28
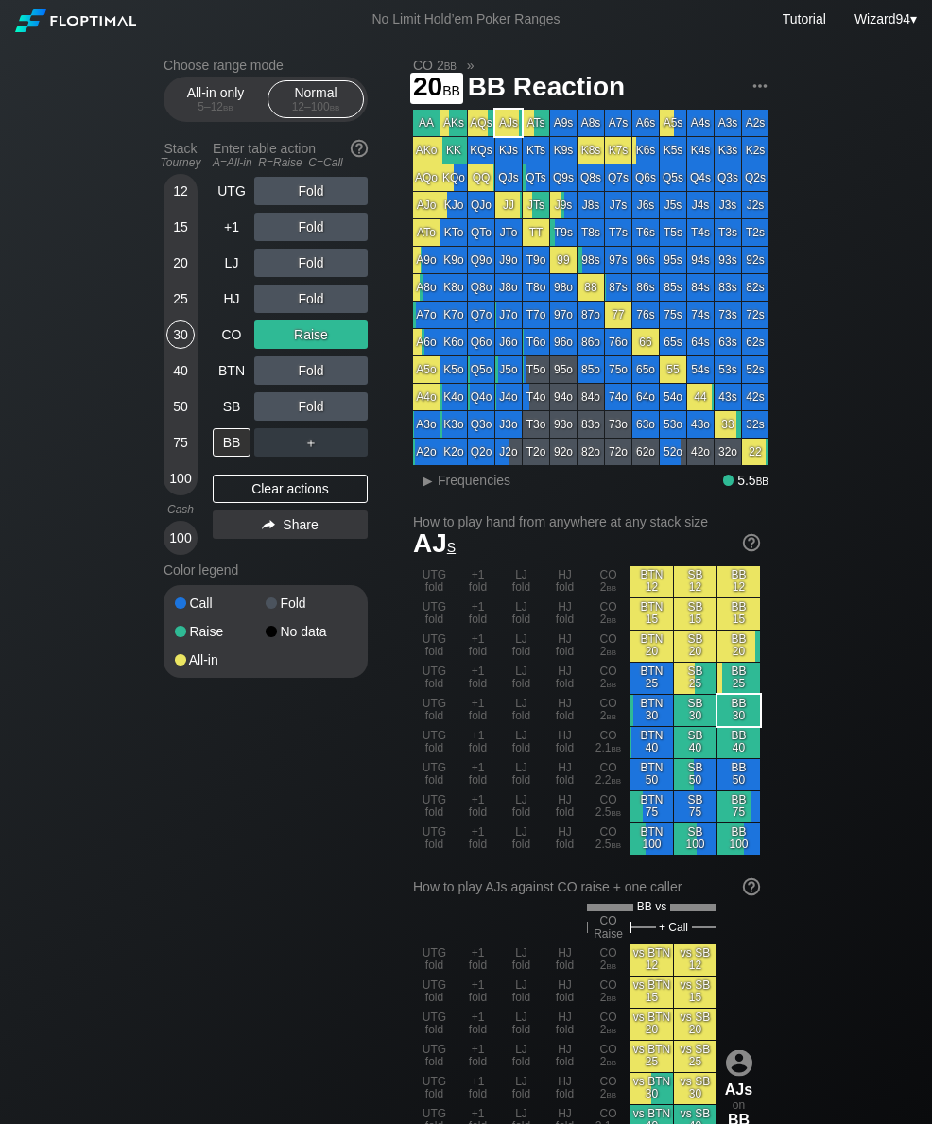
click at [179, 262] on div "20" at bounding box center [180, 263] width 28 height 28
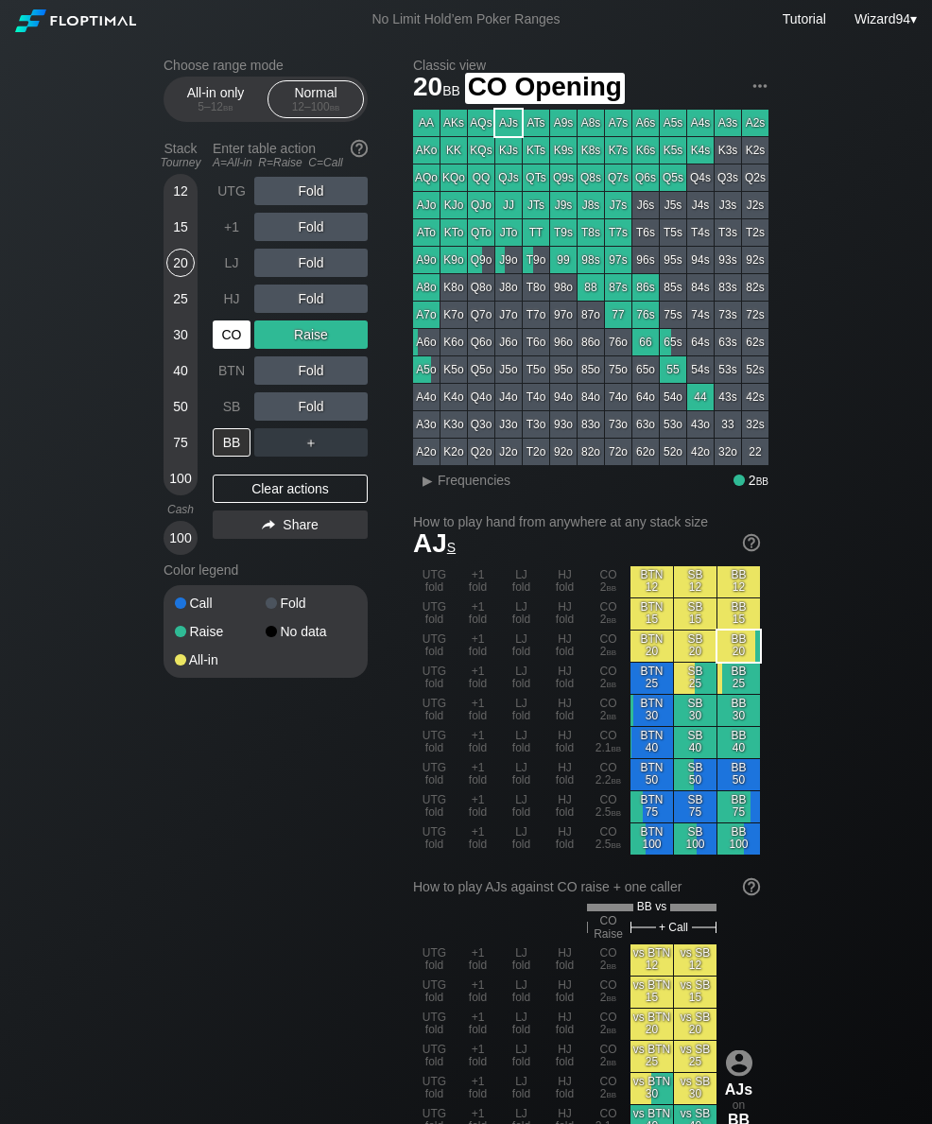
click at [239, 341] on div "CO" at bounding box center [232, 335] width 38 height 28
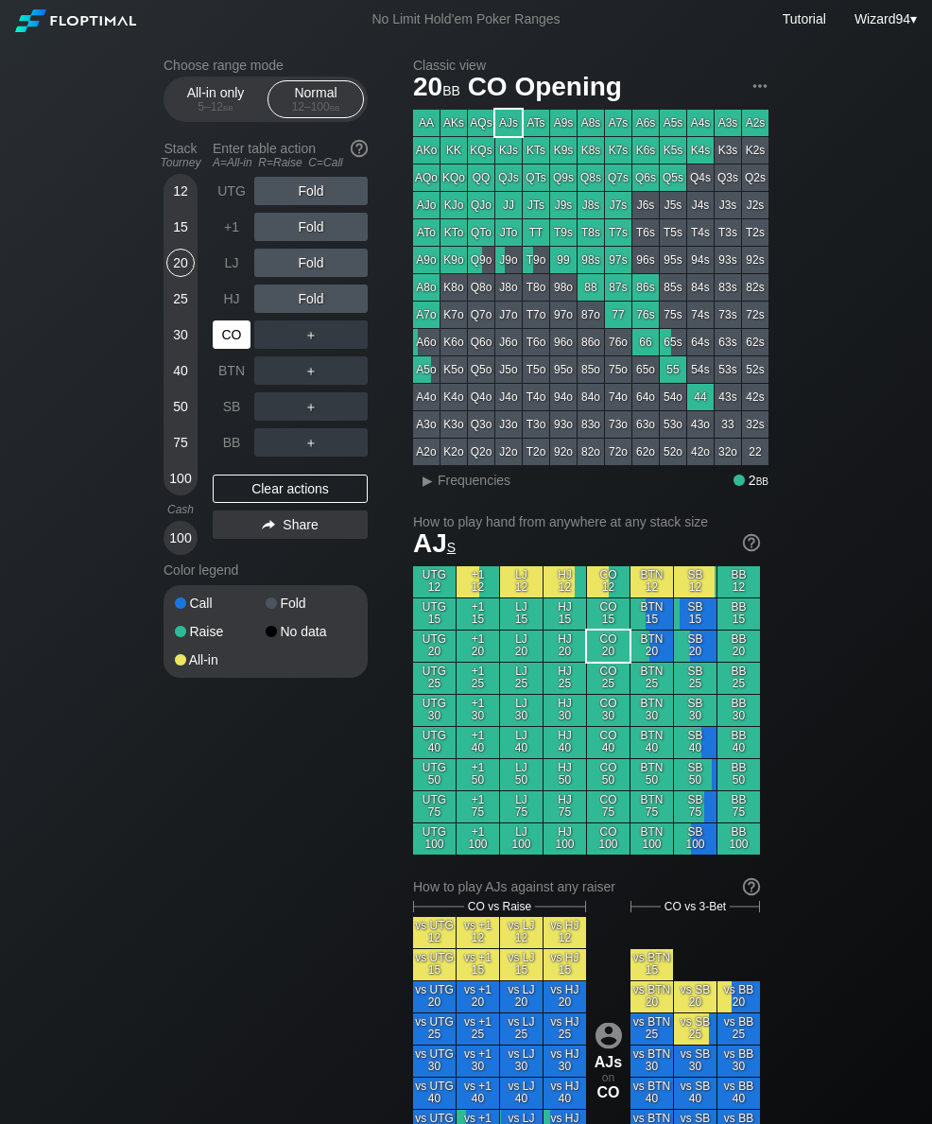
click at [219, 403] on div "SB" at bounding box center [232, 406] width 38 height 28
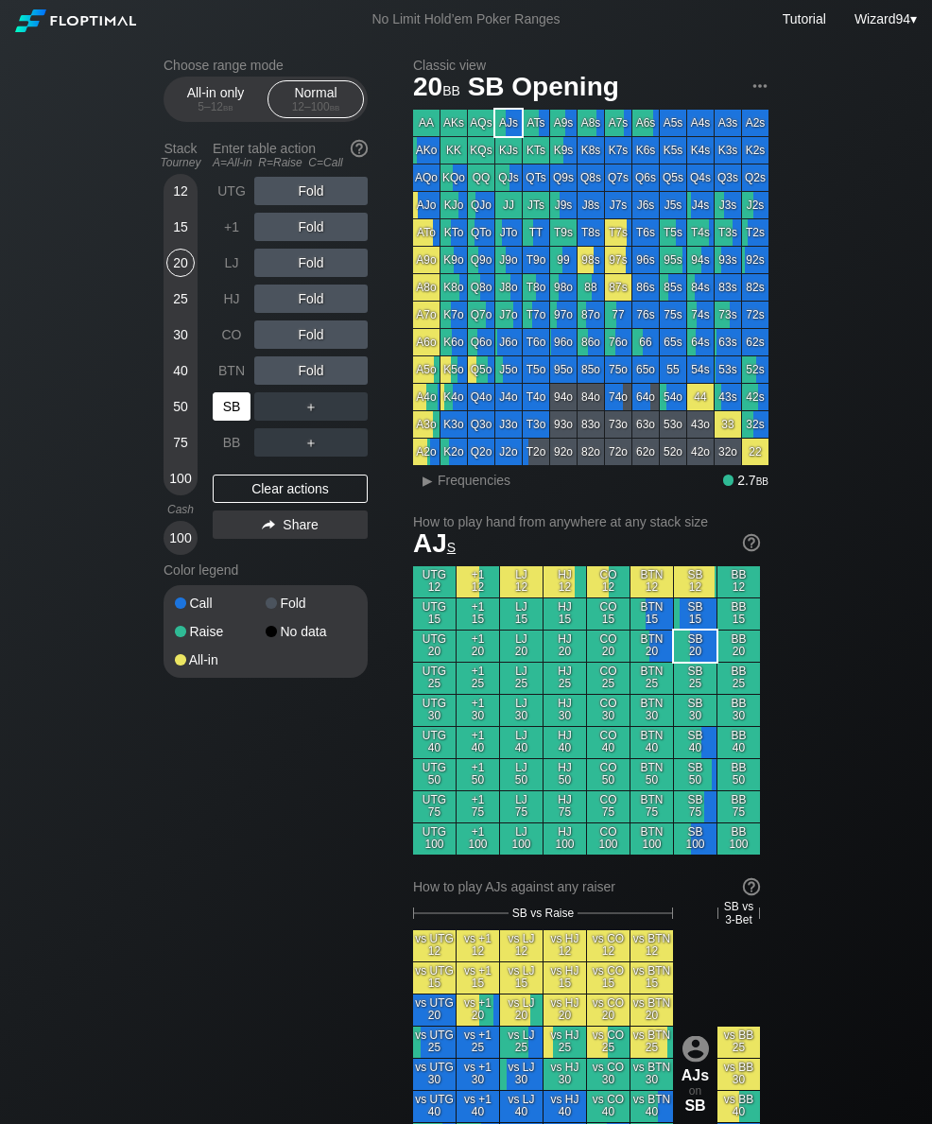
click at [219, 402] on div "SB" at bounding box center [232, 406] width 38 height 28
click at [229, 420] on div "SB" at bounding box center [232, 406] width 38 height 28
click at [187, 449] on div "75" at bounding box center [180, 442] width 28 height 28
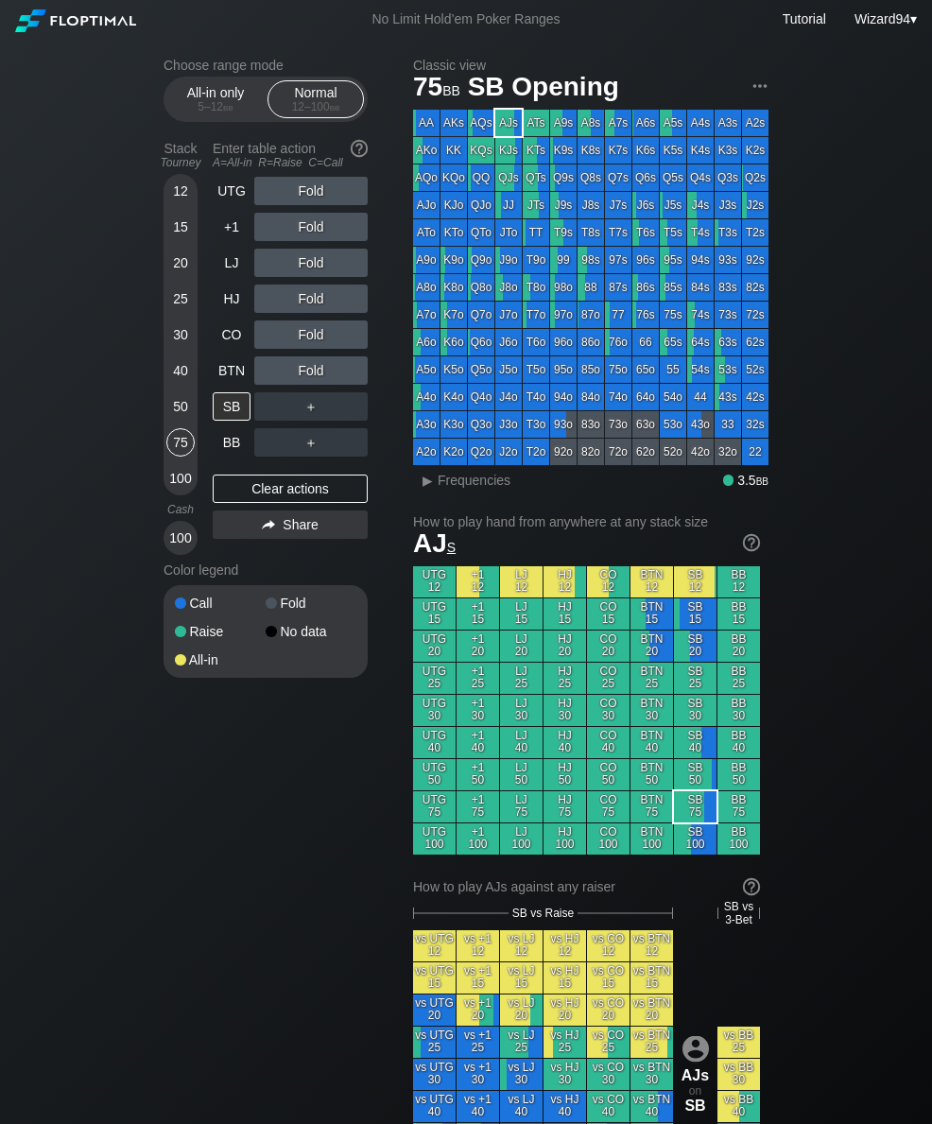
click at [247, 275] on div "LJ" at bounding box center [232, 263] width 38 height 28
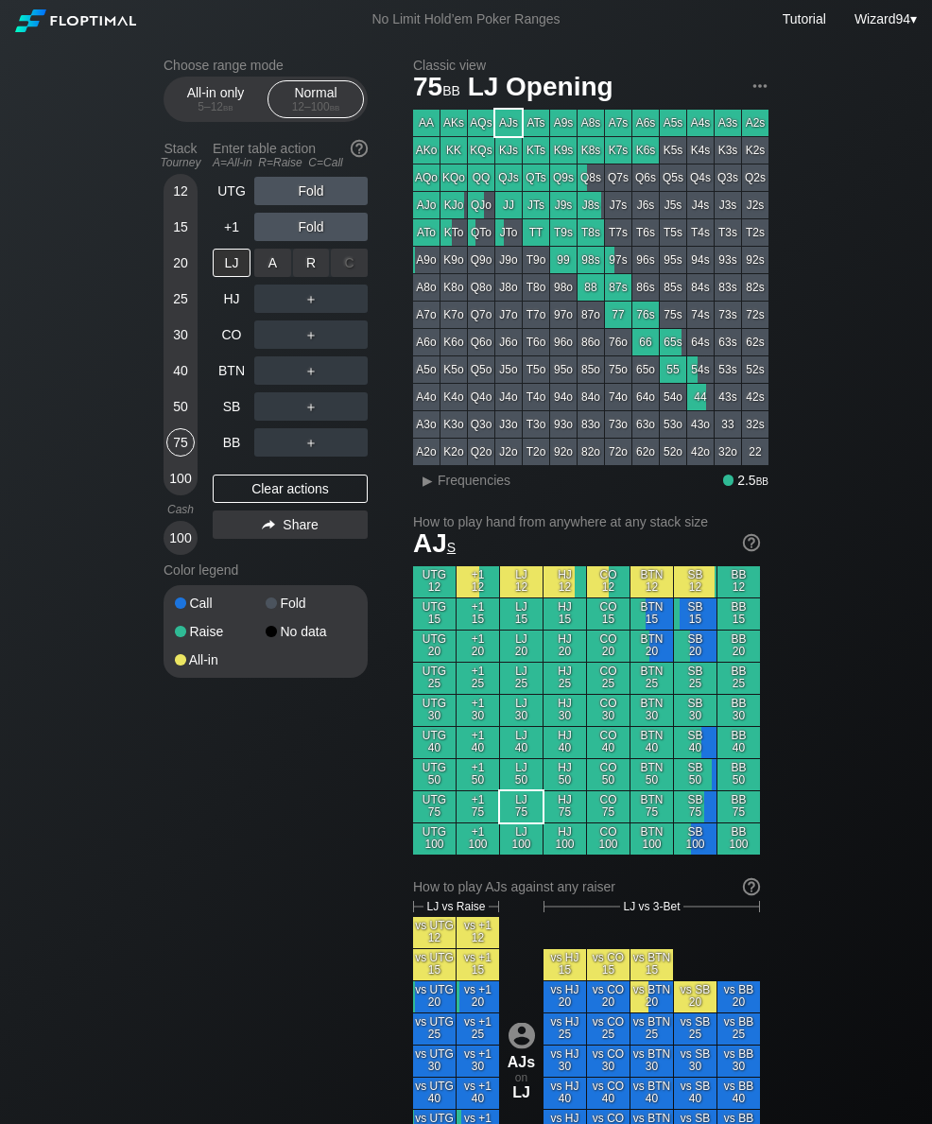
click at [318, 269] on div "R ✕" at bounding box center [311, 263] width 37 height 28
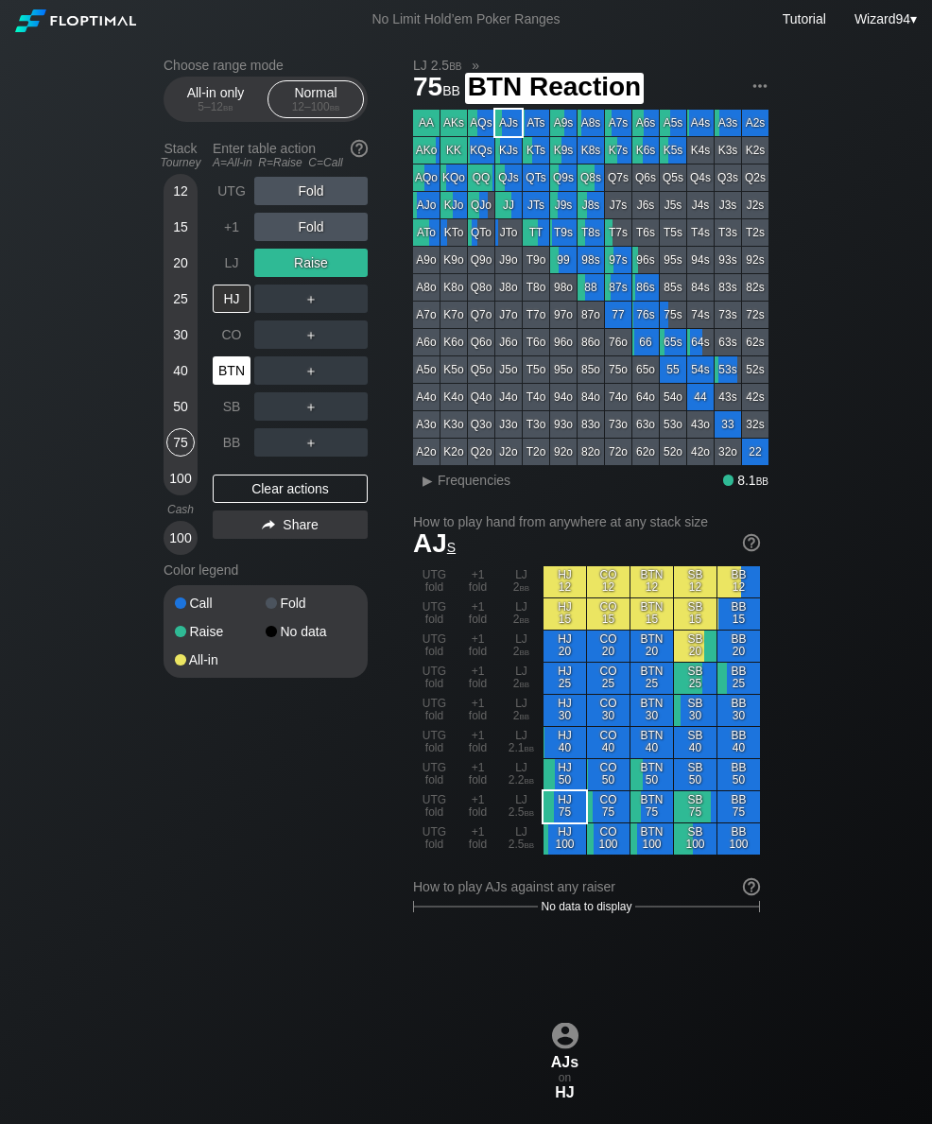
click at [237, 385] on div "BTN" at bounding box center [232, 371] width 38 height 28
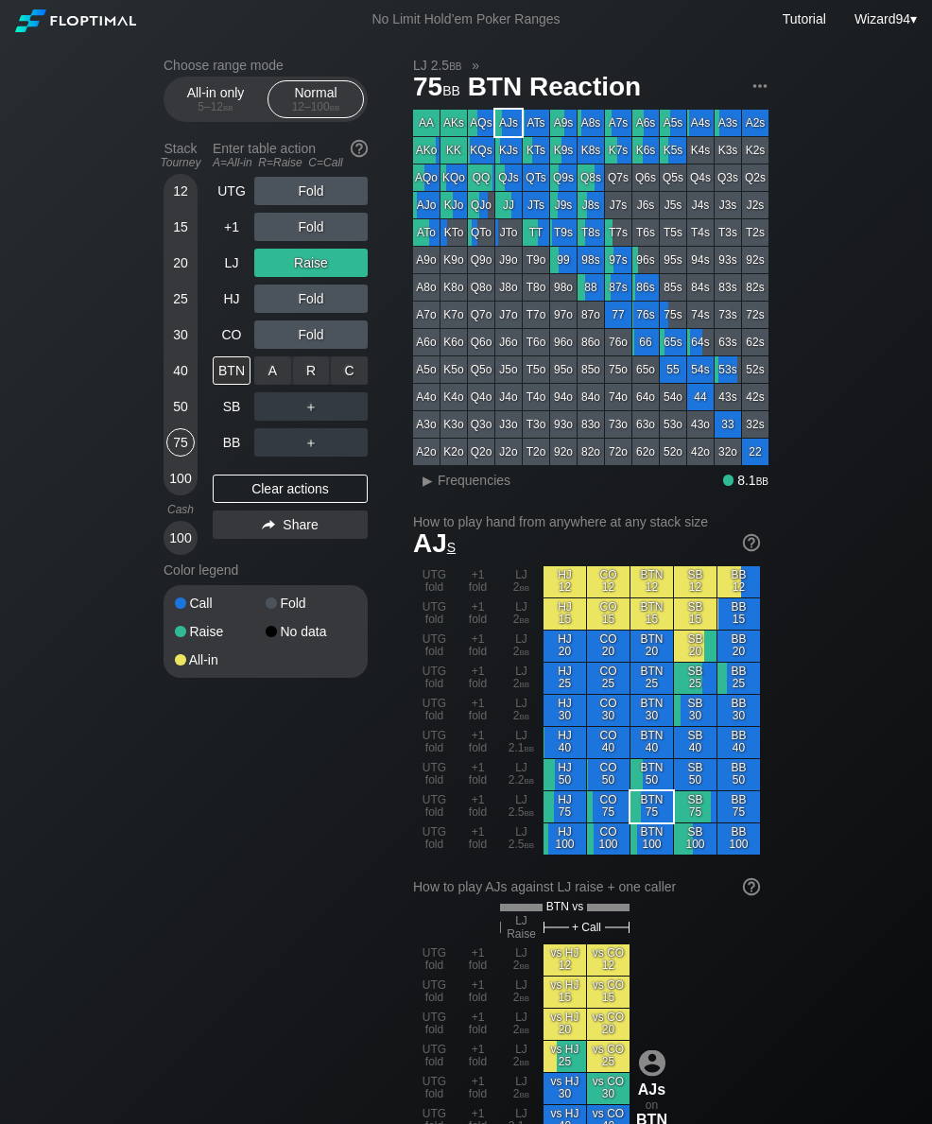
click at [309, 366] on div "R ✕" at bounding box center [311, 371] width 37 height 28
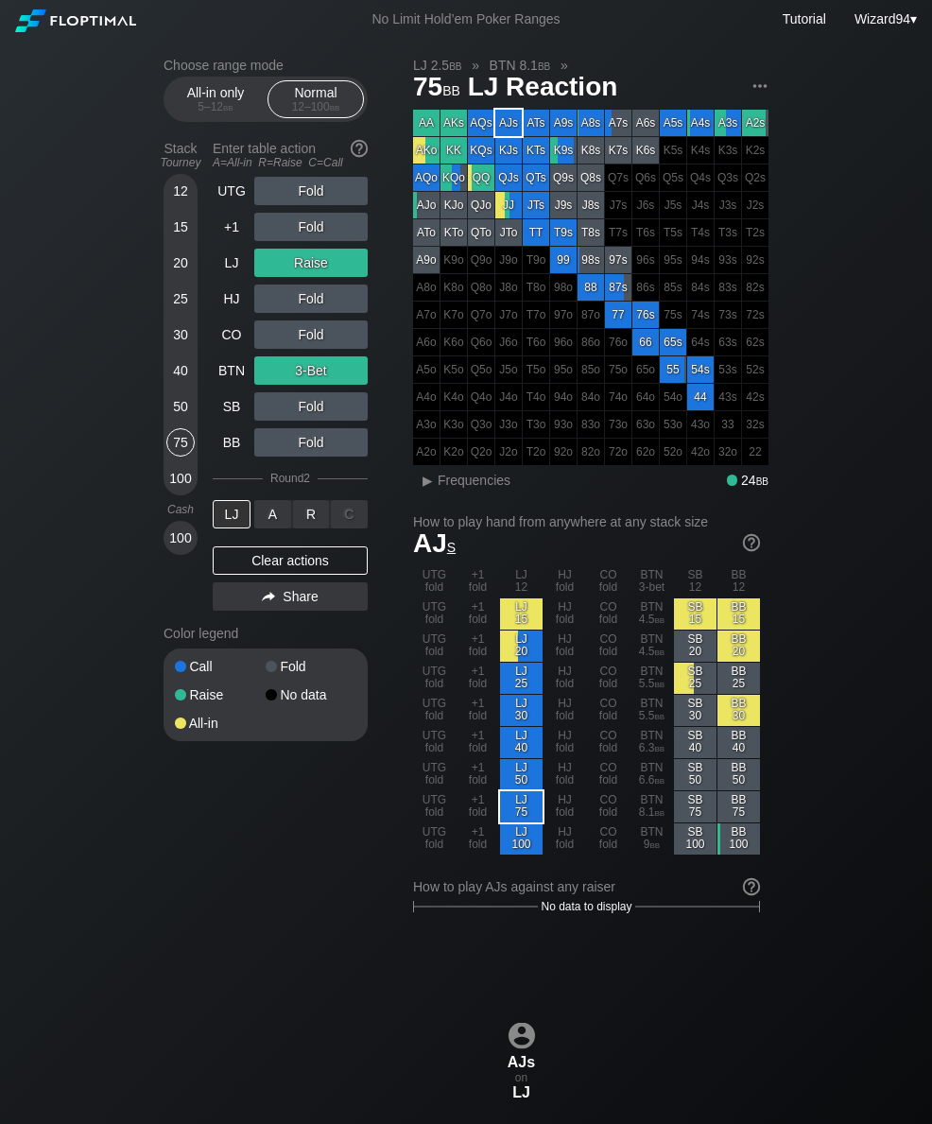
click at [318, 521] on div "R ✕" at bounding box center [311, 514] width 37 height 28
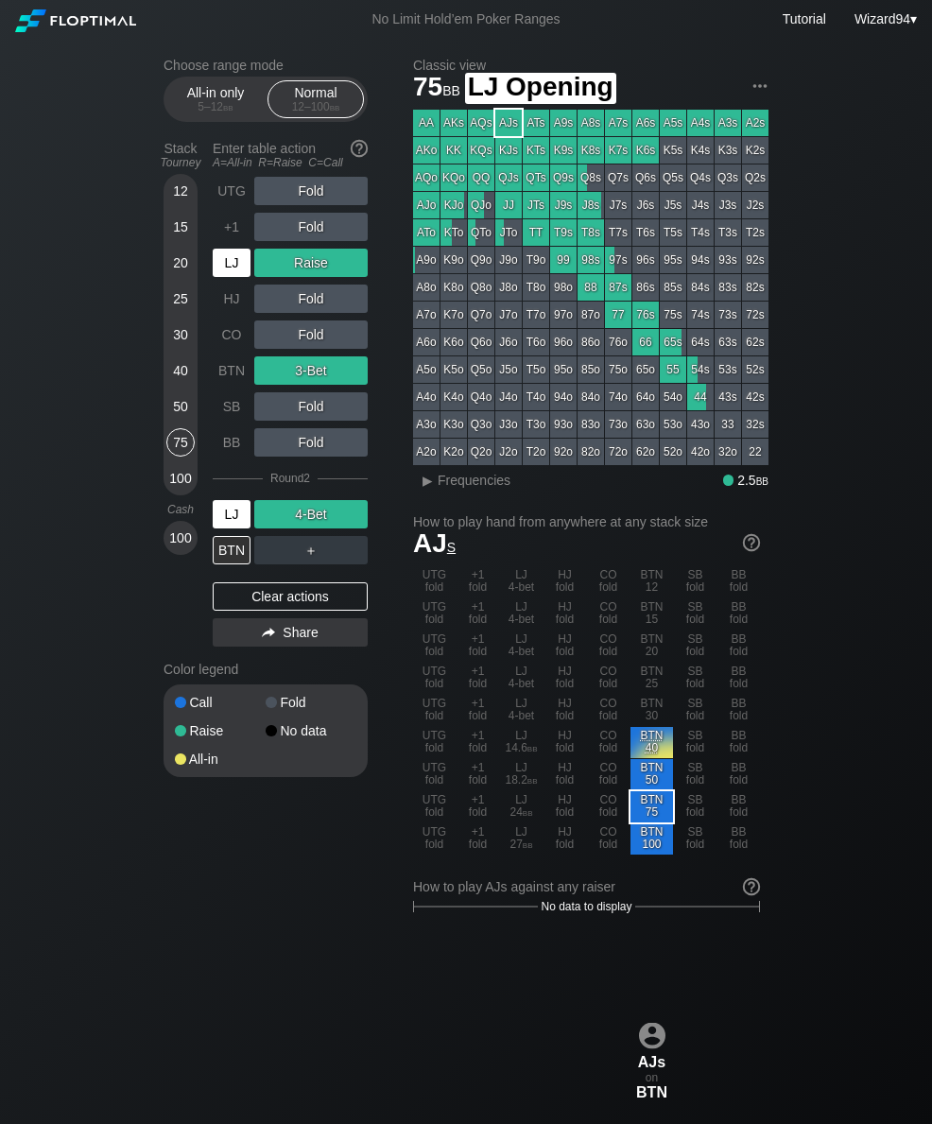
click at [233, 277] on div "LJ" at bounding box center [232, 263] width 38 height 28
click at [233, 276] on div "LJ" at bounding box center [232, 263] width 38 height 28
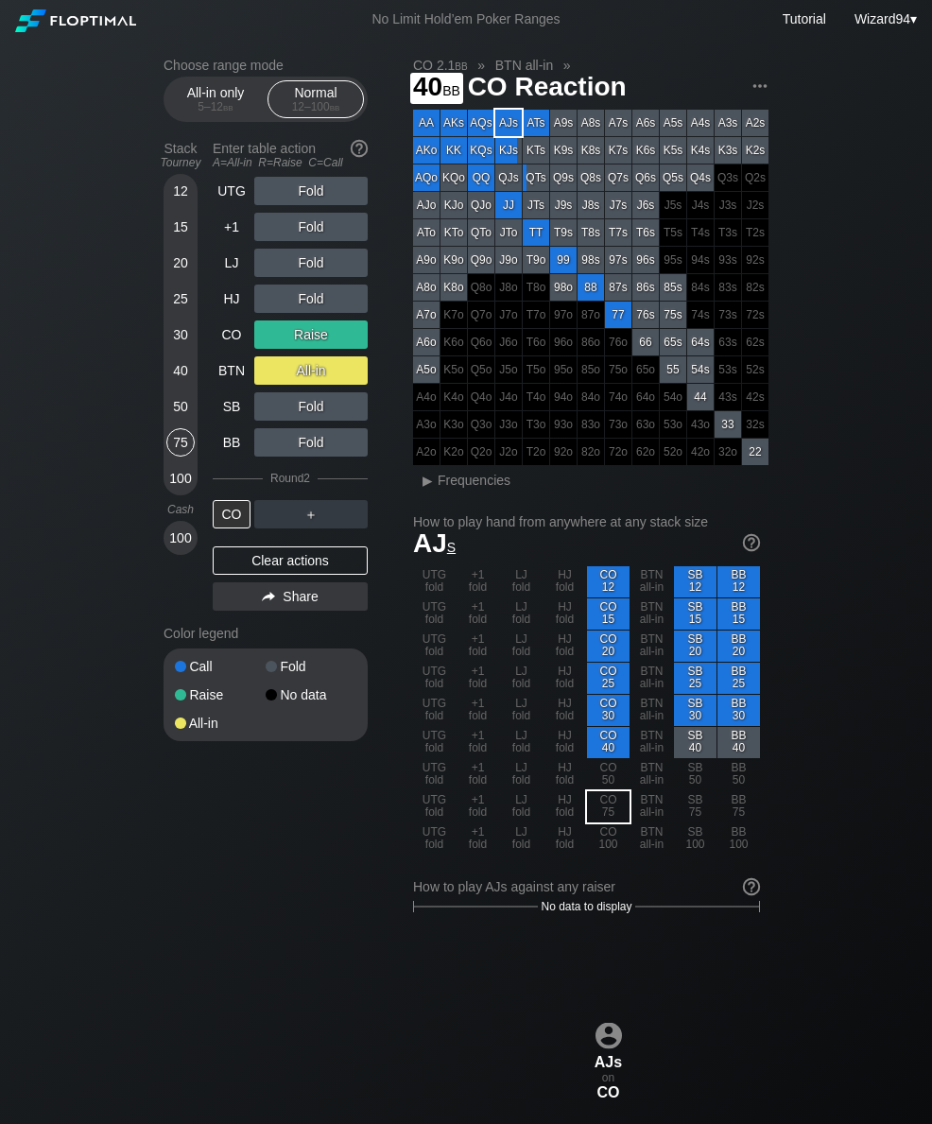
click at [181, 385] on div "40" at bounding box center [180, 371] width 28 height 28
click at [189, 270] on div "20" at bounding box center [180, 263] width 28 height 28
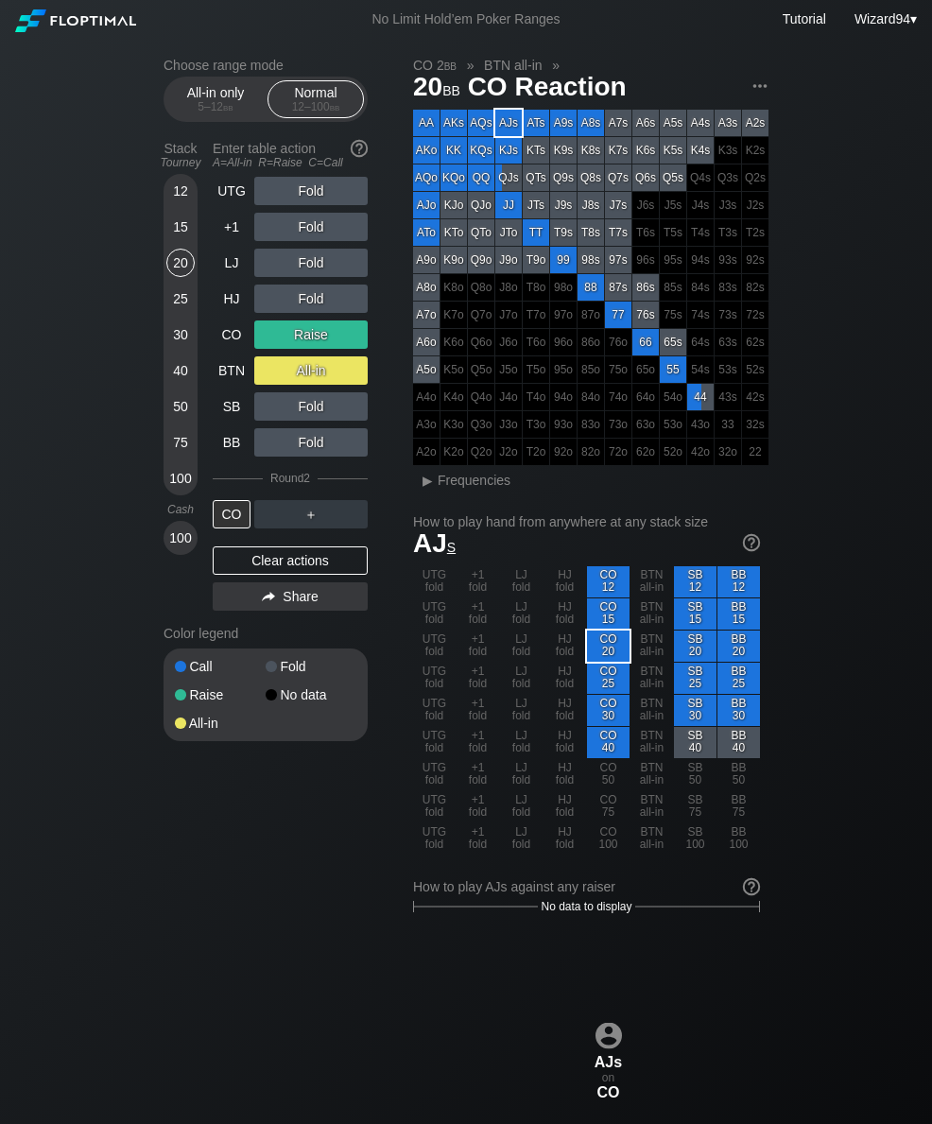
click at [189, 269] on div "20" at bounding box center [180, 263] width 28 height 28
click at [235, 274] on div "LJ" at bounding box center [232, 263] width 38 height 28
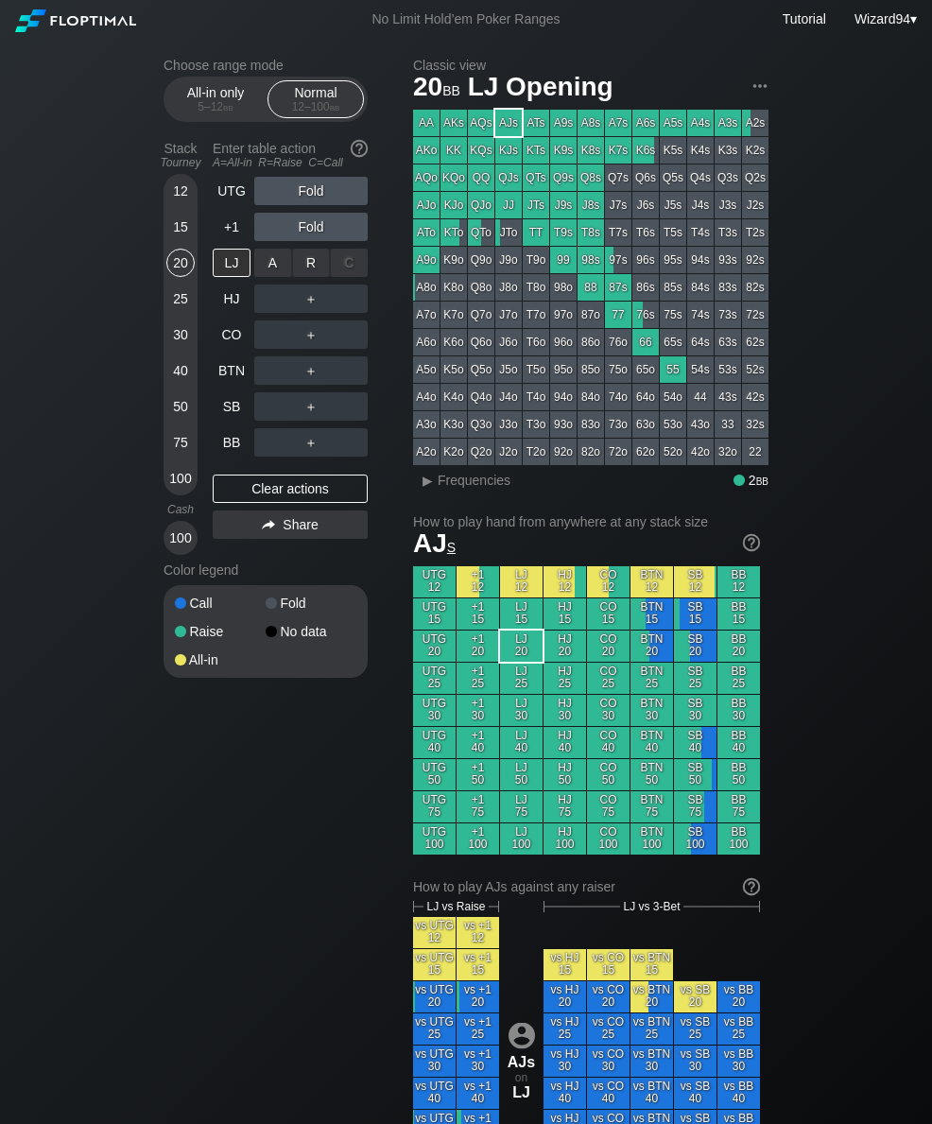
click at [311, 271] on div "R ✕" at bounding box center [311, 263] width 37 height 28
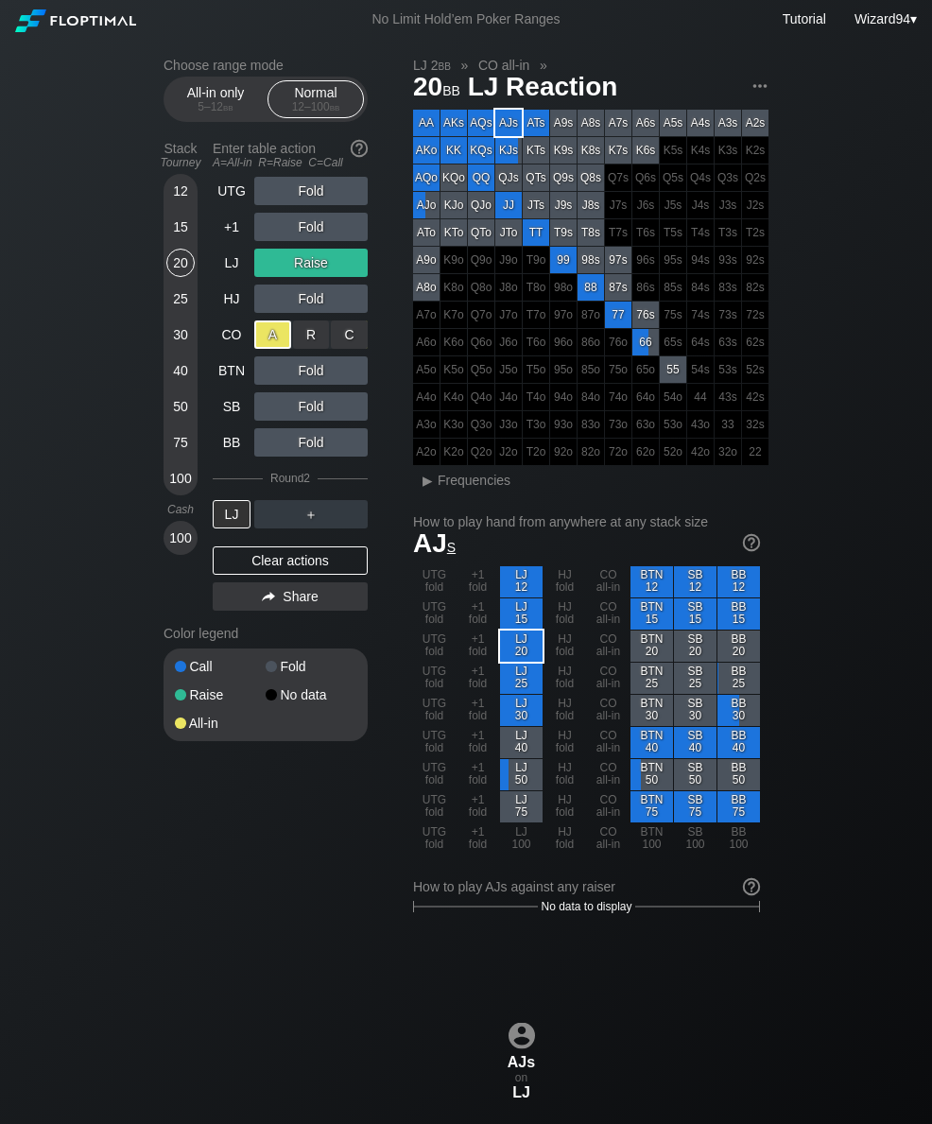
click at [184, 347] on div "30" at bounding box center [180, 335] width 28 height 28
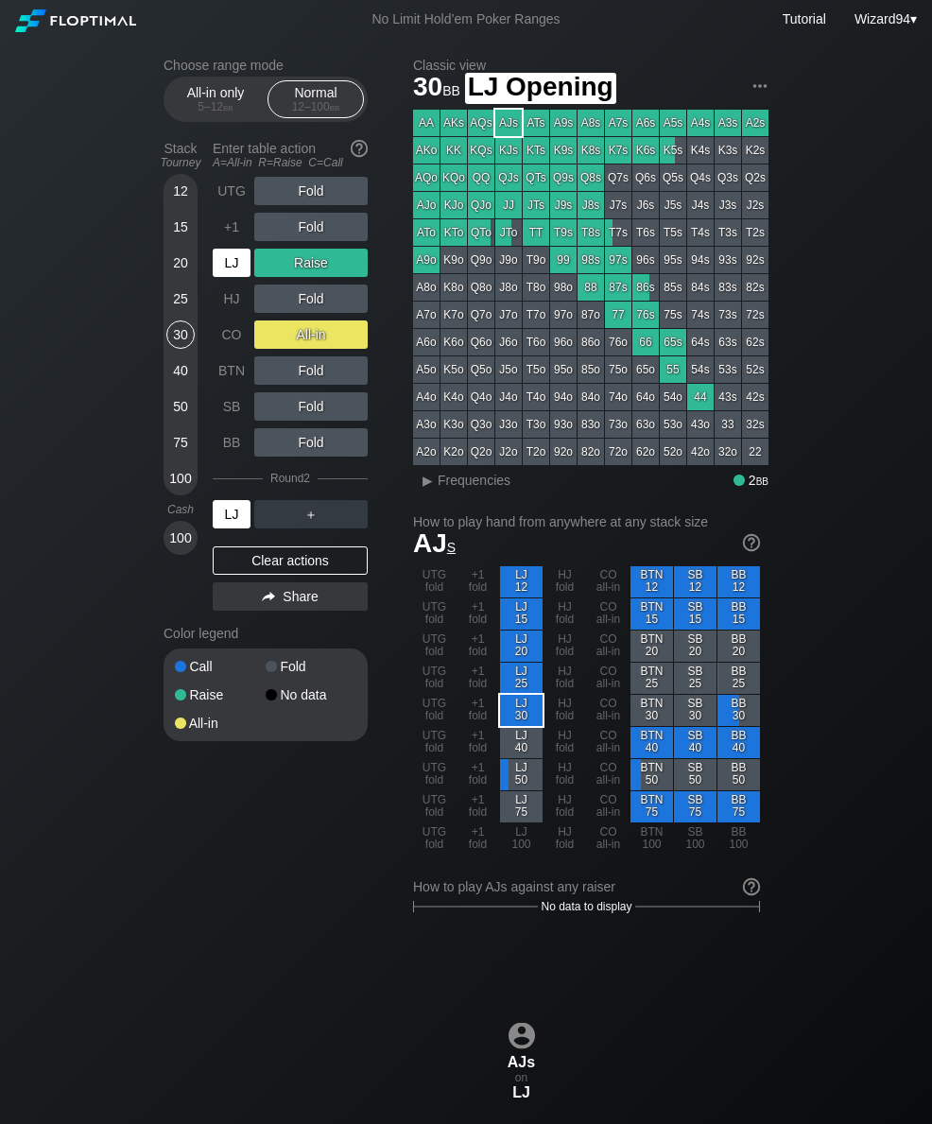
click at [220, 267] on div "LJ" at bounding box center [232, 263] width 38 height 28
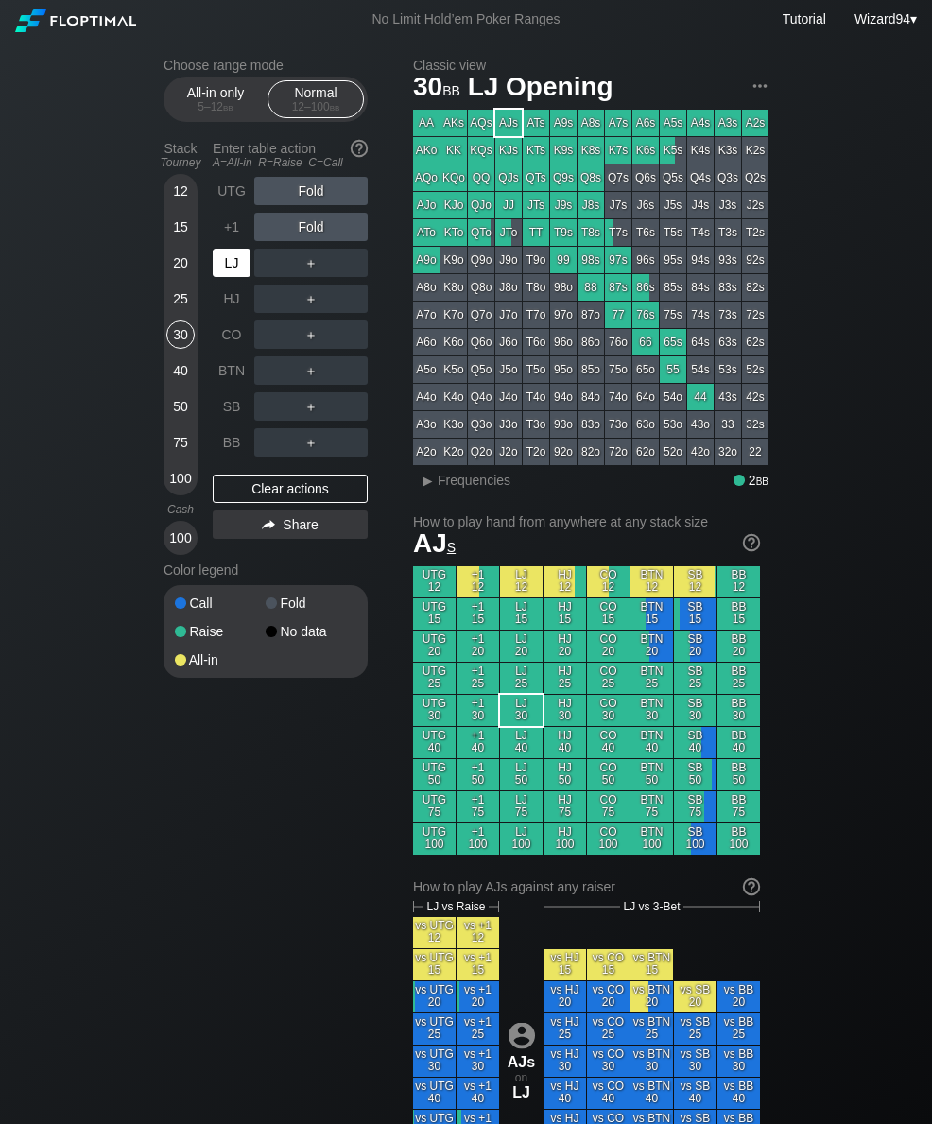
click at [237, 273] on div "LJ" at bounding box center [232, 263] width 38 height 28
click at [306, 377] on div "R ✕" at bounding box center [311, 371] width 37 height 28
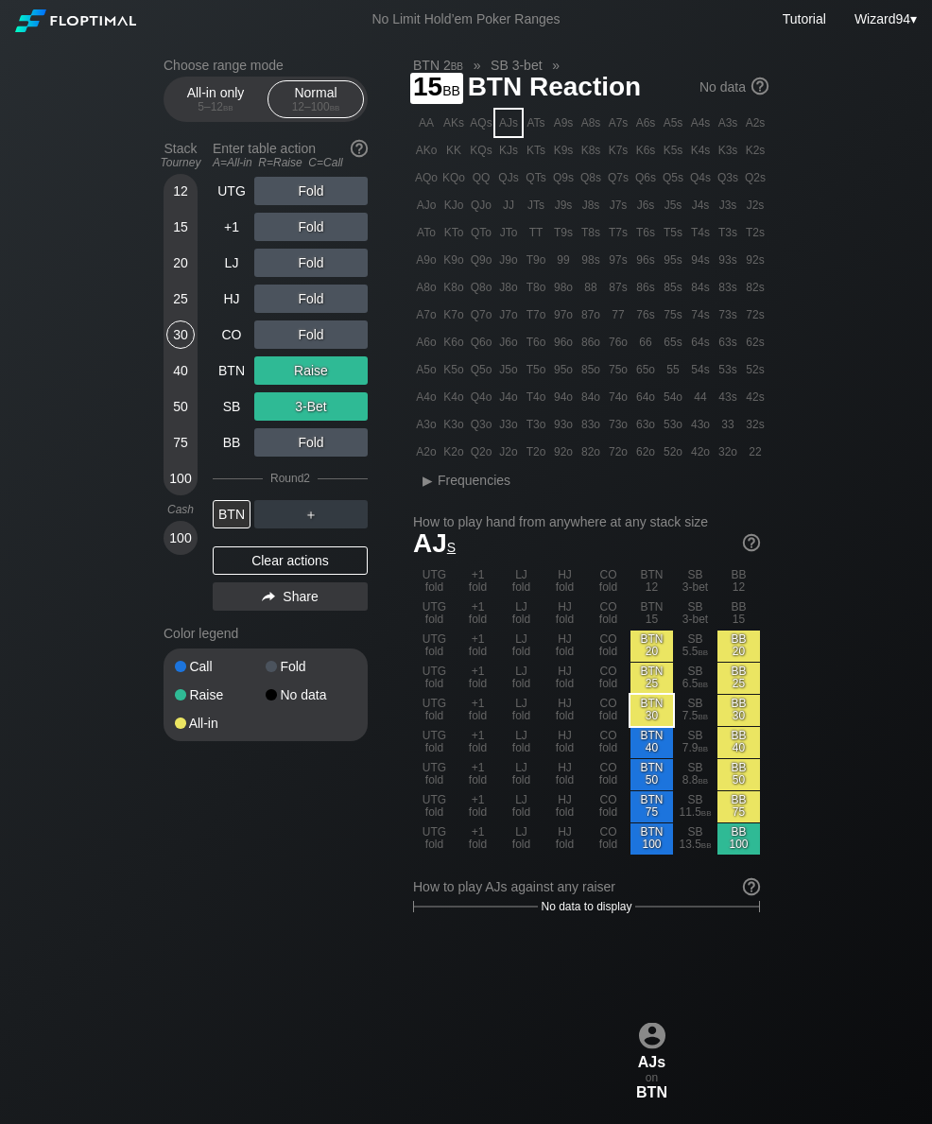
click at [221, 385] on div "BTN" at bounding box center [232, 371] width 38 height 28
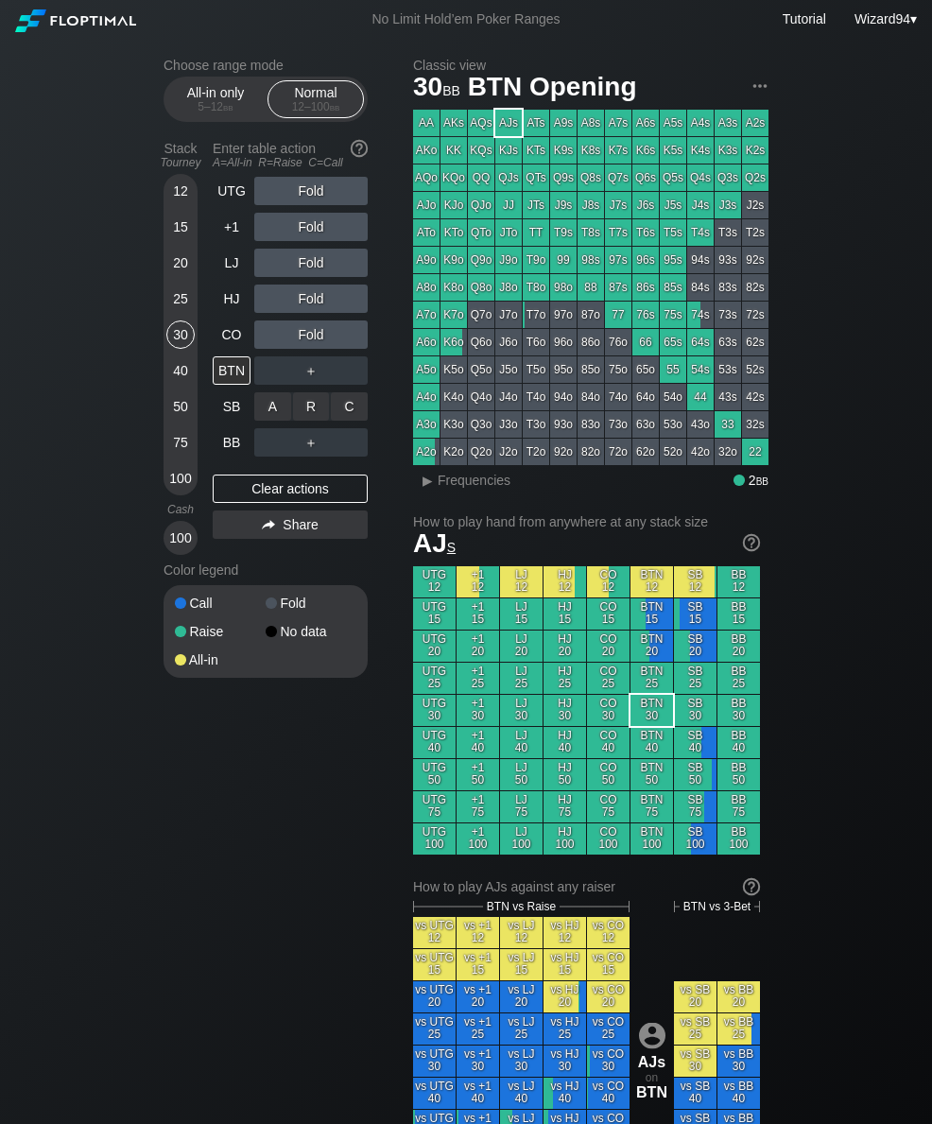
click at [359, 412] on div "C ✕" at bounding box center [349, 406] width 37 height 28
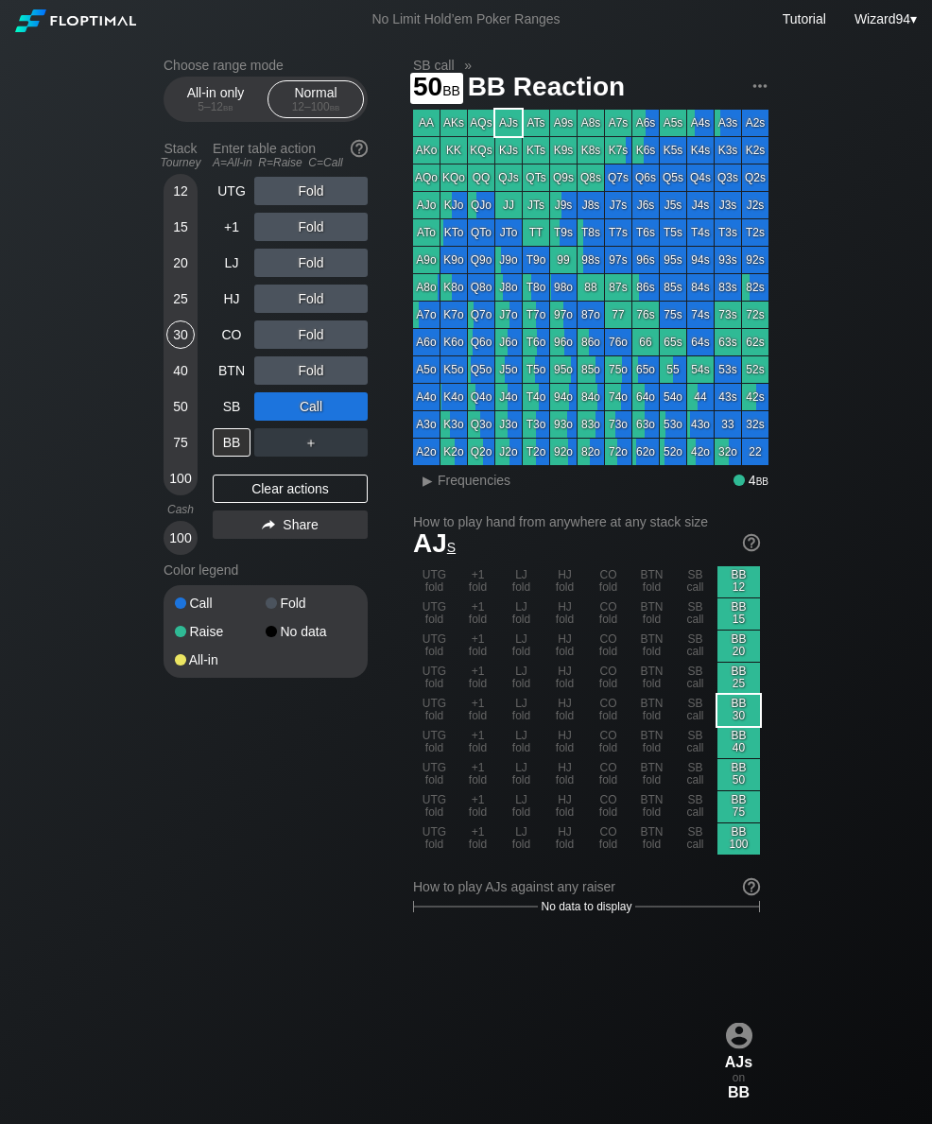
click at [167, 410] on div "50" at bounding box center [180, 406] width 28 height 28
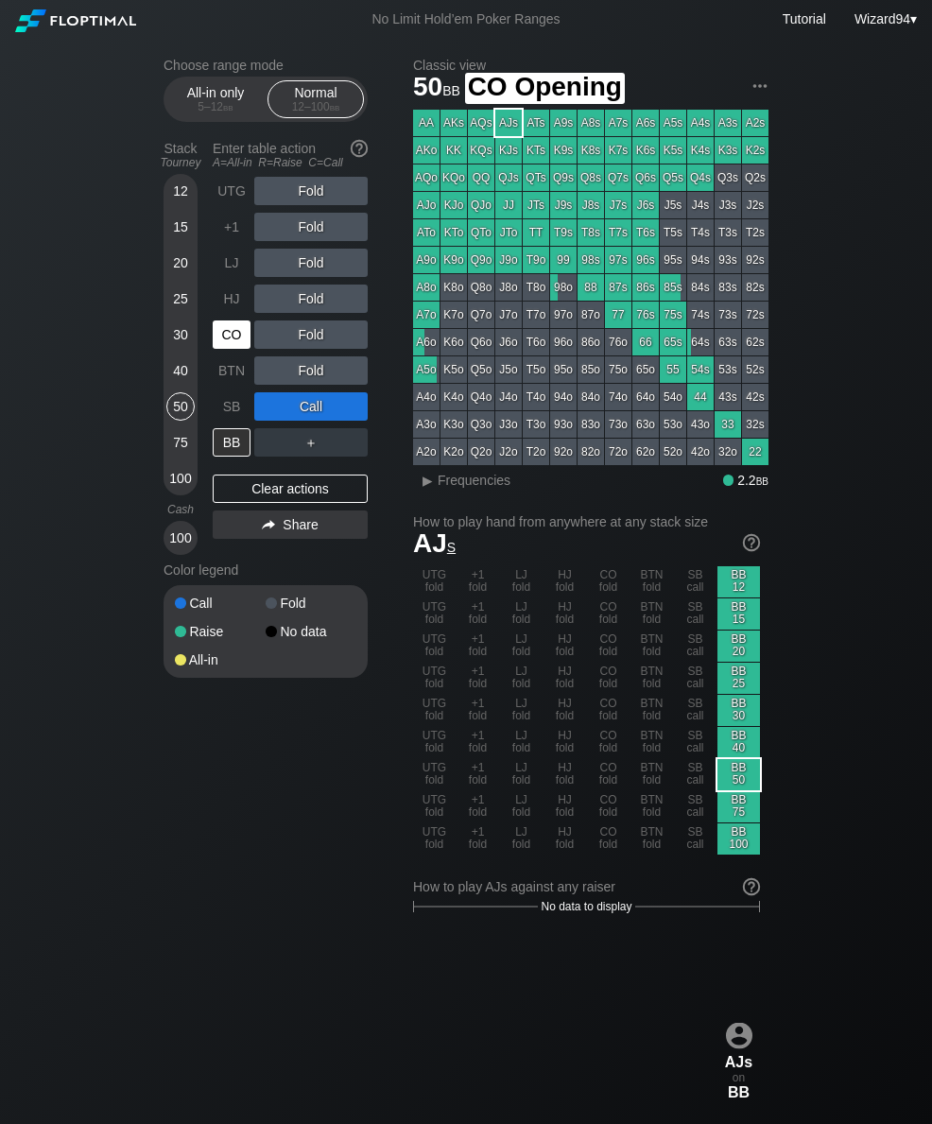
click at [218, 339] on div "CO" at bounding box center [232, 335] width 38 height 28
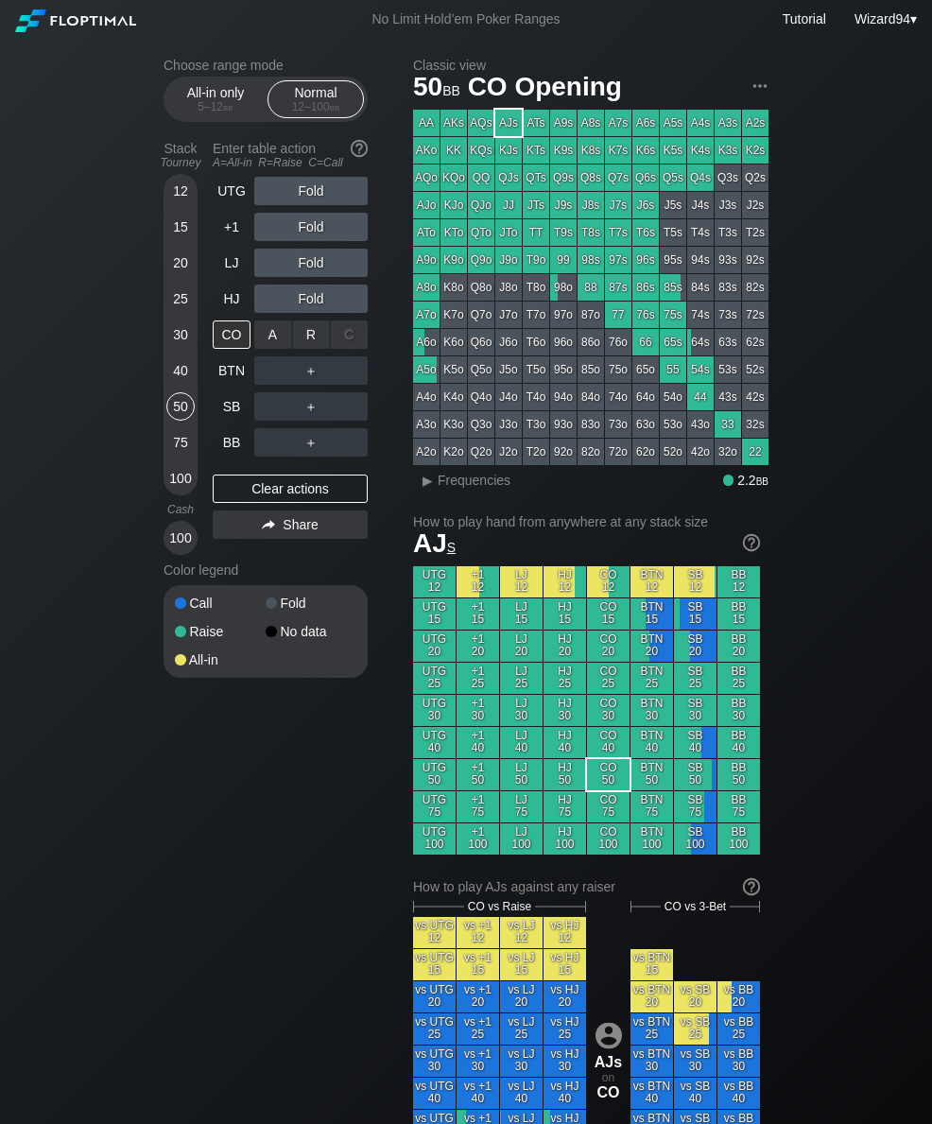
click at [318, 329] on div "R ✕" at bounding box center [311, 335] width 37 height 28
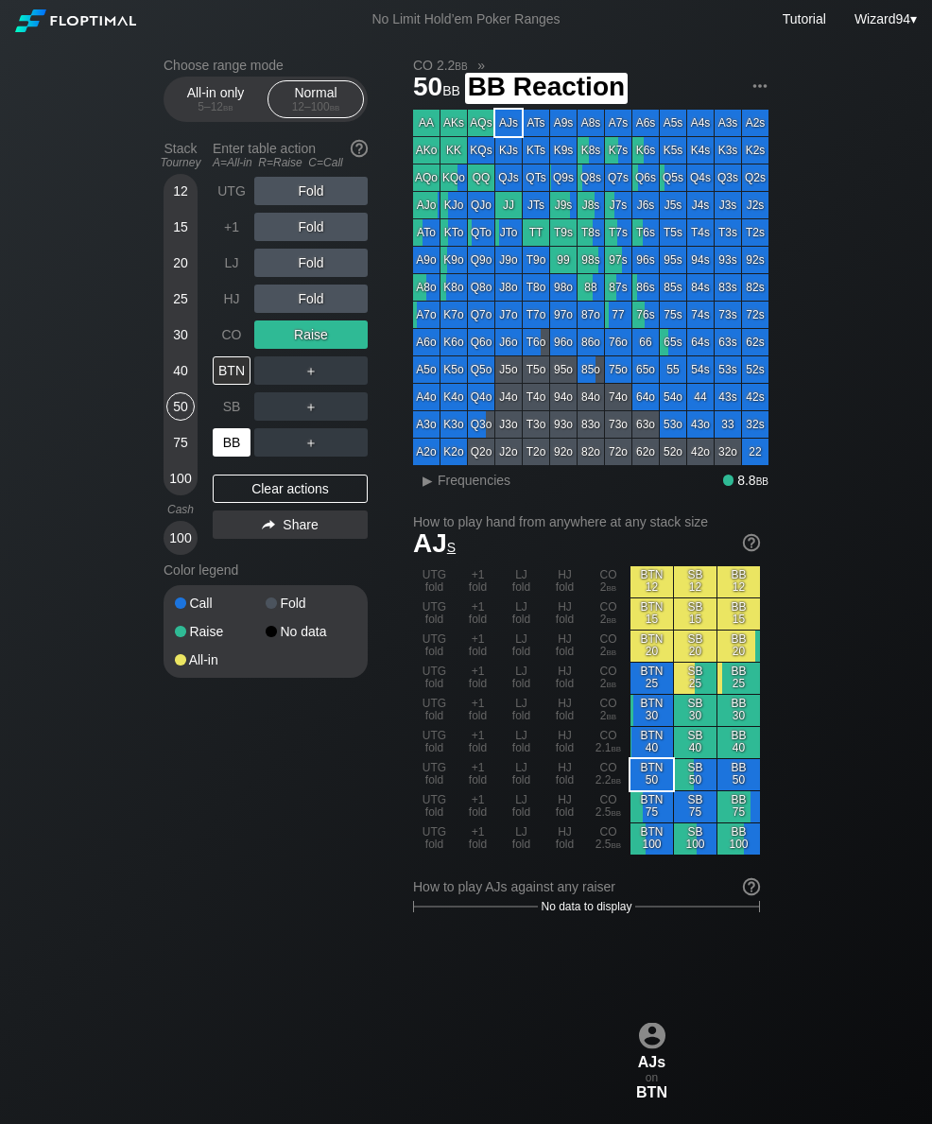
click at [245, 433] on div "BB" at bounding box center [234, 443] width 42 height 36
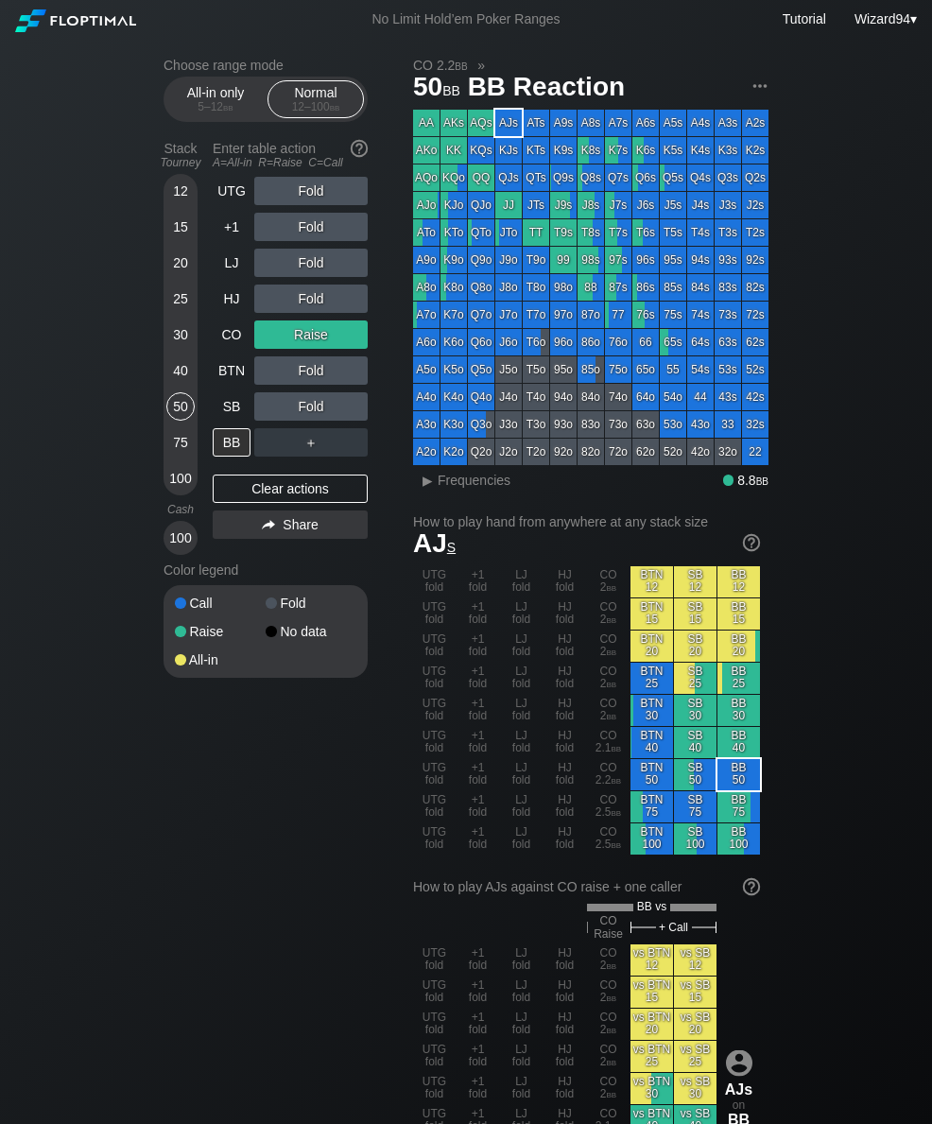
click at [200, 274] on div "Stack Tourney Enter table action A=All-in R=Raise C=Call [PHONE_NUMBER] [PHONE_…" at bounding box center [266, 344] width 204 height 422
click at [175, 277] on div "20" at bounding box center [180, 263] width 28 height 28
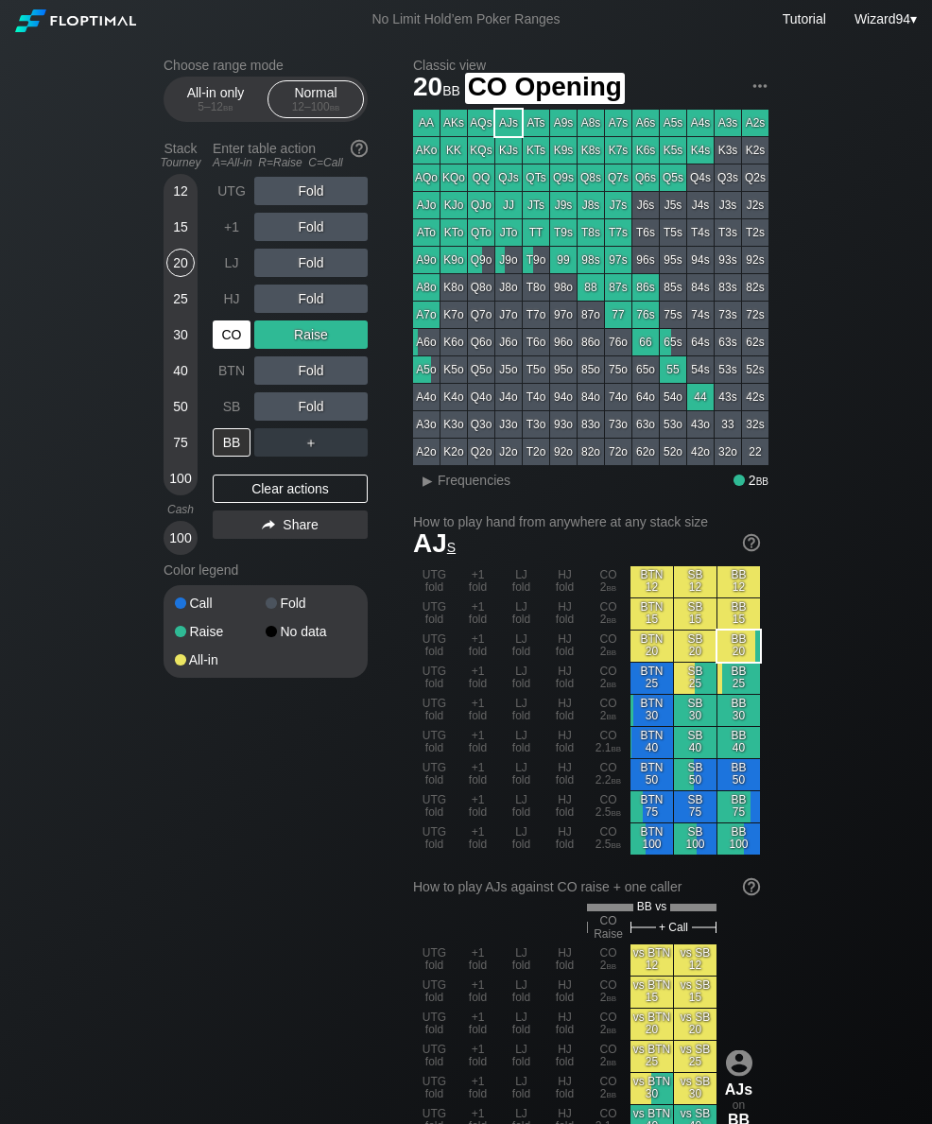
click at [235, 347] on div "CO" at bounding box center [232, 335] width 38 height 28
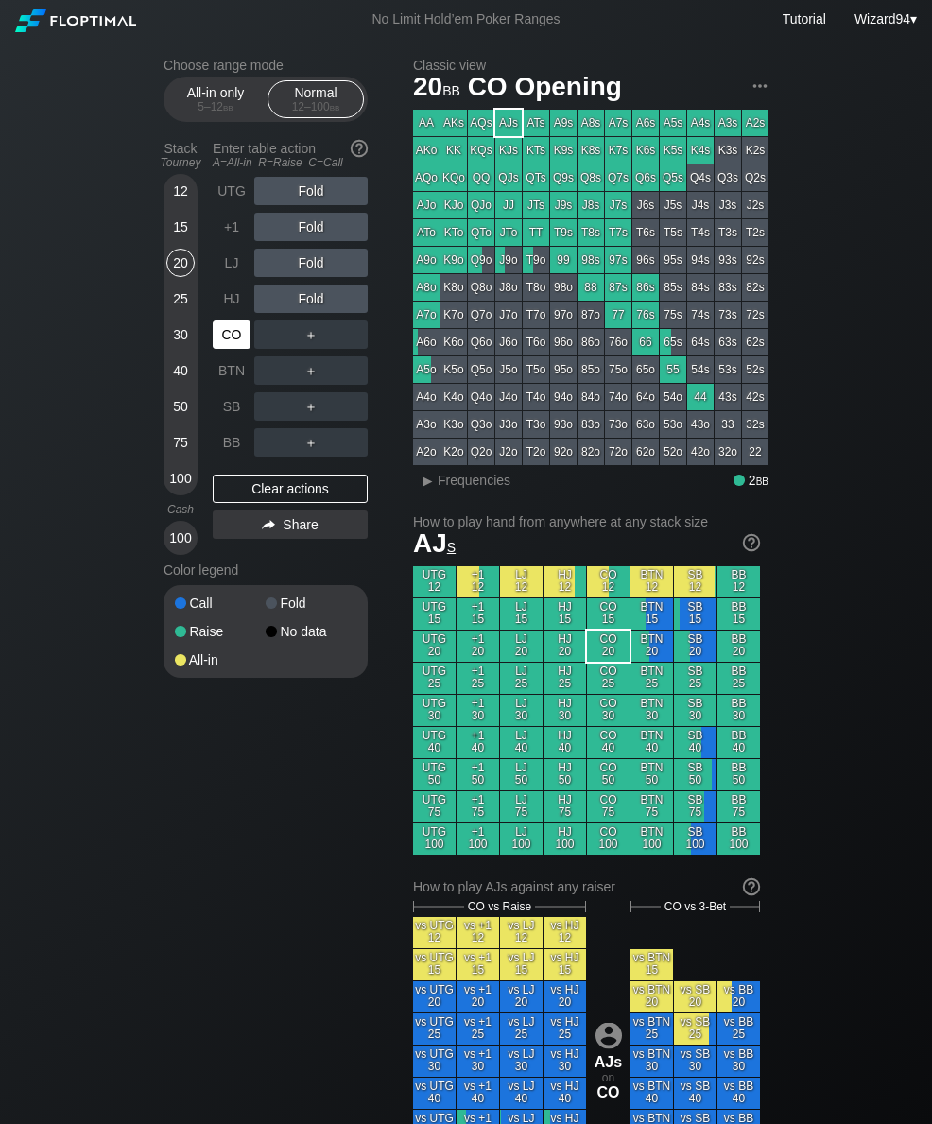
click at [229, 338] on div "CO" at bounding box center [232, 335] width 38 height 28
click at [228, 338] on div "CO" at bounding box center [232, 335] width 38 height 28
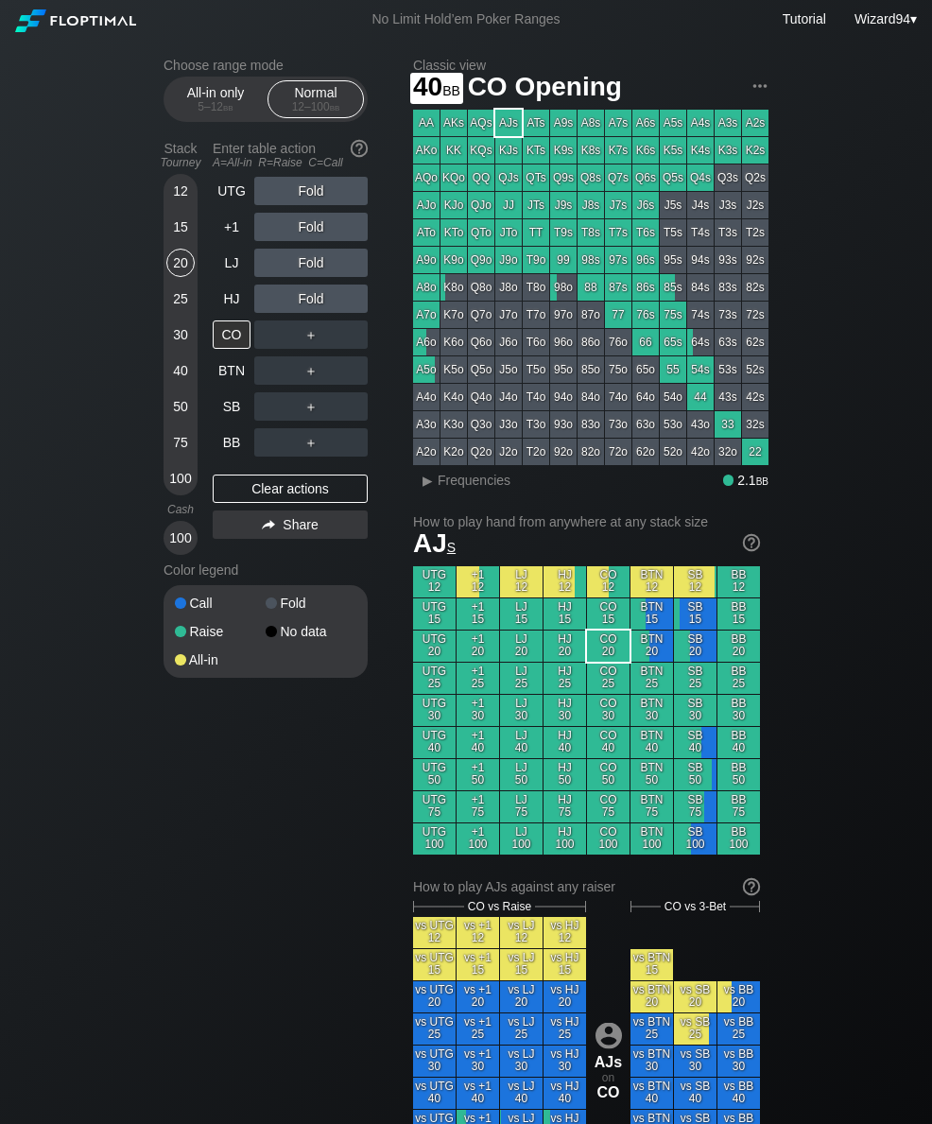
click at [179, 384] on div "40" at bounding box center [180, 371] width 28 height 28
click at [227, 200] on div "UTG" at bounding box center [232, 191] width 38 height 28
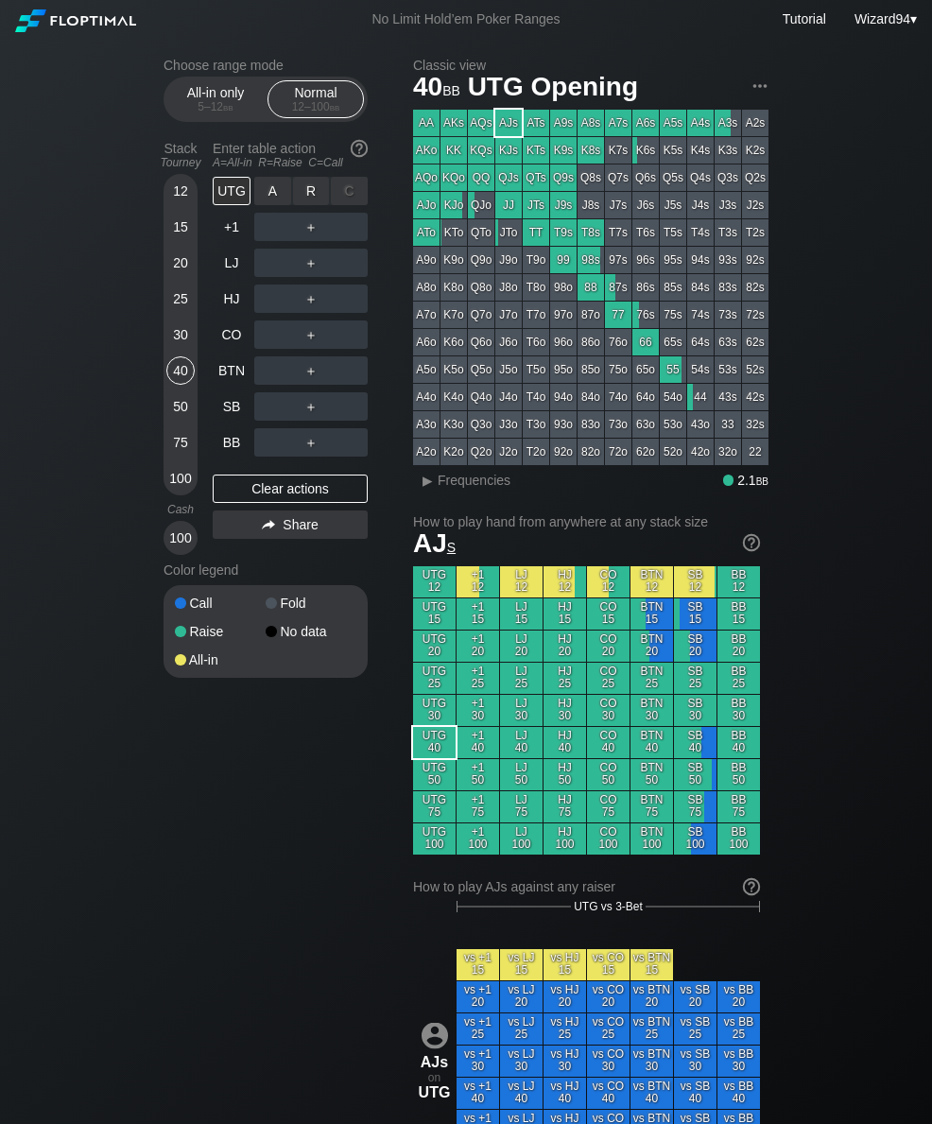
click at [299, 205] on div "R ✕" at bounding box center [311, 191] width 37 height 28
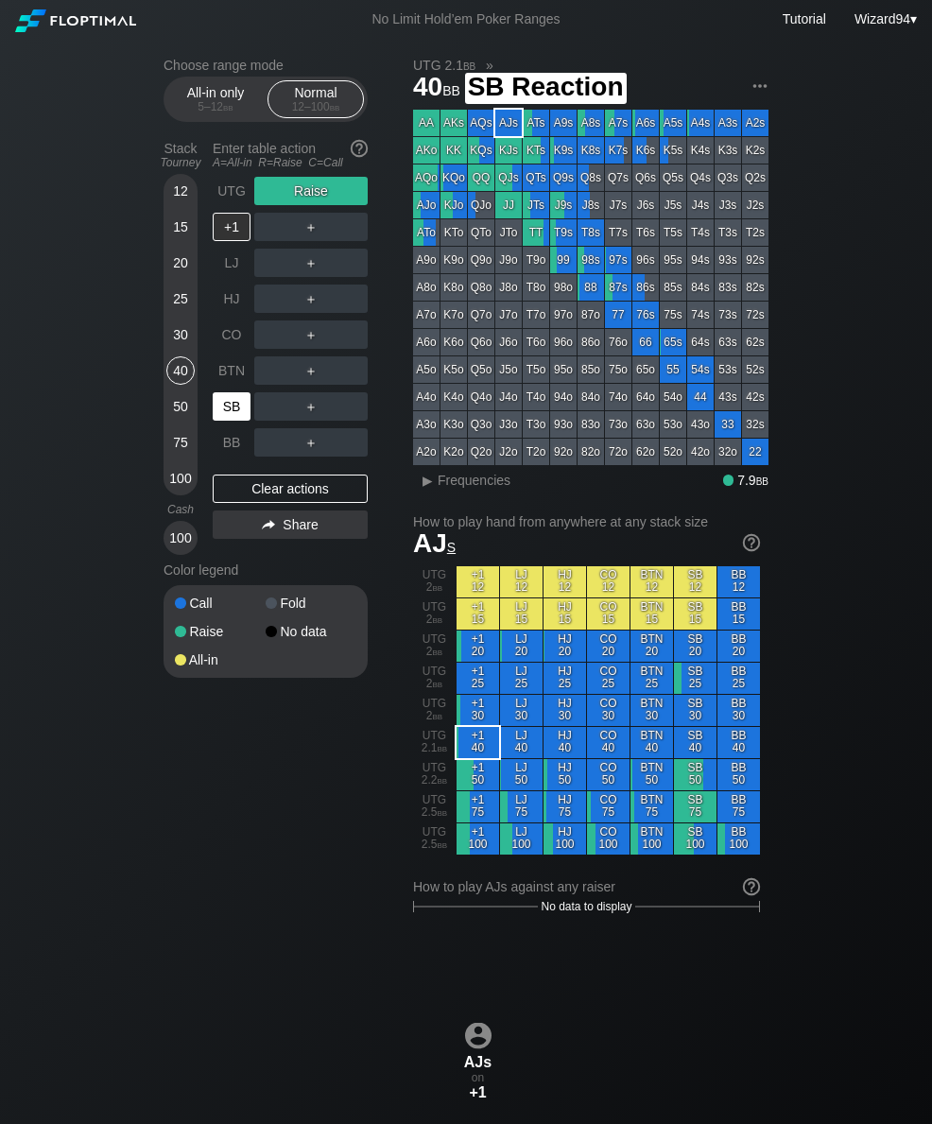
click at [222, 413] on div "SB" at bounding box center [232, 406] width 38 height 28
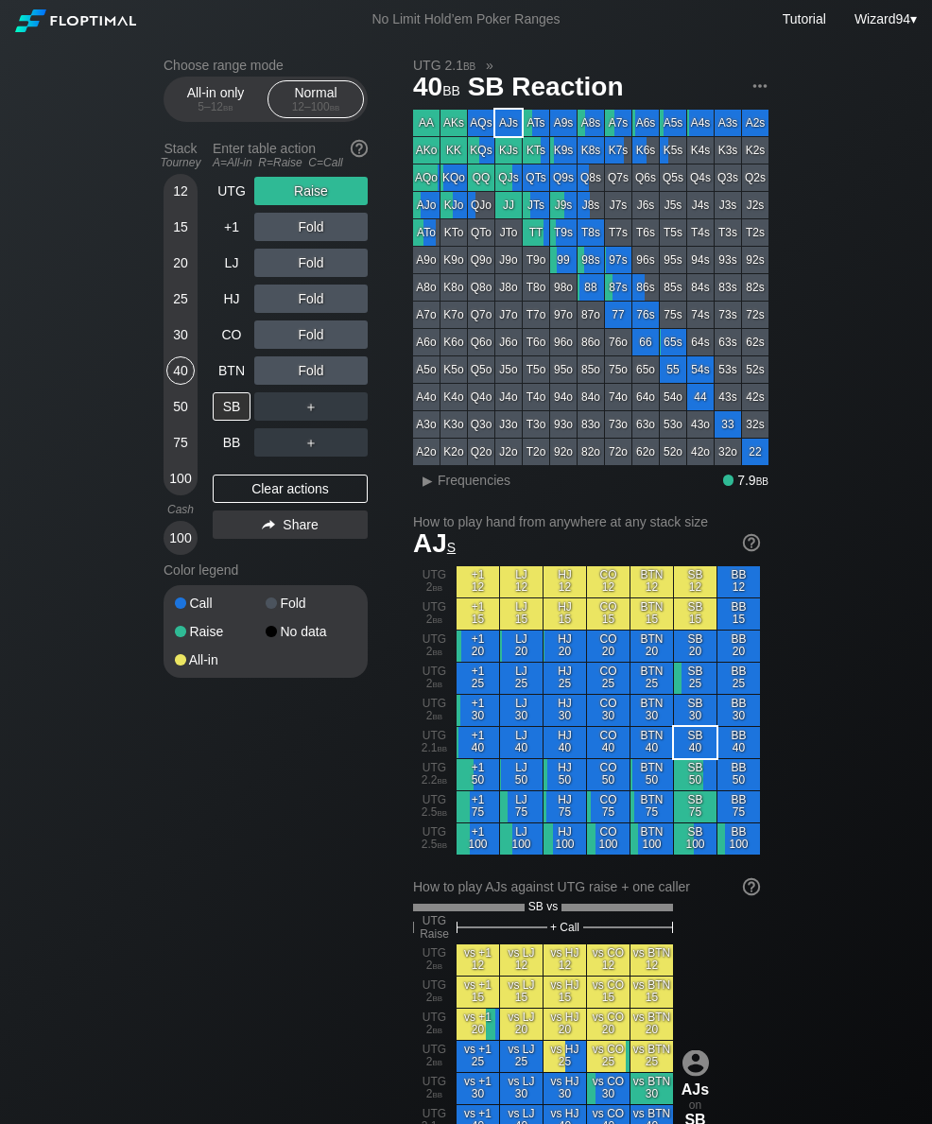
click at [232, 190] on div "UTG" at bounding box center [232, 191] width 38 height 28
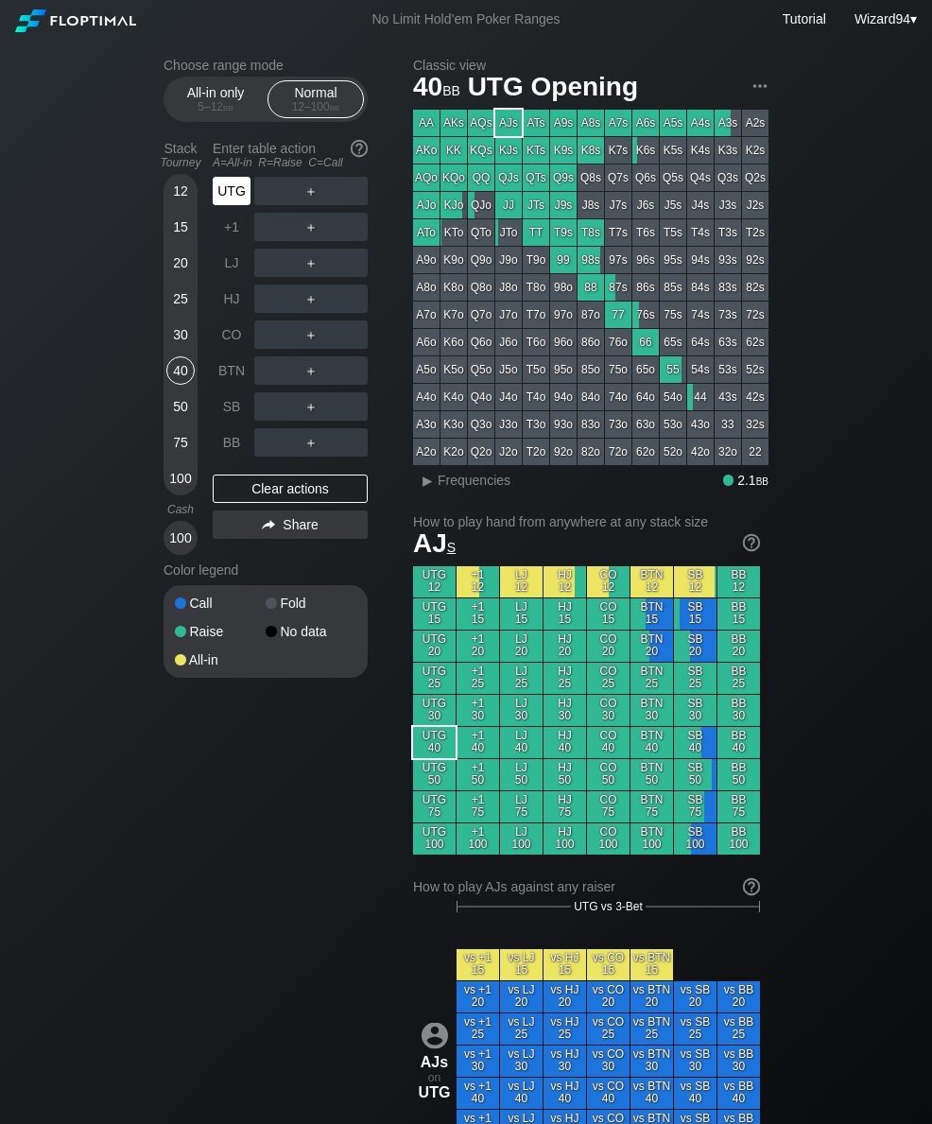
click at [219, 201] on div "UTG" at bounding box center [232, 191] width 38 height 28
click at [305, 309] on div "R ✕" at bounding box center [311, 299] width 37 height 28
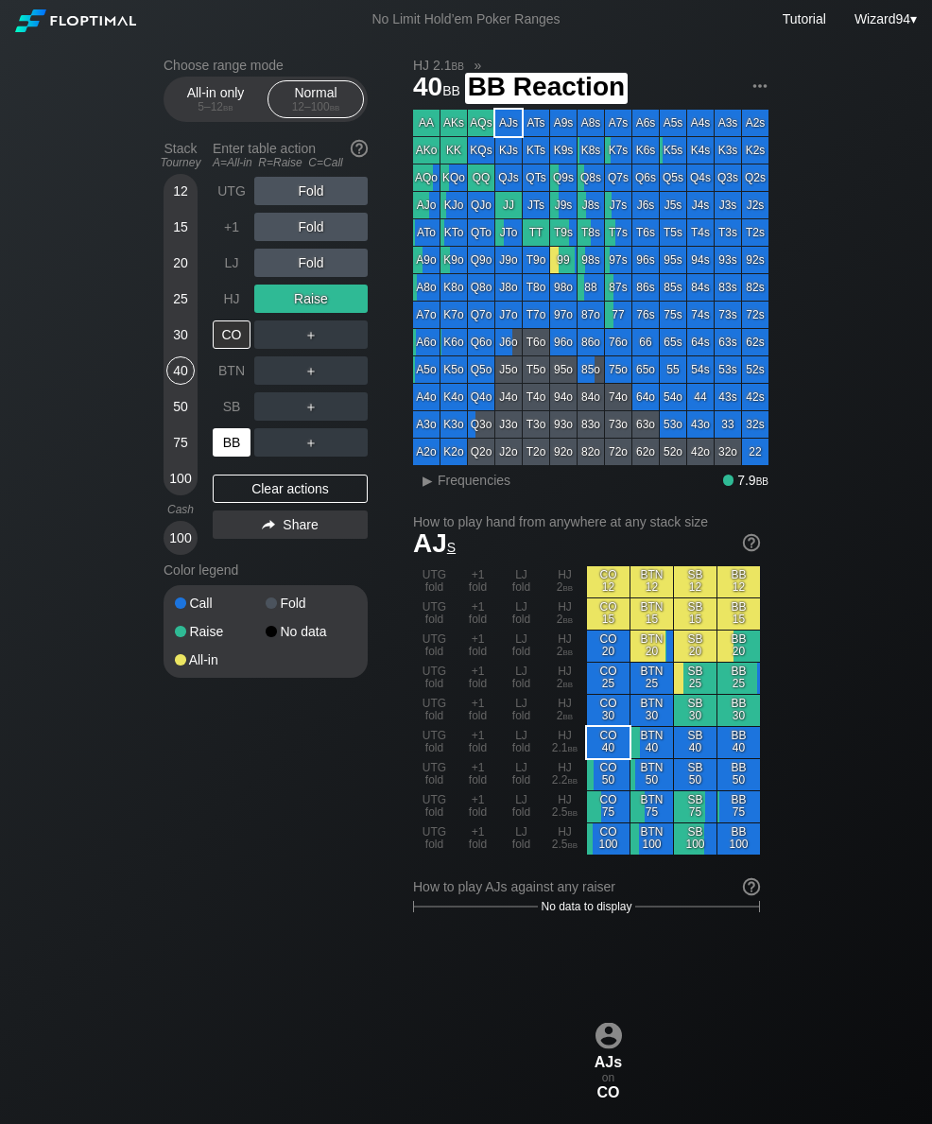
click at [235, 450] on div "BB" at bounding box center [232, 442] width 38 height 28
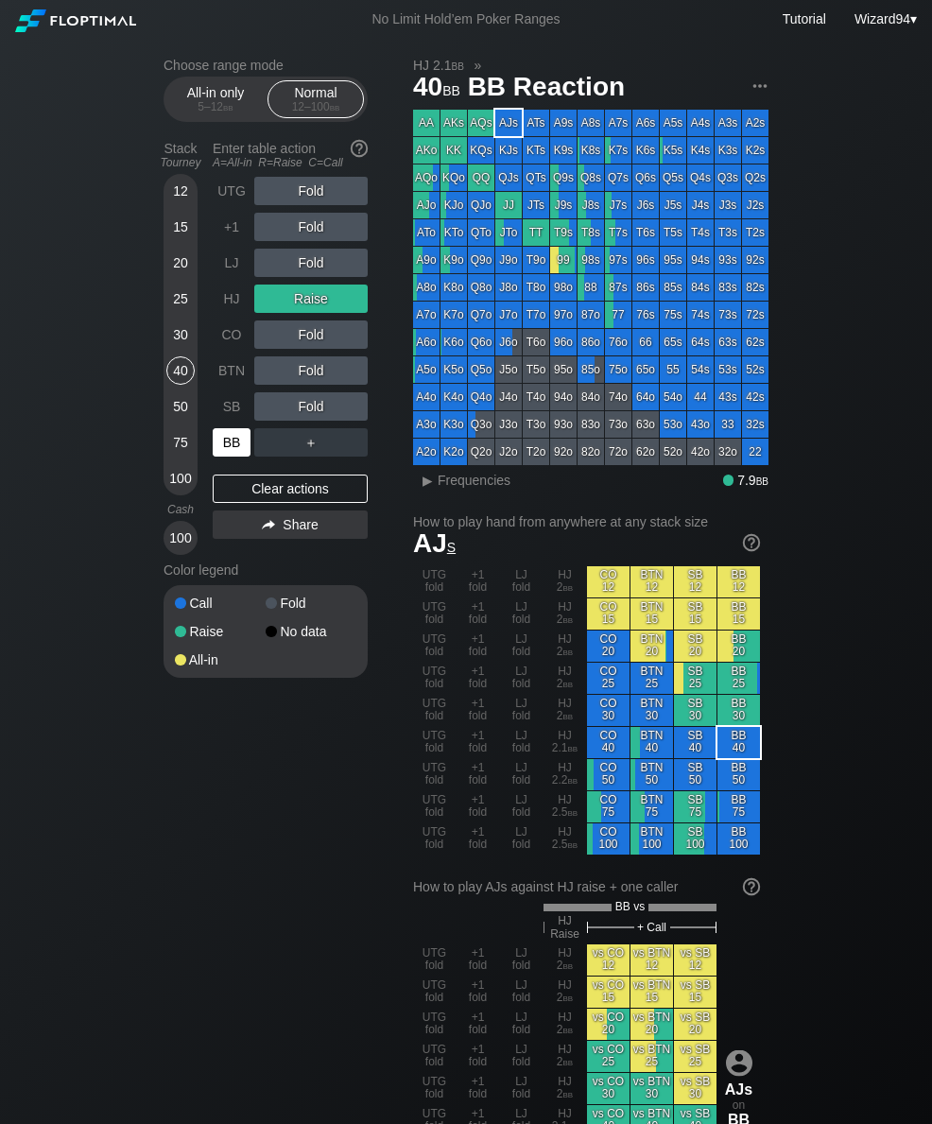
click at [225, 457] on div "BB" at bounding box center [232, 442] width 38 height 28
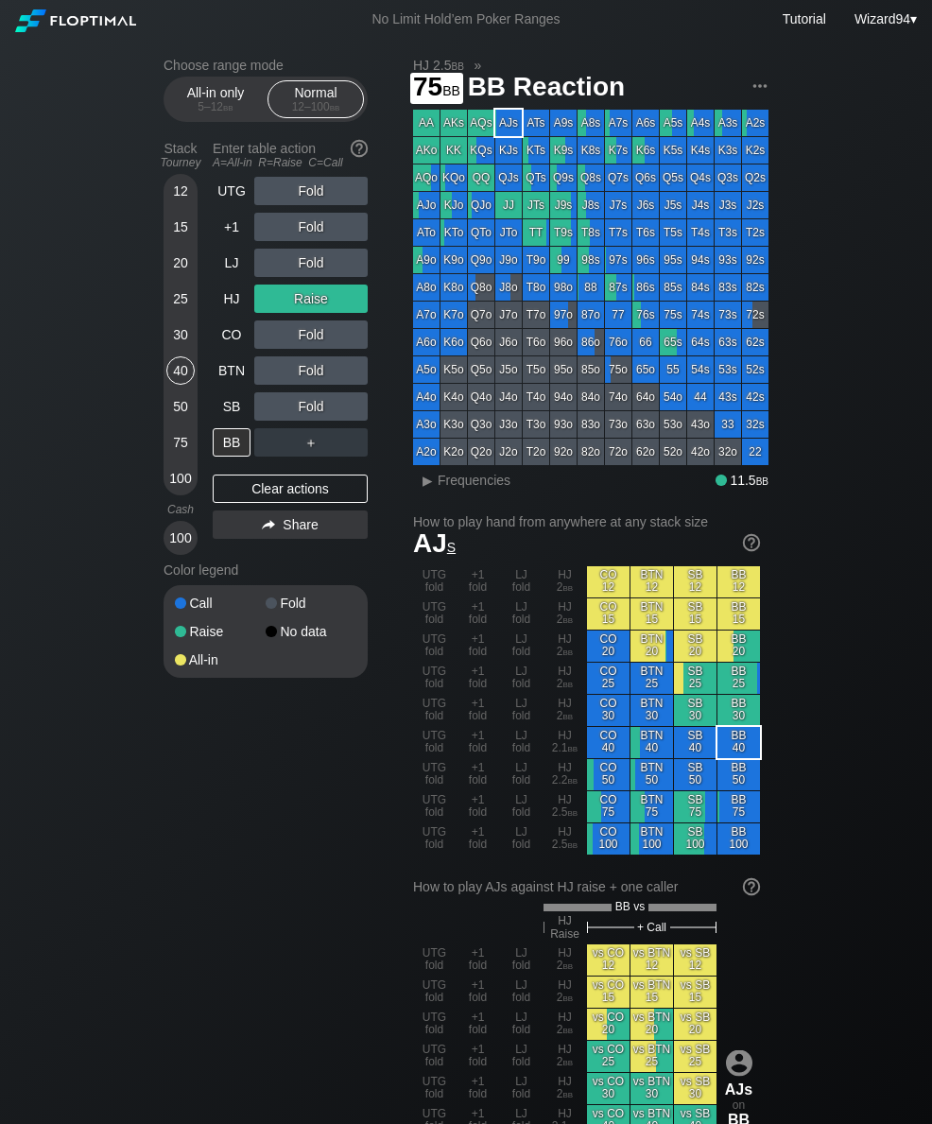
click at [173, 456] on div "75" at bounding box center [180, 442] width 28 height 28
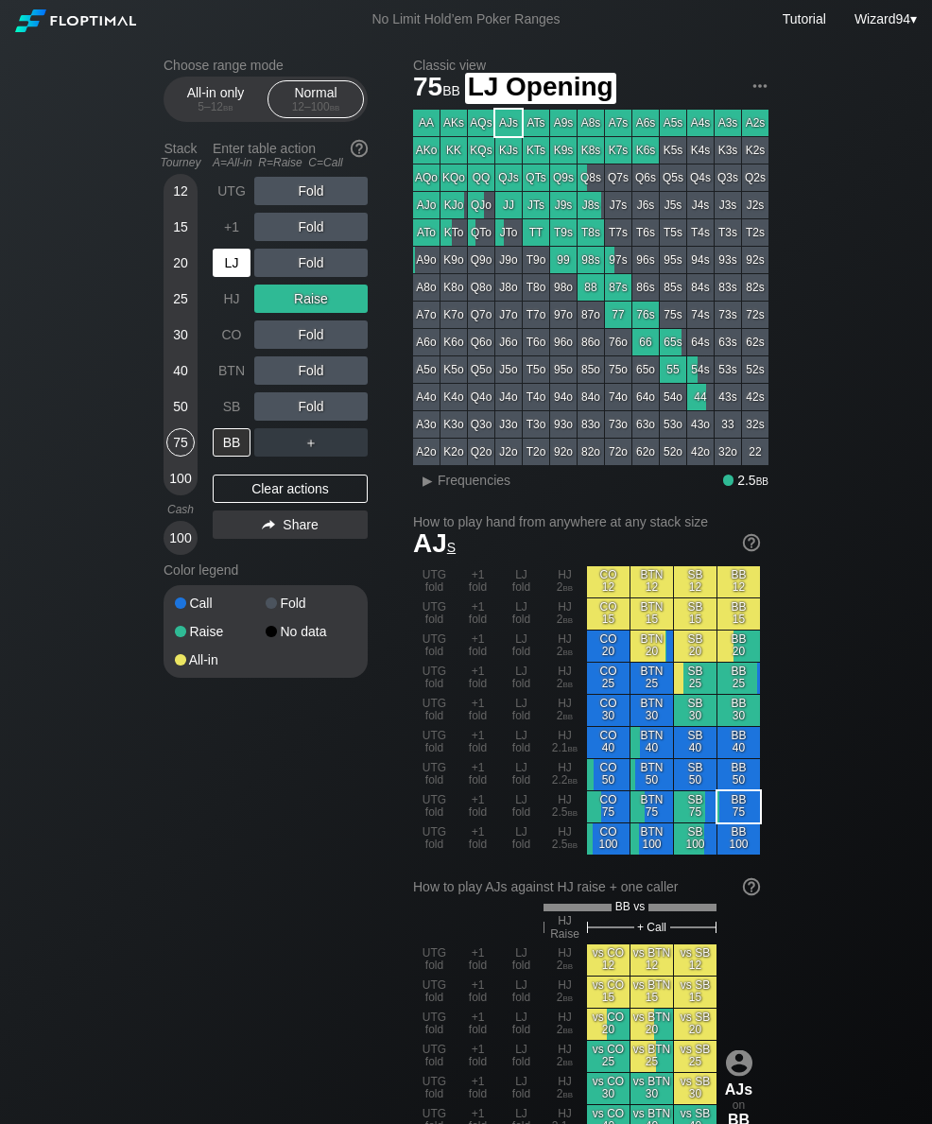
click at [230, 277] on div "LJ" at bounding box center [232, 263] width 38 height 28
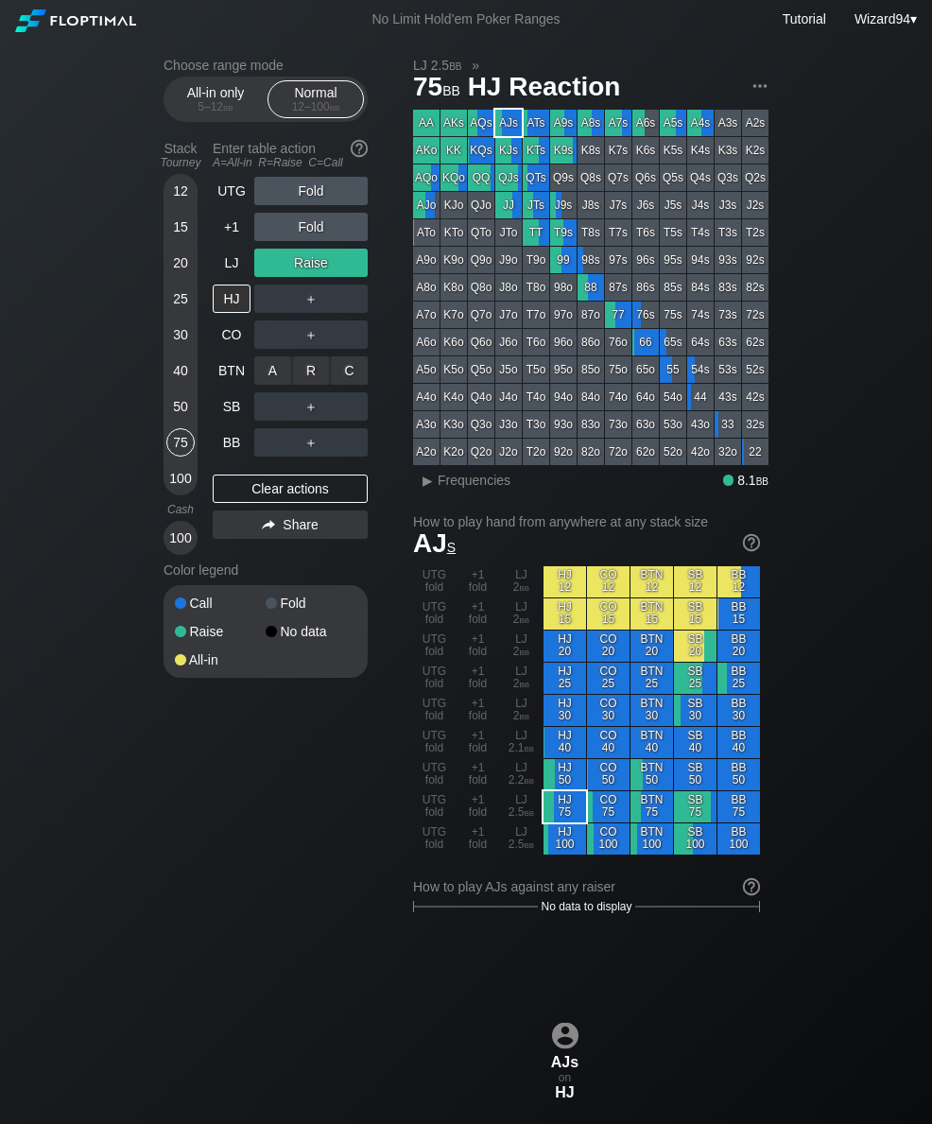
click at [311, 385] on div "R ✕" at bounding box center [311, 371] width 37 height 28
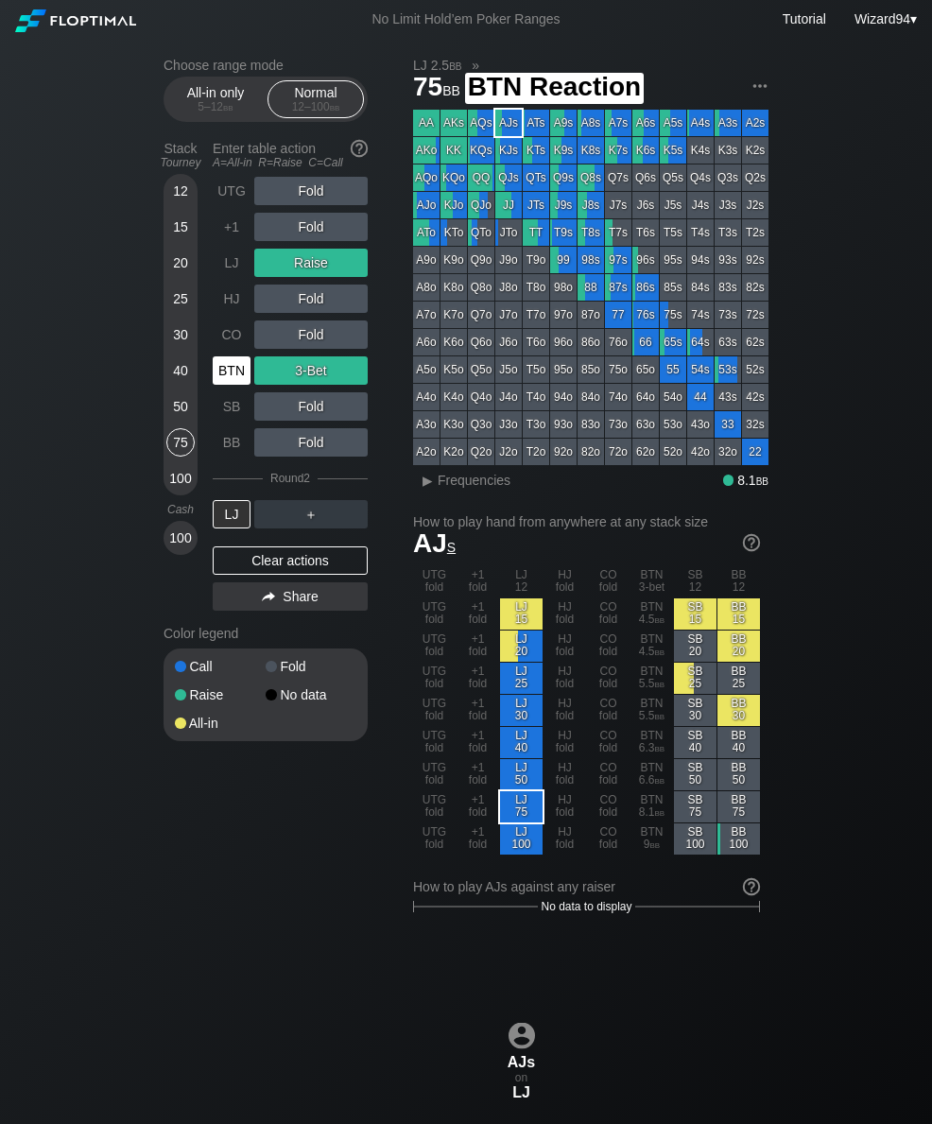
click at [242, 377] on div "BTN" at bounding box center [232, 371] width 38 height 28
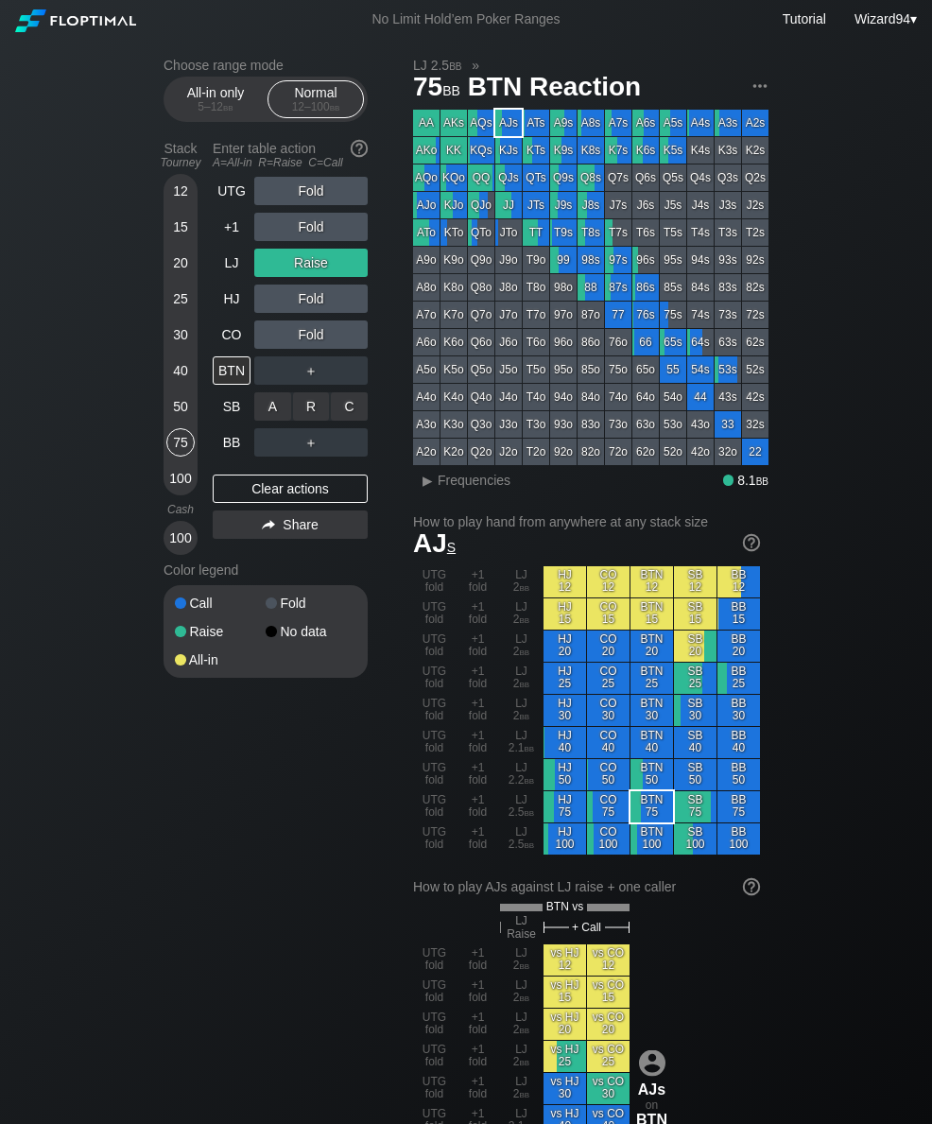
click at [307, 411] on div "R ✕" at bounding box center [311, 406] width 37 height 28
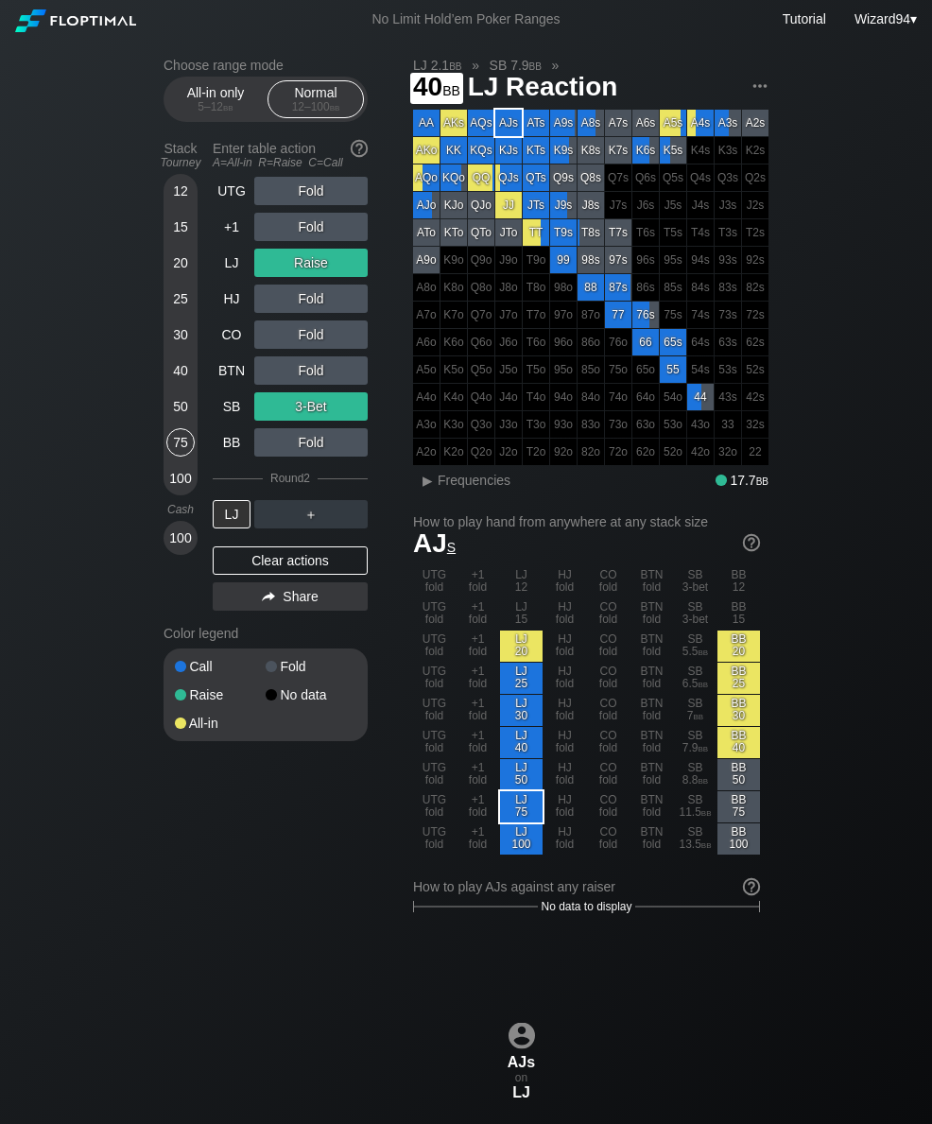
click at [178, 384] on div "40" at bounding box center [180, 371] width 28 height 28
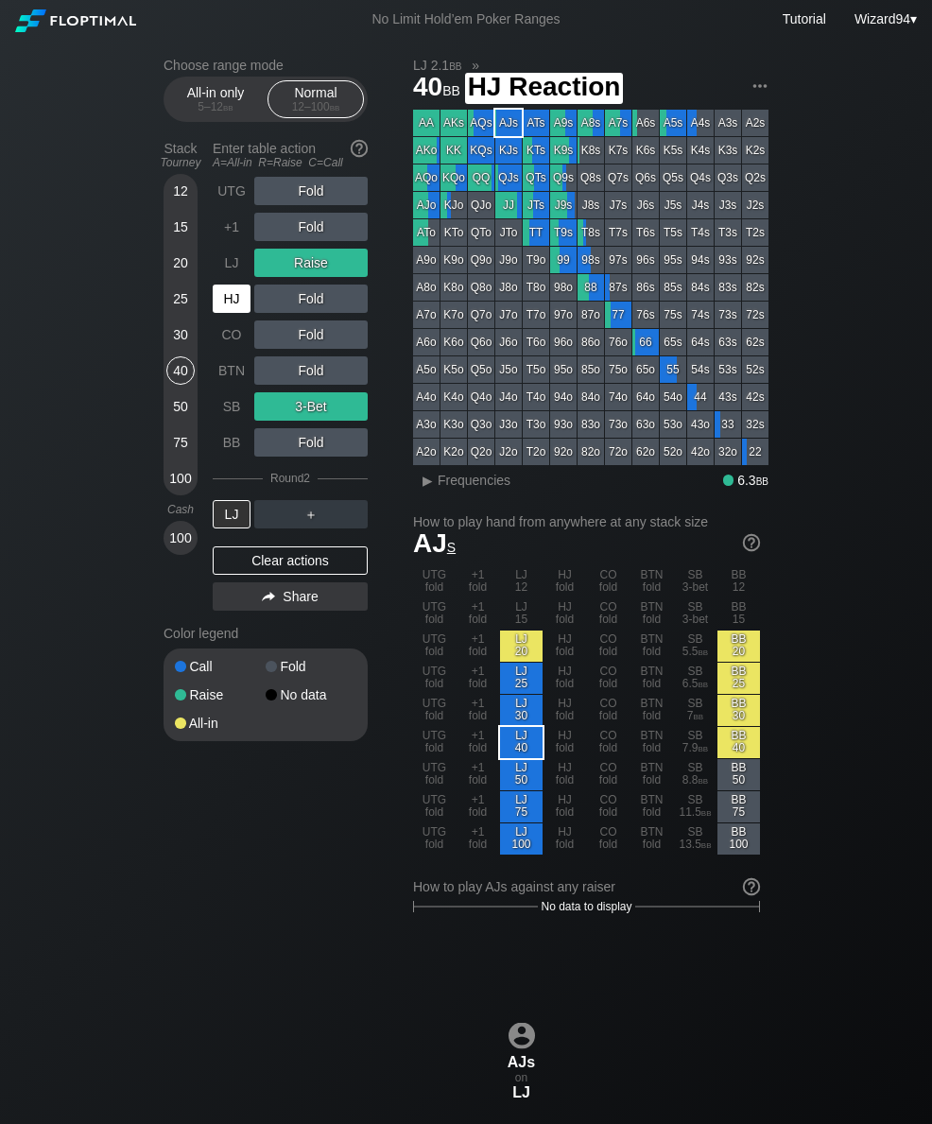
click at [225, 313] on div "HJ" at bounding box center [232, 299] width 38 height 28
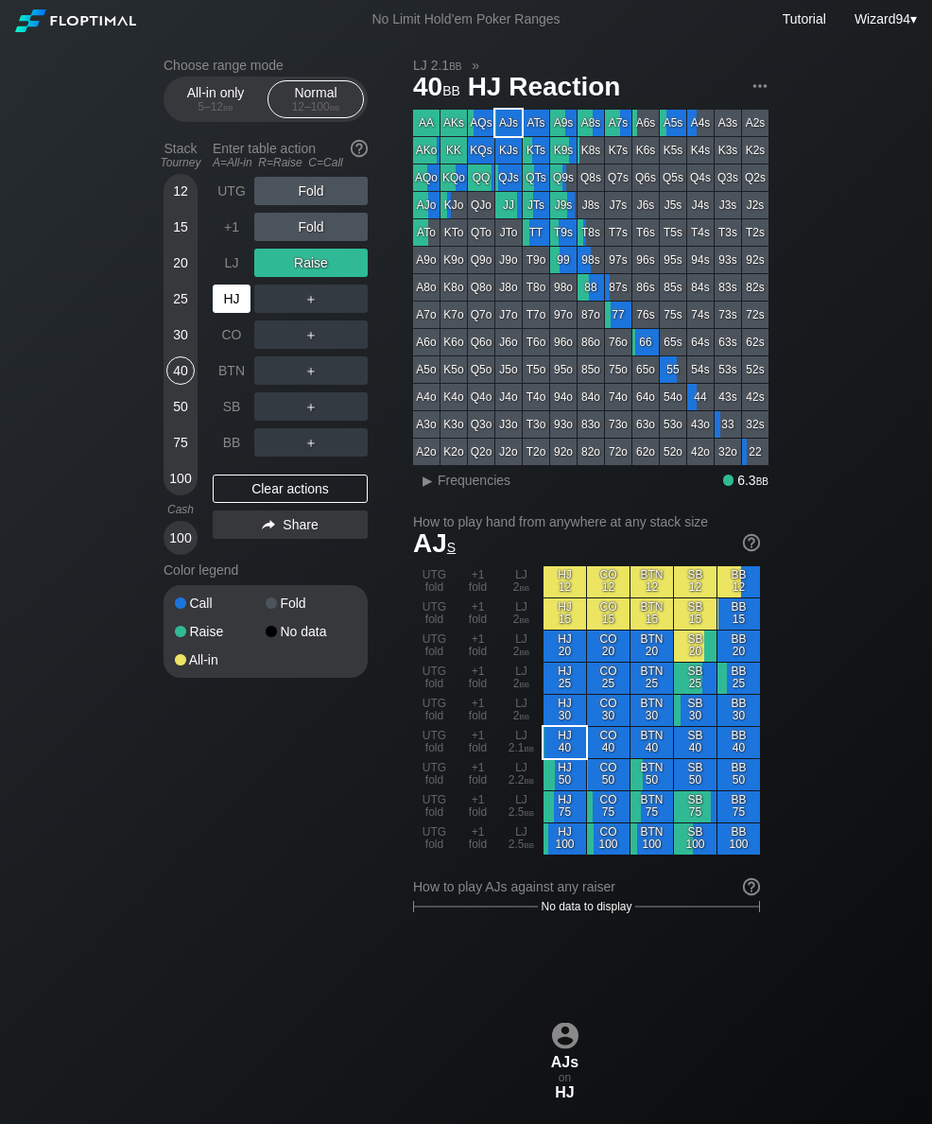
click at [230, 312] on div "HJ" at bounding box center [232, 299] width 38 height 28
click at [224, 307] on div "HJ" at bounding box center [232, 299] width 38 height 28
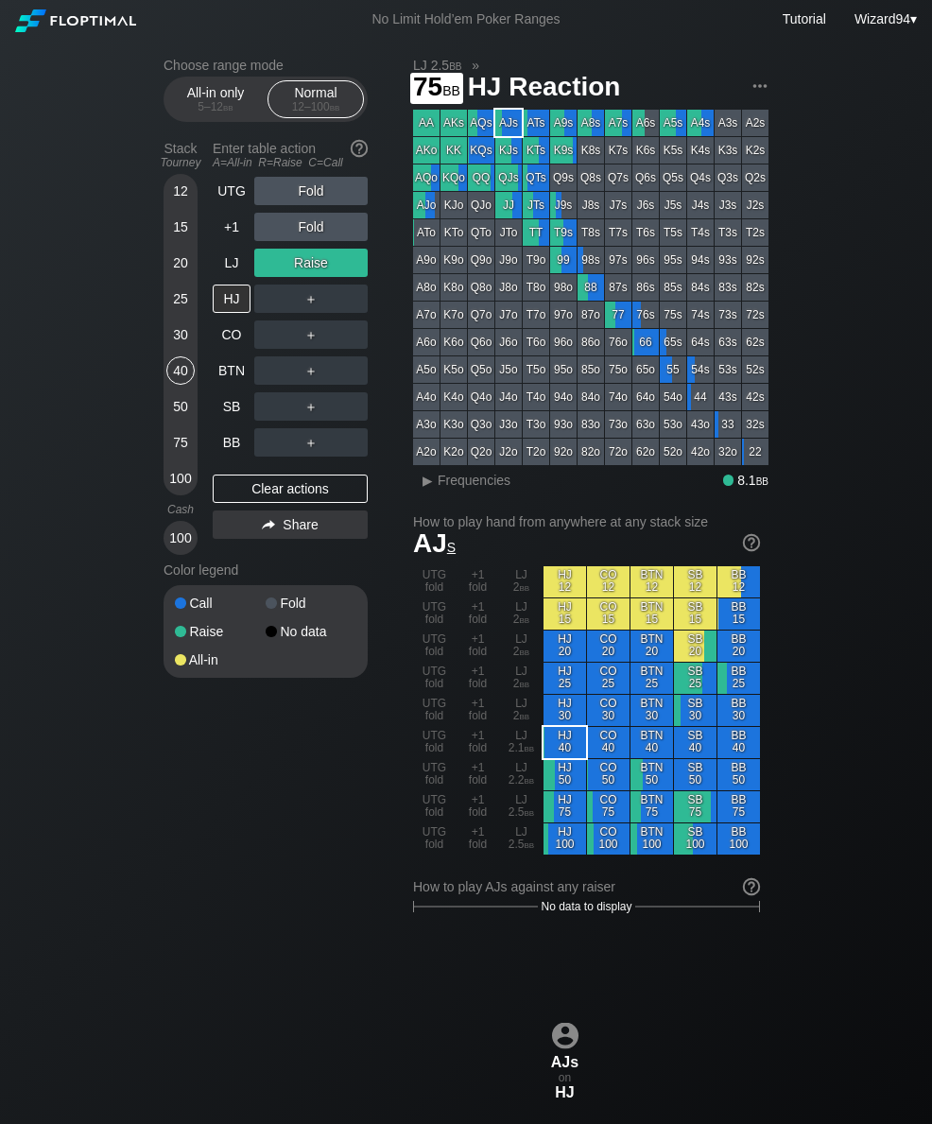
click at [181, 447] on div "75" at bounding box center [180, 442] width 28 height 28
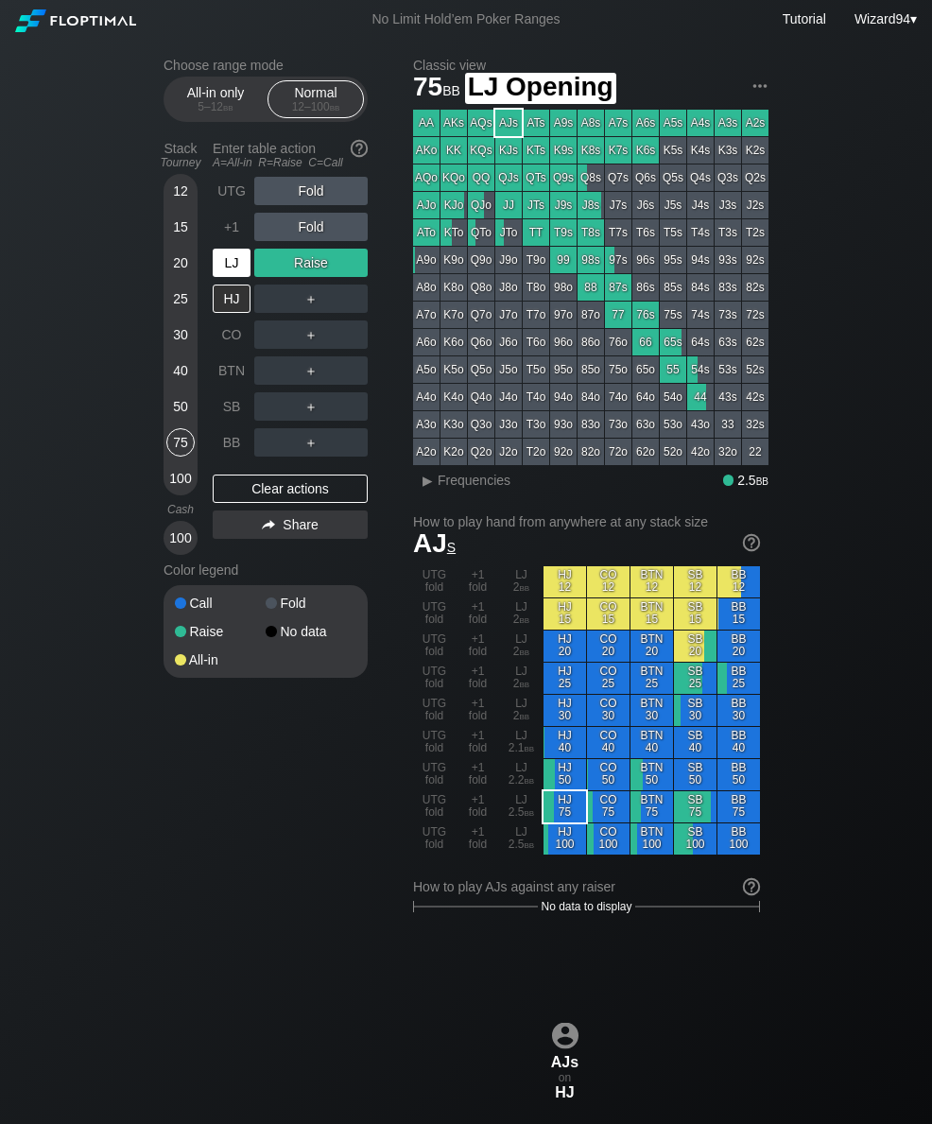
click at [229, 262] on div "LJ" at bounding box center [232, 263] width 38 height 28
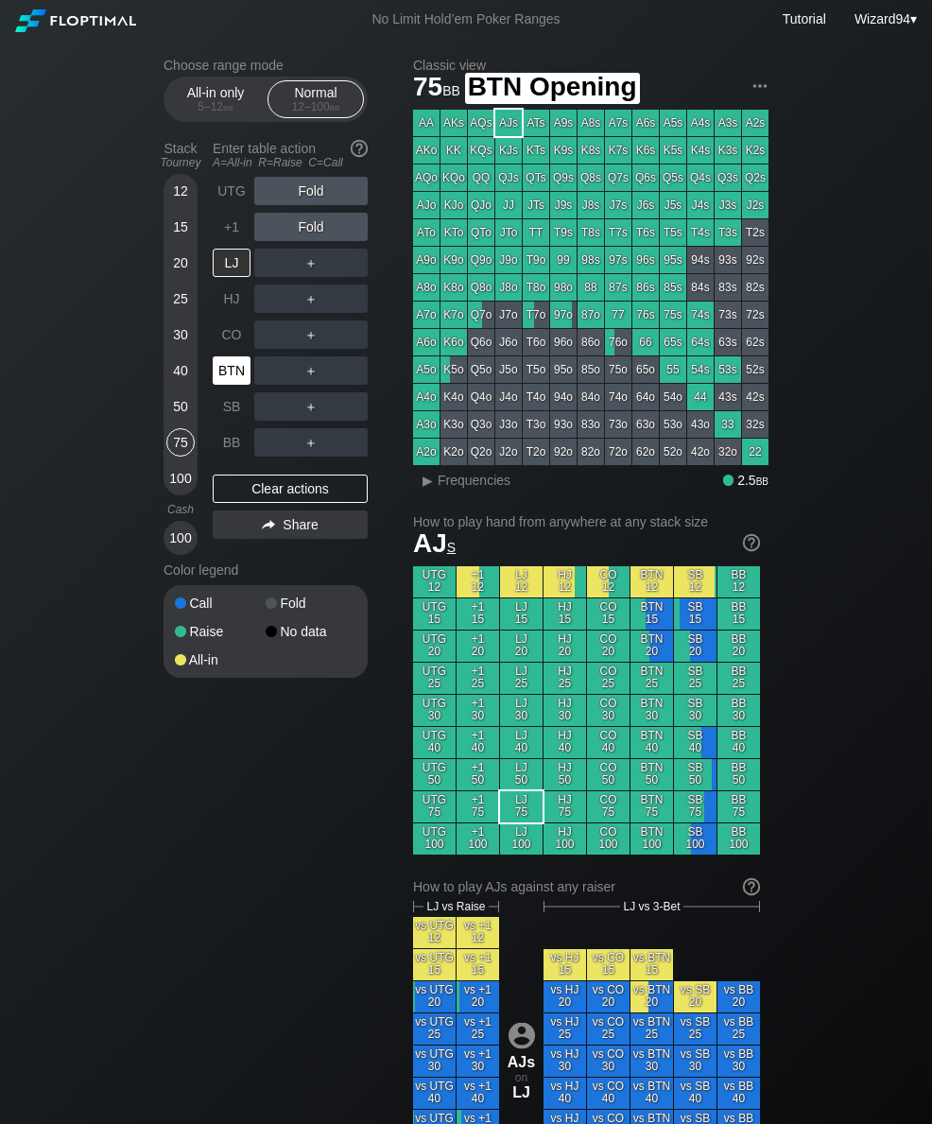
click at [227, 378] on div "BTN" at bounding box center [232, 371] width 38 height 28
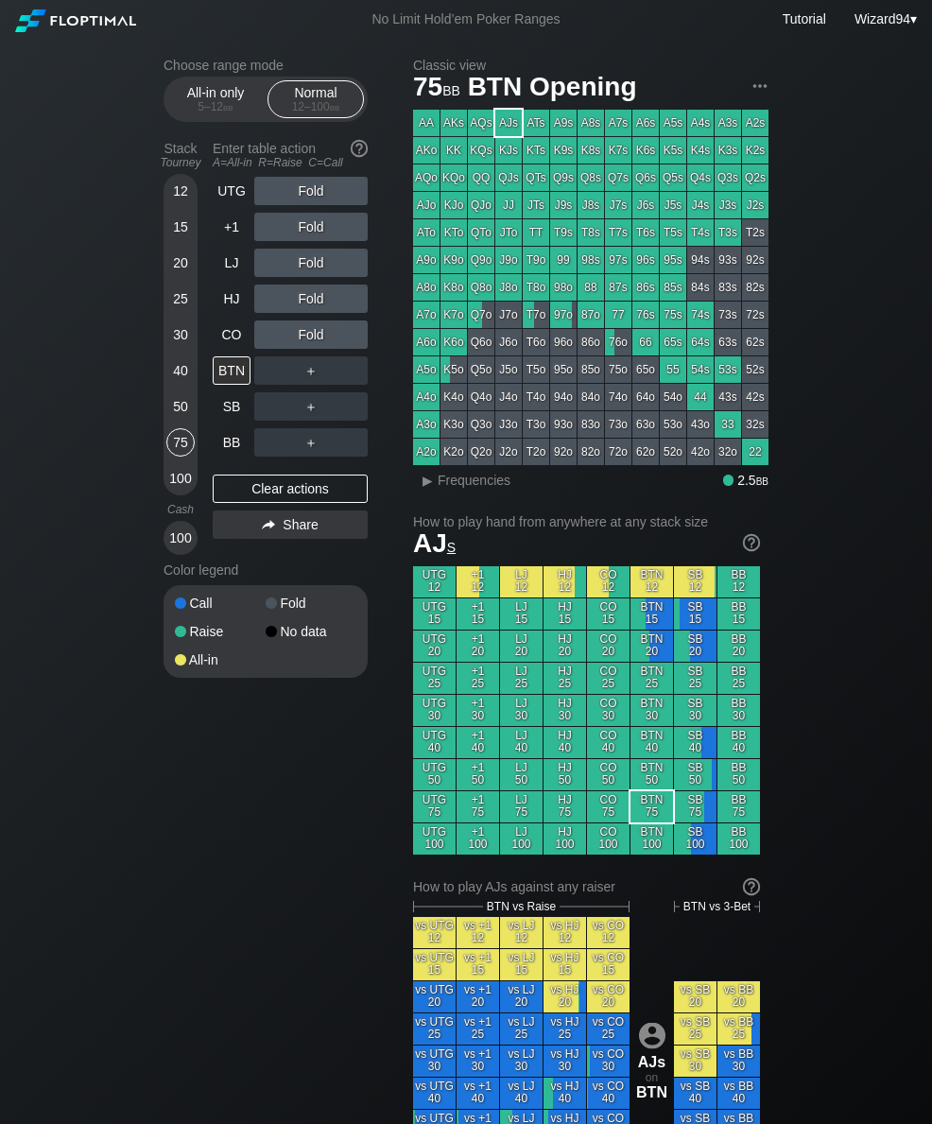
click at [166, 383] on div "40" at bounding box center [180, 371] width 28 height 28
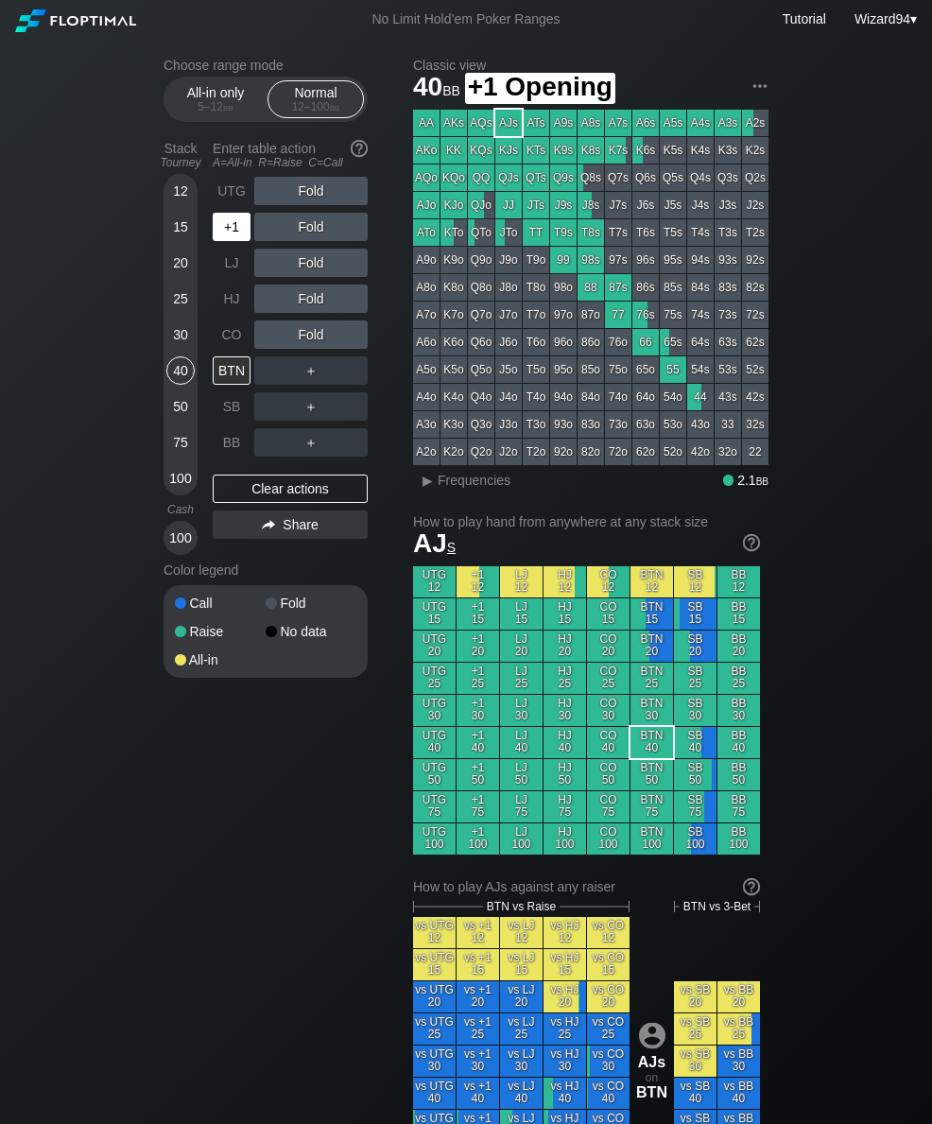
click at [229, 218] on div "+1" at bounding box center [234, 227] width 42 height 36
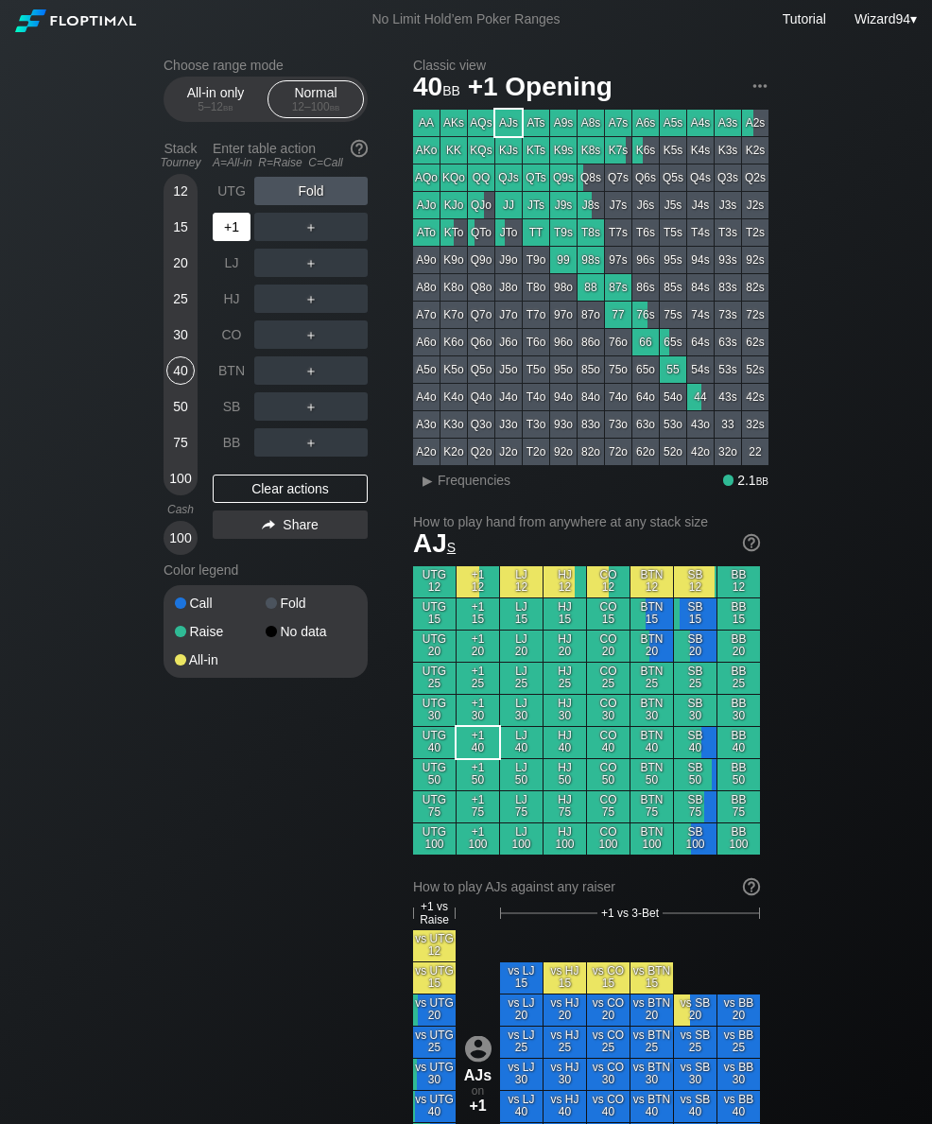
click at [231, 193] on div "UTG" at bounding box center [232, 191] width 38 height 28
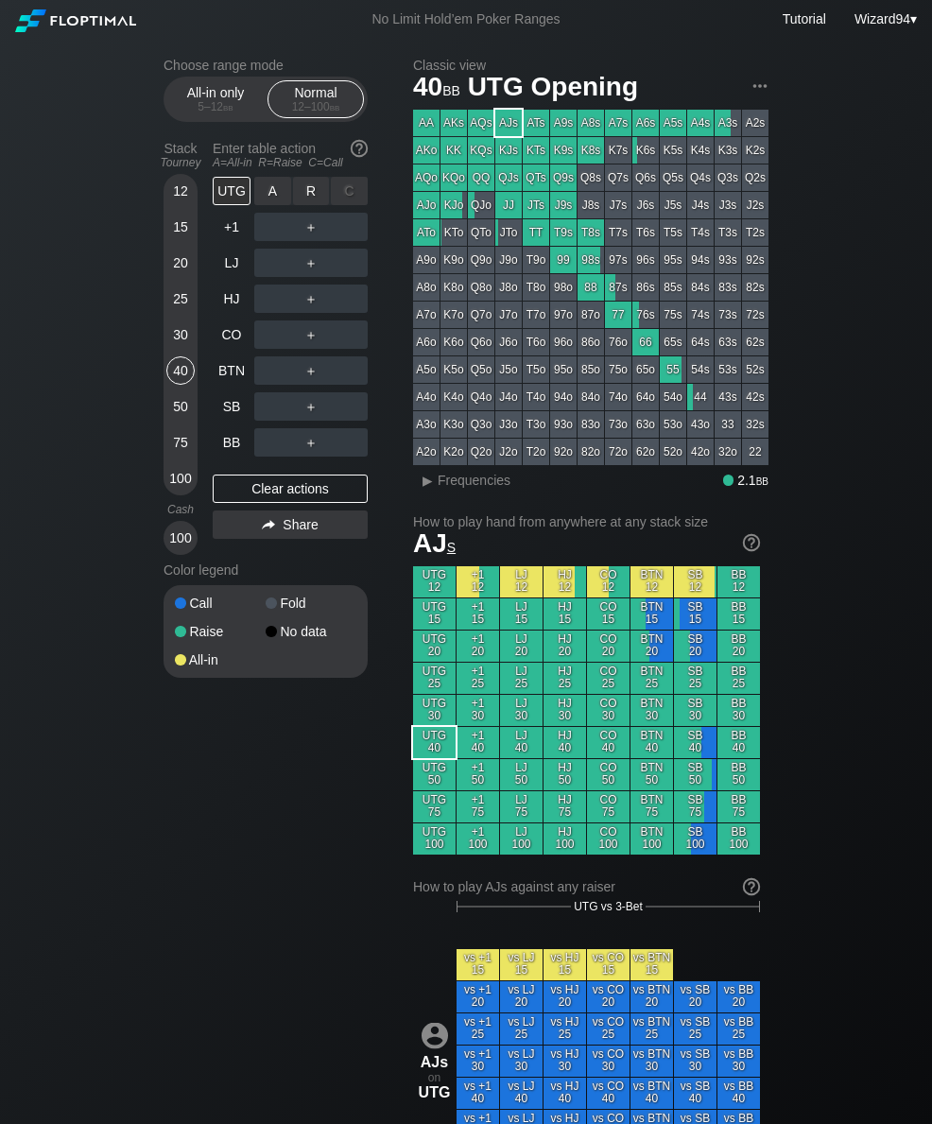
click at [306, 197] on div "R ✕" at bounding box center [311, 191] width 37 height 28
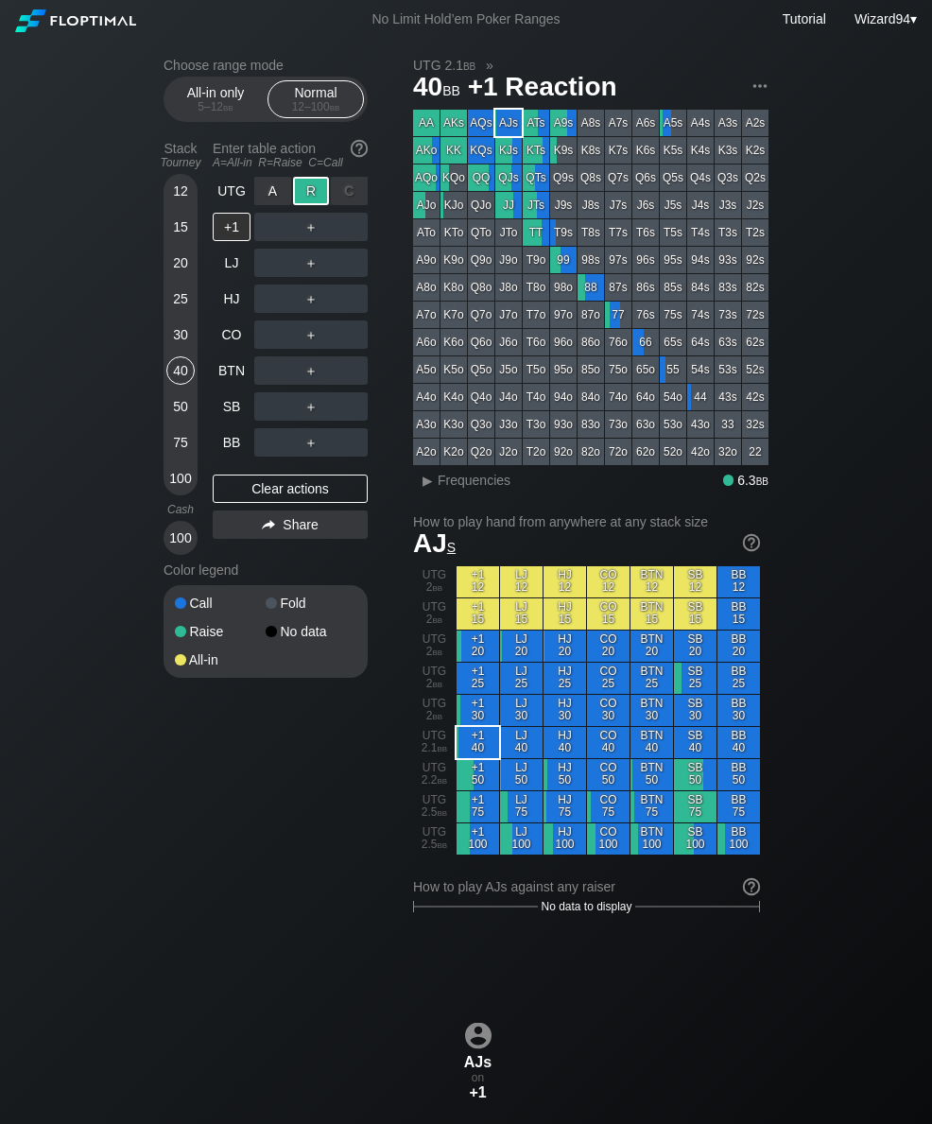
click at [225, 438] on div "BB" at bounding box center [232, 442] width 38 height 28
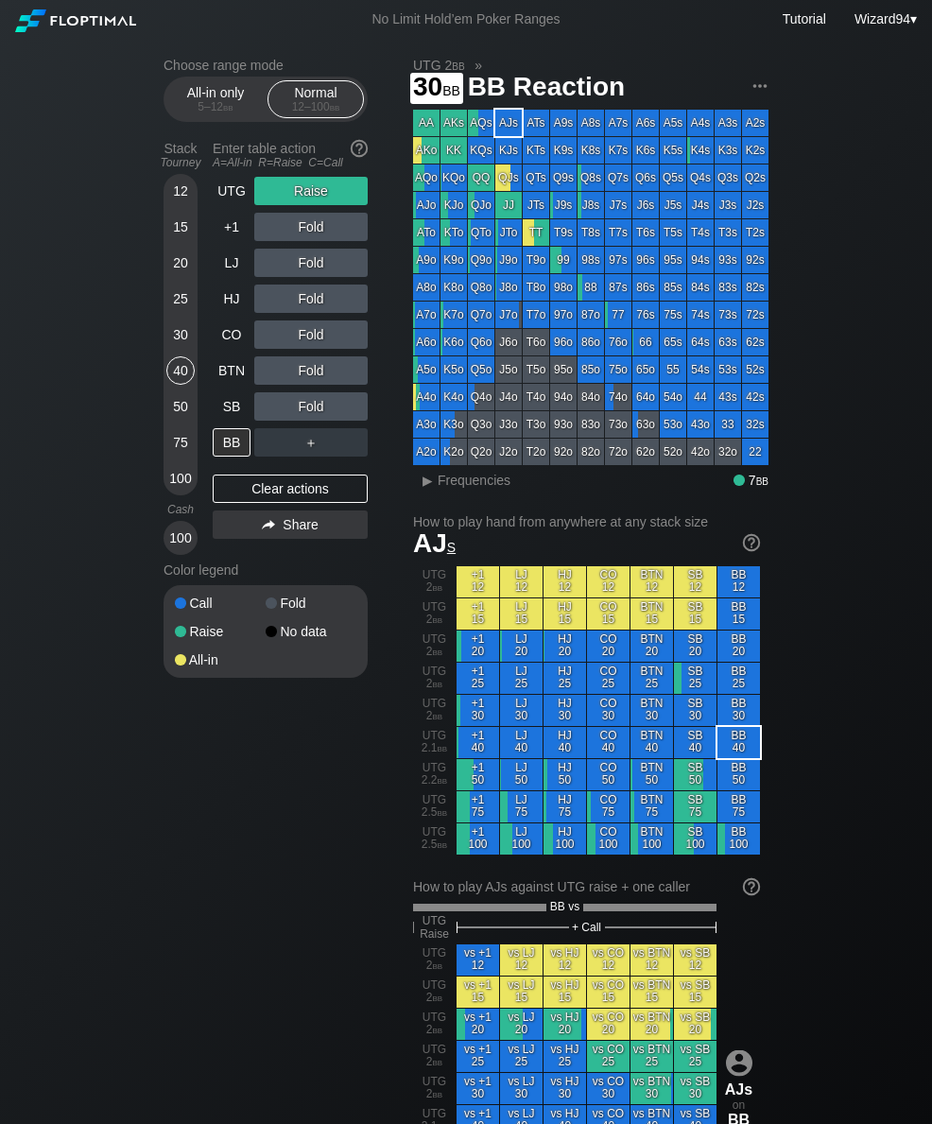
click at [177, 337] on div "30" at bounding box center [180, 335] width 28 height 28
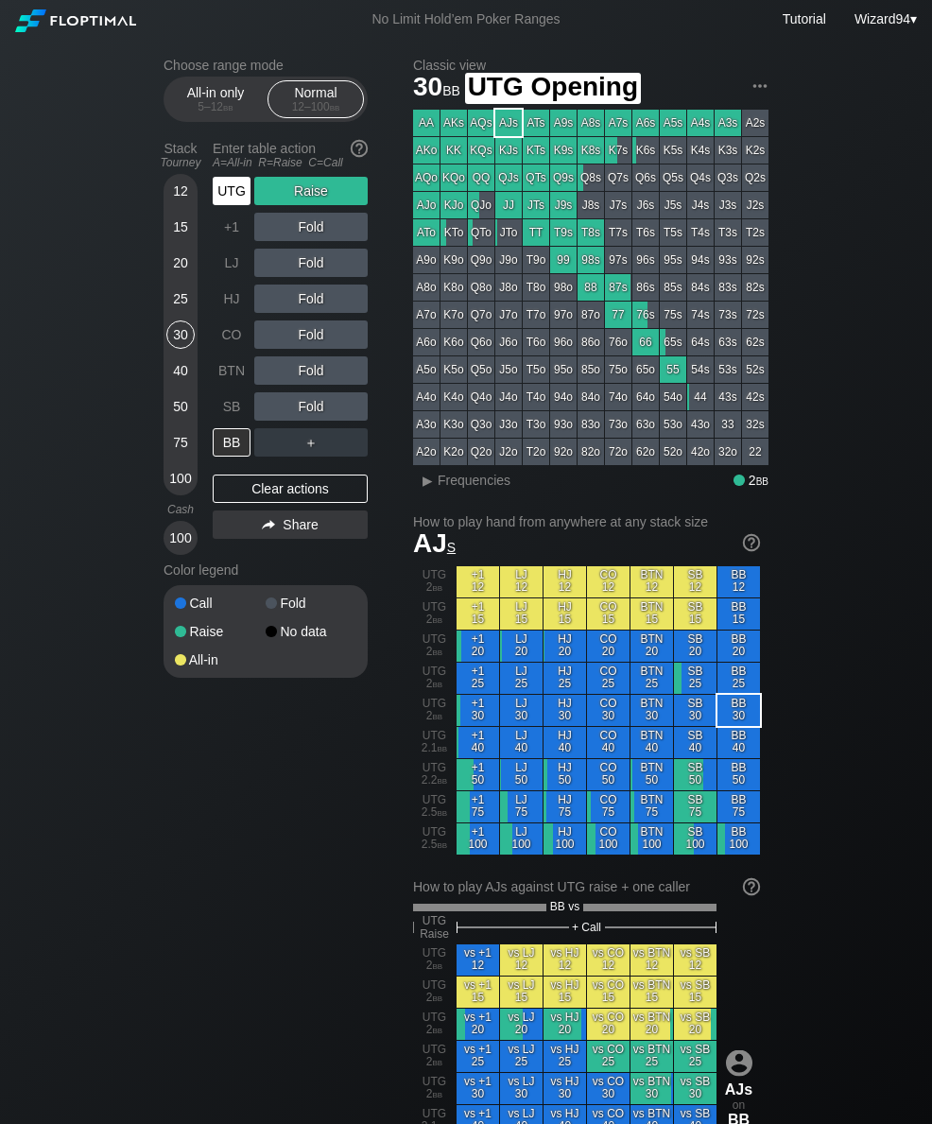
click at [227, 189] on div "UTG" at bounding box center [232, 191] width 38 height 28
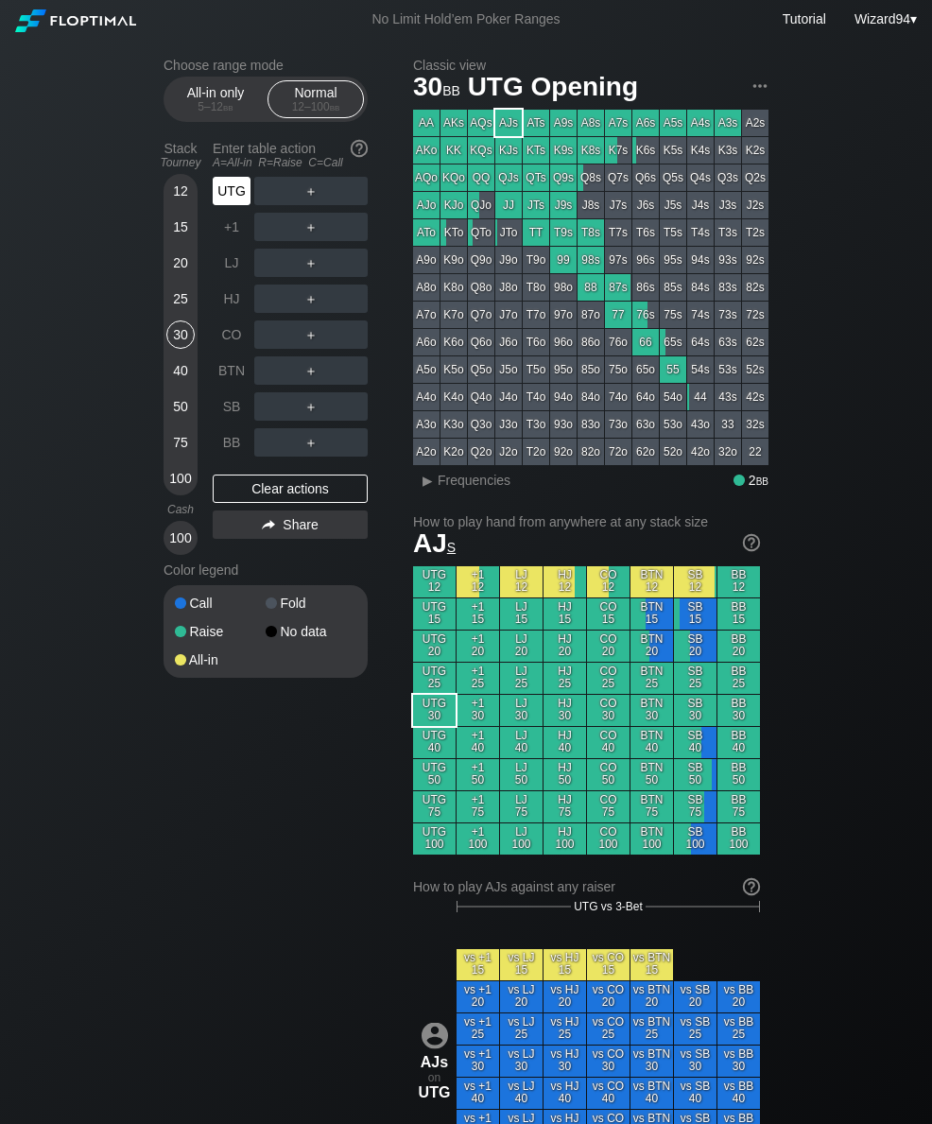
click at [229, 198] on div "UTG" at bounding box center [232, 191] width 38 height 28
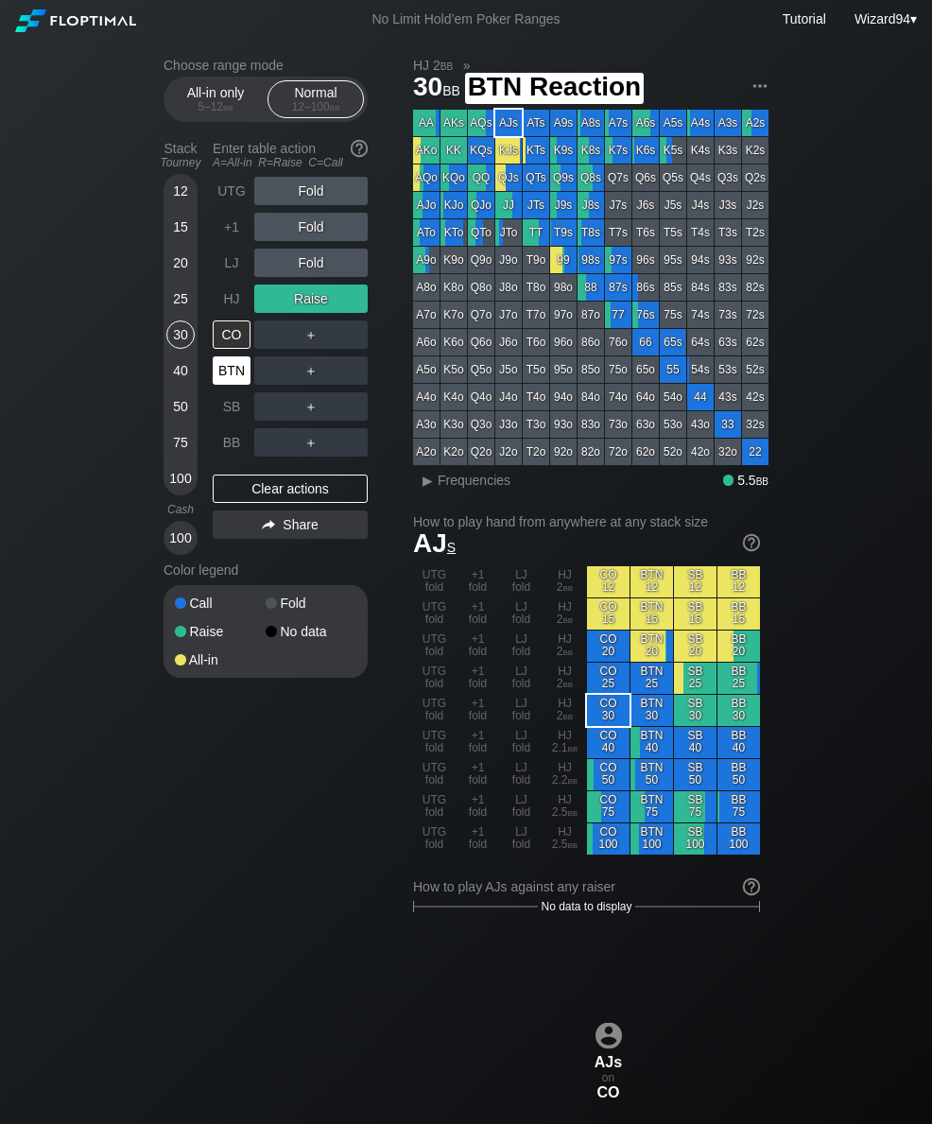
click at [235, 375] on div "BTN" at bounding box center [232, 371] width 38 height 28
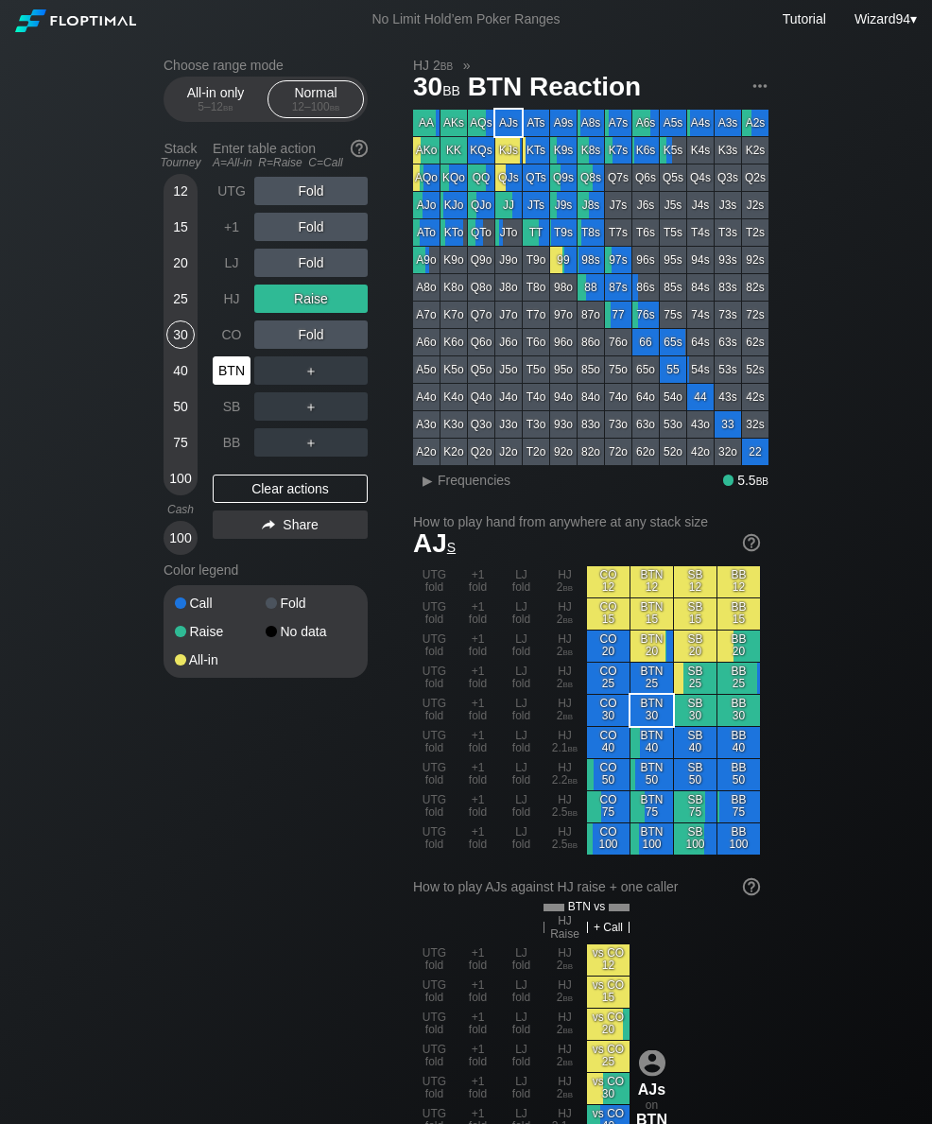
click at [238, 380] on div "BTN" at bounding box center [232, 371] width 38 height 28
click at [229, 306] on div "HJ" at bounding box center [232, 299] width 38 height 28
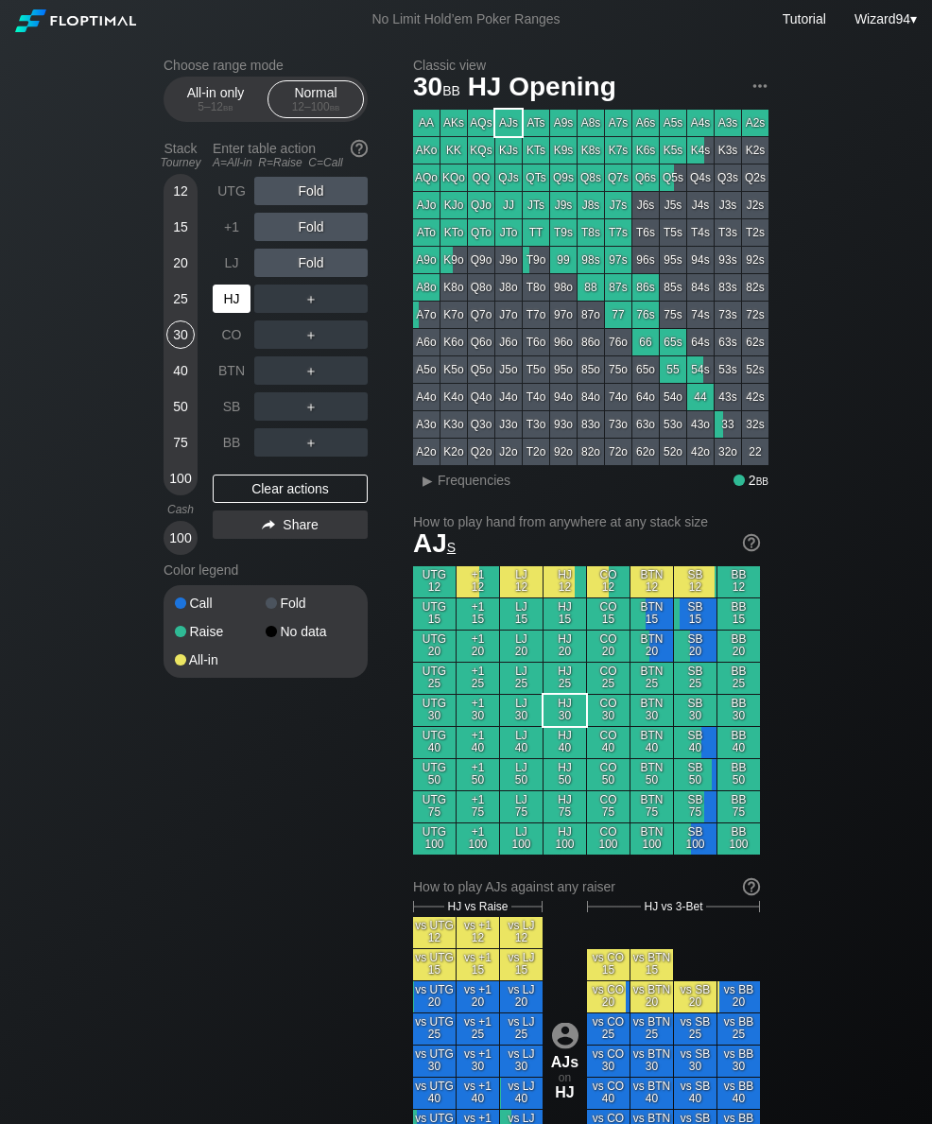
click at [228, 403] on div "SB" at bounding box center [232, 406] width 38 height 28
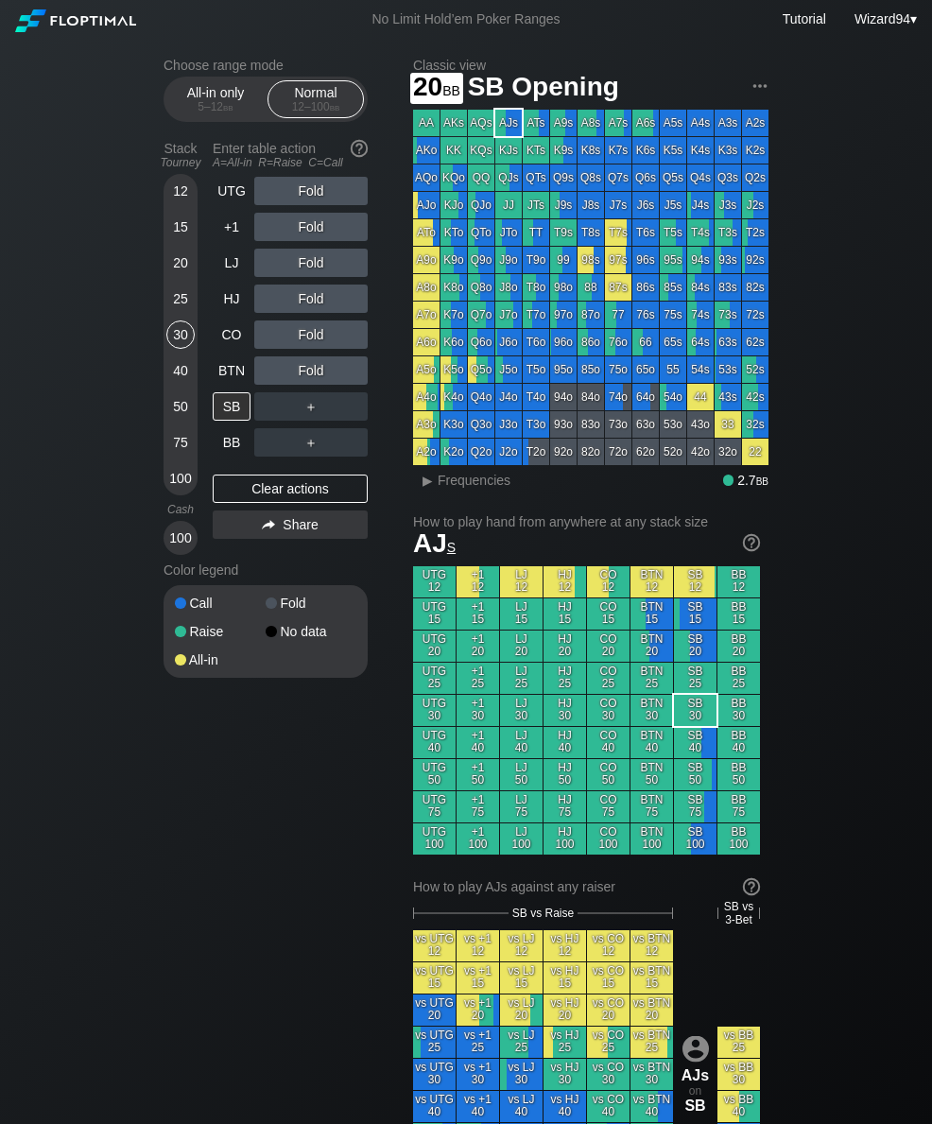
click at [183, 277] on div "20" at bounding box center [180, 263] width 28 height 28
click at [227, 303] on div "HJ" at bounding box center [232, 299] width 38 height 28
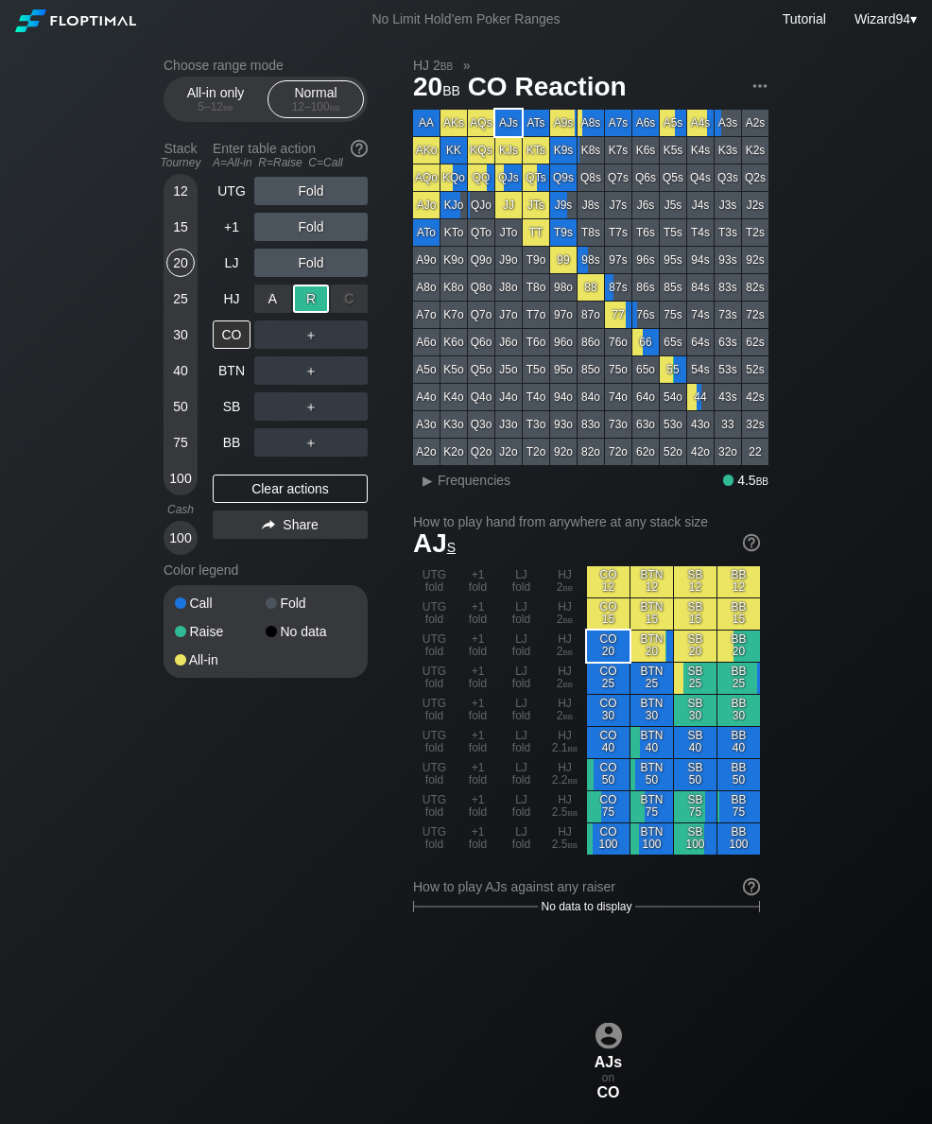
click at [179, 296] on div "25" at bounding box center [180, 299] width 28 height 28
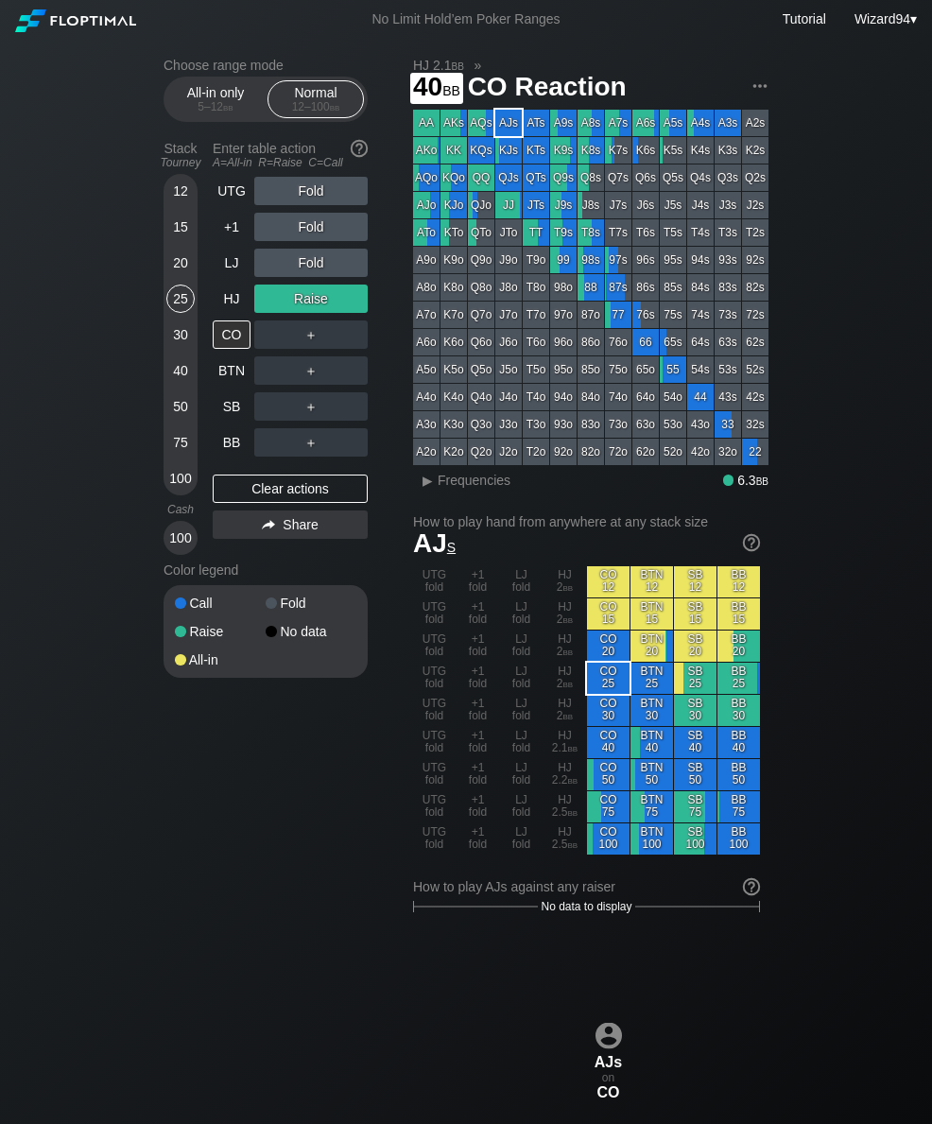
click at [171, 370] on div "40" at bounding box center [180, 371] width 28 height 28
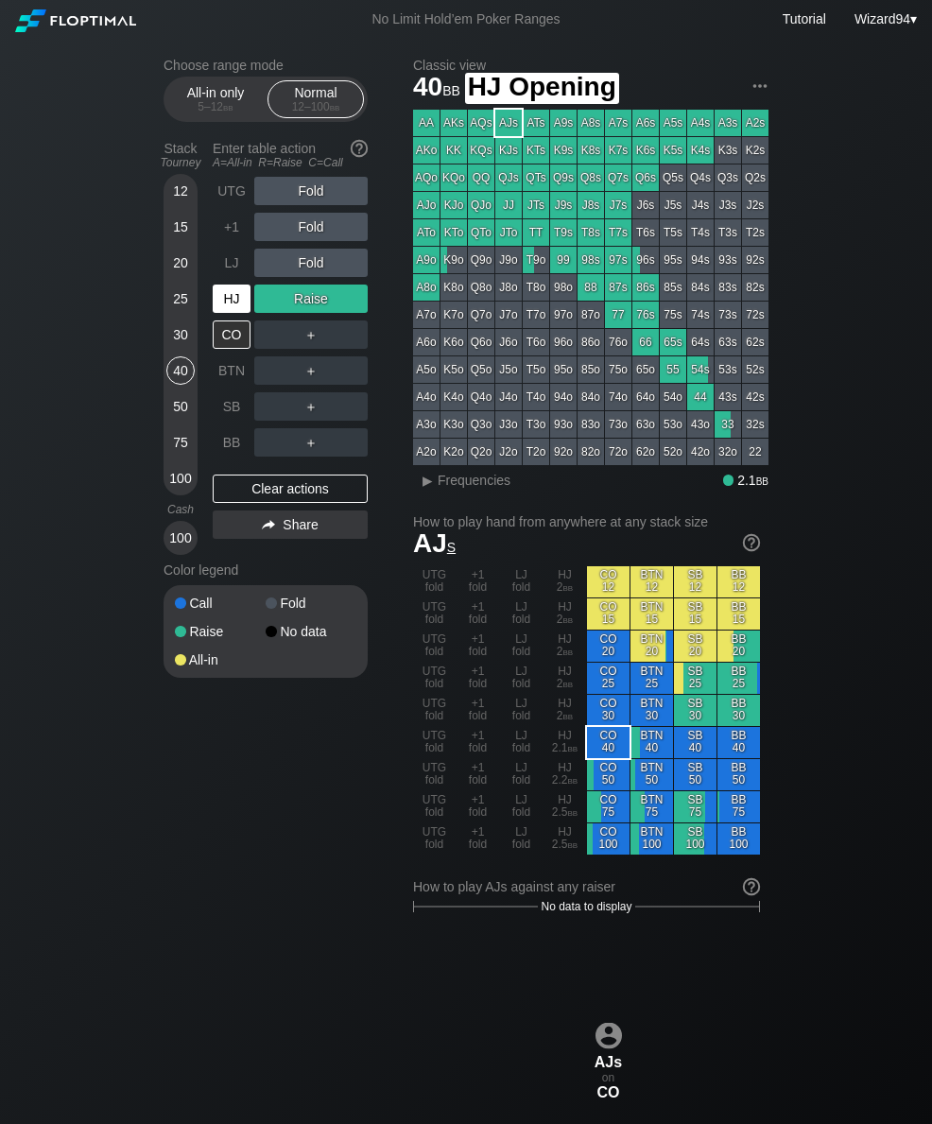
click at [236, 306] on div "HJ" at bounding box center [232, 299] width 38 height 28
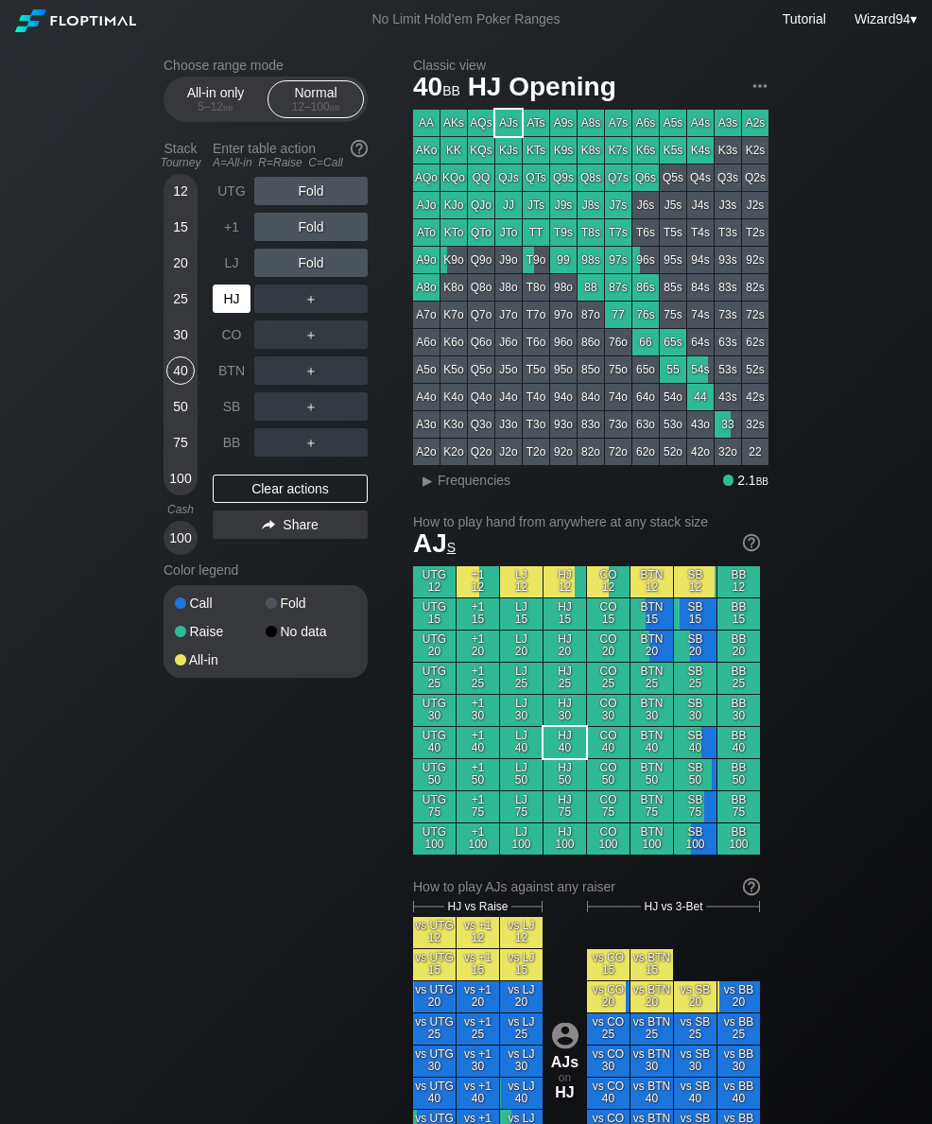
click at [223, 288] on div "HJ" at bounding box center [234, 299] width 42 height 36
click at [345, 421] on div "C ✕" at bounding box center [349, 406] width 37 height 28
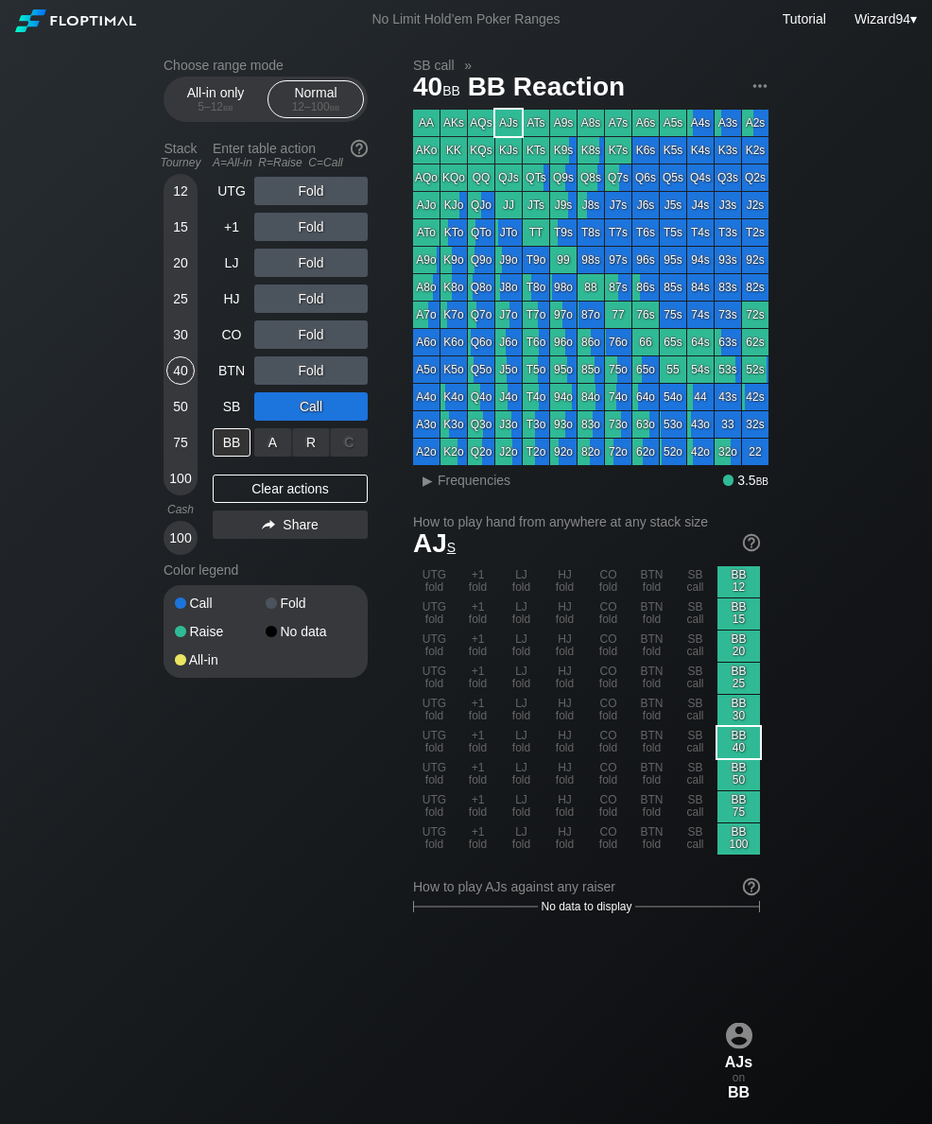
click at [311, 453] on div "R ✕" at bounding box center [311, 442] width 37 height 28
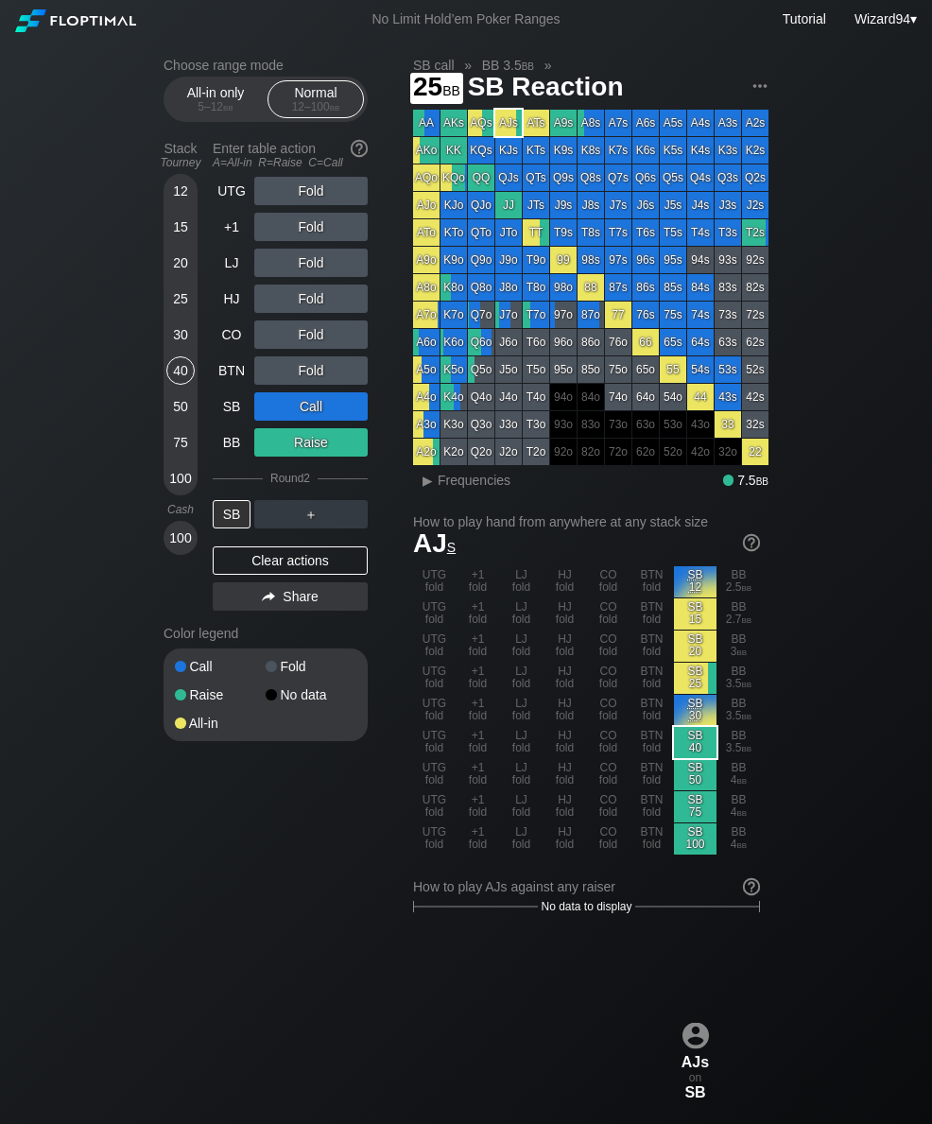
click at [183, 313] on div "25" at bounding box center [180, 299] width 28 height 28
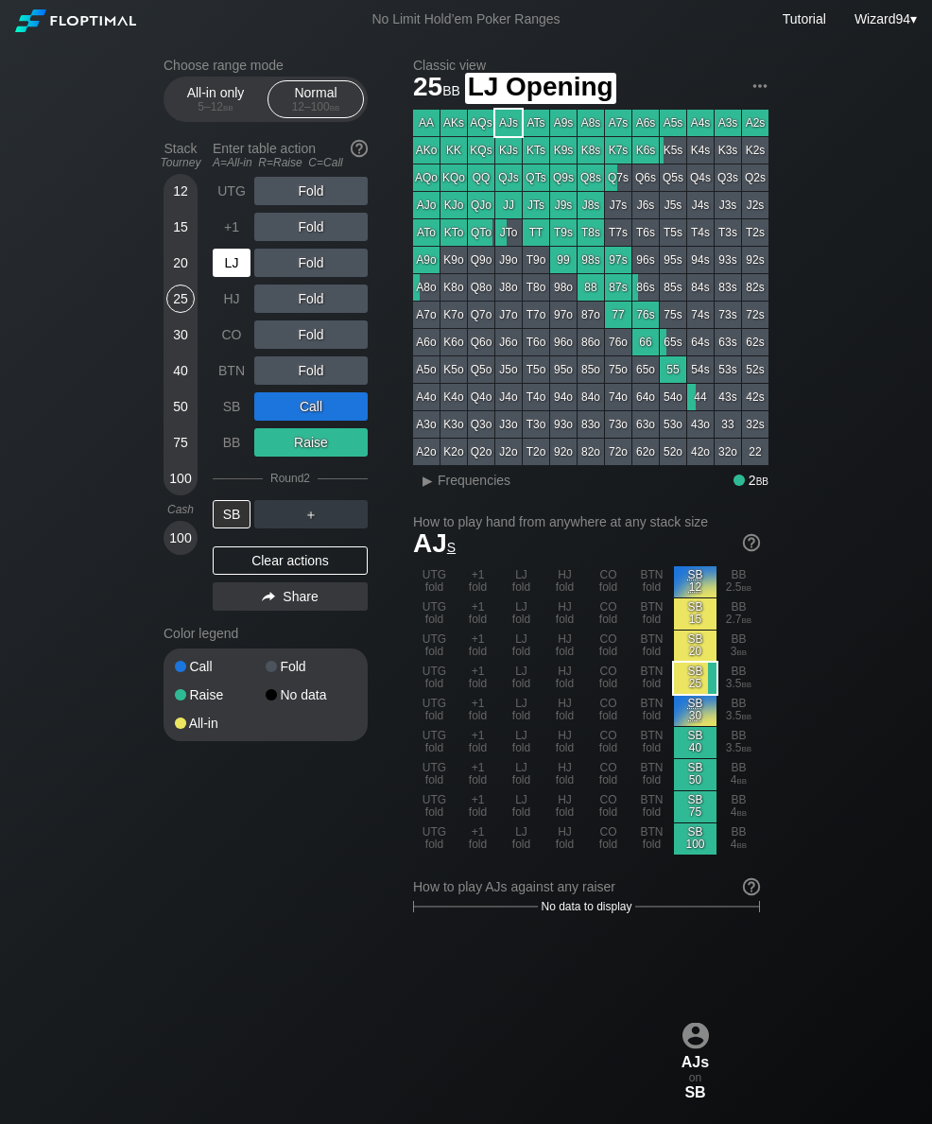
click at [230, 274] on div "LJ" at bounding box center [232, 263] width 38 height 28
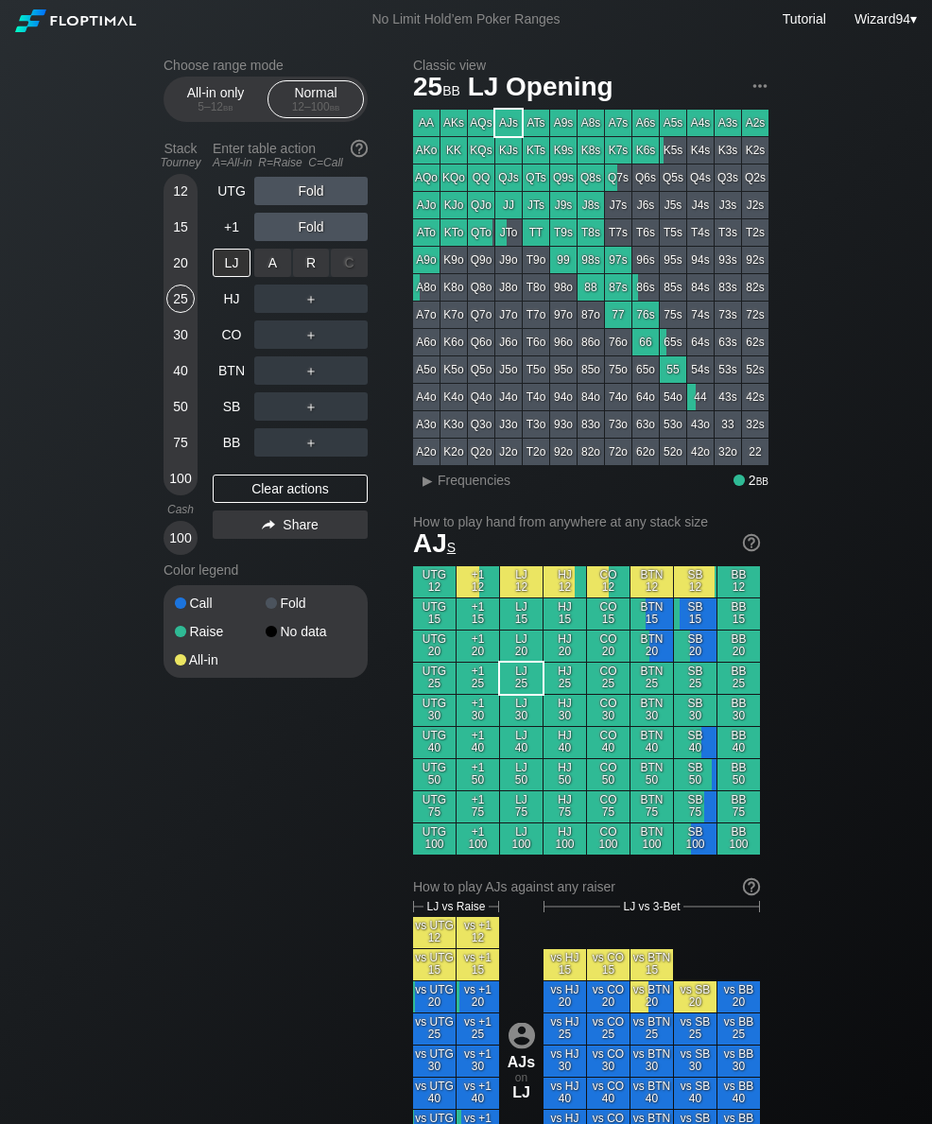
click at [308, 274] on div "R ✕" at bounding box center [311, 263] width 37 height 28
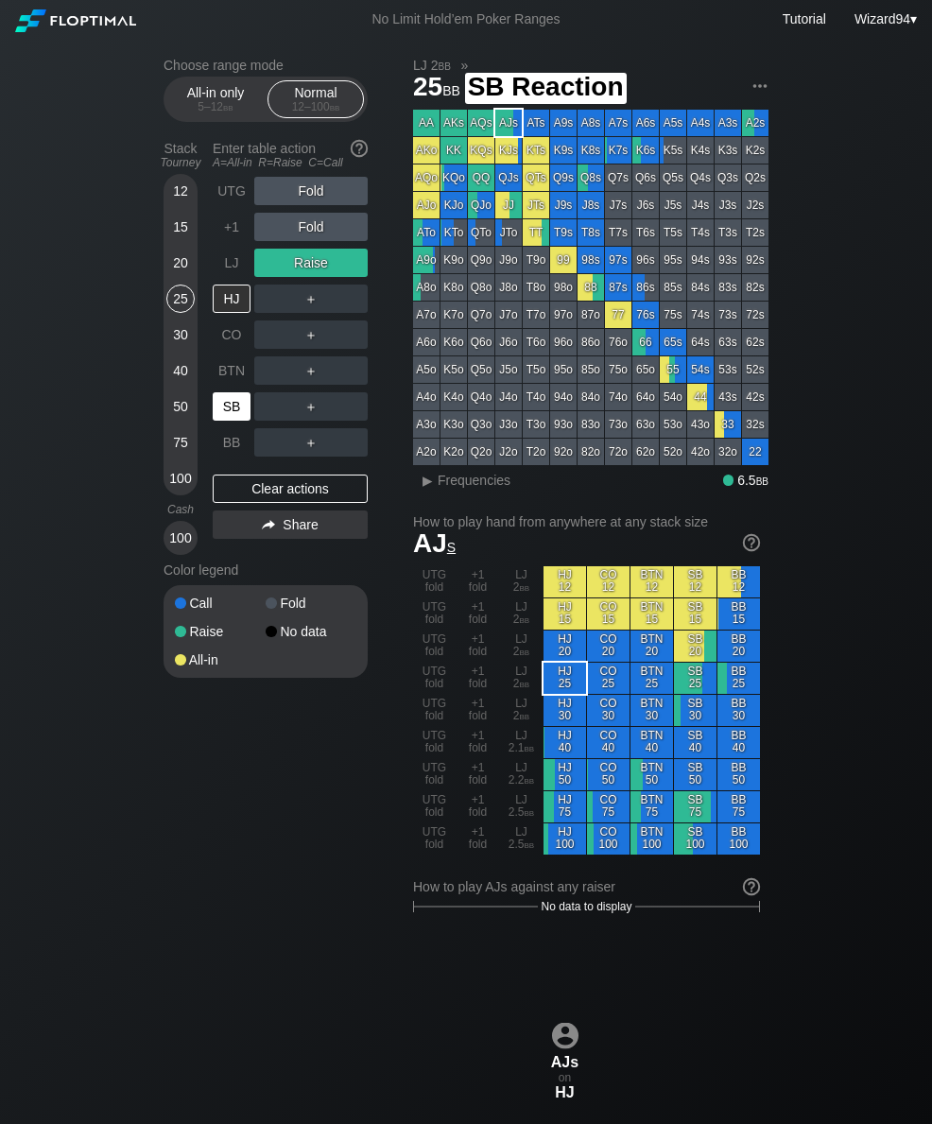
click at [232, 415] on div "SB" at bounding box center [232, 406] width 38 height 28
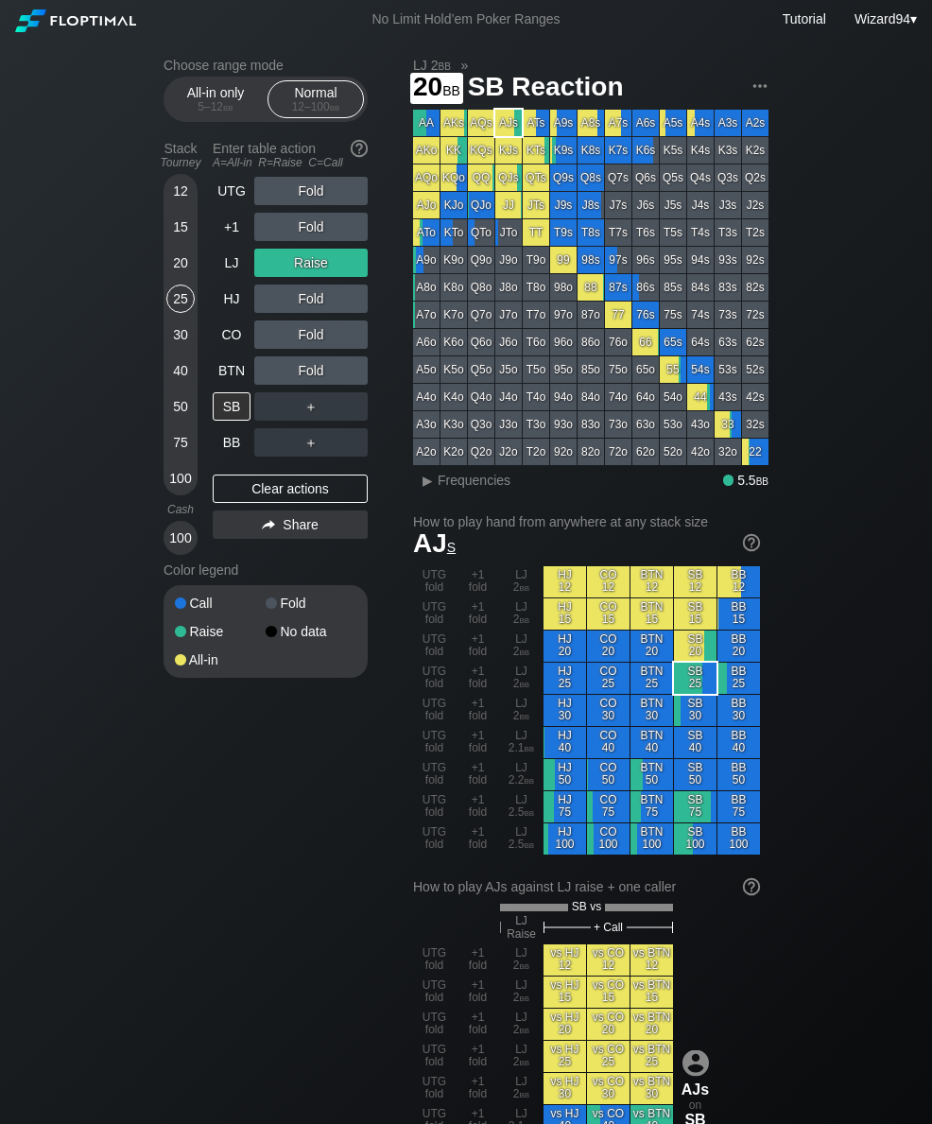
click at [176, 270] on div "20" at bounding box center [180, 263] width 28 height 28
click at [182, 241] on div "15" at bounding box center [180, 227] width 28 height 28
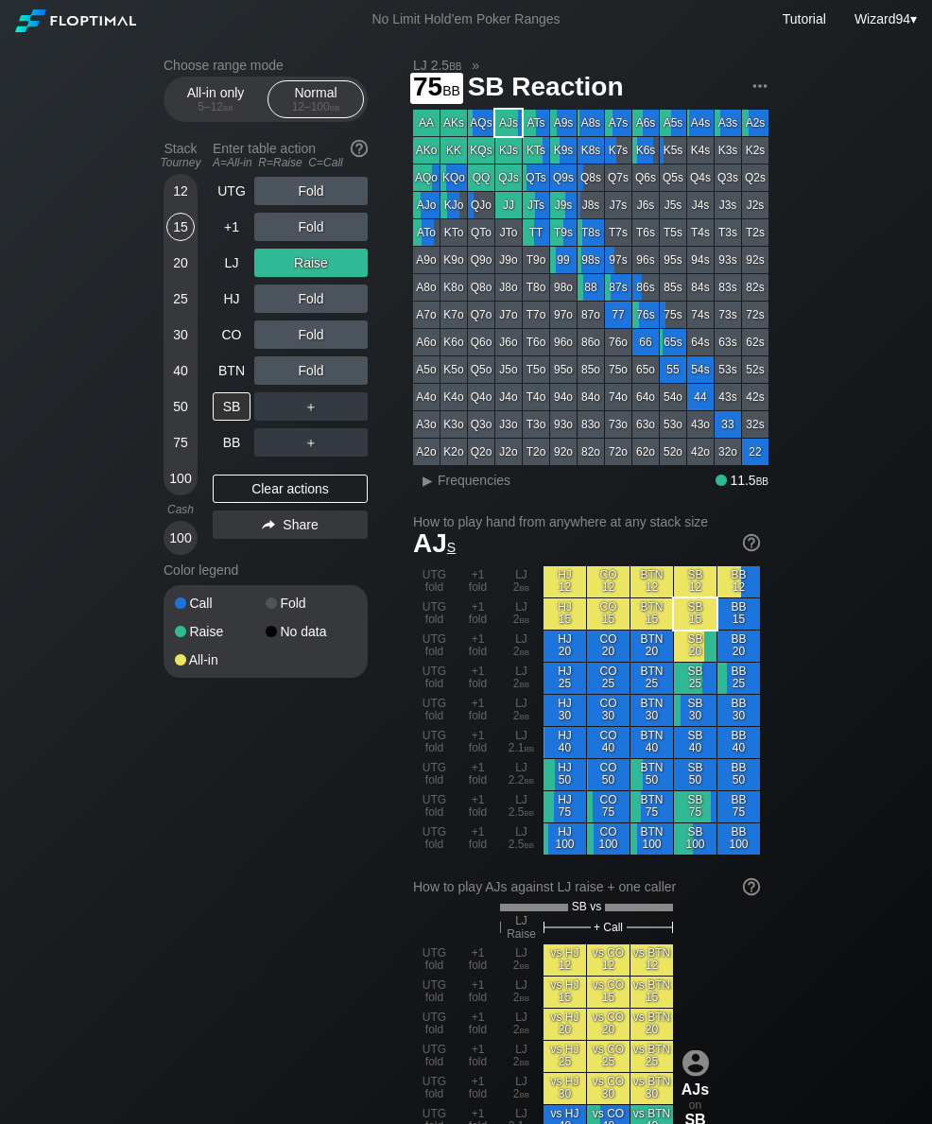
click at [179, 447] on div "75" at bounding box center [180, 442] width 28 height 28
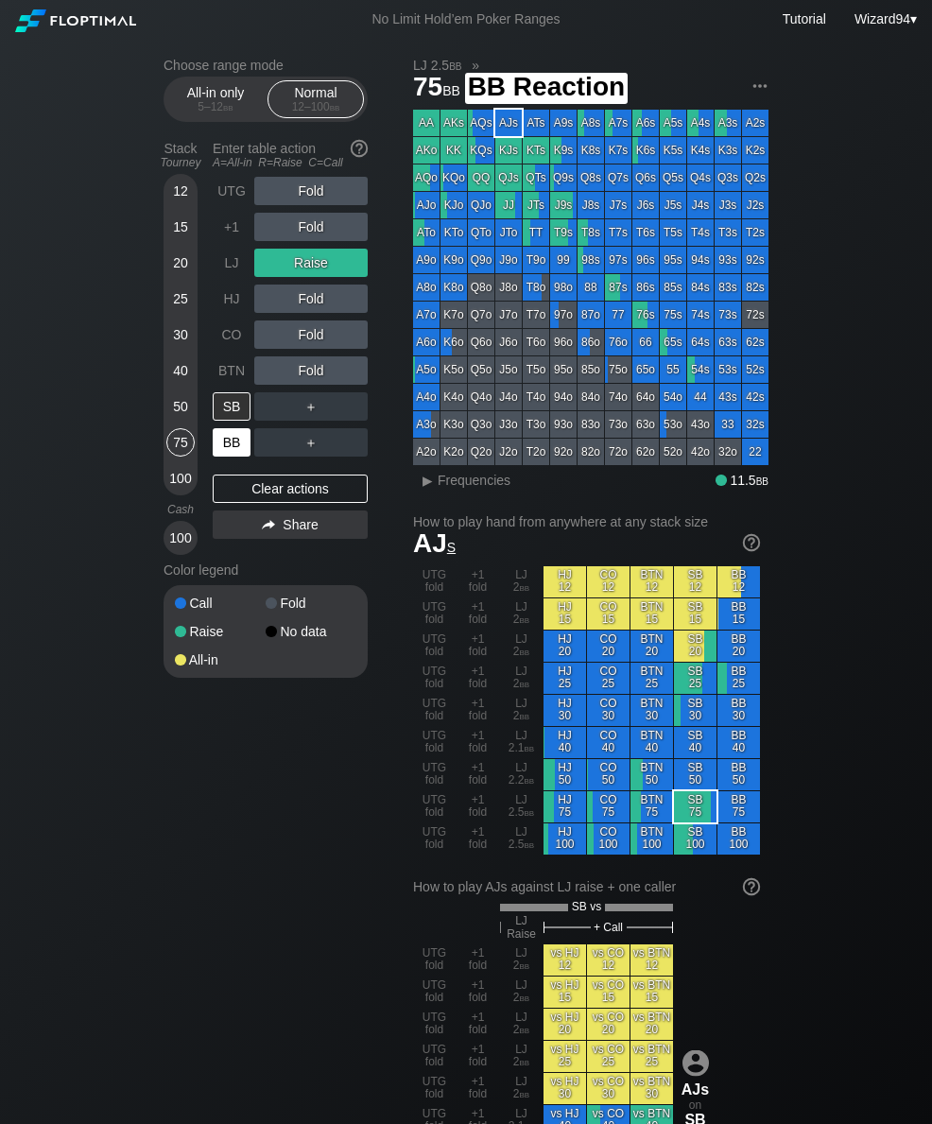
click at [232, 450] on div "BB" at bounding box center [232, 442] width 38 height 28
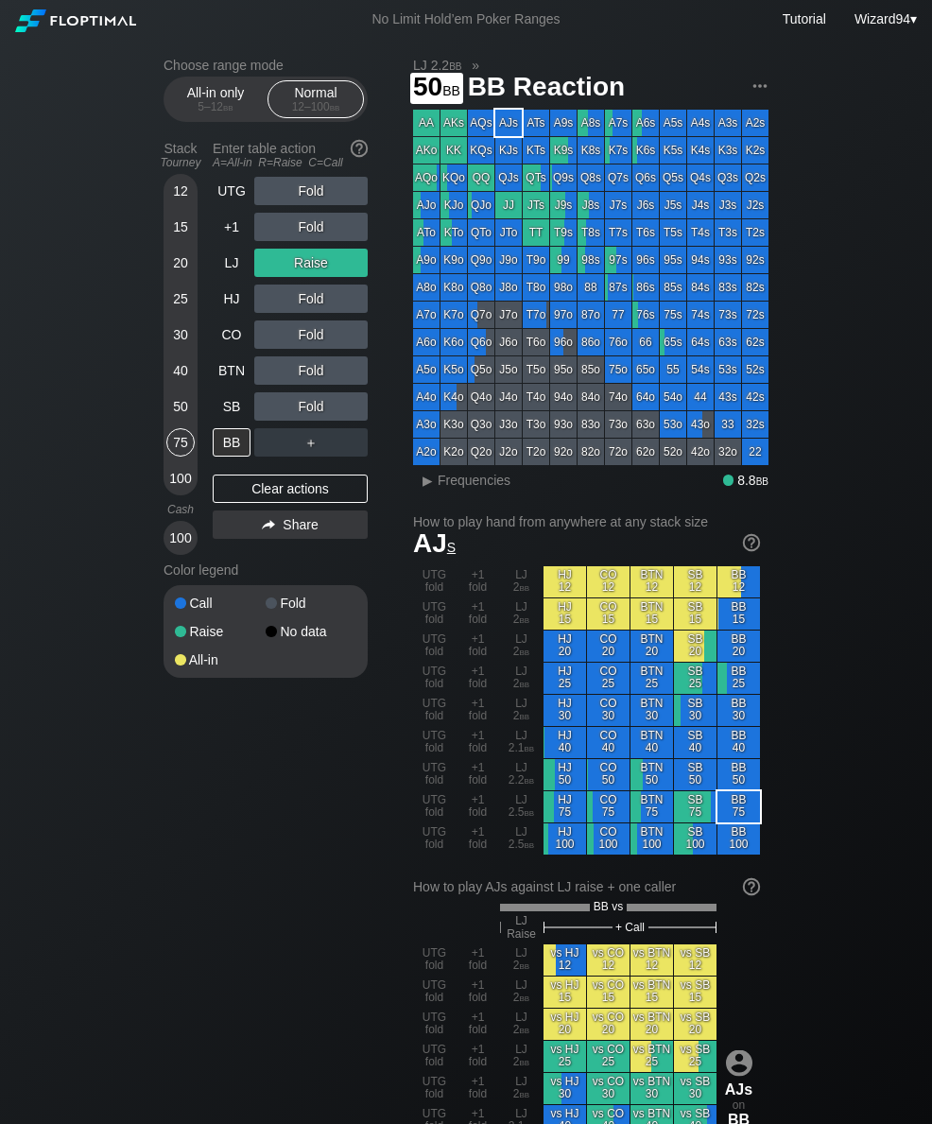
click at [179, 420] on div "50" at bounding box center [180, 406] width 28 height 28
click at [178, 416] on div "50" at bounding box center [180, 406] width 28 height 28
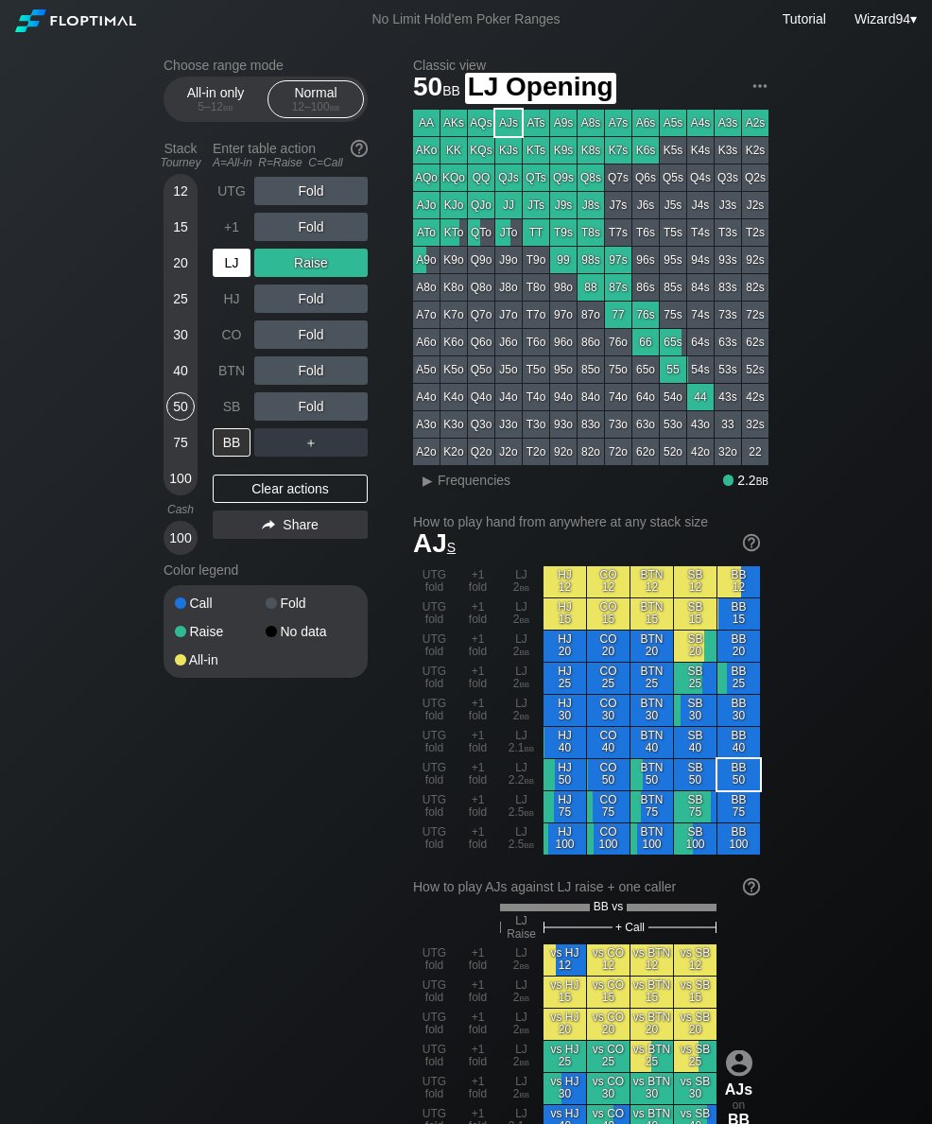
click at [233, 266] on div "LJ" at bounding box center [232, 263] width 38 height 28
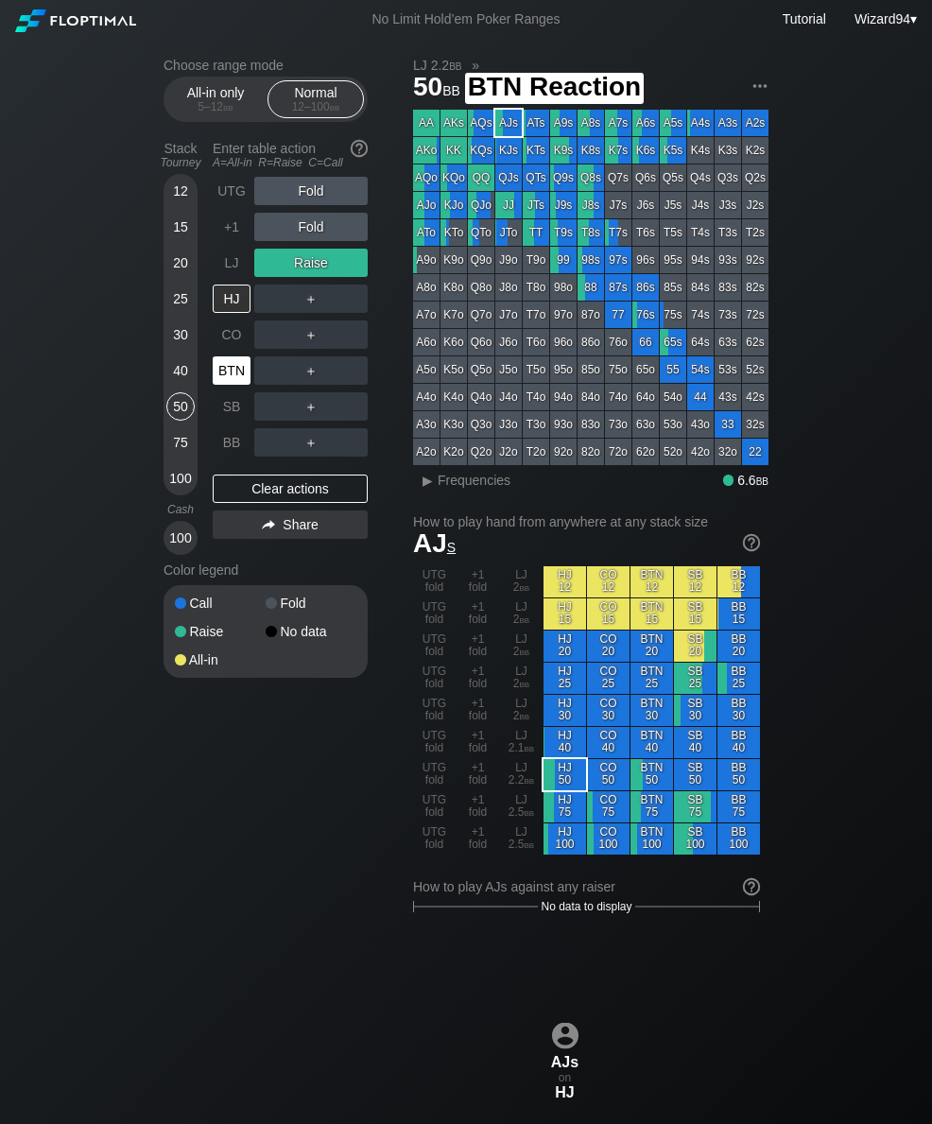
click at [220, 385] on div "BTN" at bounding box center [232, 371] width 38 height 28
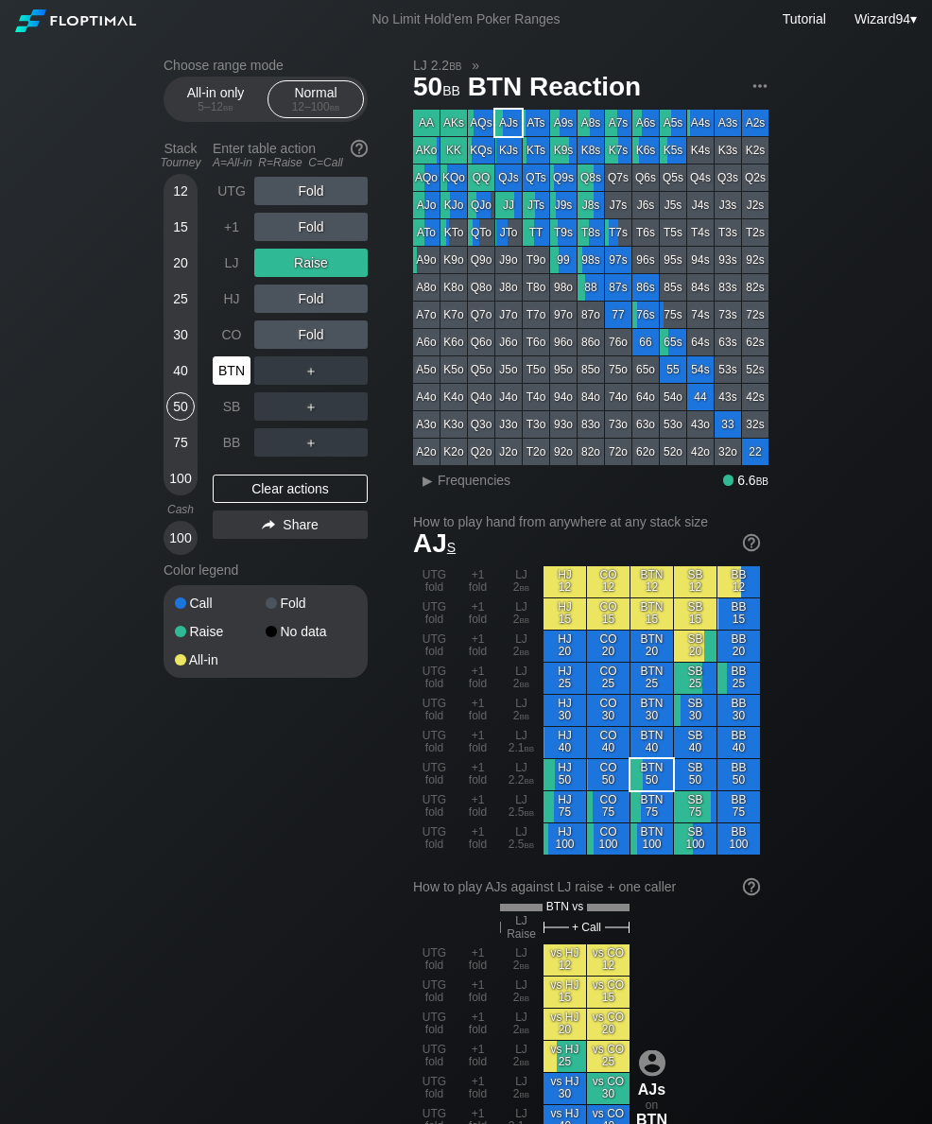
click at [218, 385] on div "BTN" at bounding box center [232, 371] width 38 height 28
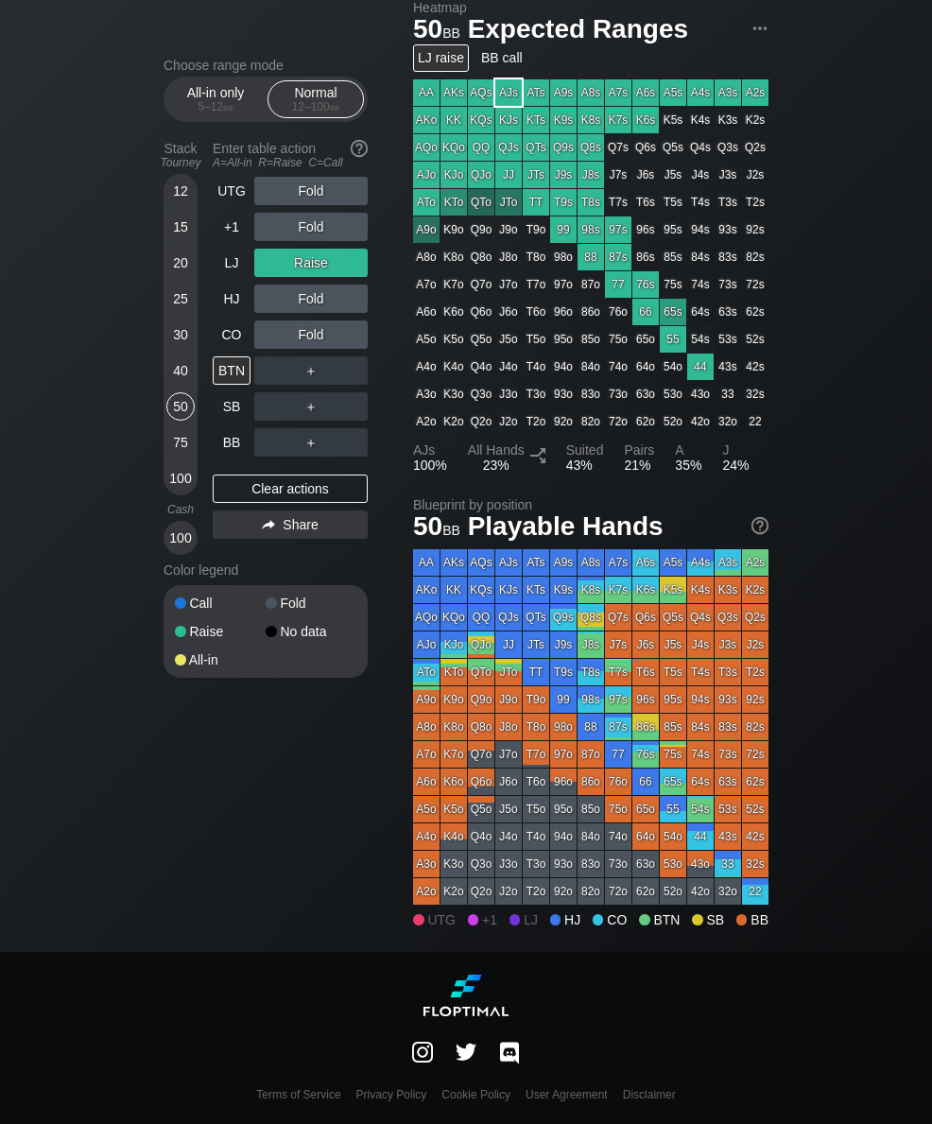
scroll to position [1301, 0]
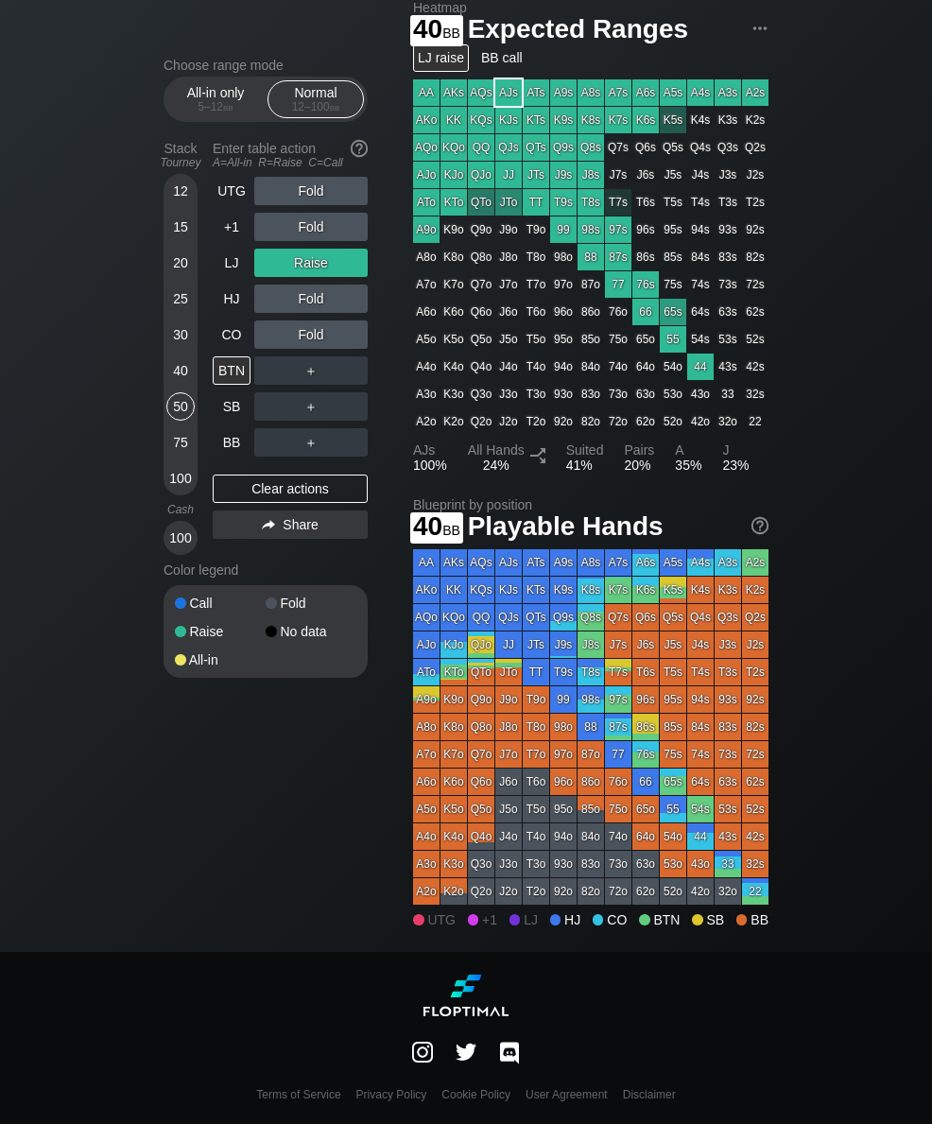
click at [183, 379] on div "40" at bounding box center [180, 371] width 28 height 28
click at [297, 322] on div "UTG Fold +1 Fold LJ Raise HJ A ✕ R ✕ C ✕ Fold CO Fold BTN ＋ SB ＋ BB ＋" at bounding box center [290, 317] width 155 height 280
